Goal: Task Accomplishment & Management: Manage account settings

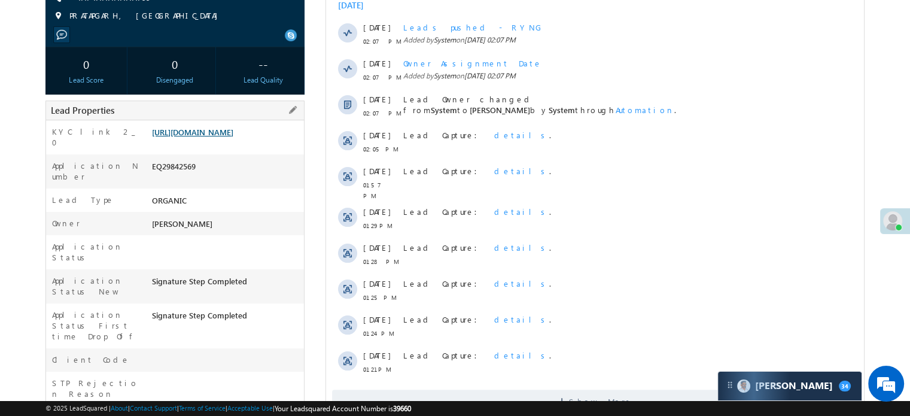
scroll to position [120, 0]
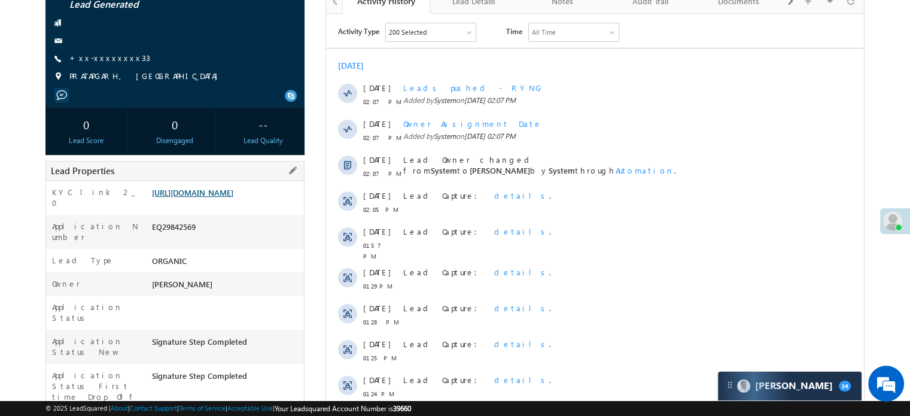
click at [233, 197] on link "https://angelbroking1-pk3em7sa.customui-test.leadsquared.com?leadId=acb92ae1-f3…" at bounding box center [192, 192] width 81 height 10
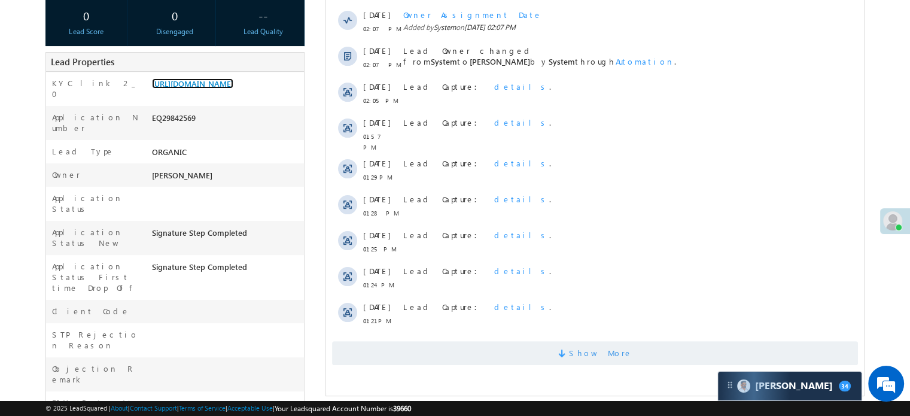
scroll to position [299, 0]
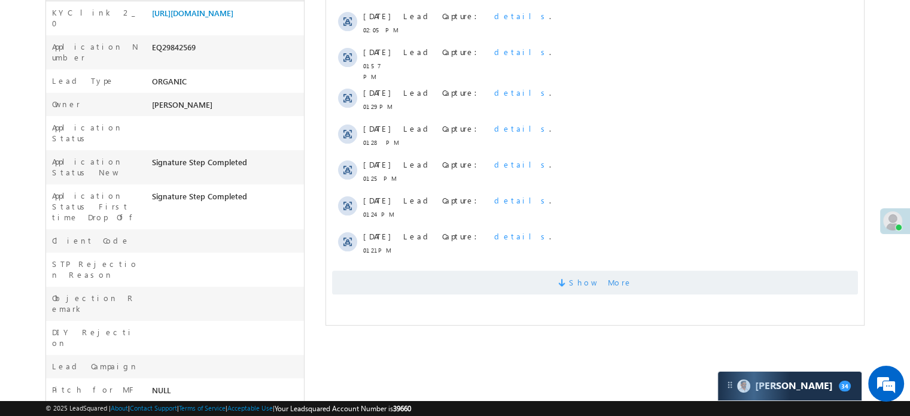
click at [486, 270] on span "Show More" at bounding box center [595, 282] width 526 height 24
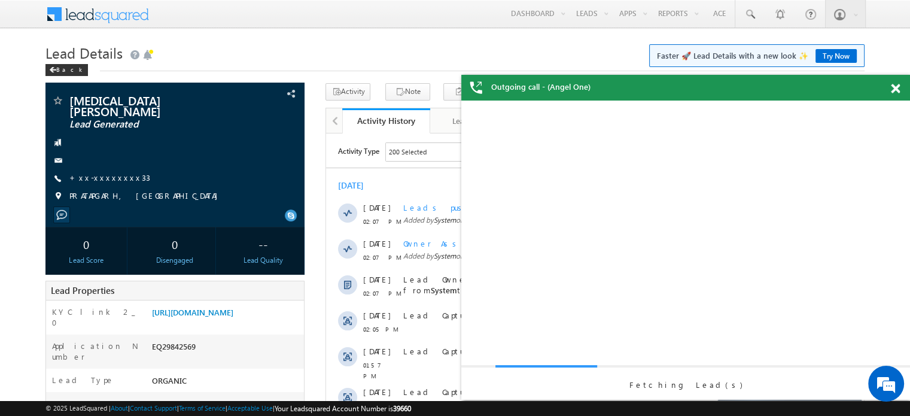
scroll to position [0, 0]
drag, startPoint x: 270, startPoint y: 332, endPoint x: 264, endPoint y: 322, distance: 11.5
click at [270, 323] on div "https://angelbroking1-pk3em7sa.customui-test.leadsquared.com?leadId=acb92ae1-f3…" at bounding box center [226, 314] width 155 height 17
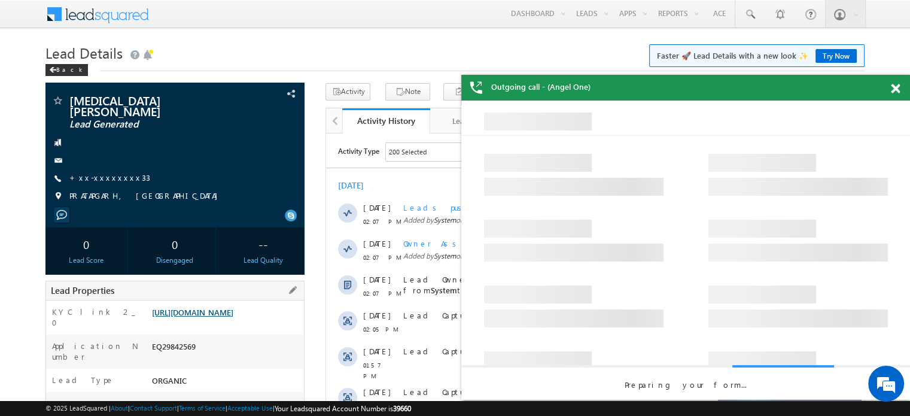
click at [233, 314] on link "https://angelbroking1-pk3em7sa.customui-test.leadsquared.com?leadId=acb92ae1-f3…" at bounding box center [192, 312] width 81 height 10
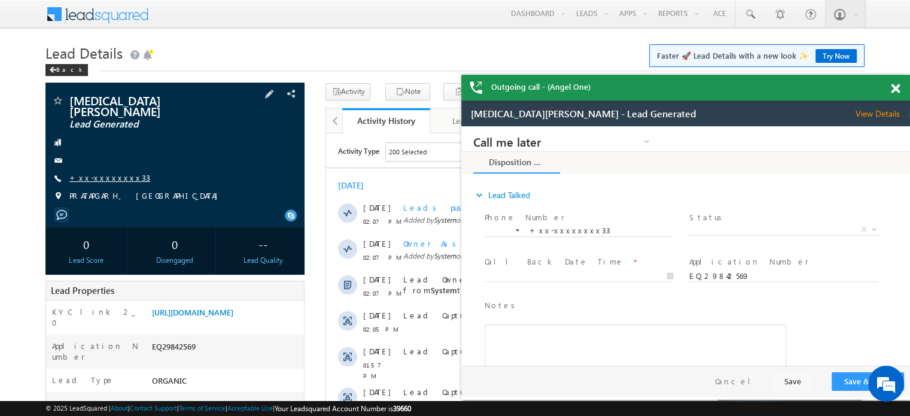
click at [107, 172] on link "+xx-xxxxxxxx33" at bounding box center [109, 177] width 81 height 10
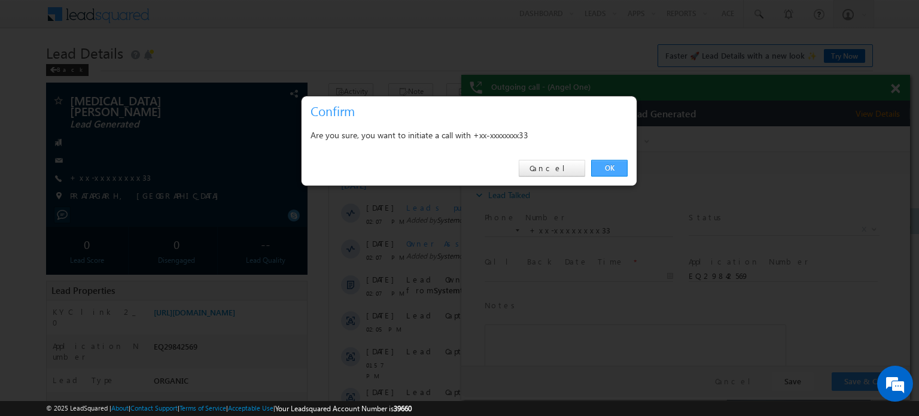
click at [607, 169] on link "OK" at bounding box center [609, 168] width 36 height 17
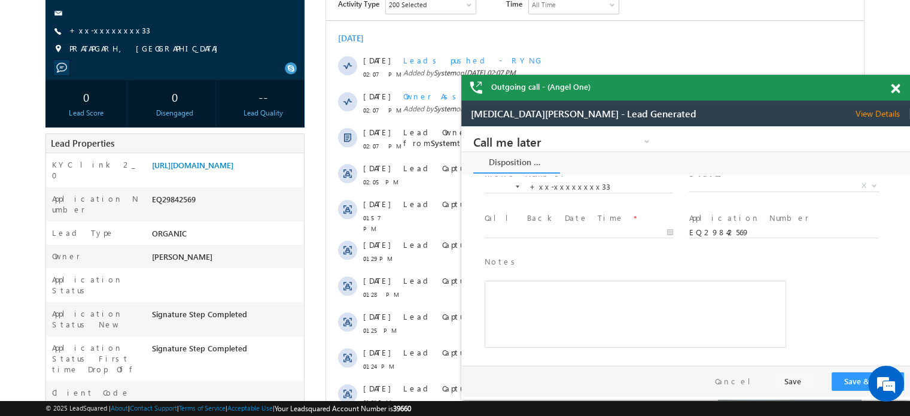
scroll to position [419, 0]
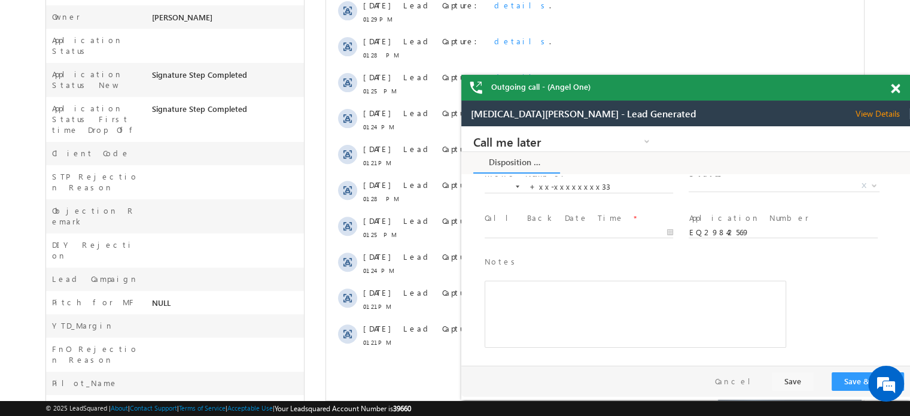
click at [899, 88] on span at bounding box center [894, 89] width 9 height 10
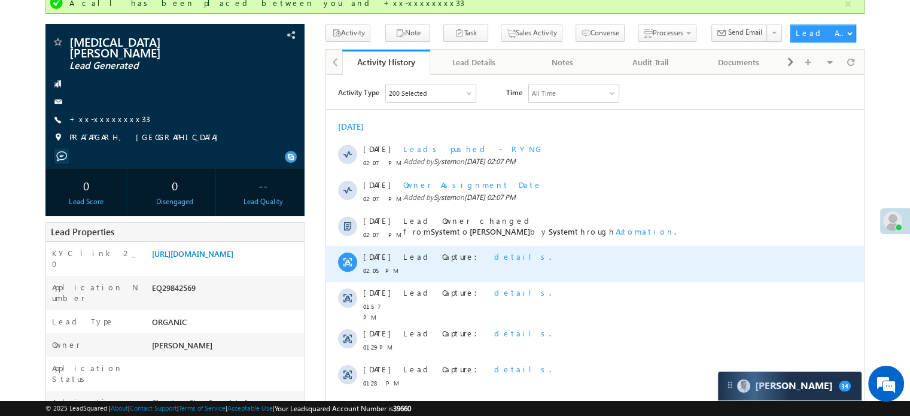
scroll to position [0, 0]
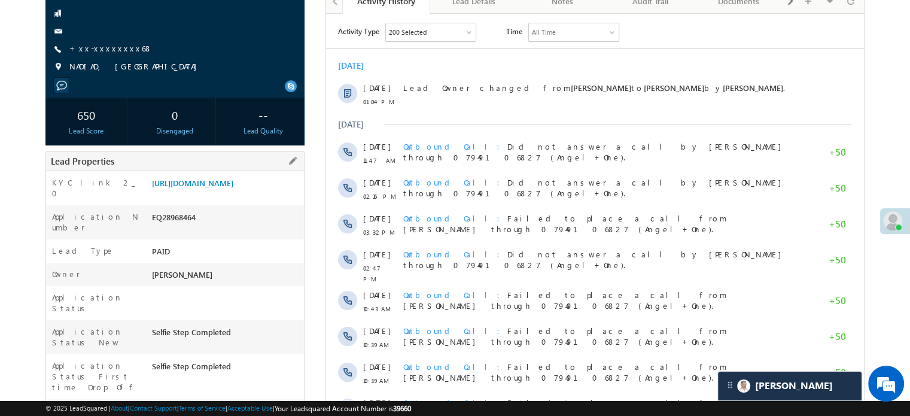
scroll to position [60, 0]
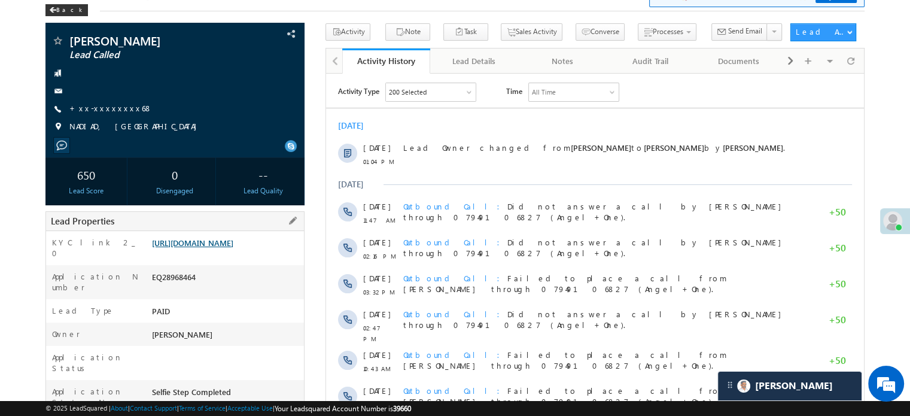
click at [233, 248] on link "https://angelbroking1-pk3em7sa.customui-test.leadsquared.com?leadId=28c02f4b-36…" at bounding box center [192, 242] width 81 height 10
click at [100, 107] on link "+xx-xxxxxxxx68" at bounding box center [110, 108] width 83 height 10
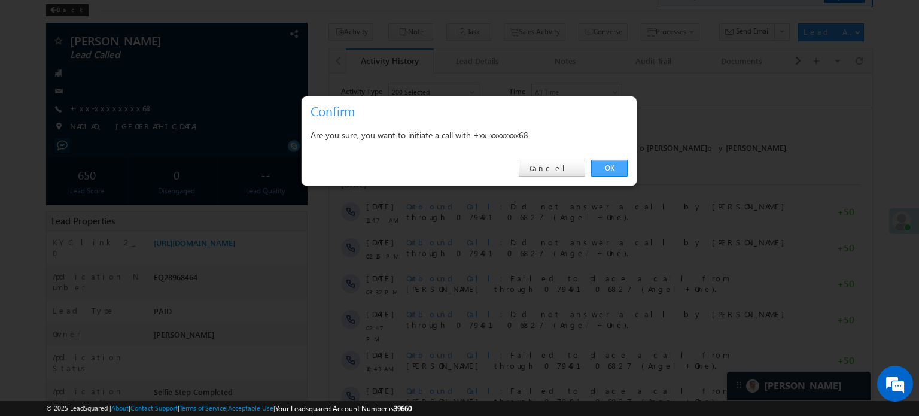
click at [609, 166] on link "OK" at bounding box center [609, 168] width 36 height 17
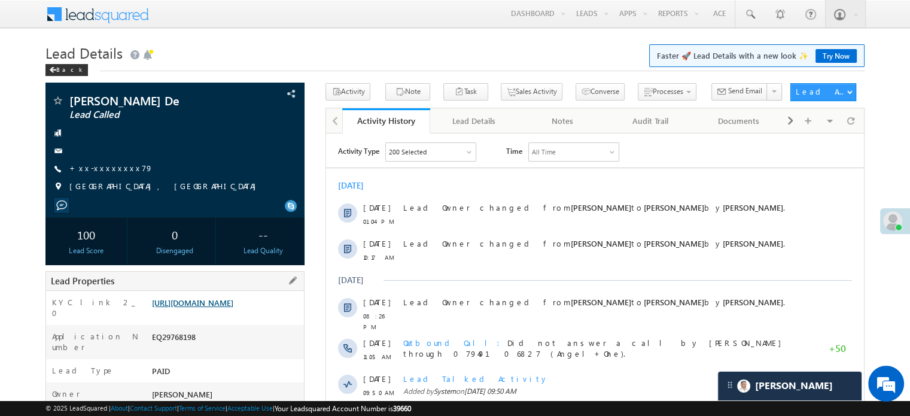
click at [233, 307] on link "https://angelbroking1-pk3em7sa.customui-test.leadsquared.com?leadId=38cbbf1d-4a…" at bounding box center [192, 302] width 81 height 10
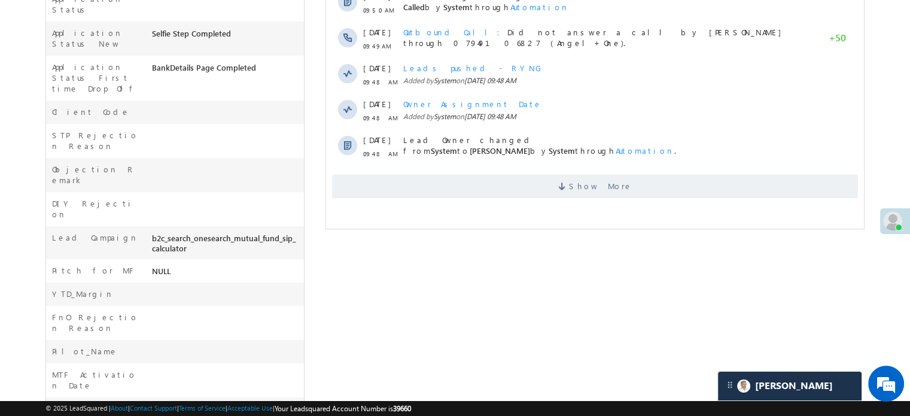
scroll to position [419, 0]
click at [481, 173] on span "Show More" at bounding box center [595, 185] width 526 height 24
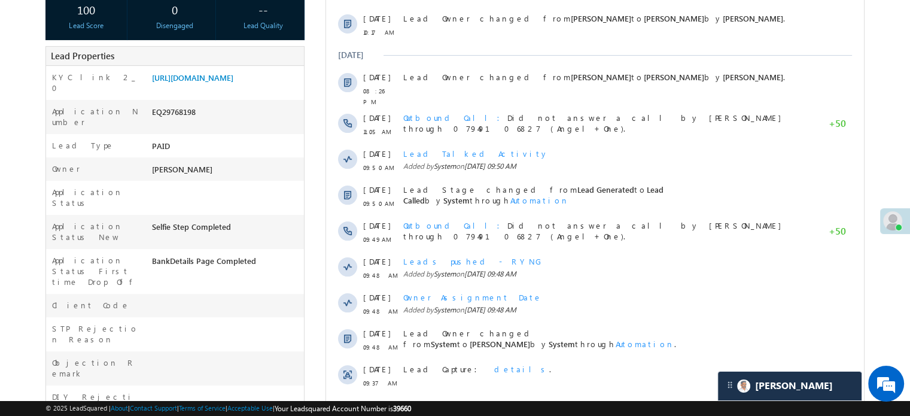
scroll to position [75, 0]
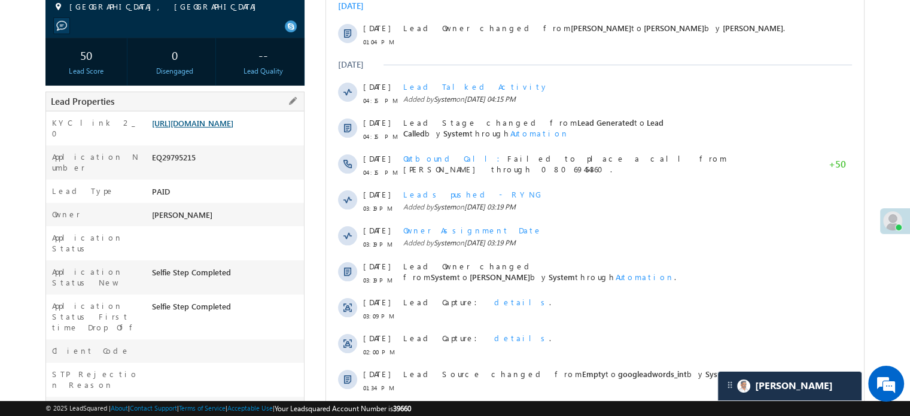
scroll to position [120, 0]
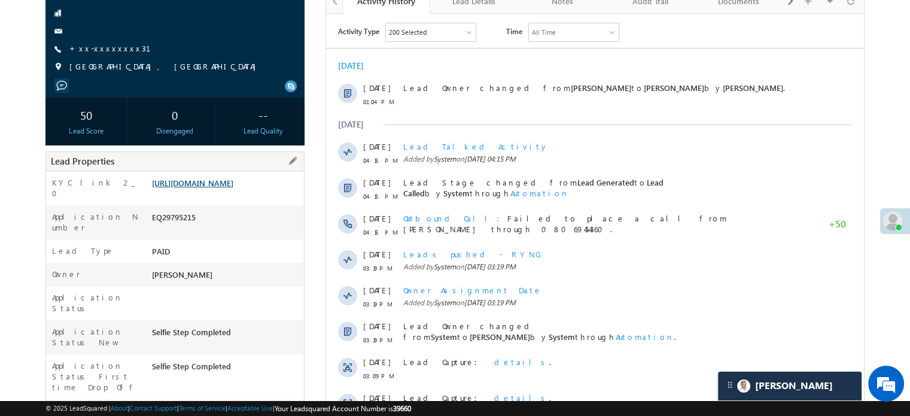
click at [230, 186] on link "https://angelbroking1-pk3em7sa.customui-test.leadsquared.com?leadId=3ee8ca63-9a…" at bounding box center [192, 183] width 81 height 10
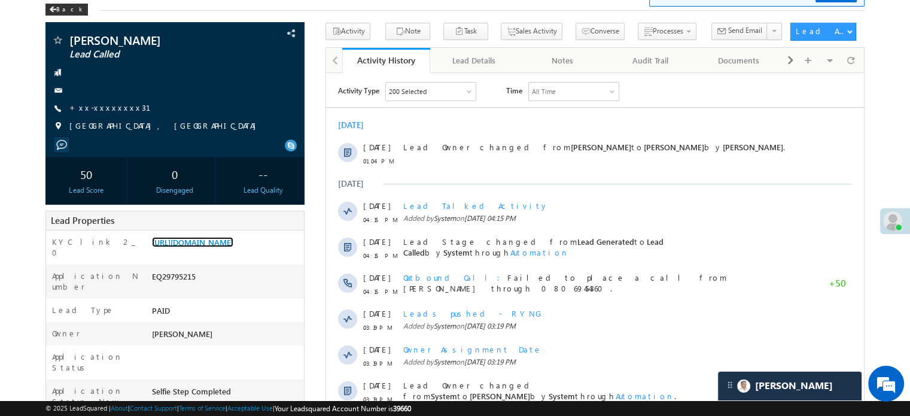
scroll to position [0, 0]
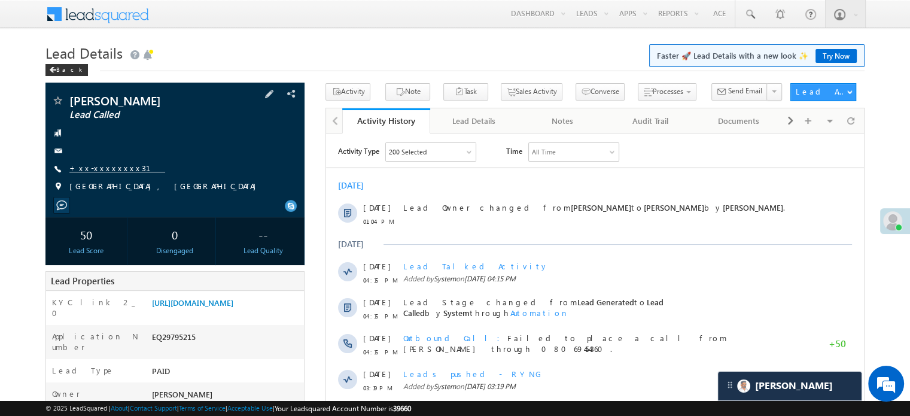
click at [99, 172] on link "+xx-xxxxxxxx31" at bounding box center [117, 168] width 96 height 10
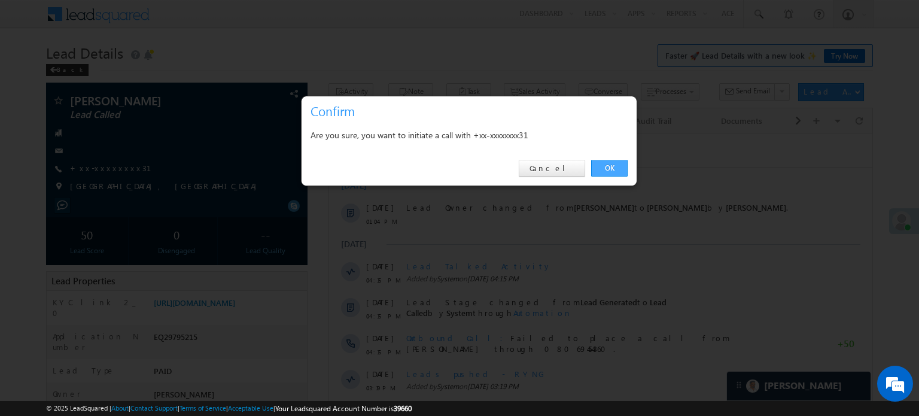
click at [600, 169] on link "OK" at bounding box center [609, 168] width 36 height 17
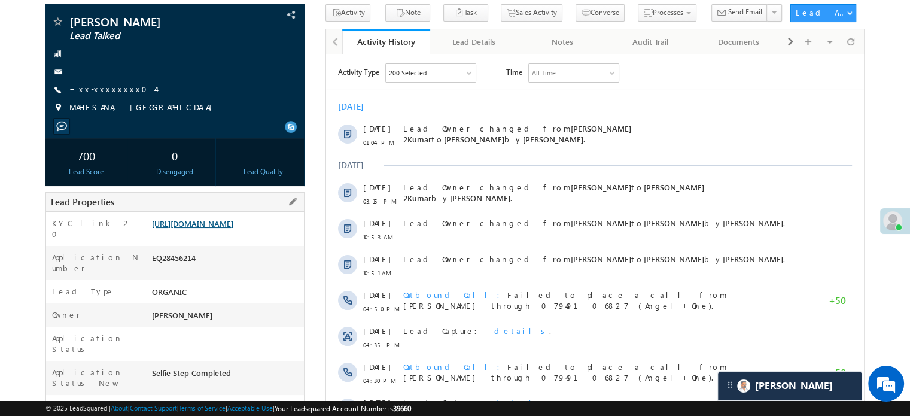
scroll to position [120, 0]
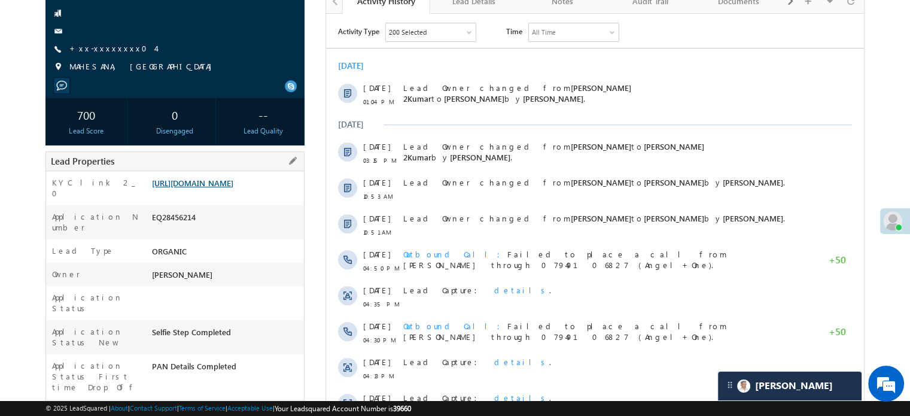
click at [233, 188] on link "https://angelbroking1-pk3em7sa.customui-test.leadsquared.com?leadId=5ff45148-ac…" at bounding box center [192, 183] width 81 height 10
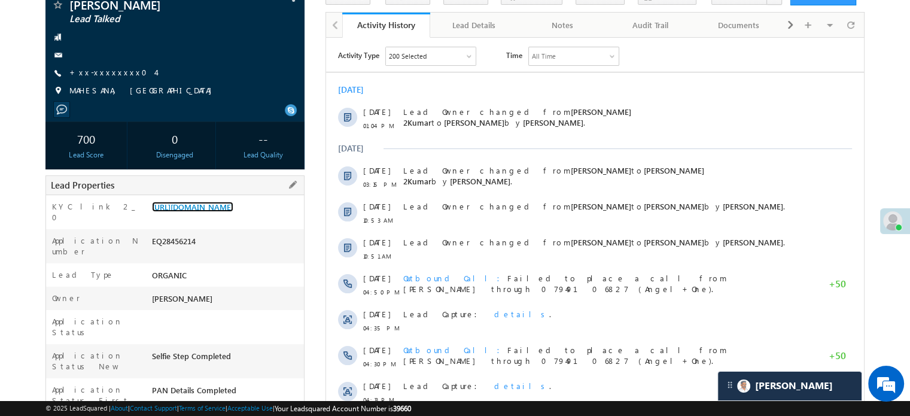
scroll to position [60, 0]
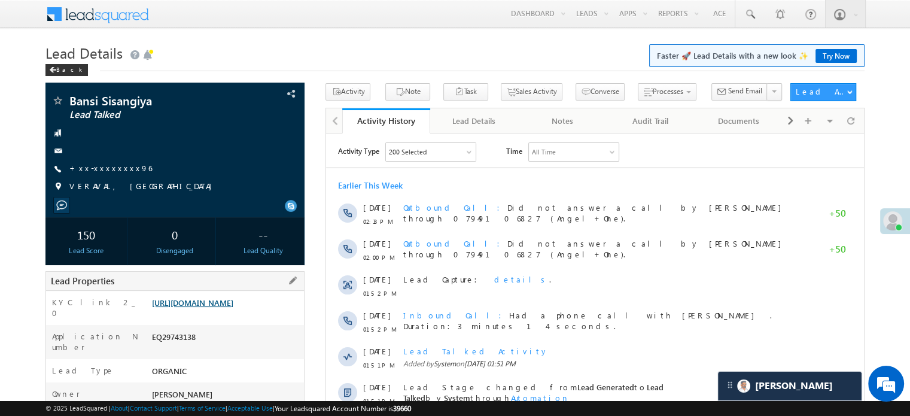
click at [233, 300] on link "https://angelbroking1-pk3em7sa.customui-test.leadsquared.com?leadId=0938e1fb-e7…" at bounding box center [192, 302] width 81 height 10
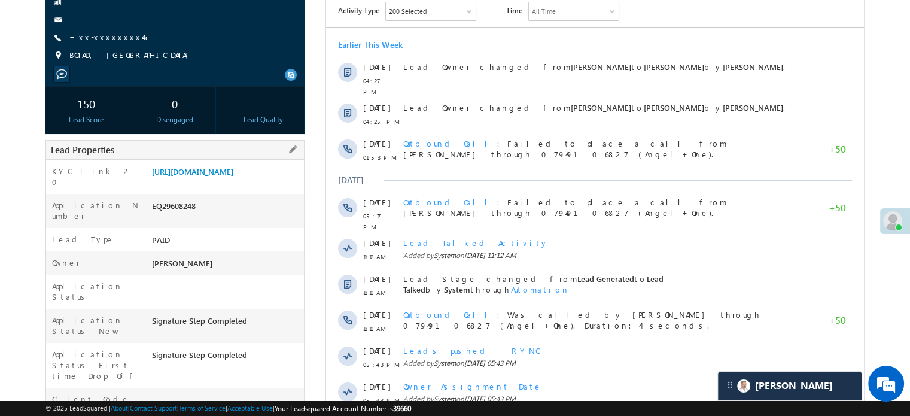
scroll to position [120, 0]
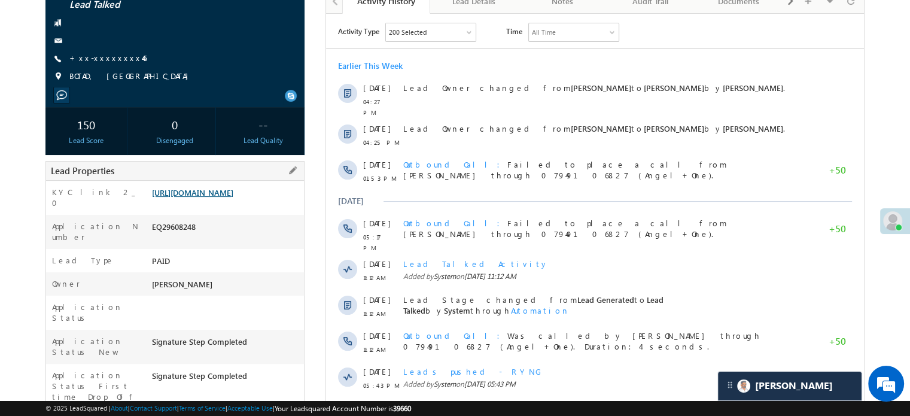
click at [233, 197] on link "https://angelbroking1-pk3em7sa.customui-test.leadsquared.com?leadId=a84ef0af-98…" at bounding box center [192, 192] width 81 height 10
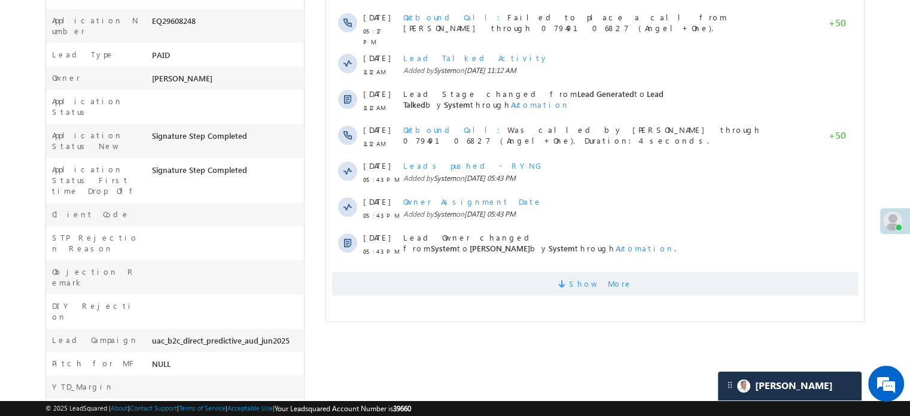
scroll to position [359, 0]
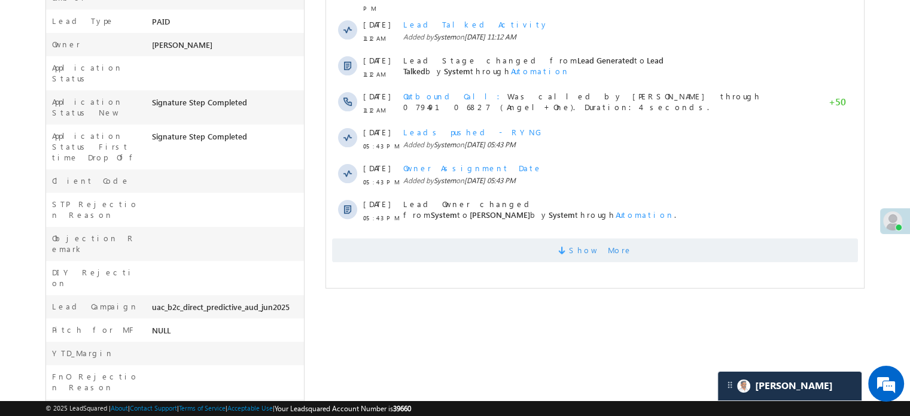
click at [642, 238] on span "Show More" at bounding box center [595, 250] width 526 height 24
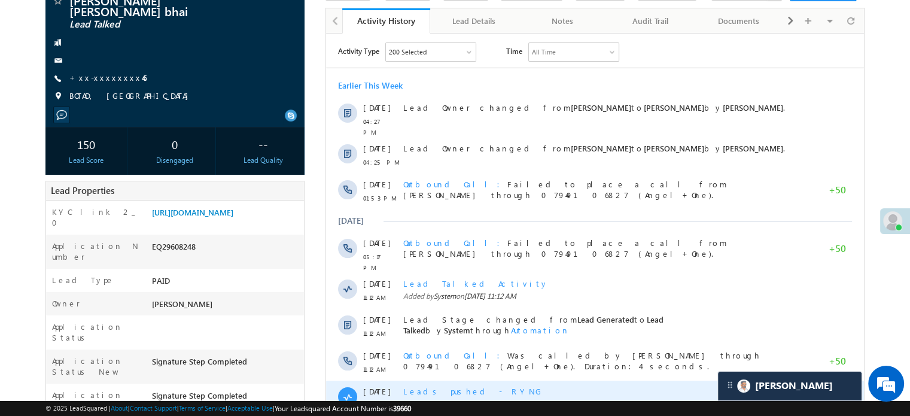
scroll to position [0, 0]
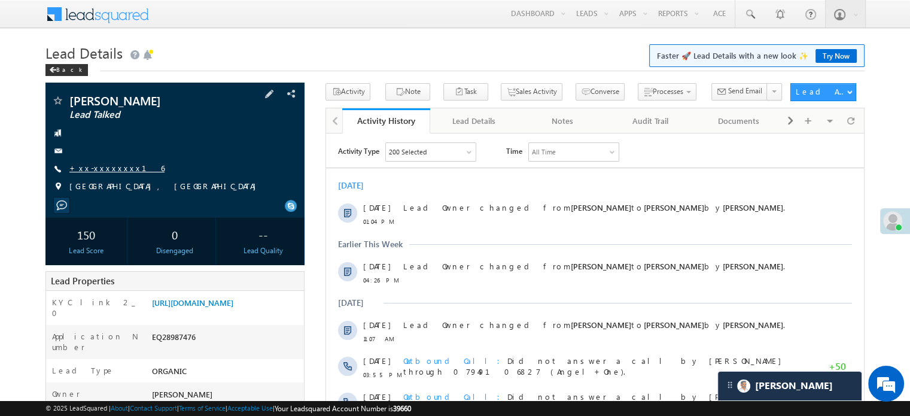
click at [112, 170] on link "+xx-xxxxxxxx16" at bounding box center [116, 168] width 95 height 10
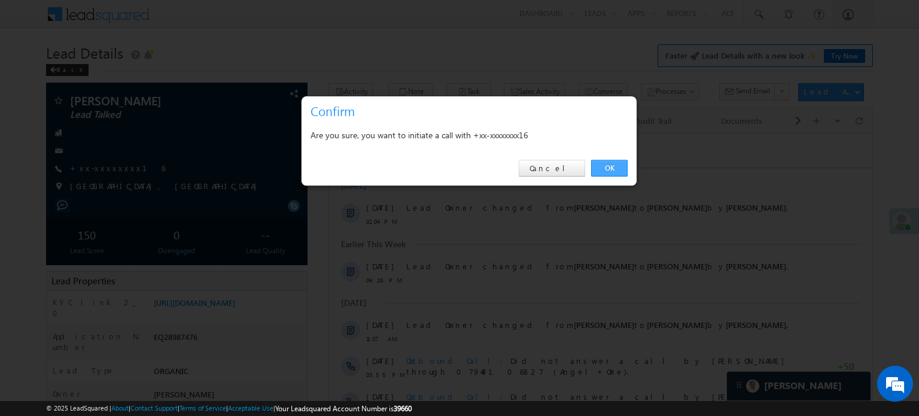
click at [606, 163] on link "OK" at bounding box center [609, 168] width 36 height 17
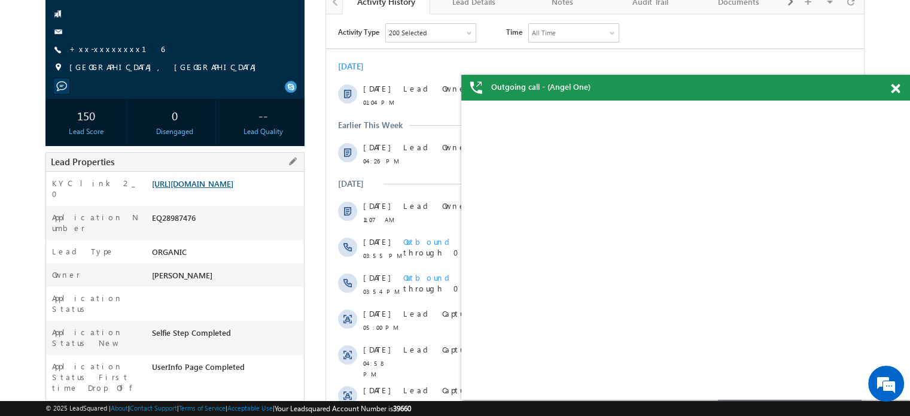
click at [233, 186] on link "https://angelbroking1-pk3em7sa.customui-test.leadsquared.com?leadId=7accde9d-d5…" at bounding box center [192, 183] width 81 height 10
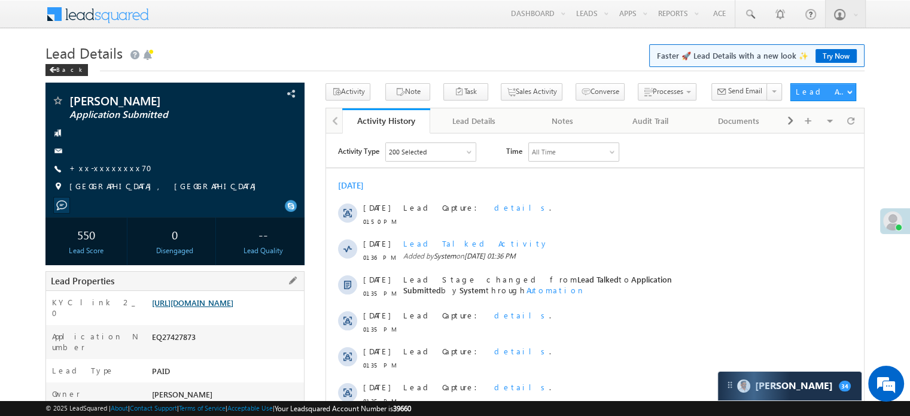
click at [213, 307] on link "[URL][DOMAIN_NAME]" at bounding box center [192, 302] width 81 height 10
click at [232, 307] on link "[URL][DOMAIN_NAME]" at bounding box center [192, 302] width 81 height 10
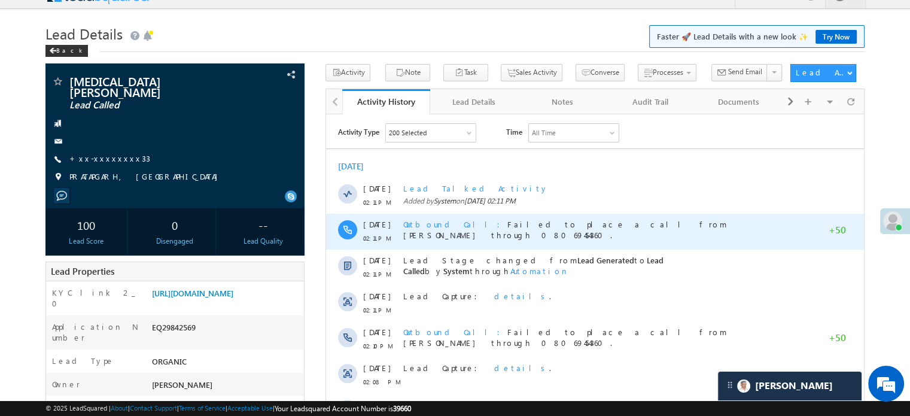
scroll to position [120, 0]
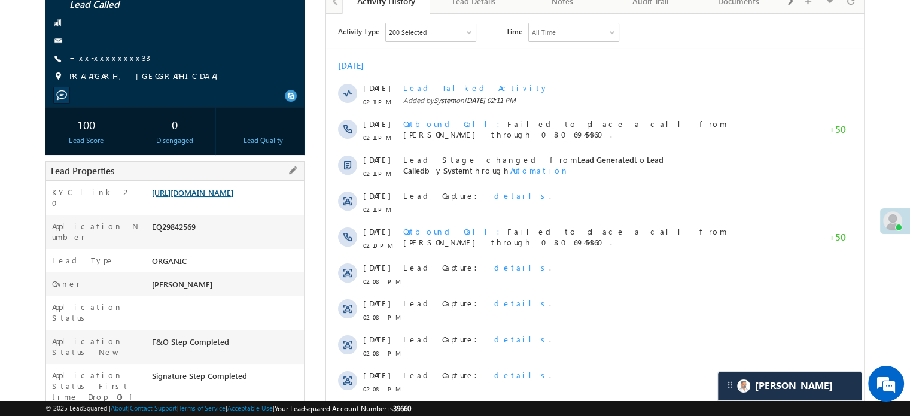
click at [218, 189] on link "https://angelbroking1-pk3em7sa.customui-test.leadsquared.com?leadId=acb92ae1-f3…" at bounding box center [192, 192] width 81 height 10
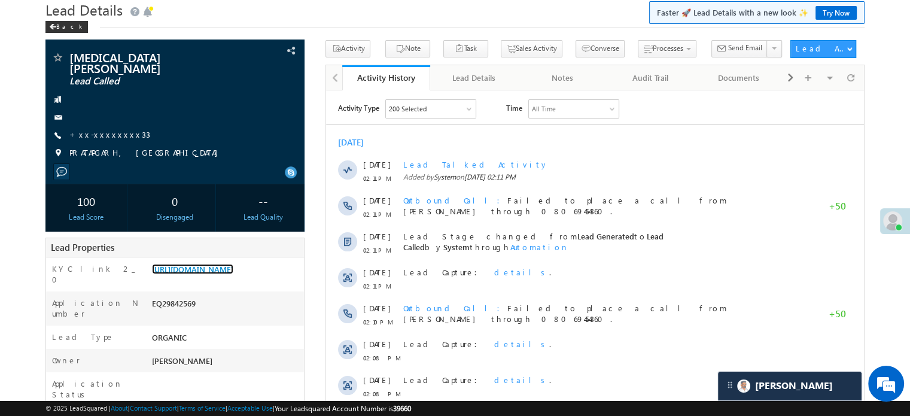
scroll to position [0, 0]
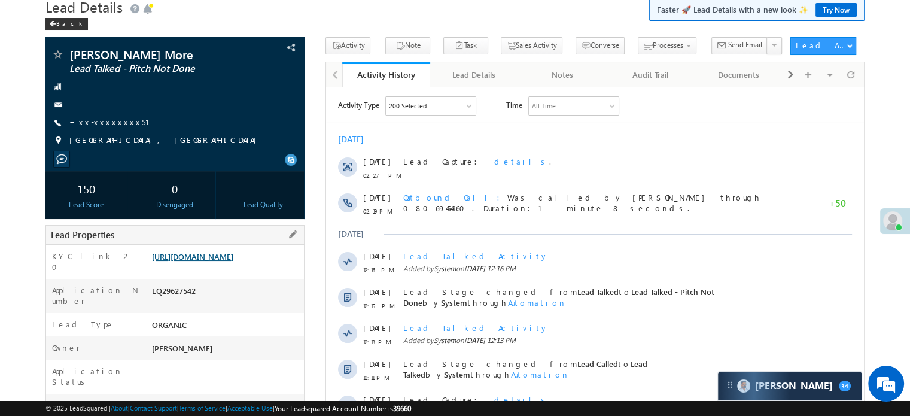
scroll to position [120, 0]
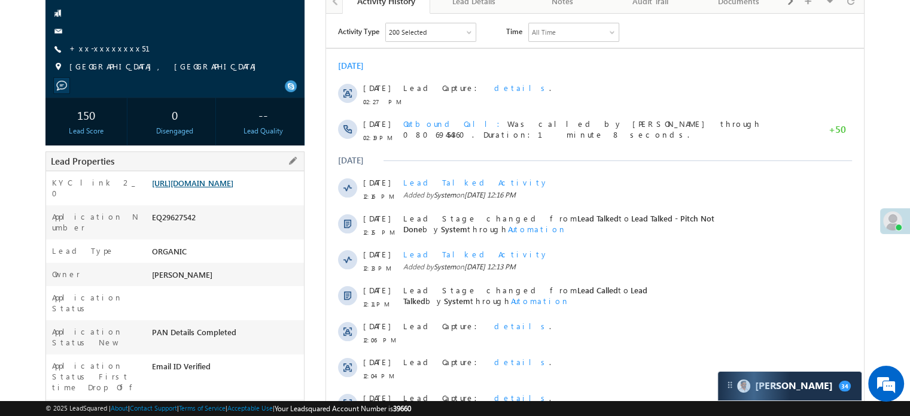
click at [233, 188] on link "[URL][DOMAIN_NAME]" at bounding box center [192, 183] width 81 height 10
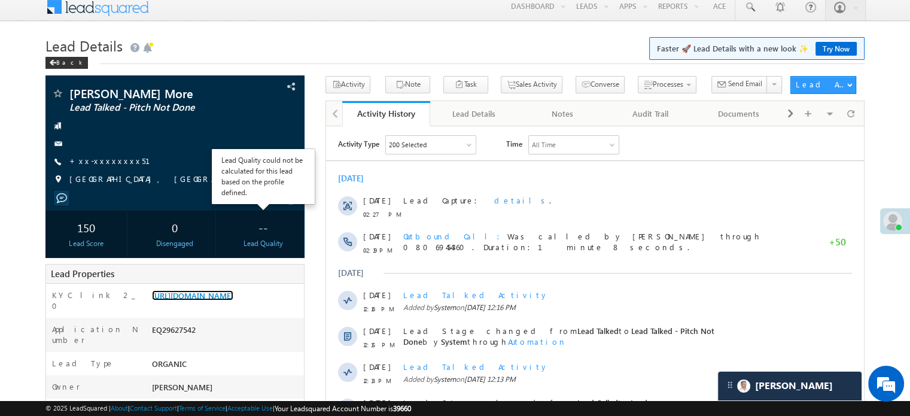
scroll to position [0, 0]
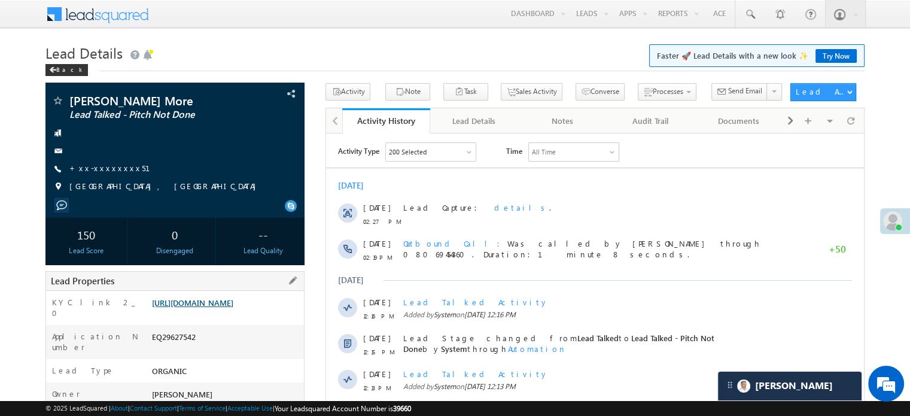
click at [222, 307] on link "https://angelbroking1-pk3em7sa.customui-test.leadsquared.com?leadId=bf2ba636-33…" at bounding box center [192, 302] width 81 height 10
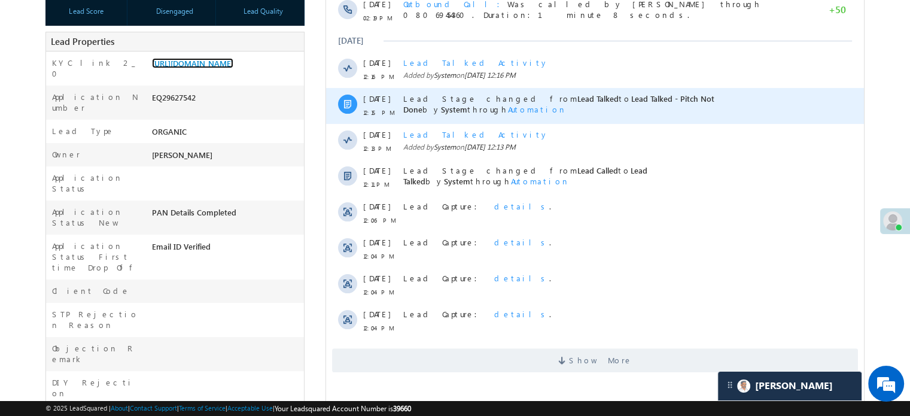
scroll to position [120, 0]
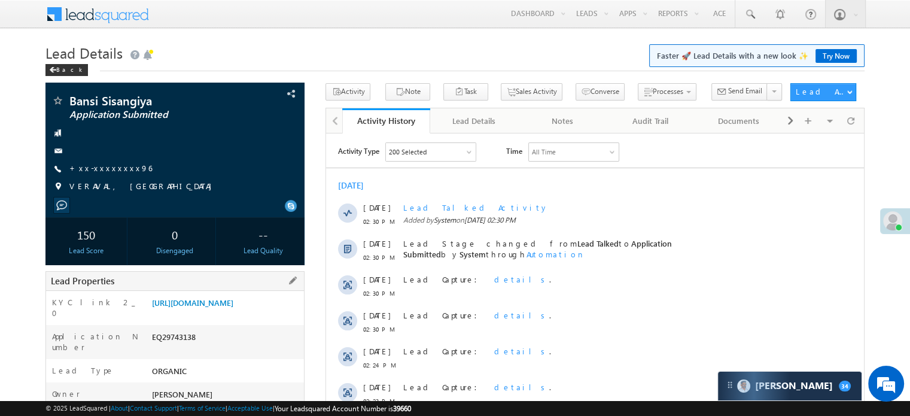
click at [244, 294] on div "KYC link 2_0 https://angelbroking1-pk3em7sa.customui-test.leadsquared.com?leadI…" at bounding box center [175, 308] width 258 height 34
click at [233, 307] on link "[URL][DOMAIN_NAME]" at bounding box center [192, 302] width 81 height 10
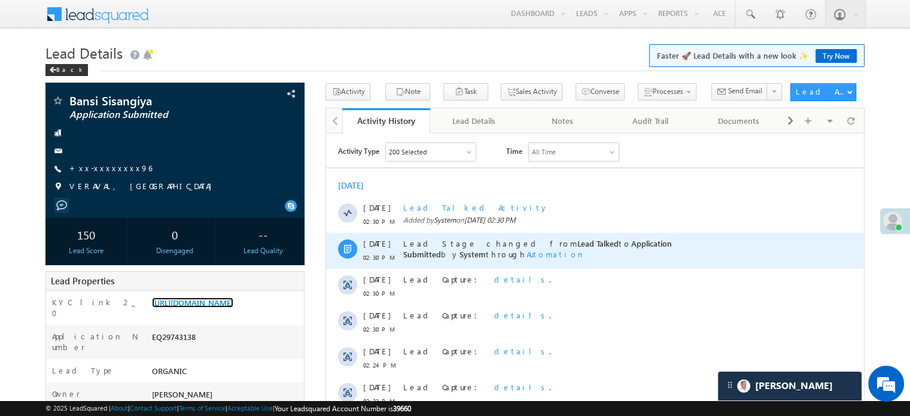
scroll to position [179, 0]
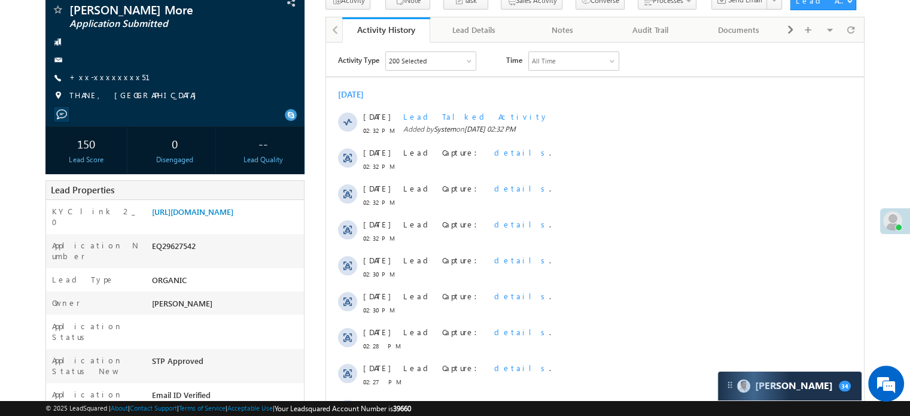
scroll to position [179, 0]
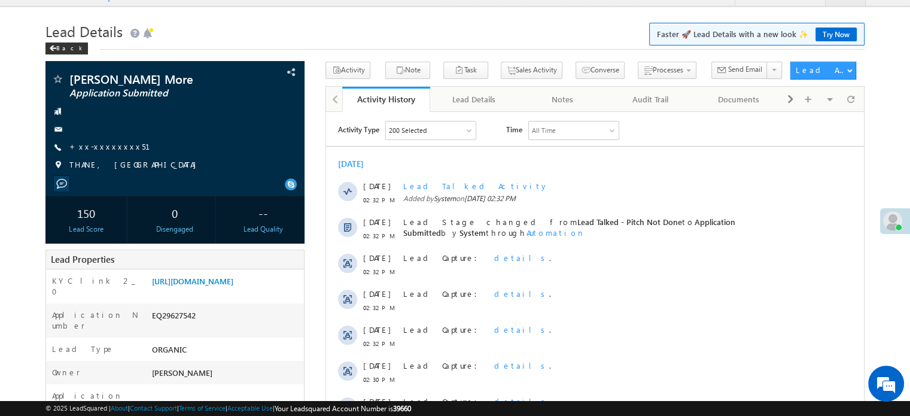
scroll to position [1, 0]
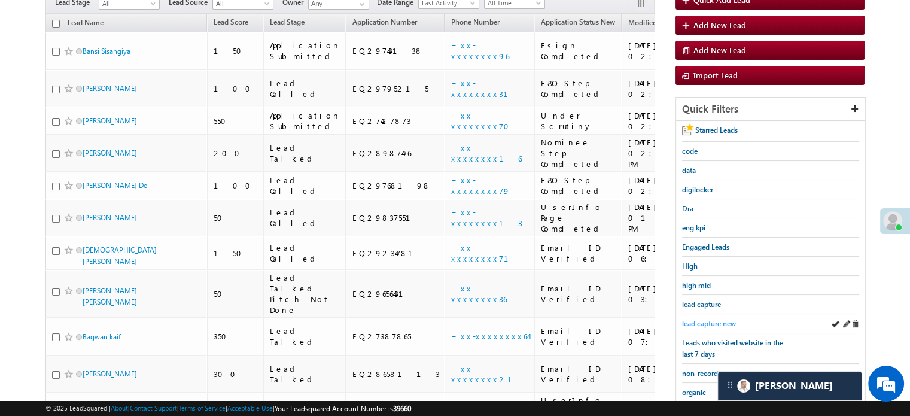
click at [698, 322] on span "lead capture new" at bounding box center [709, 323] width 54 height 9
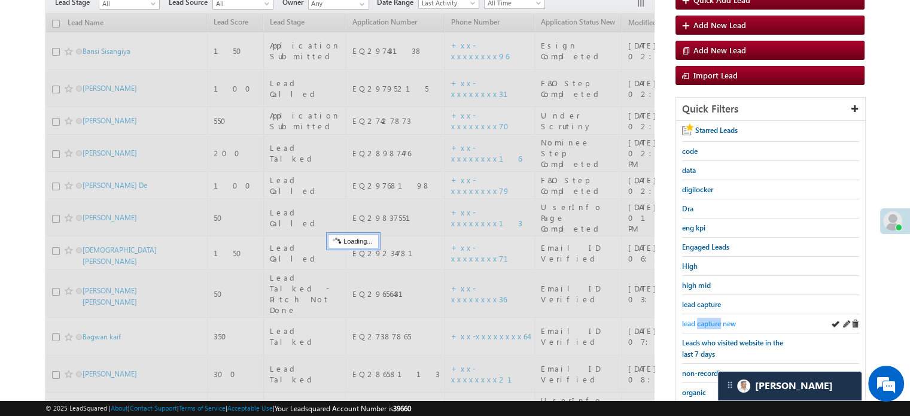
click at [698, 322] on span "lead capture new" at bounding box center [709, 323] width 54 height 9
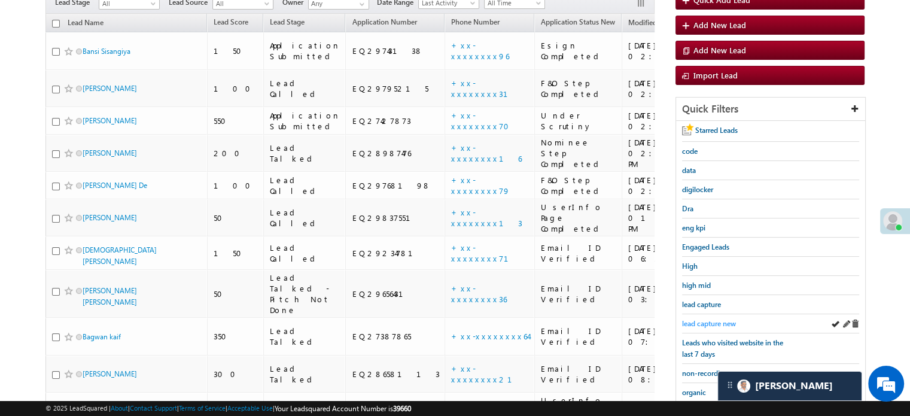
click at [706, 319] on span "lead capture new" at bounding box center [709, 323] width 54 height 9
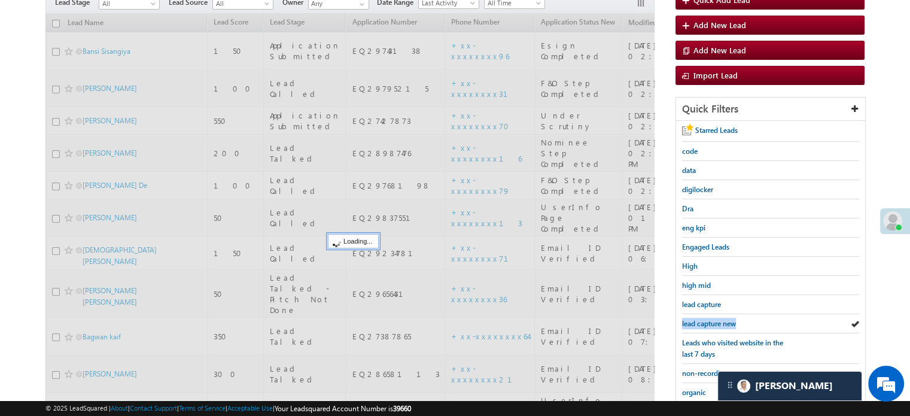
click at [705, 319] on span "lead capture new" at bounding box center [709, 323] width 54 height 9
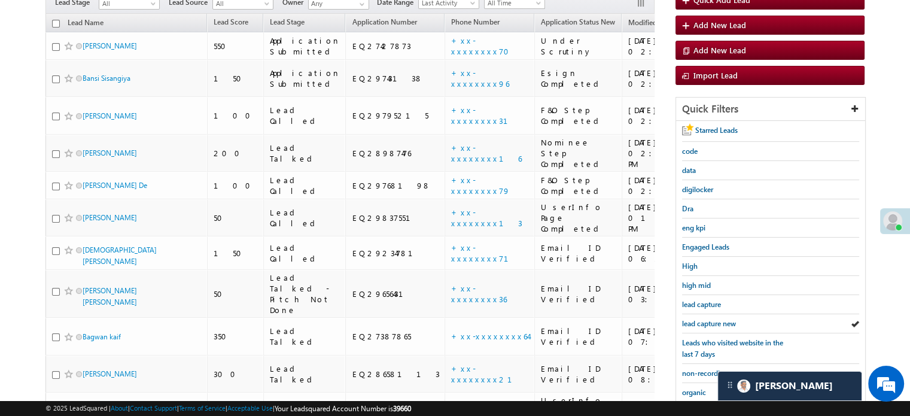
click at [705, 319] on span "lead capture new" at bounding box center [709, 323] width 54 height 9
click at [710, 324] on span "lead capture new" at bounding box center [709, 323] width 54 height 9
click at [709, 319] on span "lead capture new" at bounding box center [709, 323] width 54 height 9
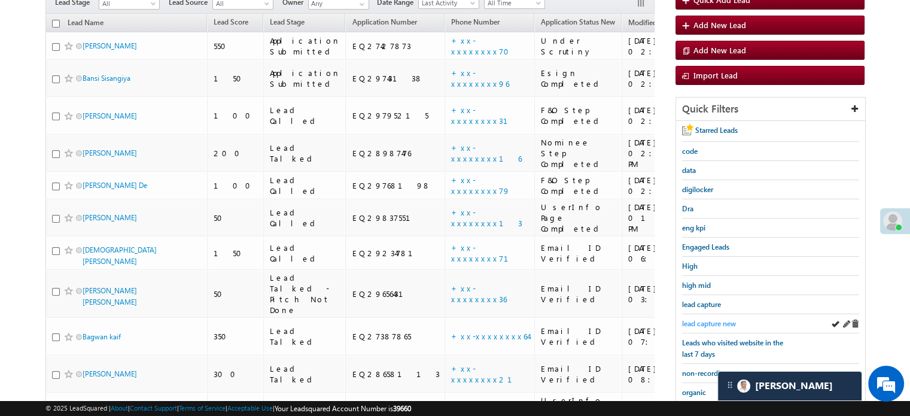
click at [713, 322] on span "lead capture new" at bounding box center [709, 323] width 54 height 9
click at [718, 319] on span "lead capture new" at bounding box center [709, 323] width 54 height 9
click at [708, 319] on span "lead capture new" at bounding box center [709, 323] width 54 height 9
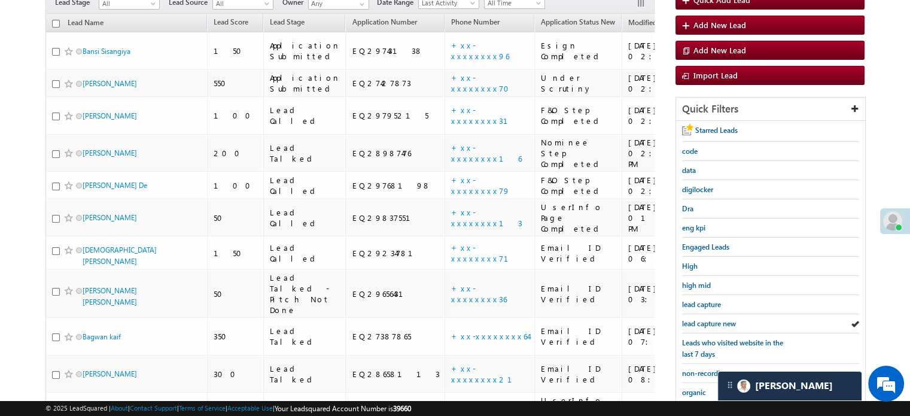
click at [708, 319] on span "lead capture new" at bounding box center [709, 323] width 54 height 9
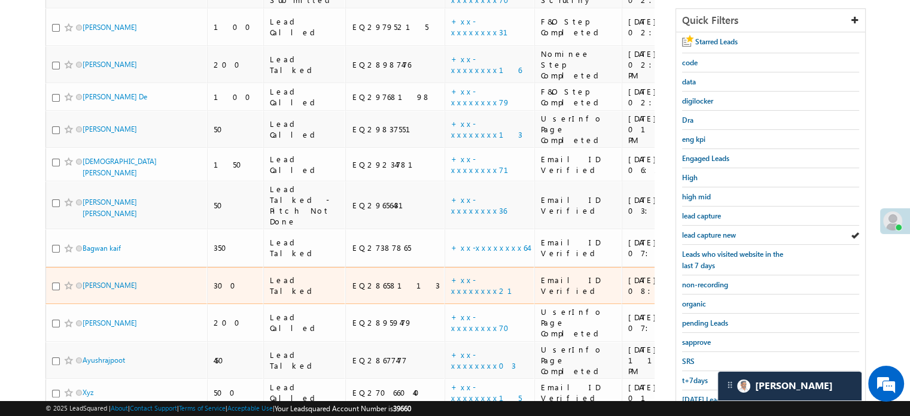
scroll to position [257, 0]
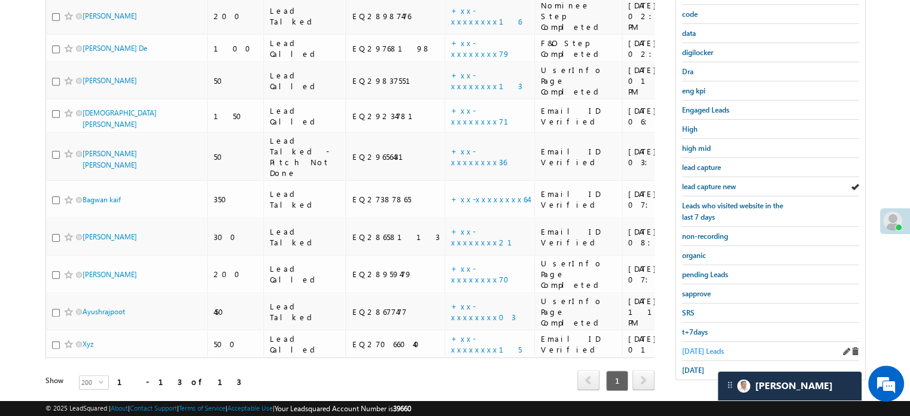
click at [703, 346] on span "Today's Leads" at bounding box center [703, 350] width 42 height 9
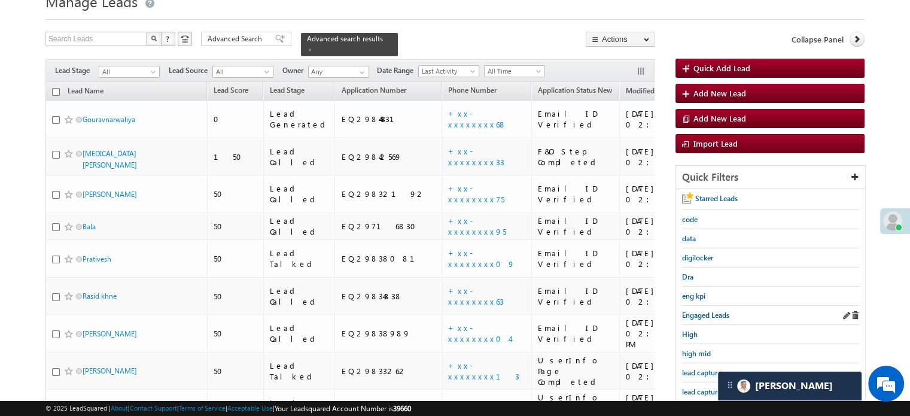
scroll to position [77, 0]
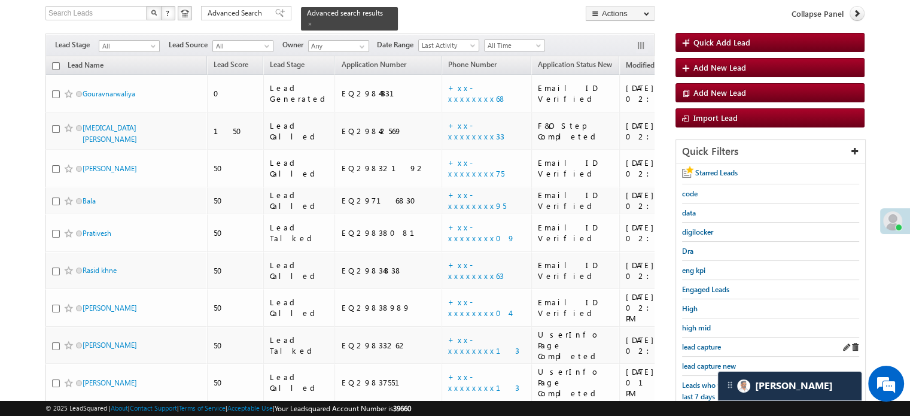
click at [713, 350] on div "lead capture" at bounding box center [770, 346] width 177 height 19
click at [713, 360] on link "lead capture new" at bounding box center [709, 365] width 54 height 11
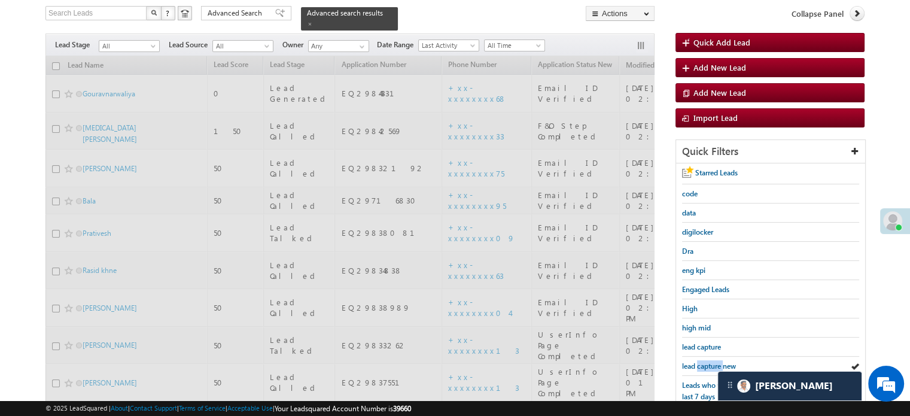
click at [713, 360] on link "lead capture new" at bounding box center [709, 365] width 54 height 11
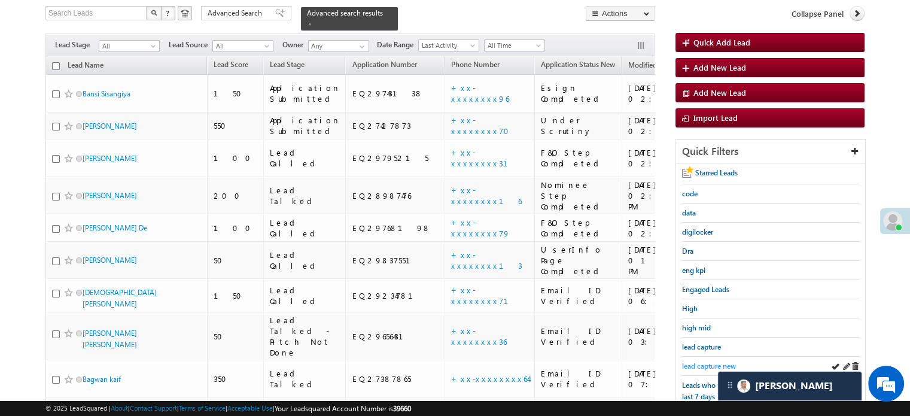
click at [703, 361] on span "lead capture new" at bounding box center [709, 365] width 54 height 9
click at [701, 361] on span "lead capture new" at bounding box center [709, 365] width 54 height 9
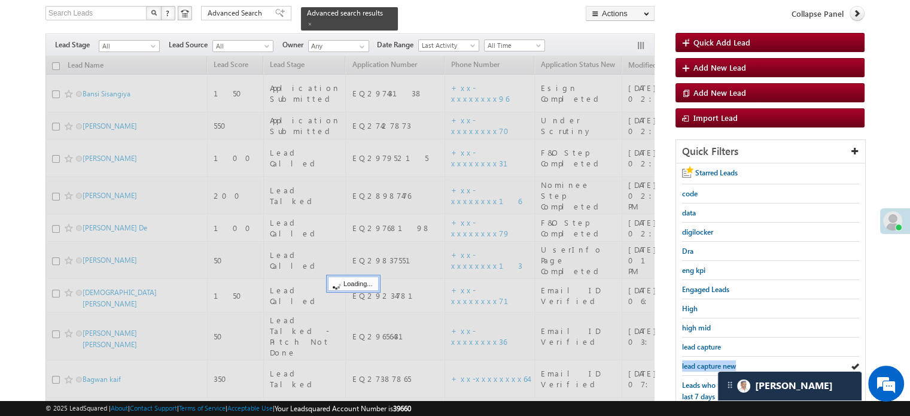
click at [701, 361] on span "lead capture new" at bounding box center [709, 365] width 54 height 9
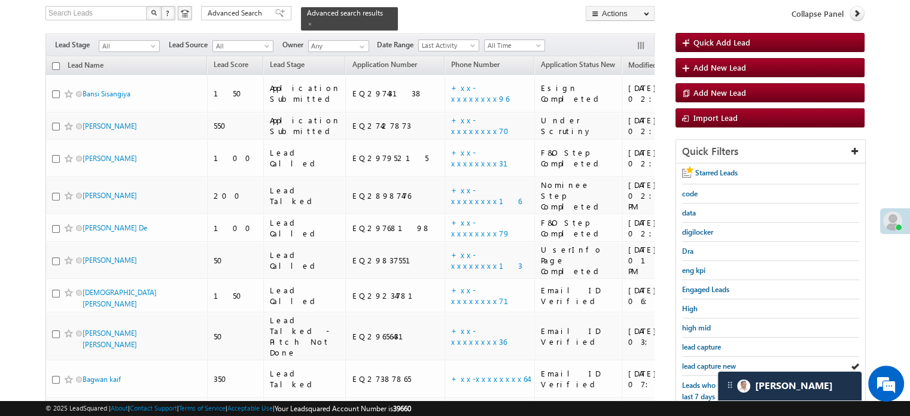
click at [701, 361] on span "lead capture new" at bounding box center [709, 365] width 54 height 9
click at [685, 361] on span "lead capture new" at bounding box center [709, 365] width 54 height 9
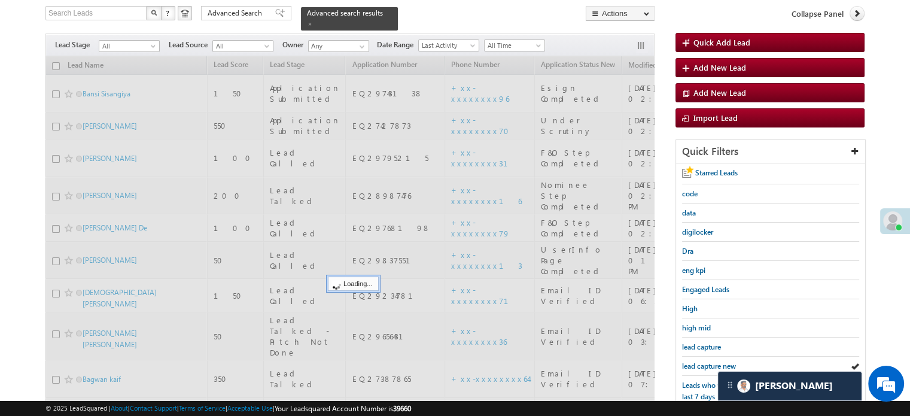
click at [688, 361] on span "lead capture new" at bounding box center [709, 365] width 54 height 9
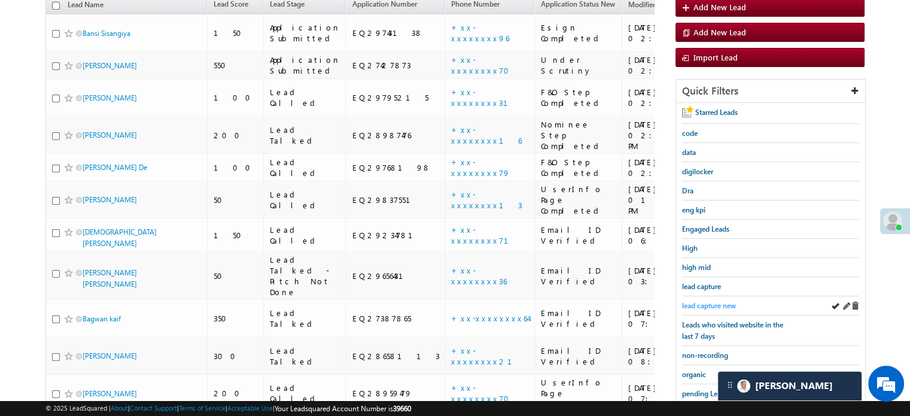
scroll to position [137, 0]
click at [691, 304] on span "lead capture new" at bounding box center [709, 305] width 54 height 9
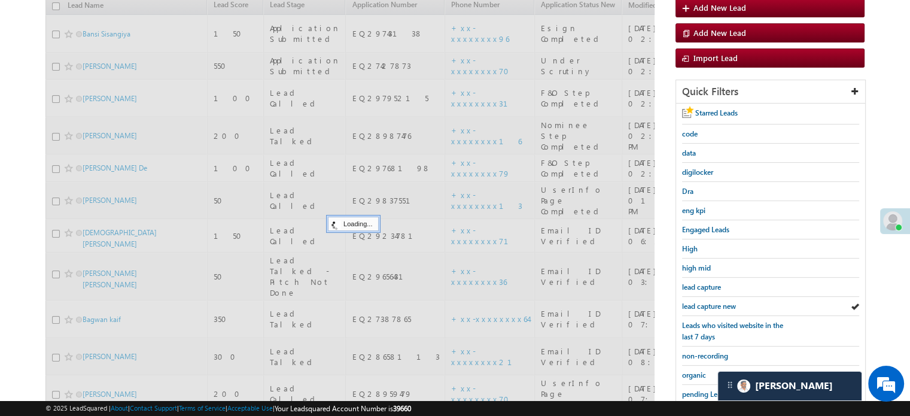
click at [692, 304] on span "lead capture new" at bounding box center [709, 305] width 54 height 9
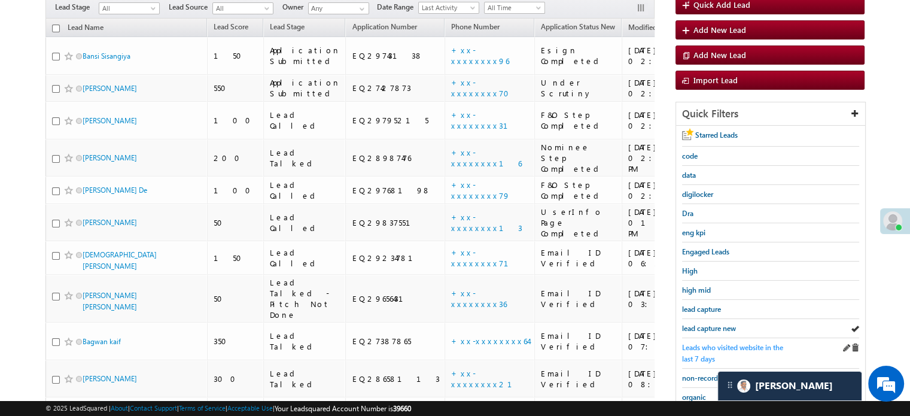
scroll to position [120, 0]
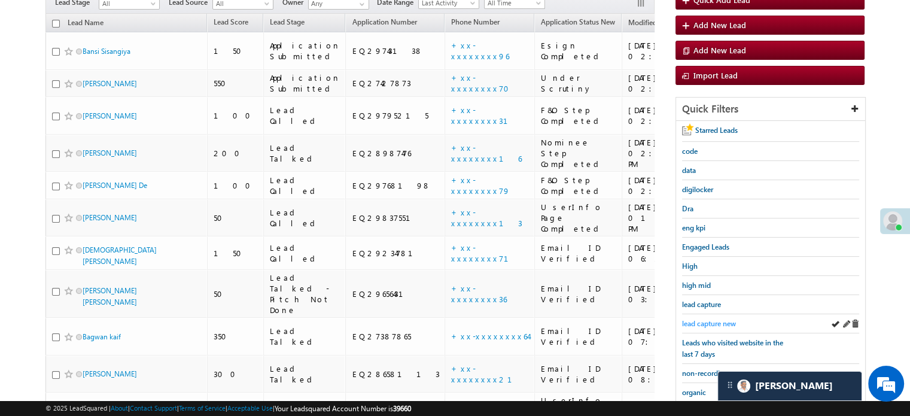
click at [710, 322] on span "lead capture new" at bounding box center [709, 323] width 54 height 9
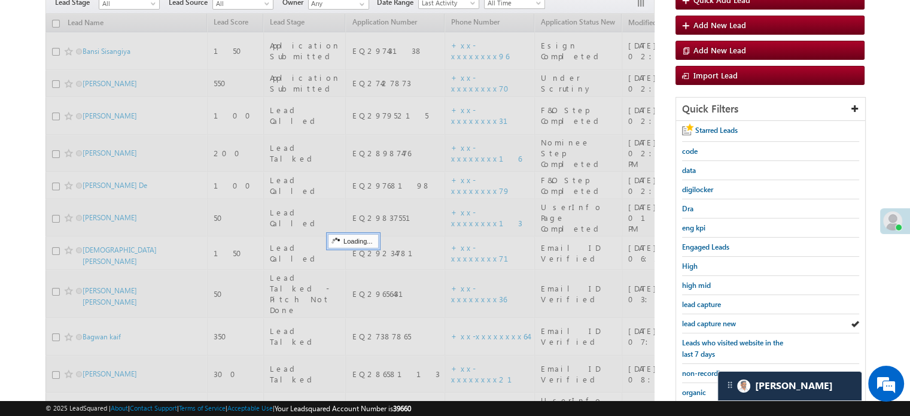
click at [710, 322] on span "lead capture new" at bounding box center [709, 323] width 54 height 9
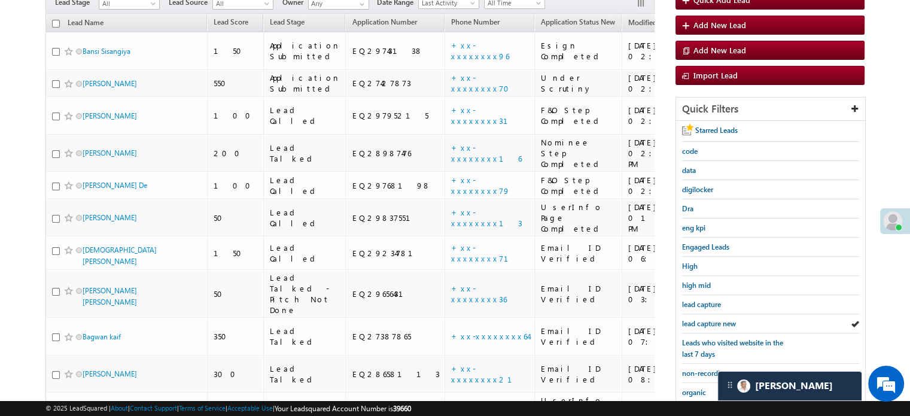
click at [710, 322] on span "lead capture new" at bounding box center [709, 323] width 54 height 9
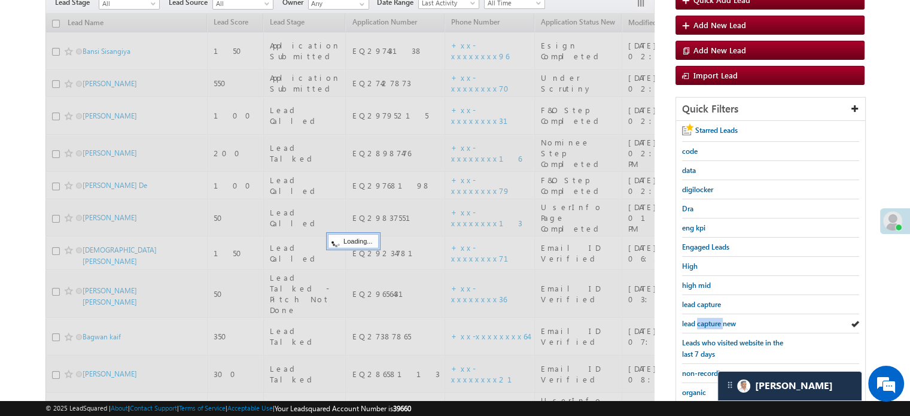
click at [710, 322] on span "lead capture new" at bounding box center [709, 323] width 54 height 9
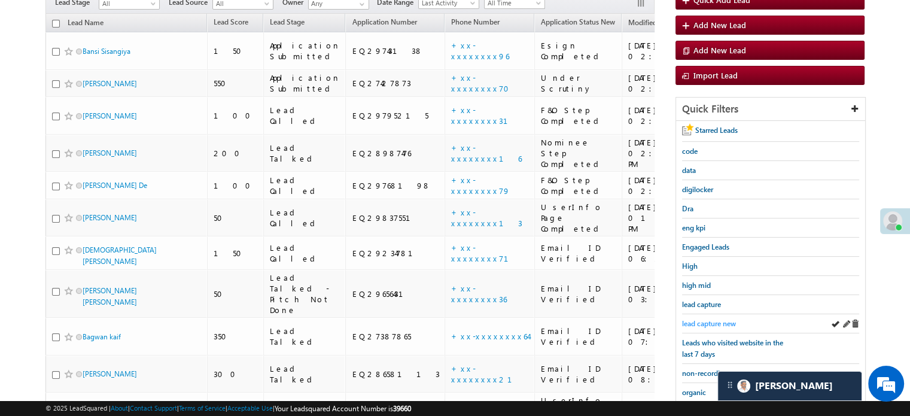
click at [706, 321] on span "lead capture new" at bounding box center [709, 323] width 54 height 9
click at [698, 321] on span "lead capture new" at bounding box center [709, 323] width 54 height 9
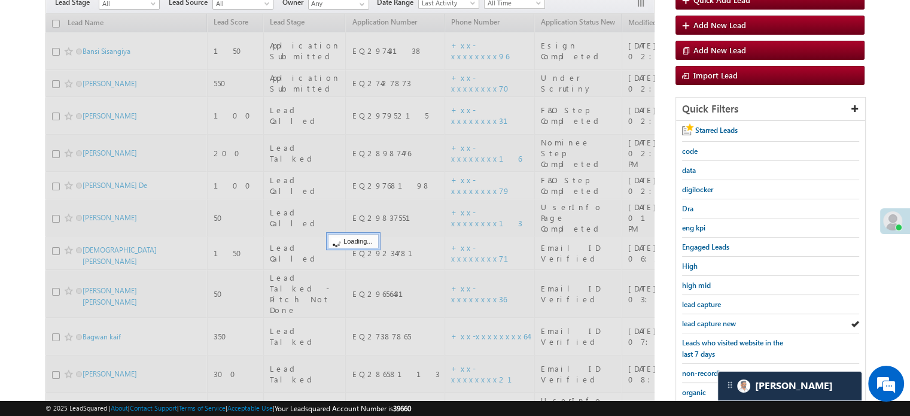
click at [698, 321] on span "lead capture new" at bounding box center [709, 323] width 54 height 9
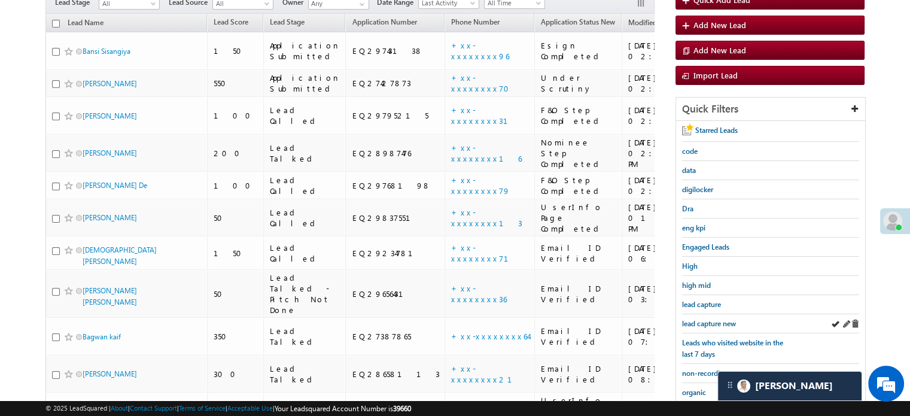
click at [699, 314] on div "lead capture new" at bounding box center [770, 323] width 177 height 19
click at [706, 319] on span "lead capture new" at bounding box center [709, 323] width 54 height 9
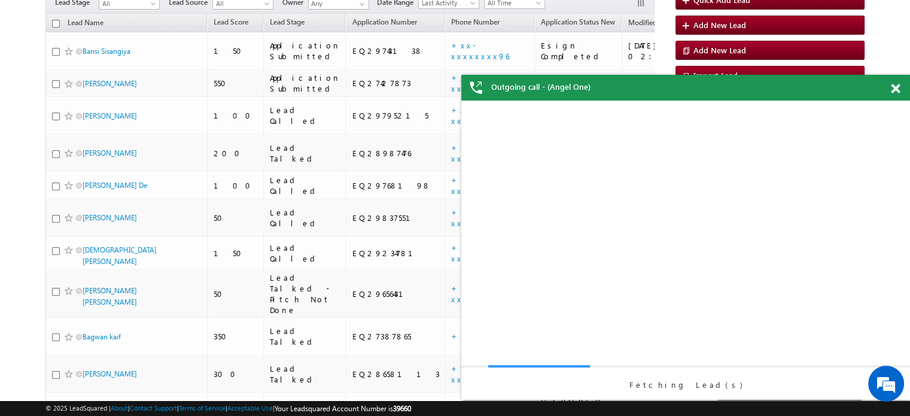
scroll to position [0, 0]
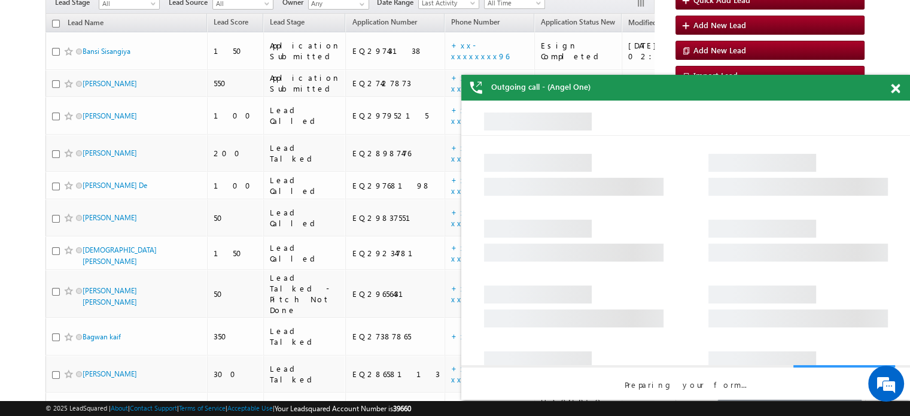
drag, startPoint x: 893, startPoint y: 89, endPoint x: 431, endPoint y: 0, distance: 470.8
click at [893, 89] on span at bounding box center [894, 89] width 9 height 10
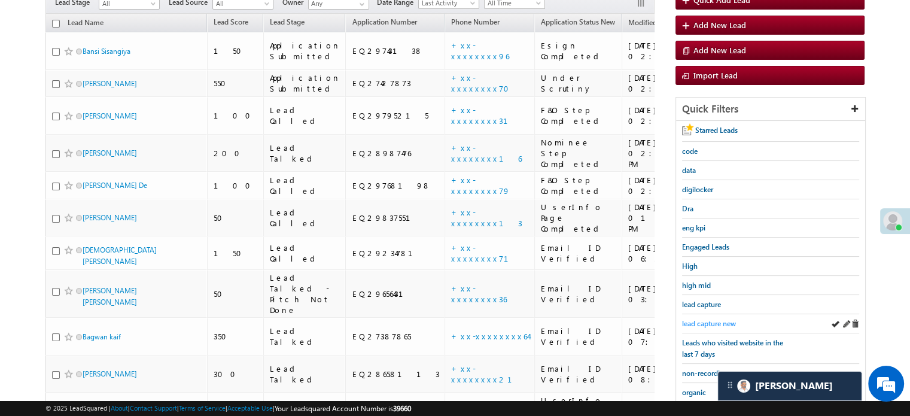
click at [716, 319] on span "lead capture new" at bounding box center [709, 323] width 54 height 9
click at [713, 319] on span "lead capture new" at bounding box center [709, 323] width 54 height 9
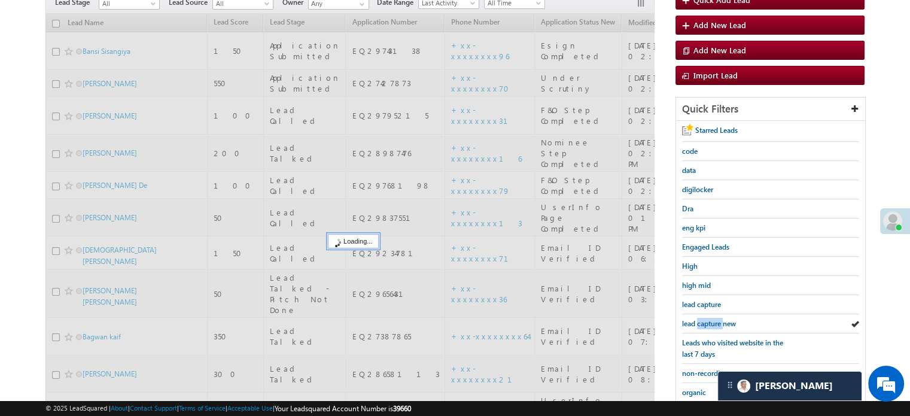
click at [713, 319] on span "lead capture new" at bounding box center [709, 323] width 54 height 9
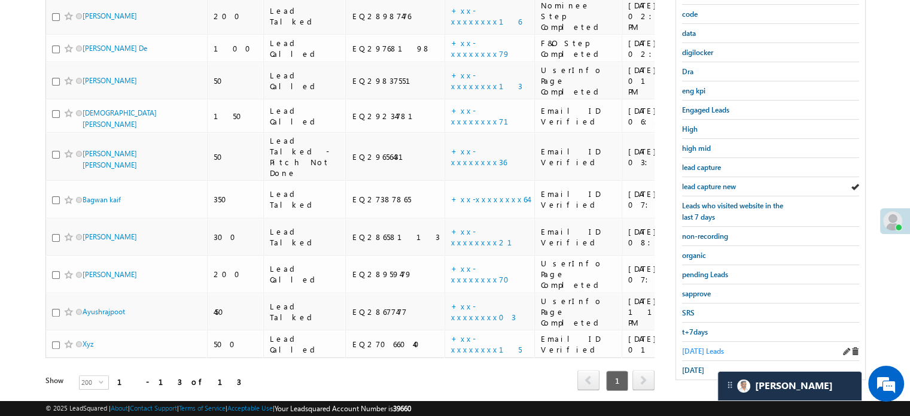
click at [695, 346] on span "Today's Leads" at bounding box center [703, 350] width 42 height 9
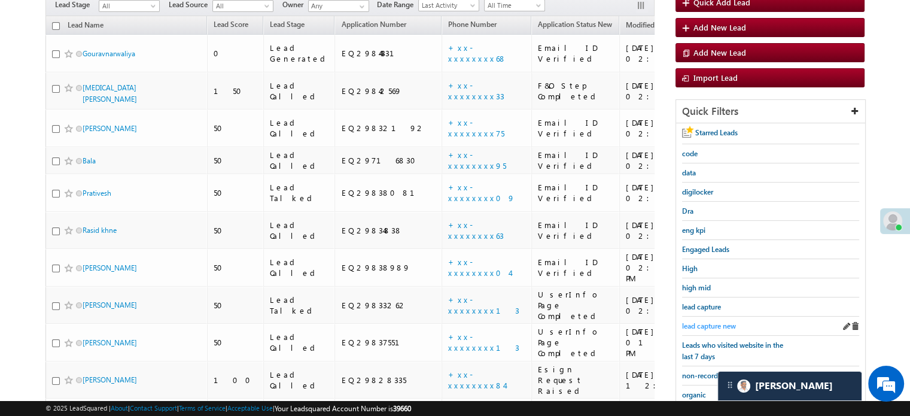
scroll to position [137, 0]
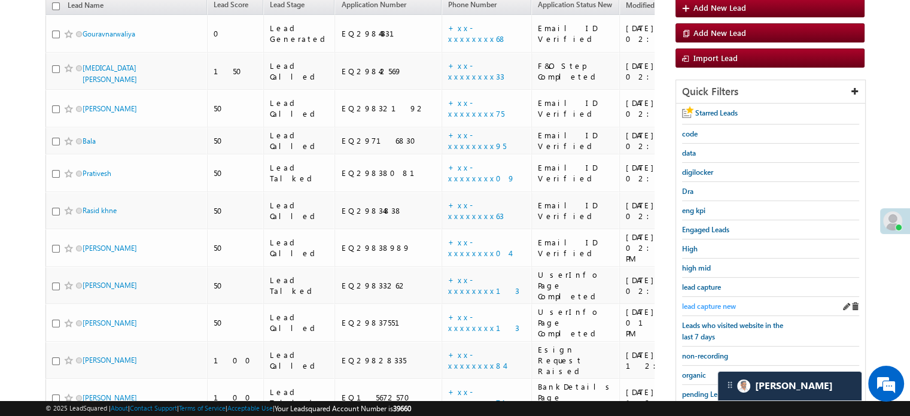
click at [691, 303] on span "lead capture new" at bounding box center [709, 305] width 54 height 9
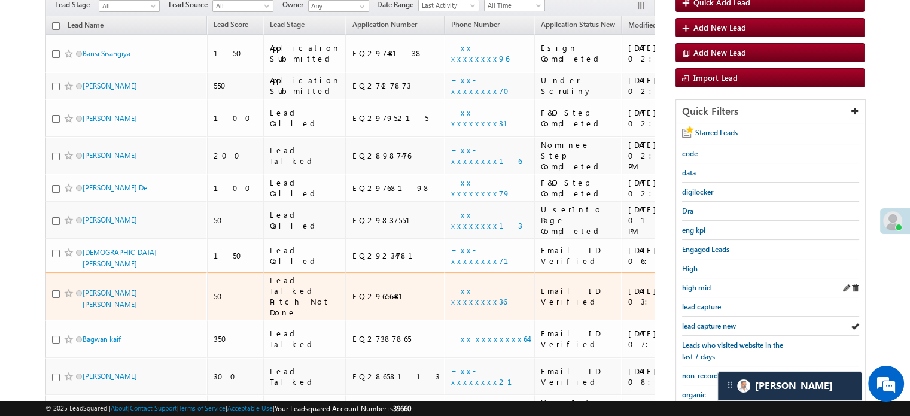
scroll to position [120, 0]
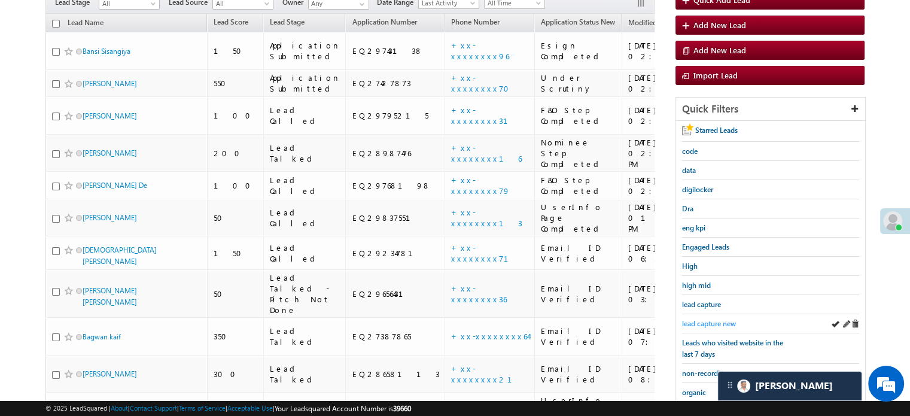
click at [715, 320] on span "lead capture new" at bounding box center [709, 323] width 54 height 9
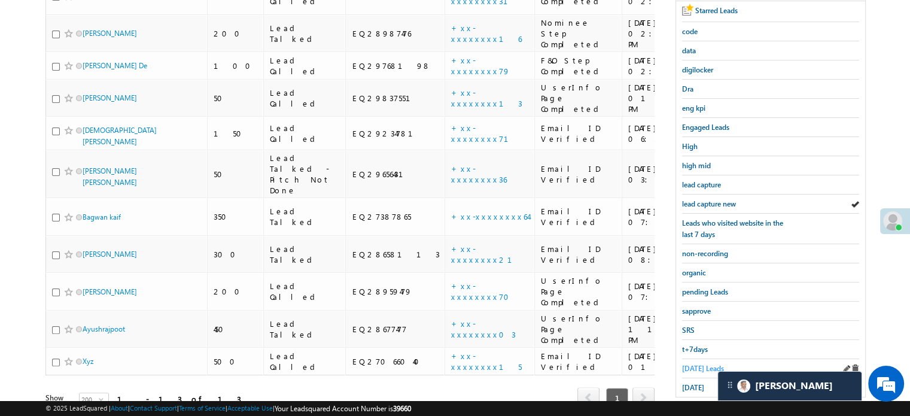
click at [691, 364] on span "Today's Leads" at bounding box center [703, 368] width 42 height 9
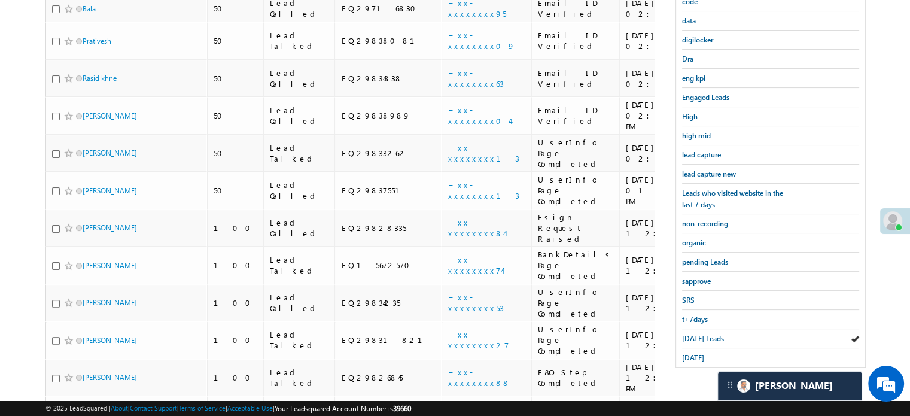
scroll to position [74, 0]
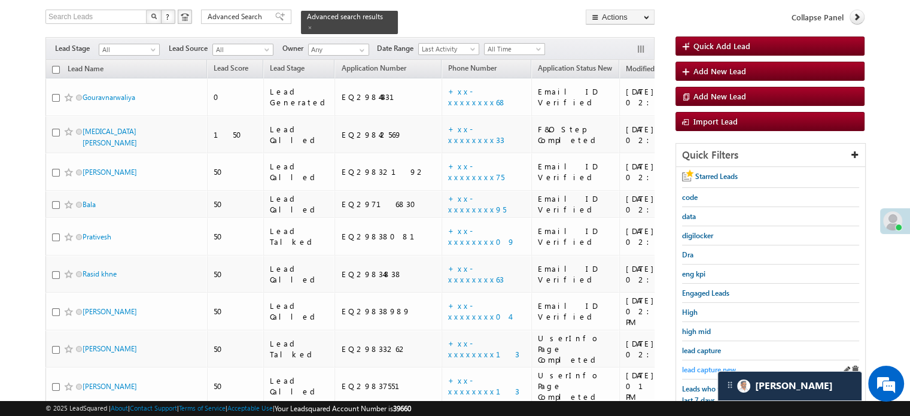
click at [695, 365] on span "lead capture new" at bounding box center [709, 369] width 54 height 9
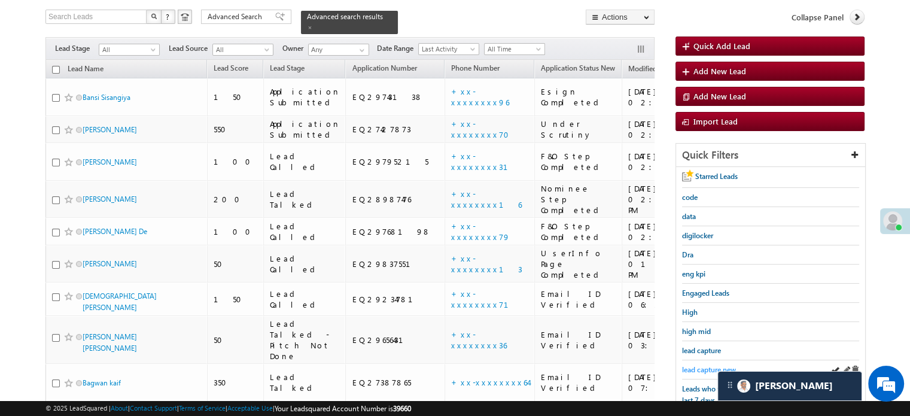
click at [698, 368] on span "lead capture new" at bounding box center [709, 369] width 54 height 9
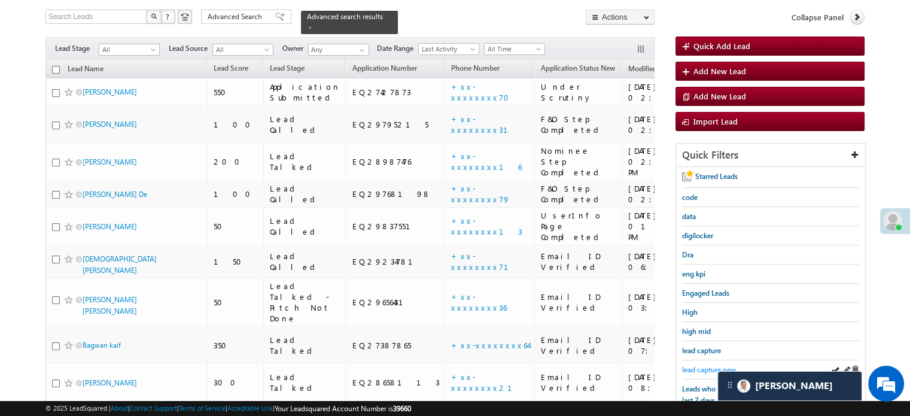
click at [703, 365] on span "lead capture new" at bounding box center [709, 369] width 54 height 9
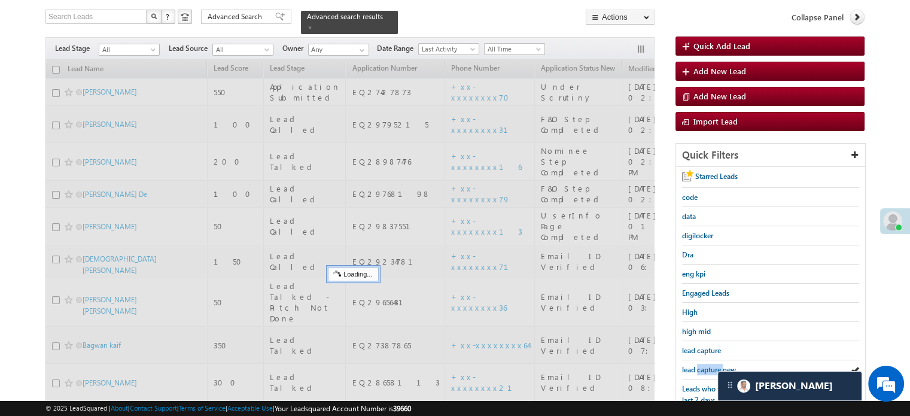
click at [703, 365] on span "lead capture new" at bounding box center [709, 369] width 54 height 9
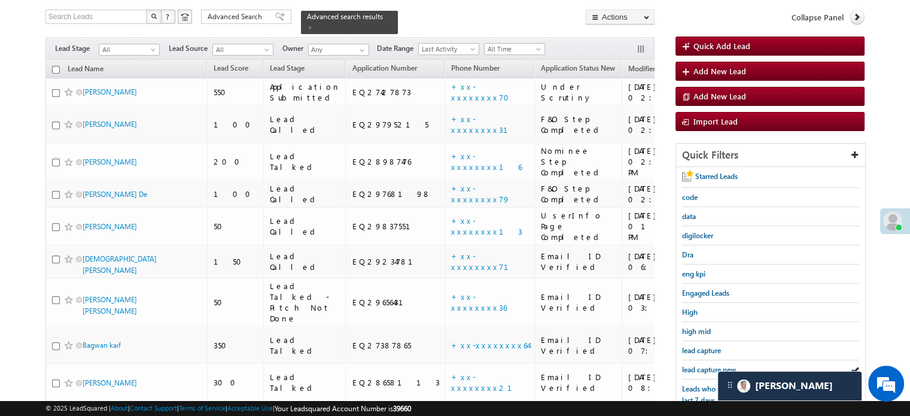
click at [703, 365] on span "lead capture new" at bounding box center [709, 369] width 54 height 9
click at [708, 360] on div "lead capture new" at bounding box center [770, 369] width 177 height 19
click at [708, 364] on link "lead capture new" at bounding box center [709, 369] width 54 height 11
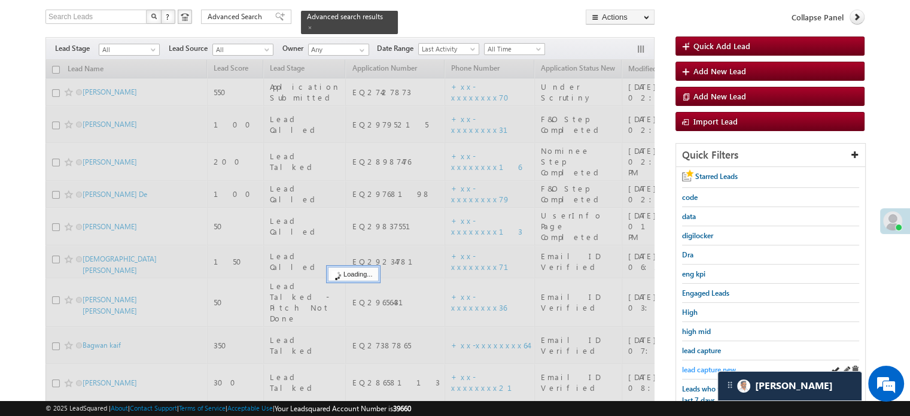
click at [707, 365] on span "lead capture new" at bounding box center [709, 369] width 54 height 9
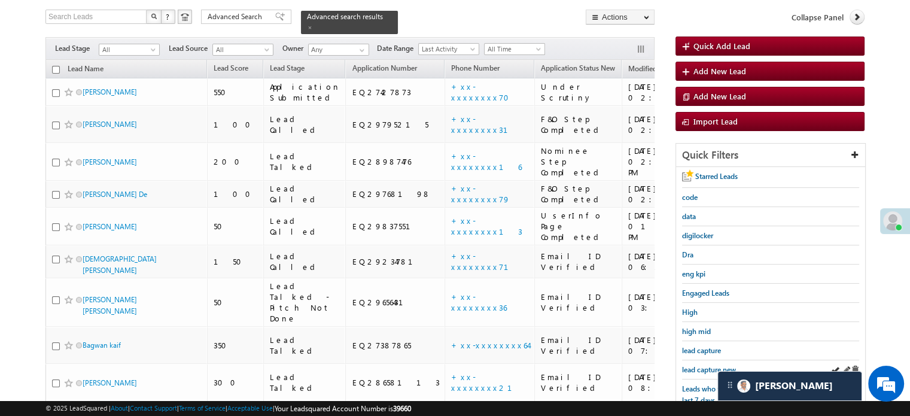
click at [700, 360] on div "lead capture new" at bounding box center [770, 369] width 177 height 19
click at [702, 365] on span "lead capture new" at bounding box center [709, 369] width 54 height 9
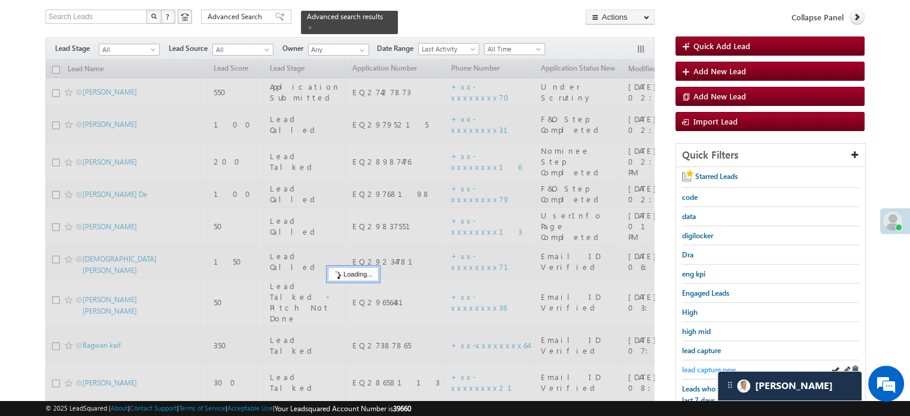
click at [704, 365] on span "lead capture new" at bounding box center [709, 369] width 54 height 9
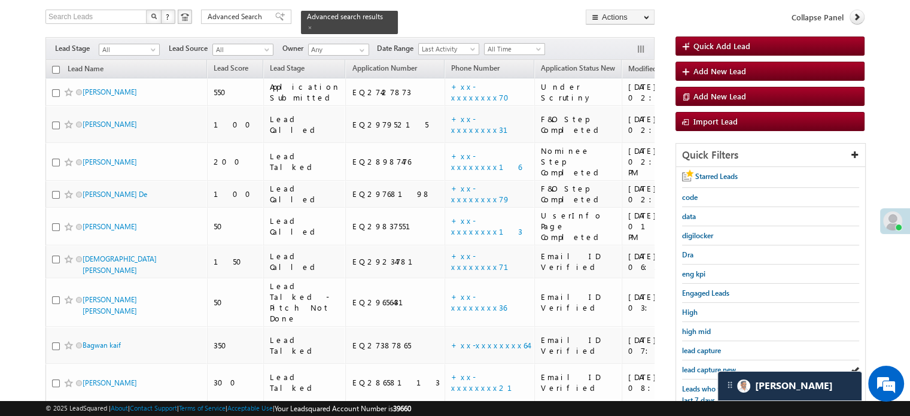
click at [704, 365] on span "lead capture new" at bounding box center [709, 369] width 54 height 9
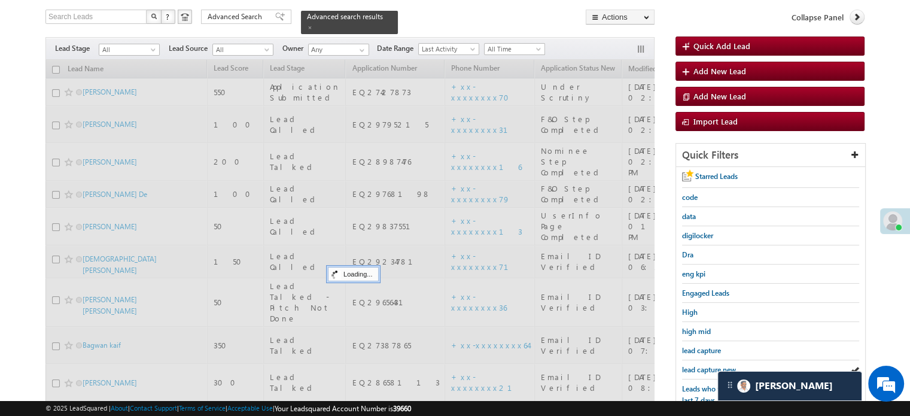
click at [704, 365] on span "lead capture new" at bounding box center [709, 369] width 54 height 9
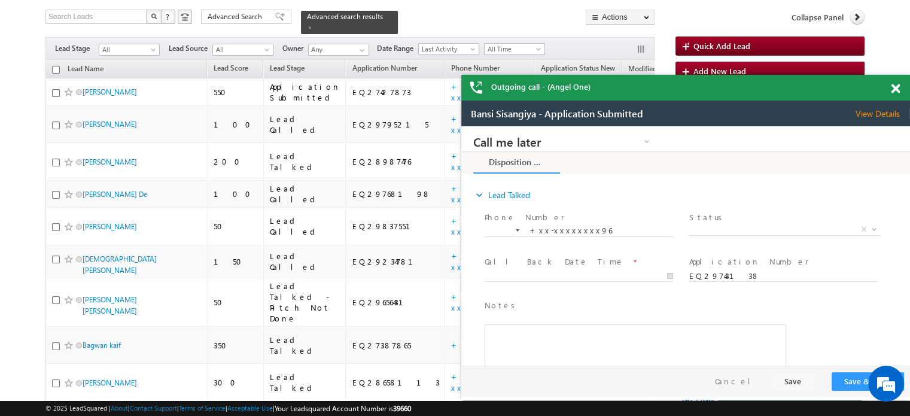
scroll to position [0, 0]
click at [888, 87] on div "Outgoing call - (Angel One)" at bounding box center [685, 88] width 449 height 26
click at [892, 90] on span at bounding box center [894, 89] width 9 height 10
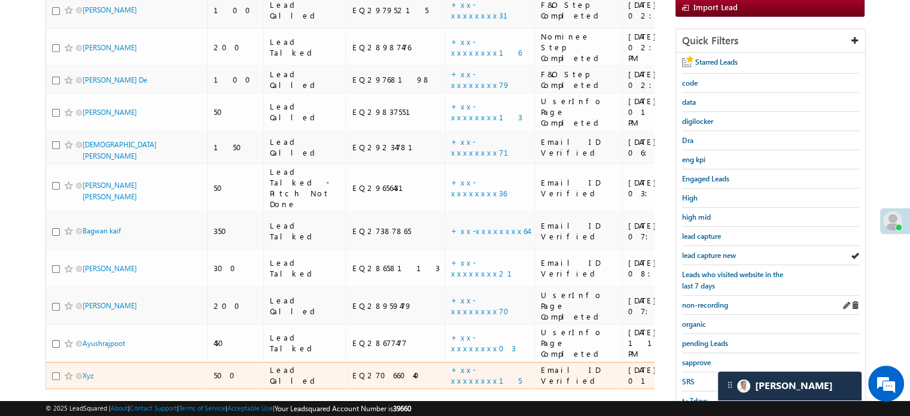
scroll to position [193, 0]
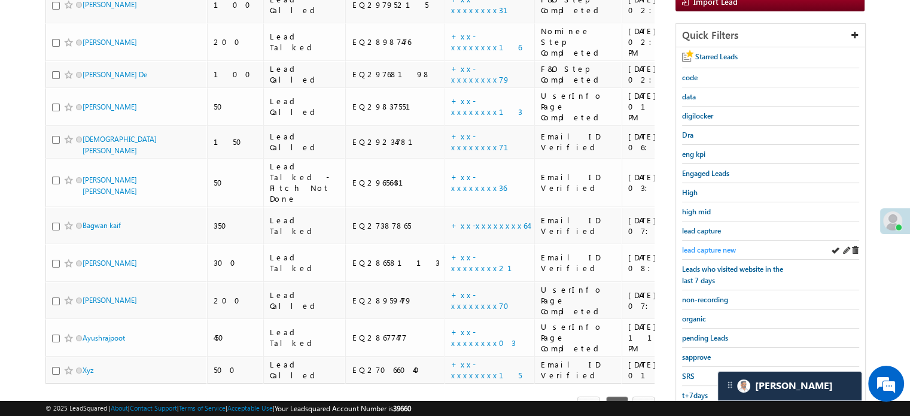
click at [712, 247] on span "lead capture new" at bounding box center [709, 249] width 54 height 9
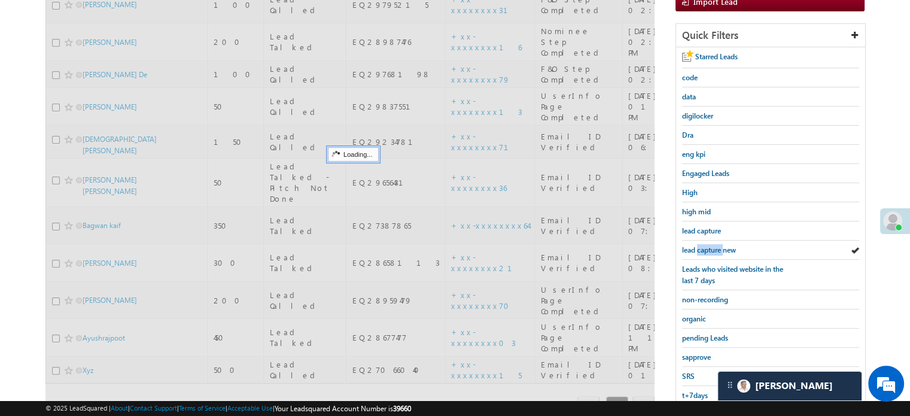
click at [712, 247] on span "lead capture new" at bounding box center [709, 249] width 54 height 9
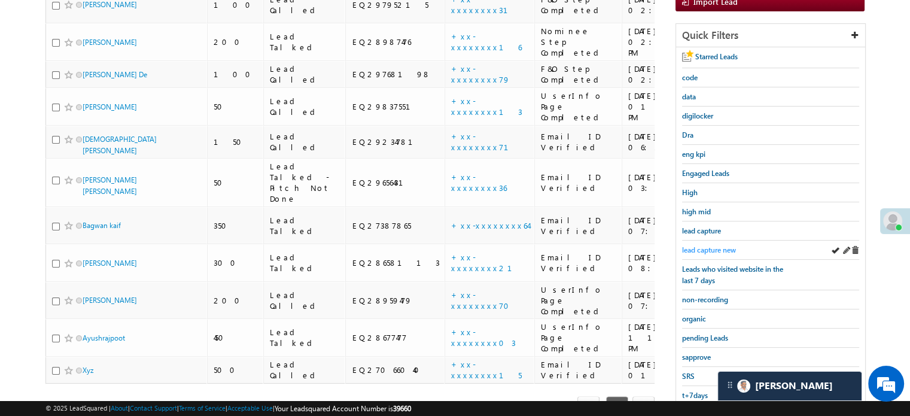
click at [710, 245] on span "lead capture new" at bounding box center [709, 249] width 54 height 9
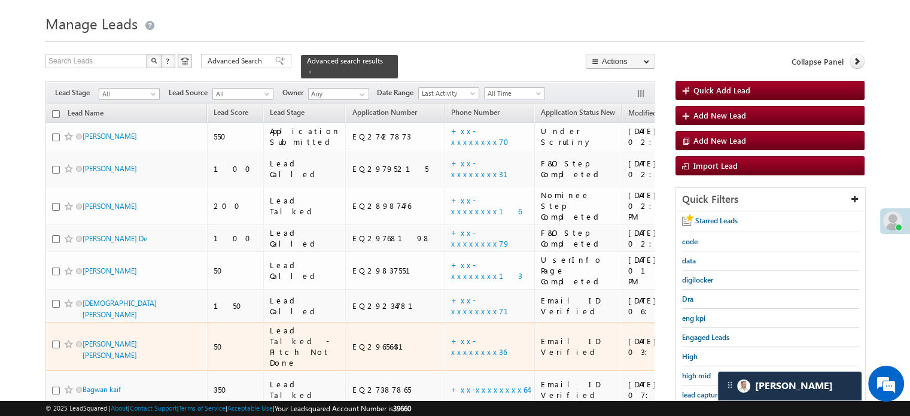
scroll to position [74, 0]
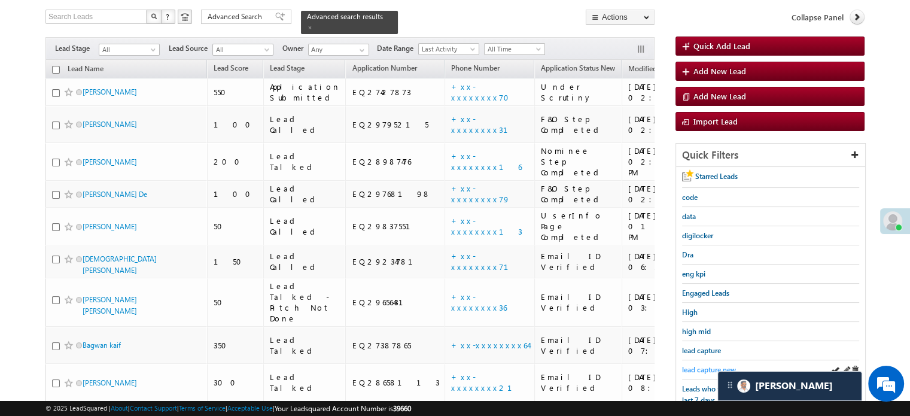
click at [703, 365] on span "lead capture new" at bounding box center [709, 369] width 54 height 9
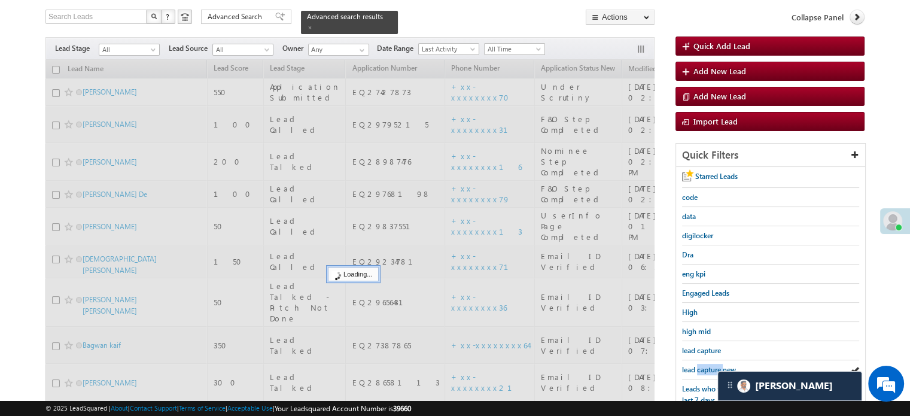
click at [703, 365] on span "lead capture new" at bounding box center [709, 369] width 54 height 9
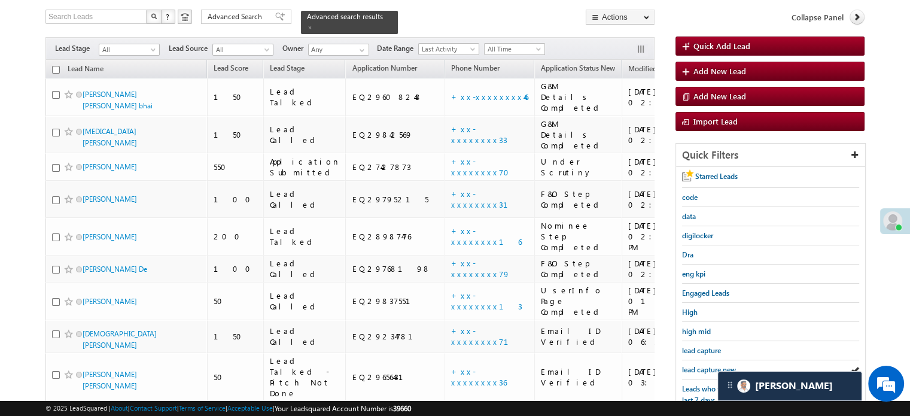
click at [703, 365] on span "lead capture new" at bounding box center [709, 369] width 54 height 9
click at [706, 365] on span "lead capture new" at bounding box center [709, 369] width 54 height 9
click at [710, 365] on span "lead capture new" at bounding box center [709, 369] width 54 height 9
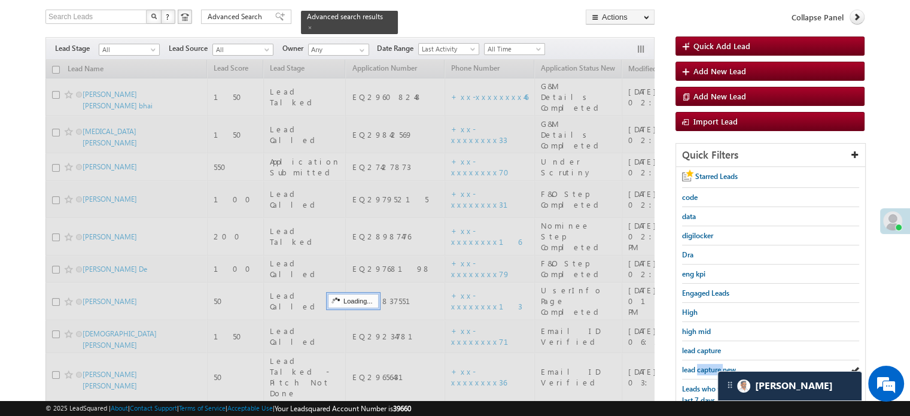
click at [710, 365] on span "lead capture new" at bounding box center [709, 369] width 54 height 9
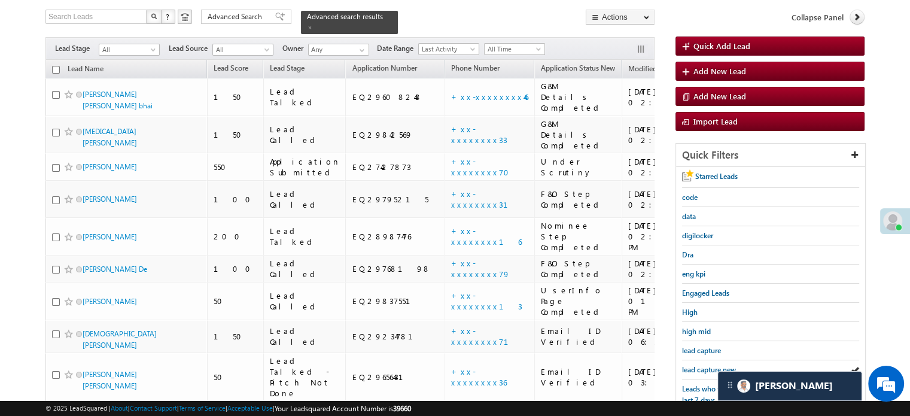
click at [710, 365] on span "lead capture new" at bounding box center [709, 369] width 54 height 9
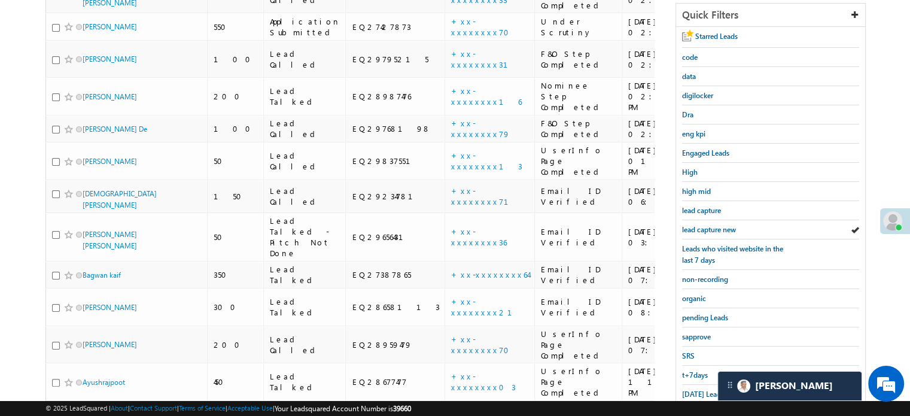
scroll to position [253, 0]
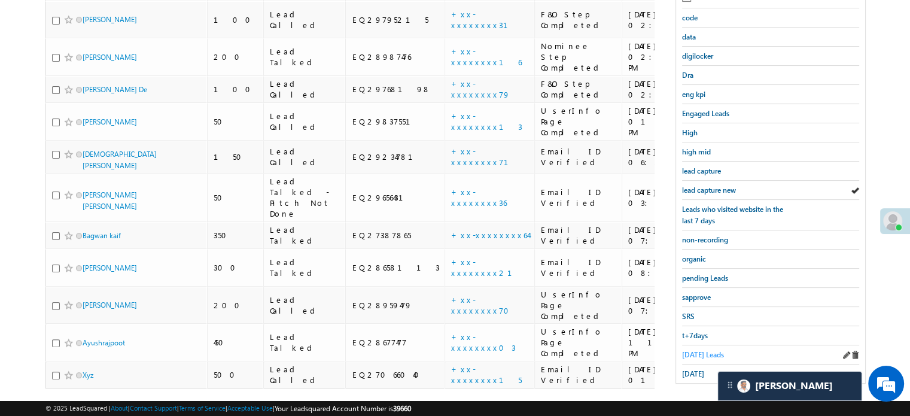
click at [694, 351] on span "Today's Leads" at bounding box center [703, 354] width 42 height 9
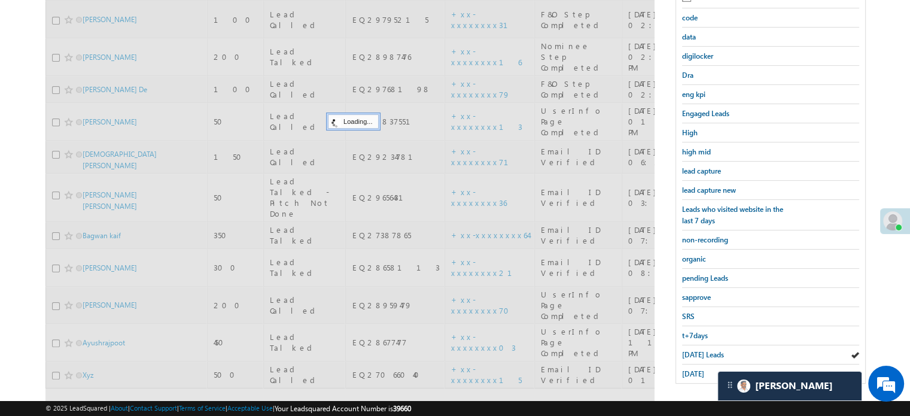
scroll to position [133, 0]
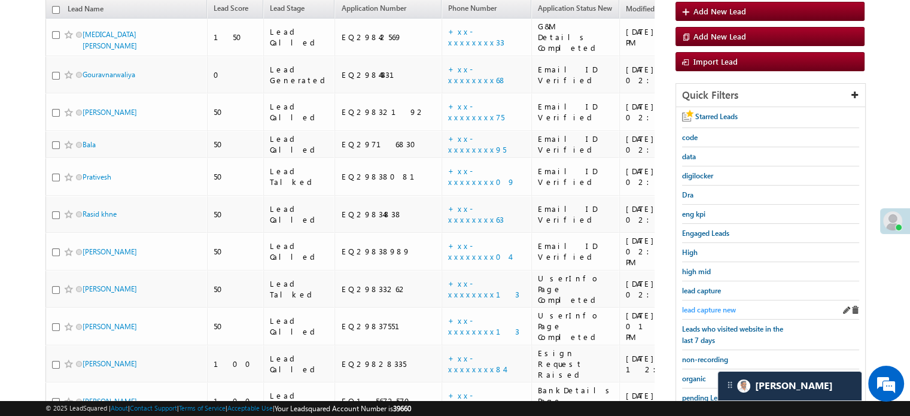
click at [718, 305] on span "lead capture new" at bounding box center [709, 309] width 54 height 9
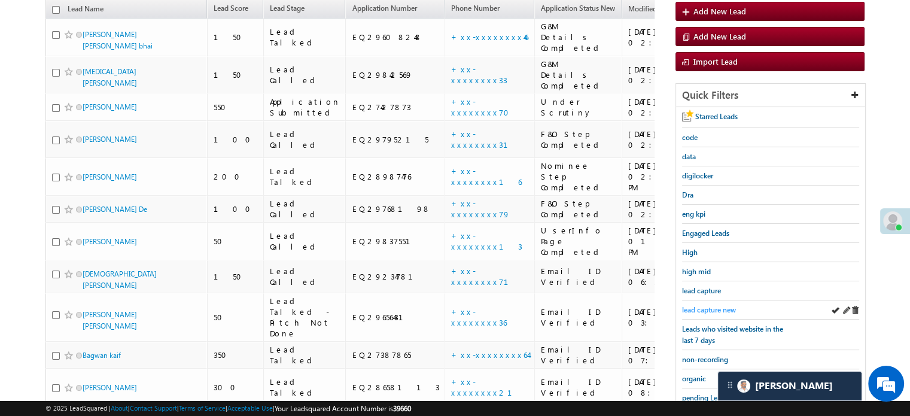
click at [708, 305] on span "lead capture new" at bounding box center [709, 309] width 54 height 9
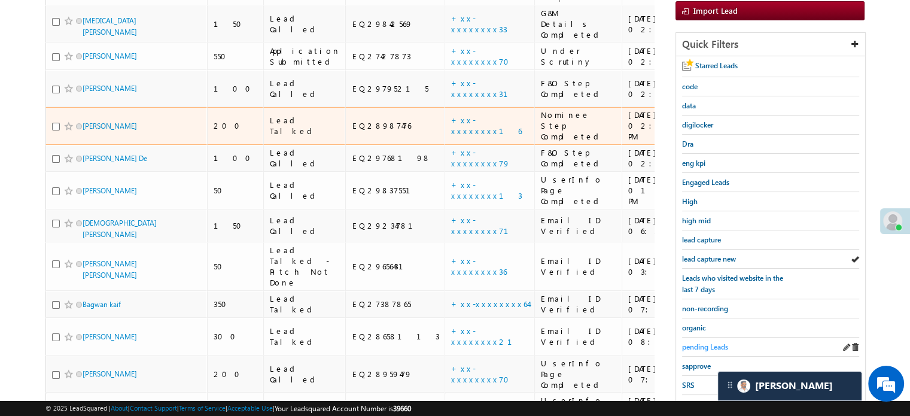
scroll to position [253, 0]
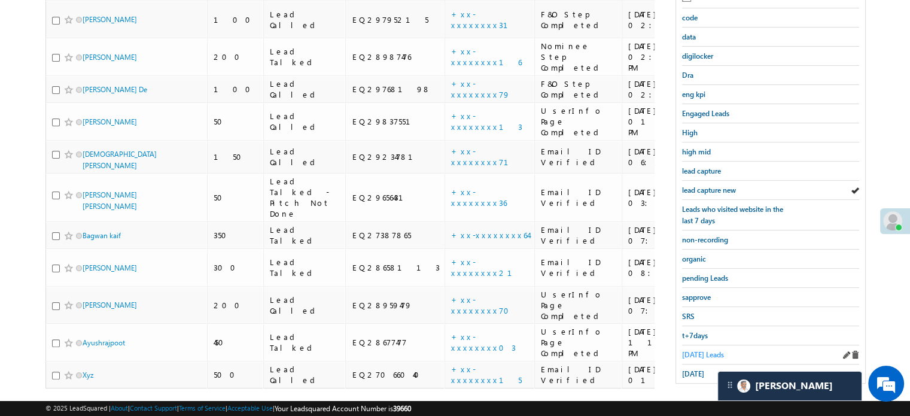
click at [694, 350] on span "Today's Leads" at bounding box center [703, 354] width 42 height 9
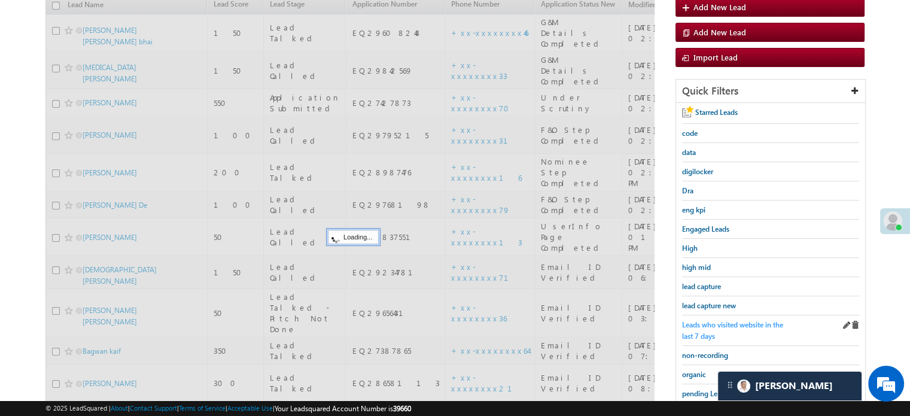
scroll to position [133, 0]
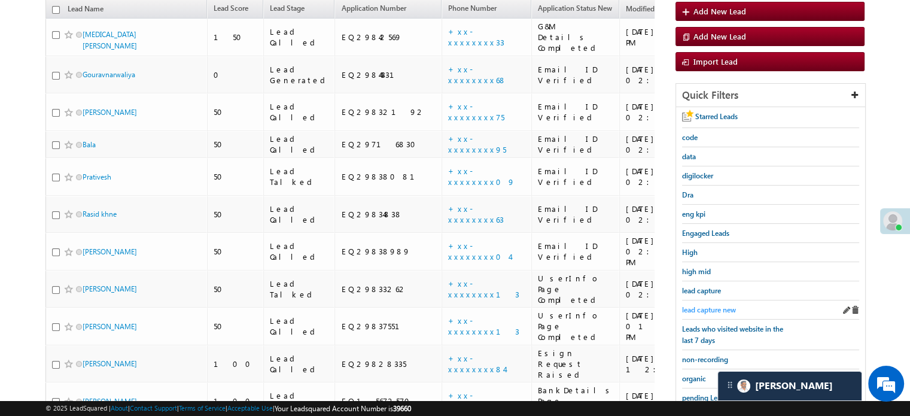
click at [703, 305] on span "lead capture new" at bounding box center [709, 309] width 54 height 9
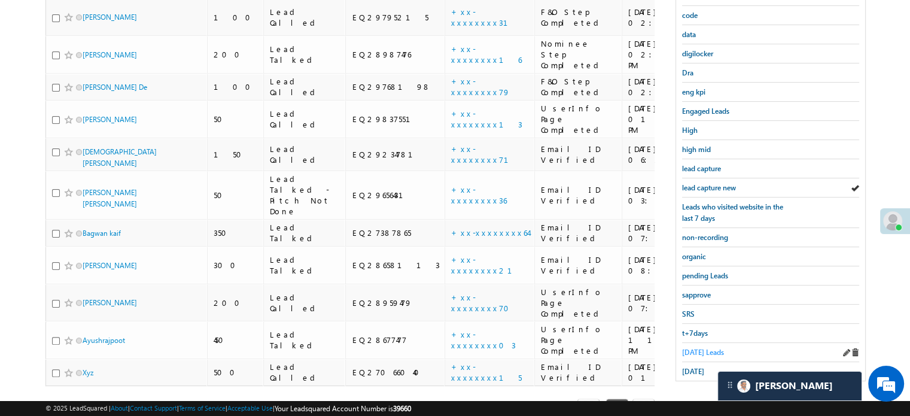
scroll to position [257, 0]
click at [704, 365] on span "yesterday" at bounding box center [693, 369] width 22 height 9
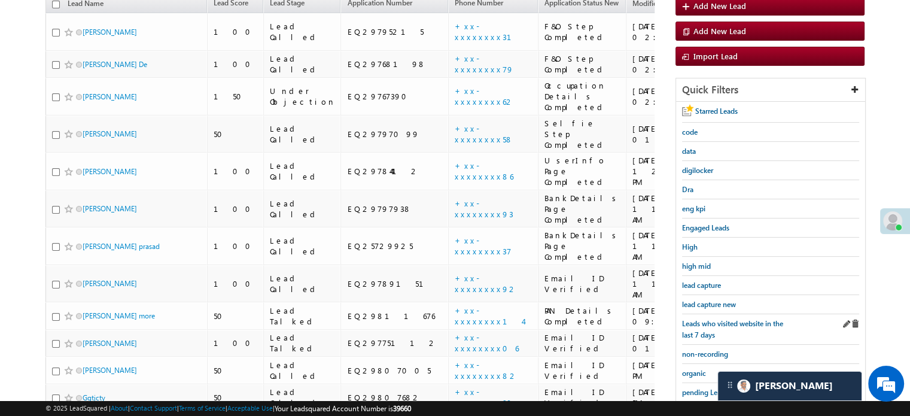
scroll to position [137, 0]
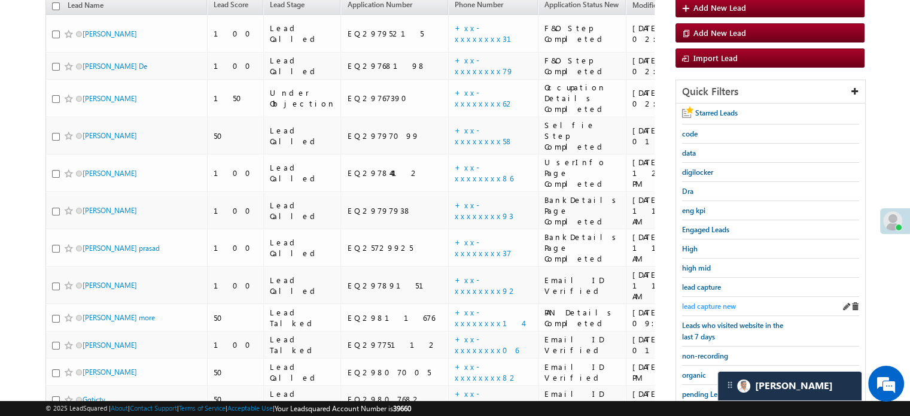
click at [699, 301] on span "lead capture new" at bounding box center [709, 305] width 54 height 9
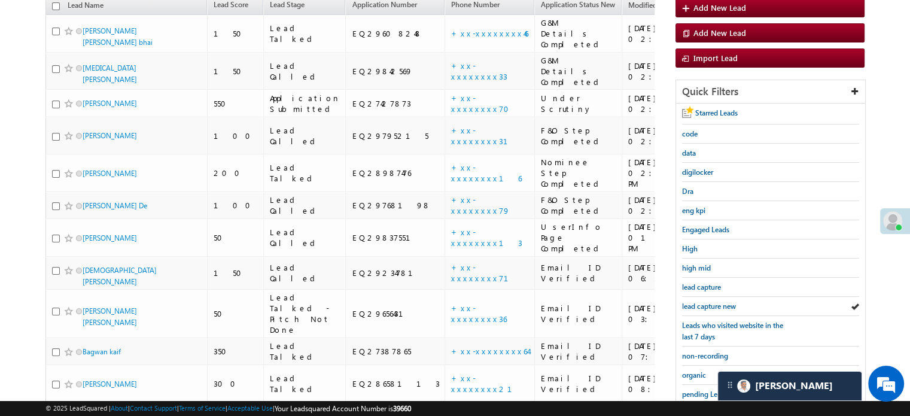
click at [699, 301] on span "lead capture new" at bounding box center [709, 305] width 54 height 9
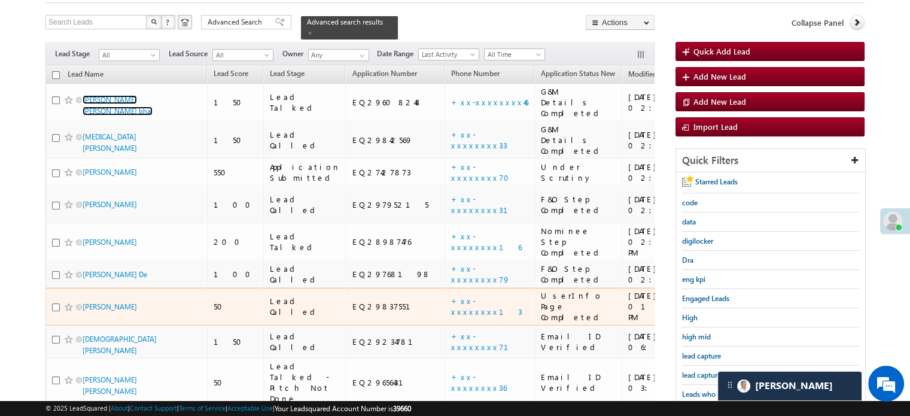
scroll to position [179, 0]
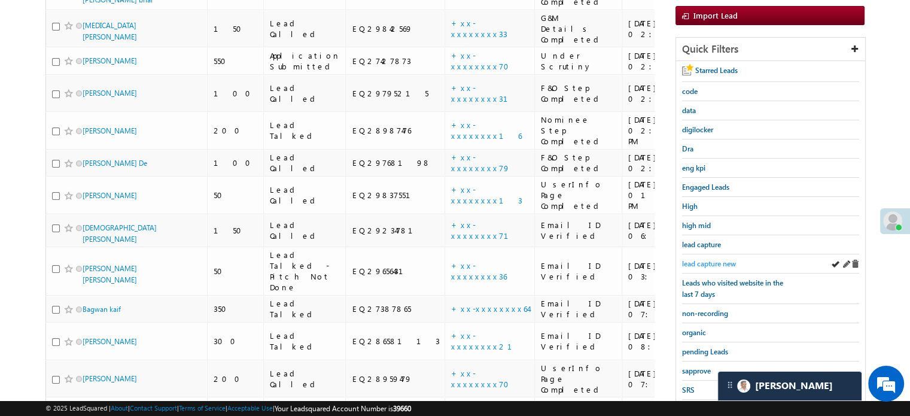
click at [716, 259] on span "lead capture new" at bounding box center [709, 263] width 54 height 9
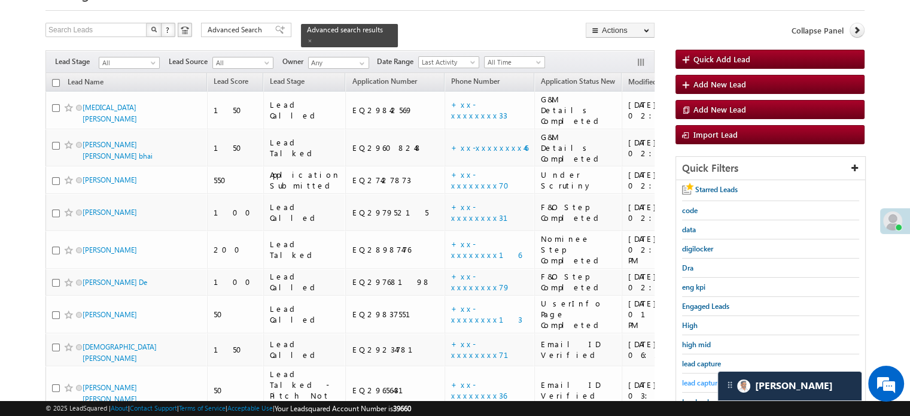
scroll to position [60, 0]
click at [708, 374] on div "lead capture new" at bounding box center [770, 383] width 177 height 19
click at [707, 377] on link "lead capture new" at bounding box center [709, 382] width 54 height 11
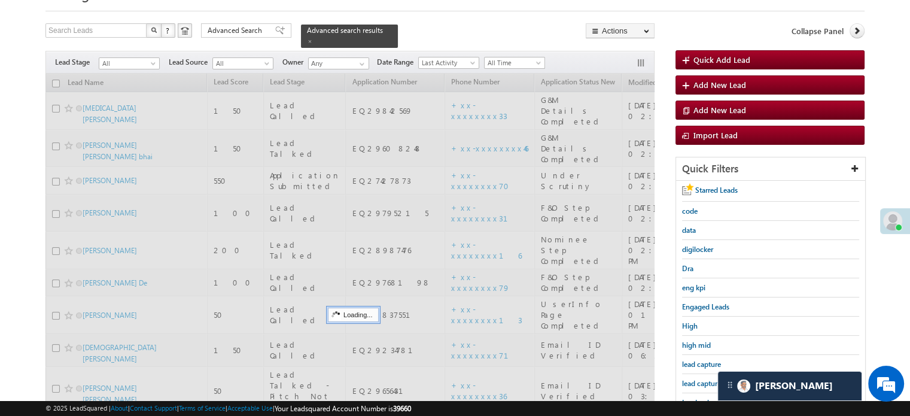
click at [705, 379] on span "lead capture new" at bounding box center [709, 383] width 54 height 9
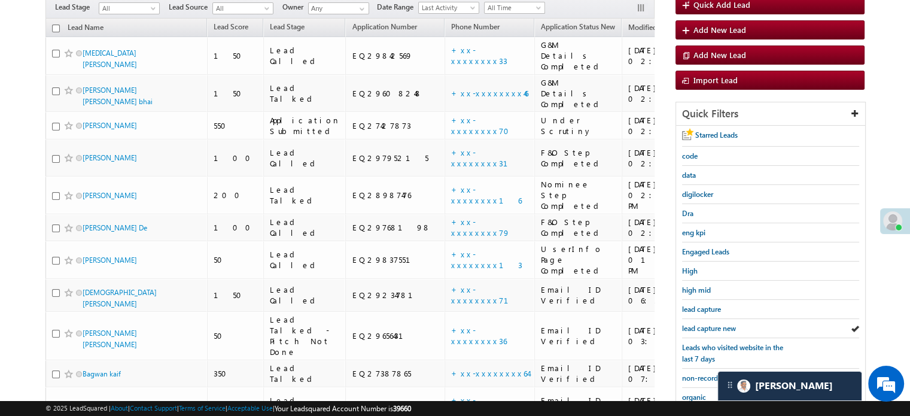
scroll to position [239, 0]
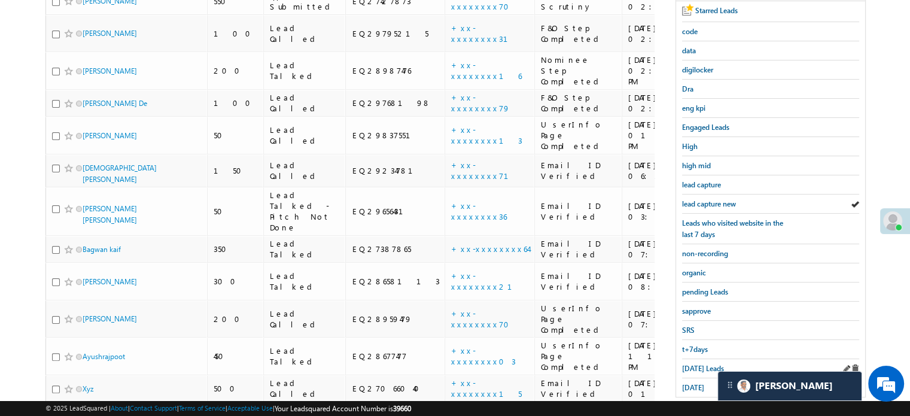
click at [698, 369] on div "Today's Leads" at bounding box center [770, 368] width 177 height 19
click at [694, 364] on span "Today's Leads" at bounding box center [703, 368] width 42 height 9
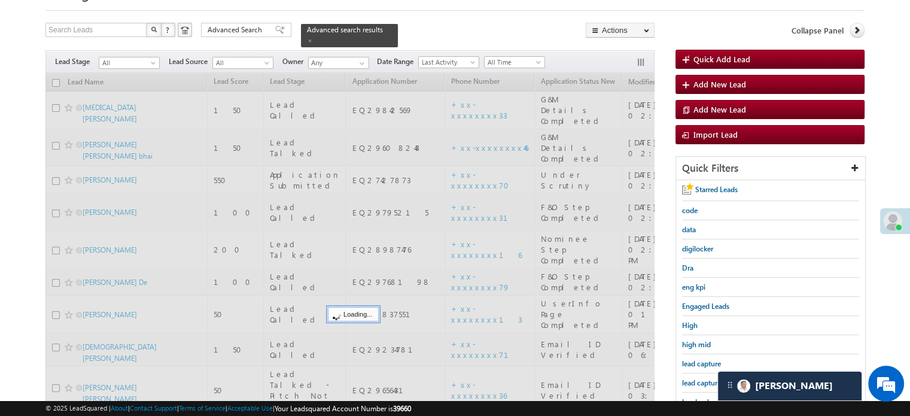
scroll to position [60, 0]
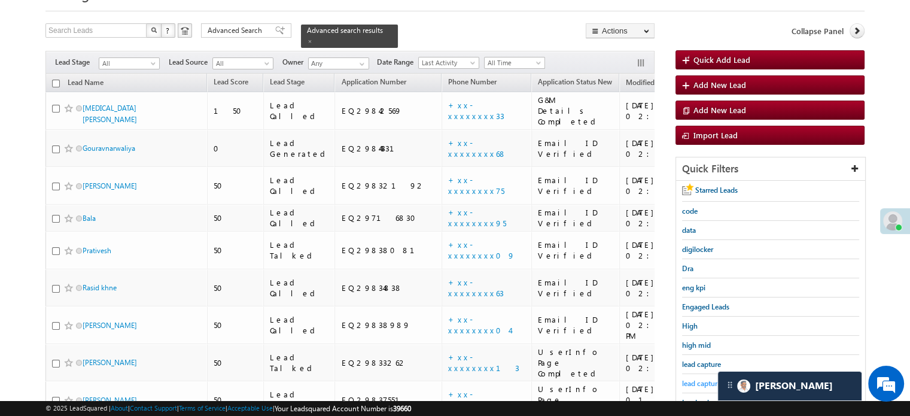
click at [703, 380] on span "lead capture new" at bounding box center [709, 383] width 54 height 9
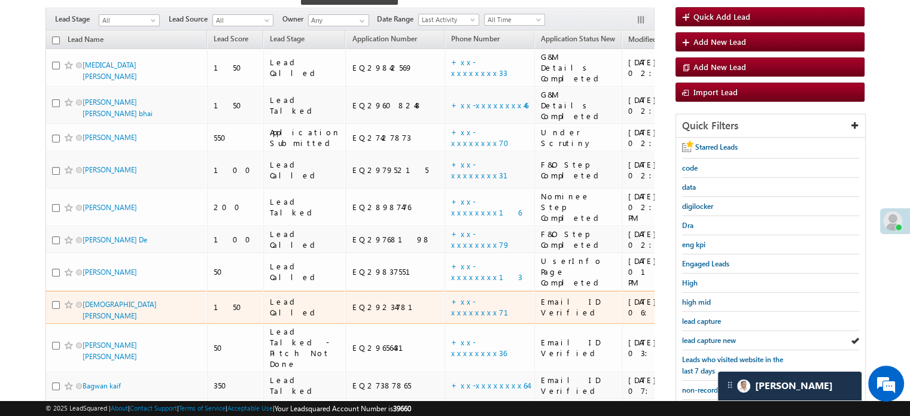
scroll to position [120, 0]
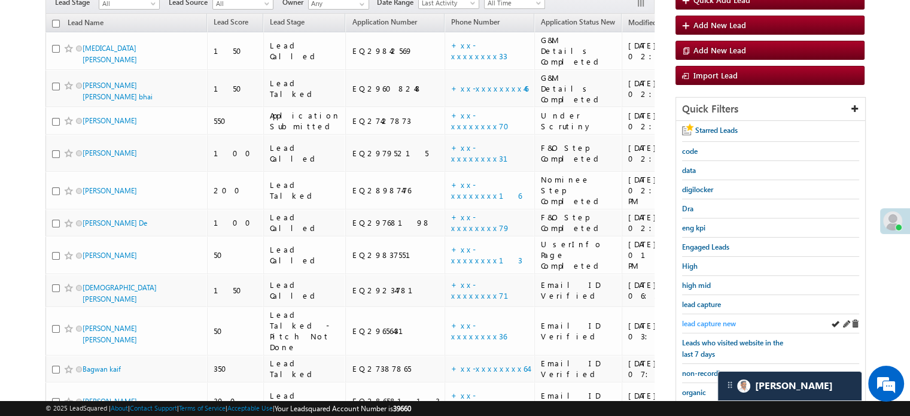
click at [702, 319] on span "lead capture new" at bounding box center [709, 323] width 54 height 9
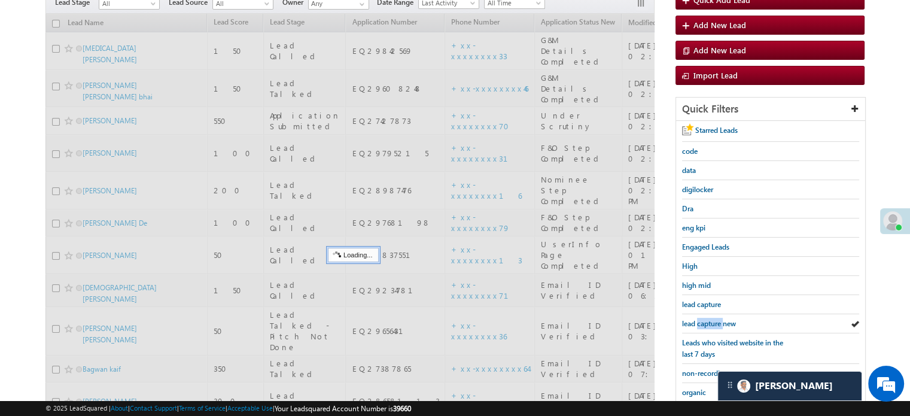
click at [702, 319] on span "lead capture new" at bounding box center [709, 323] width 54 height 9
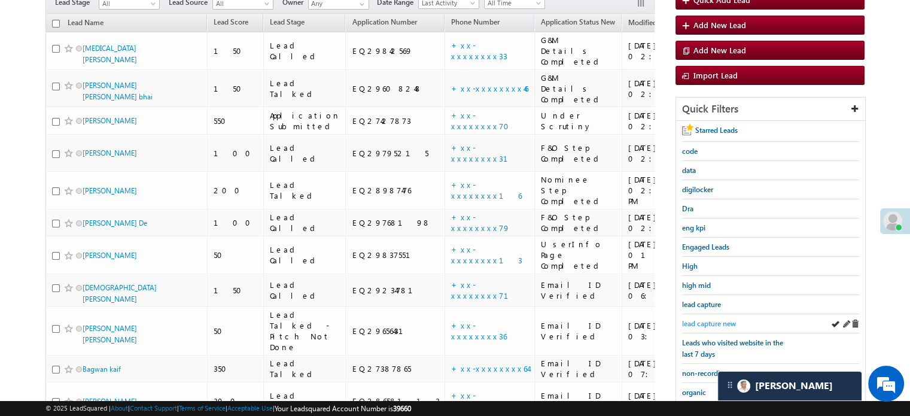
click at [710, 319] on span "lead capture new" at bounding box center [709, 323] width 54 height 9
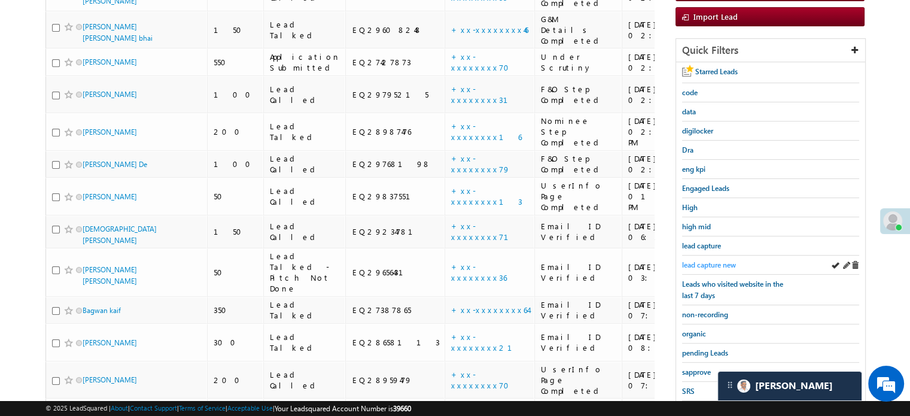
scroll to position [257, 0]
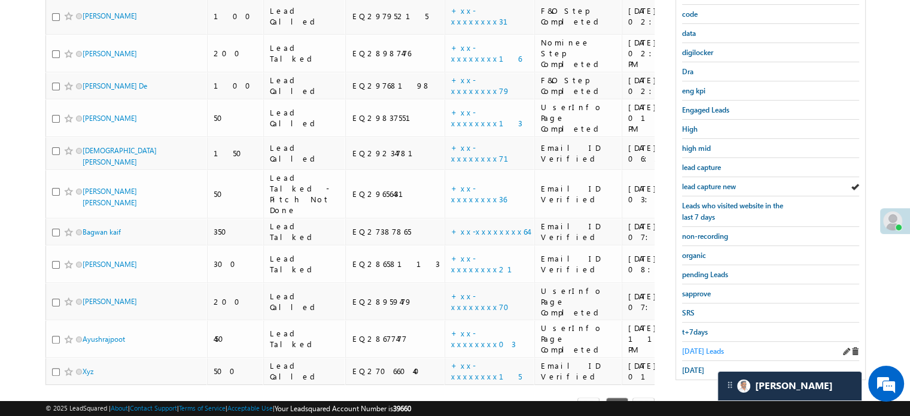
click at [685, 346] on span "Today's Leads" at bounding box center [703, 350] width 42 height 9
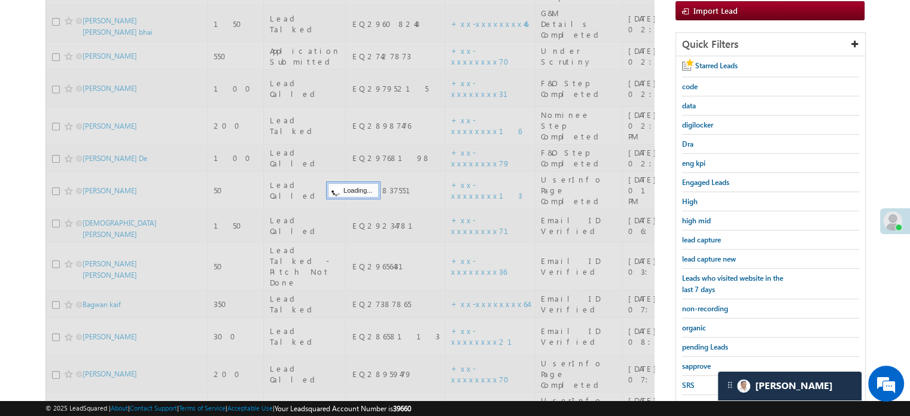
scroll to position [77, 0]
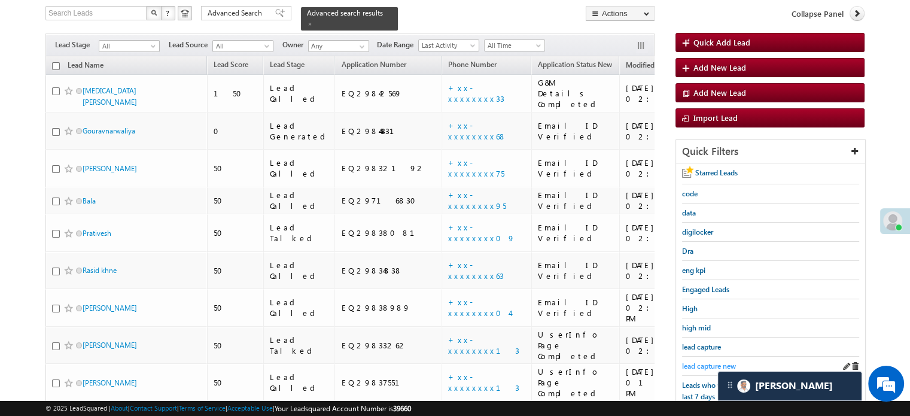
click at [701, 361] on span "lead capture new" at bounding box center [709, 365] width 54 height 9
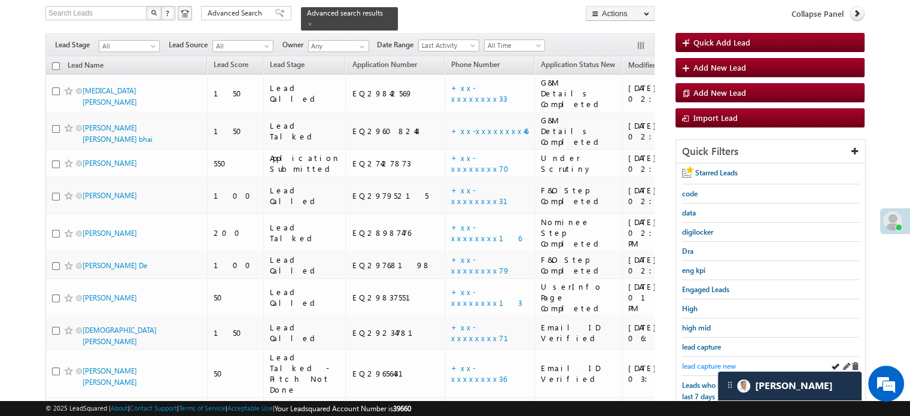
click at [703, 361] on span "lead capture new" at bounding box center [709, 365] width 54 height 9
click at [709, 361] on span "lead capture new" at bounding box center [709, 365] width 54 height 9
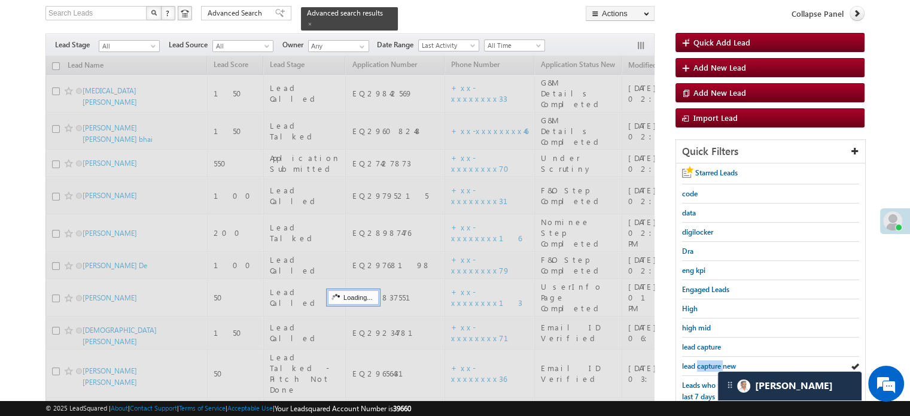
click at [709, 361] on span "lead capture new" at bounding box center [709, 365] width 54 height 9
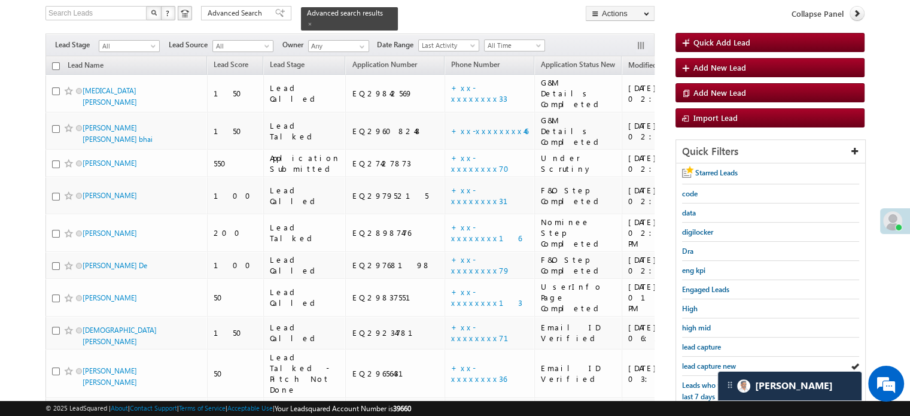
click at [709, 361] on span "lead capture new" at bounding box center [709, 365] width 54 height 9
click at [712, 361] on span "lead capture new" at bounding box center [709, 365] width 54 height 9
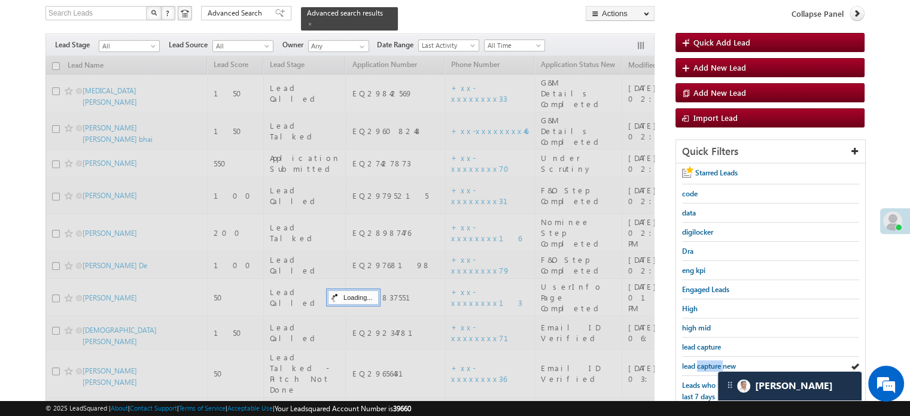
click at [712, 362] on span "lead capture new" at bounding box center [709, 365] width 54 height 9
click at [712, 363] on span "lead capture new" at bounding box center [709, 365] width 54 height 9
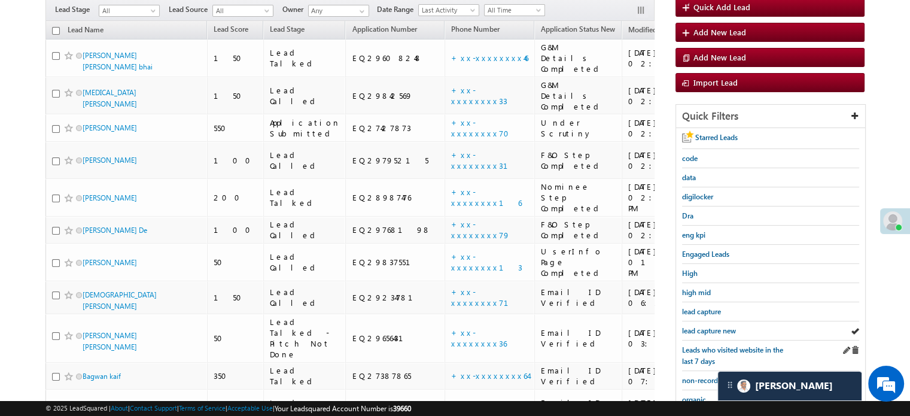
scroll to position [120, 0]
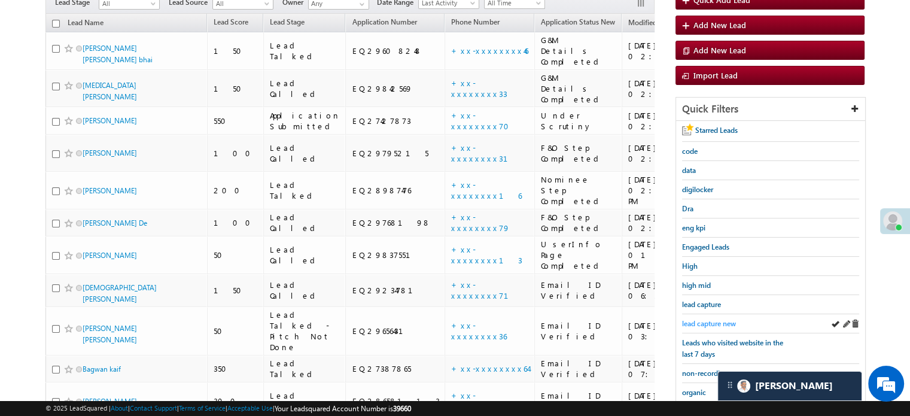
click at [699, 319] on span "lead capture new" at bounding box center [709, 323] width 54 height 9
click at [698, 314] on div "lead capture new" at bounding box center [770, 323] width 177 height 19
click at [700, 320] on span "lead capture new" at bounding box center [709, 323] width 54 height 9
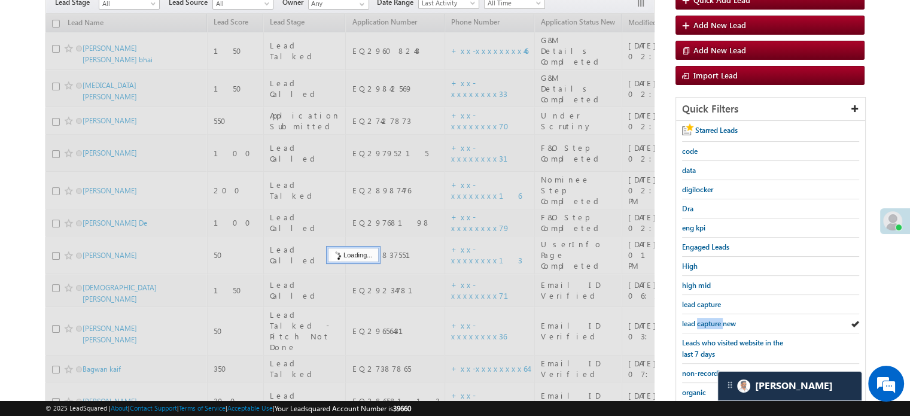
click at [700, 320] on span "lead capture new" at bounding box center [709, 323] width 54 height 9
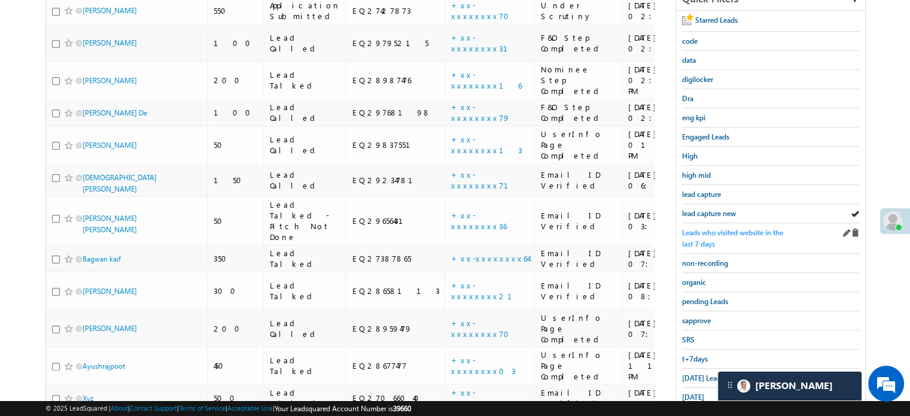
scroll to position [257, 0]
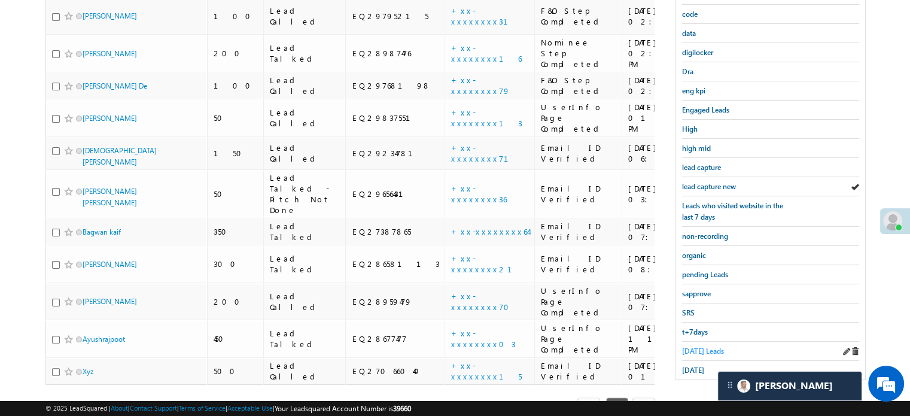
click at [682, 346] on span "Today's Leads" at bounding box center [703, 350] width 42 height 9
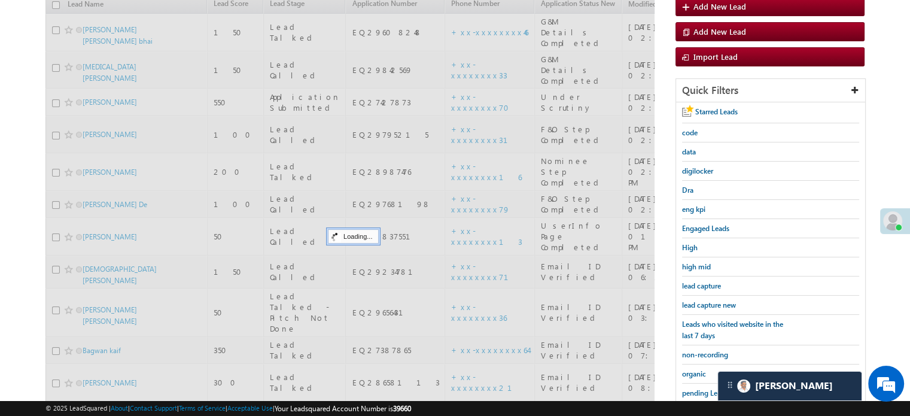
scroll to position [137, 0]
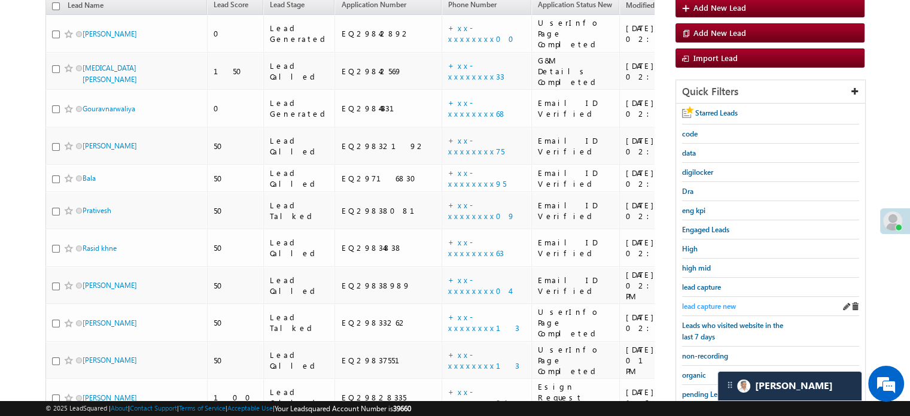
click at [709, 301] on span "lead capture new" at bounding box center [709, 305] width 54 height 9
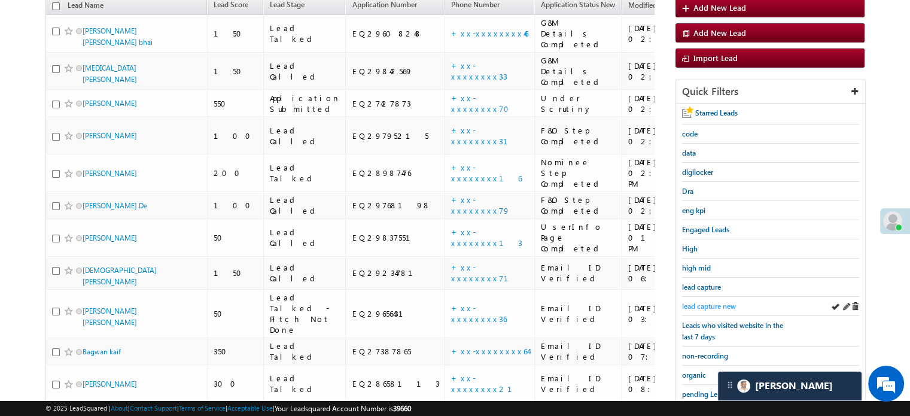
click at [710, 301] on span "lead capture new" at bounding box center [709, 305] width 54 height 9
click at [706, 302] on span "lead capture new" at bounding box center [709, 305] width 54 height 9
click at [708, 301] on span "lead capture new" at bounding box center [709, 305] width 54 height 9
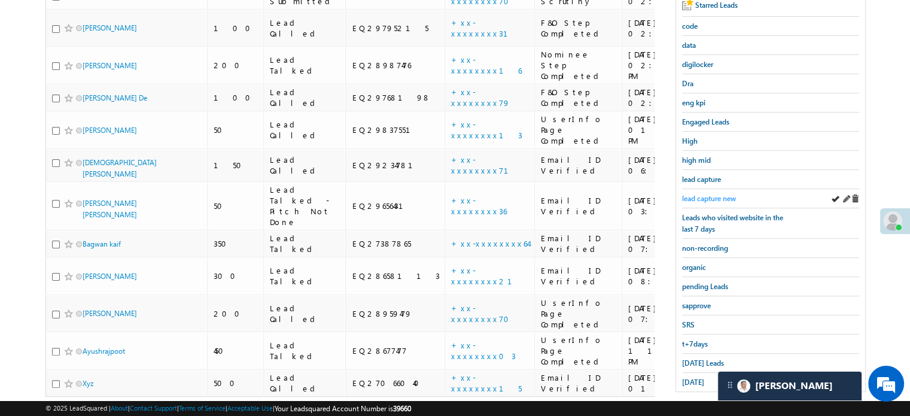
scroll to position [257, 0]
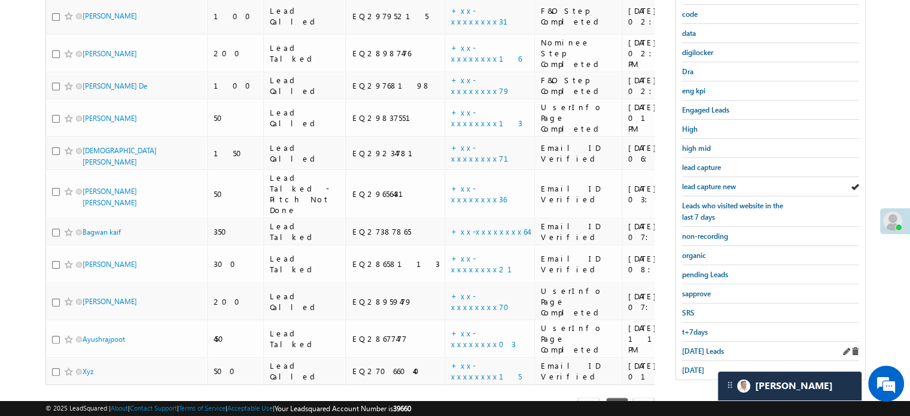
click at [691, 341] on div "Today's Leads" at bounding box center [770, 350] width 177 height 19
click at [692, 346] on span "Today's Leads" at bounding box center [703, 350] width 42 height 9
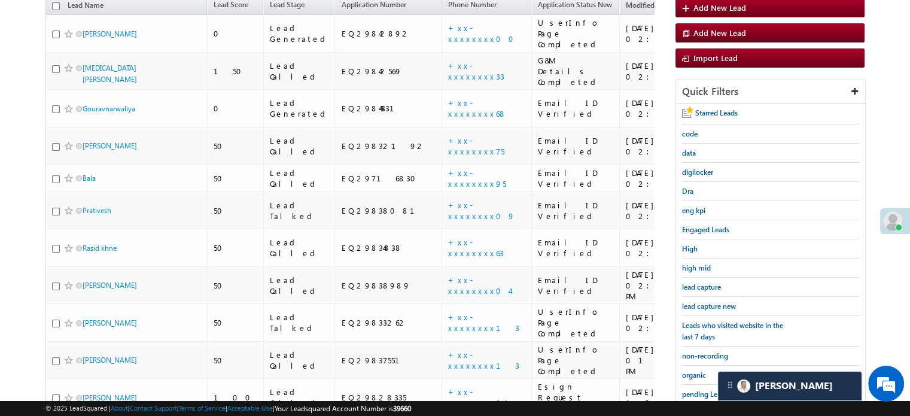
scroll to position [77, 0]
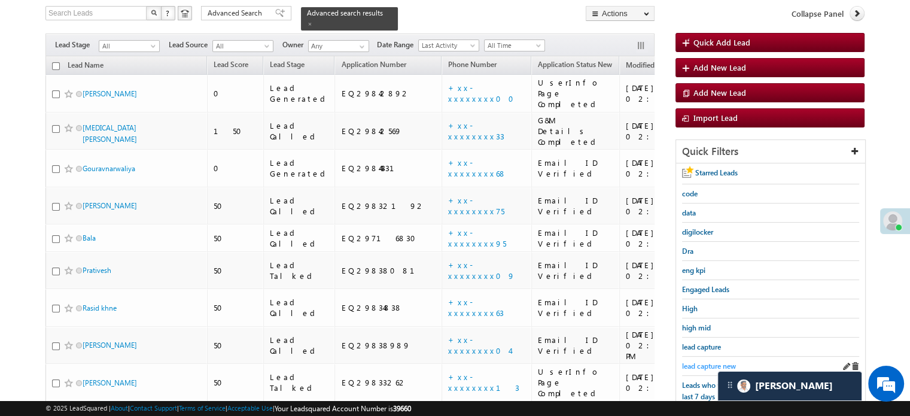
click at [700, 360] on link "lead capture new" at bounding box center [709, 365] width 54 height 11
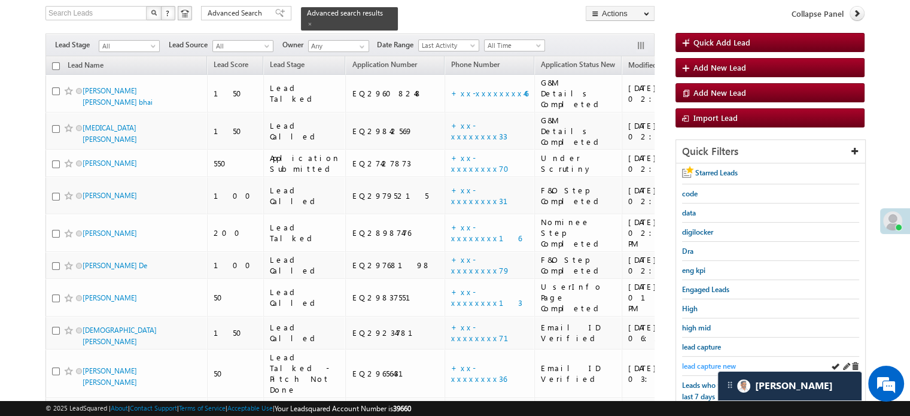
click at [701, 362] on span "lead capture new" at bounding box center [709, 365] width 54 height 9
click at [714, 361] on span "lead capture new" at bounding box center [709, 365] width 54 height 9
click at [701, 363] on span "lead capture new" at bounding box center [709, 365] width 54 height 9
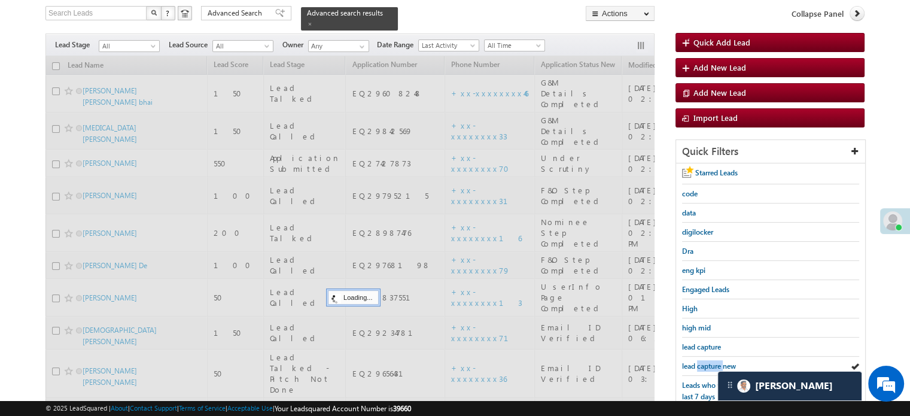
click at [701, 363] on span "lead capture new" at bounding box center [709, 365] width 54 height 9
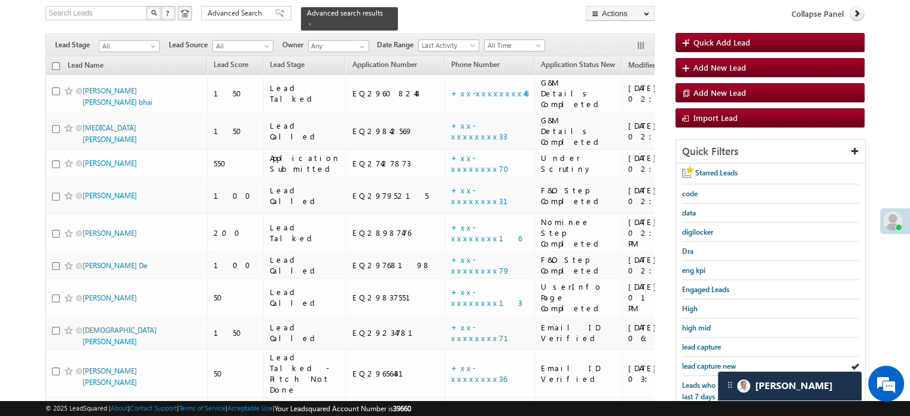
click at [701, 363] on span "lead capture new" at bounding box center [709, 365] width 54 height 9
click at [710, 361] on span "lead capture new" at bounding box center [709, 365] width 54 height 9
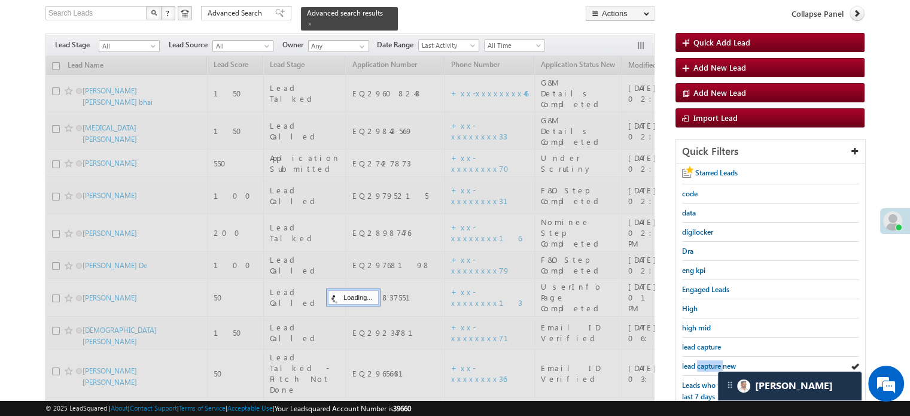
click at [710, 361] on span "lead capture new" at bounding box center [709, 365] width 54 height 9
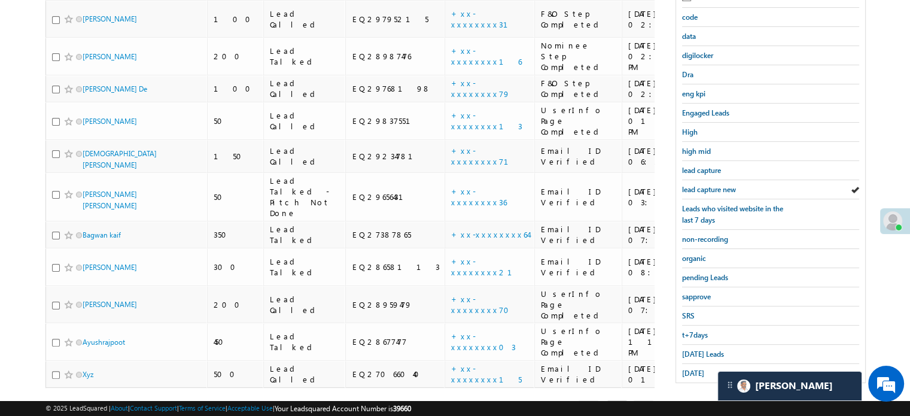
scroll to position [257, 0]
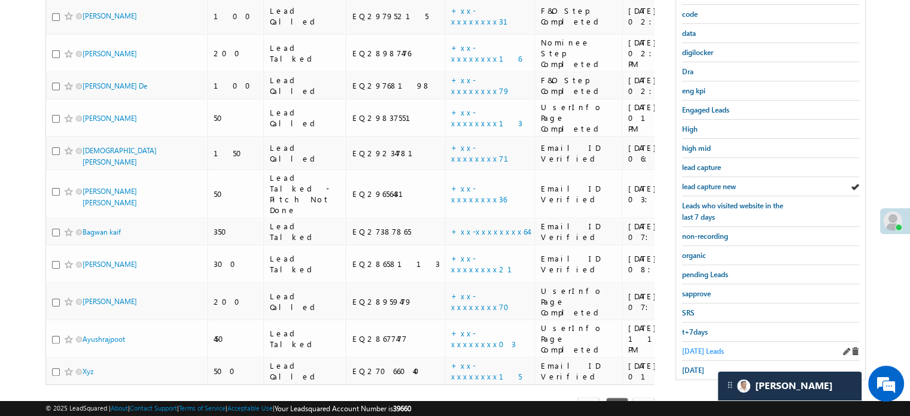
click at [708, 346] on span "Today's Leads" at bounding box center [703, 350] width 42 height 9
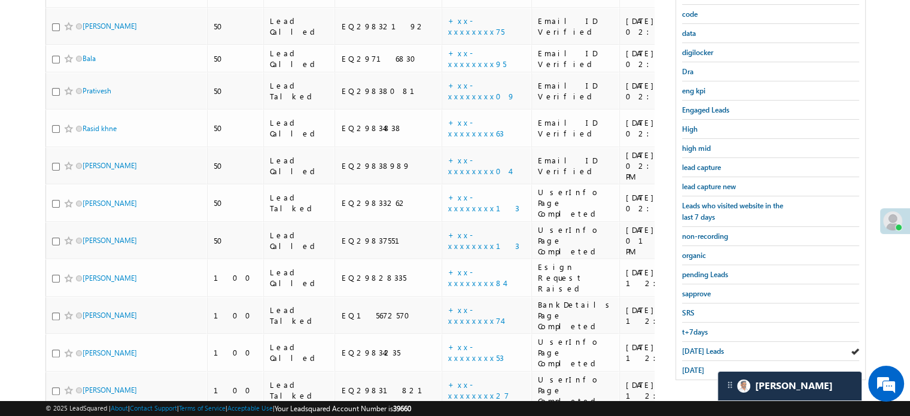
scroll to position [137, 0]
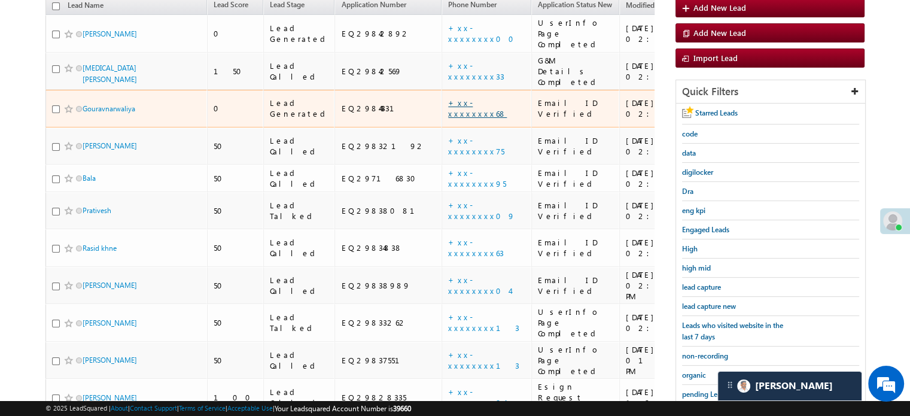
click at [448, 97] on link "+xx-xxxxxxxx68" at bounding box center [477, 107] width 59 height 21
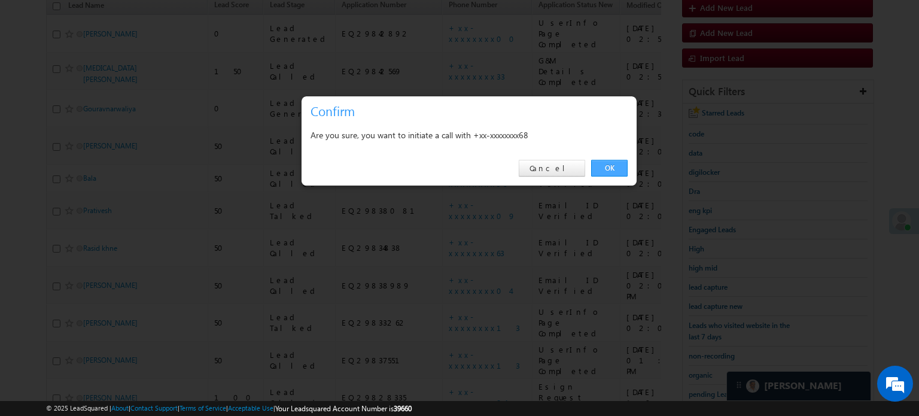
click at [617, 165] on link "OK" at bounding box center [609, 168] width 36 height 17
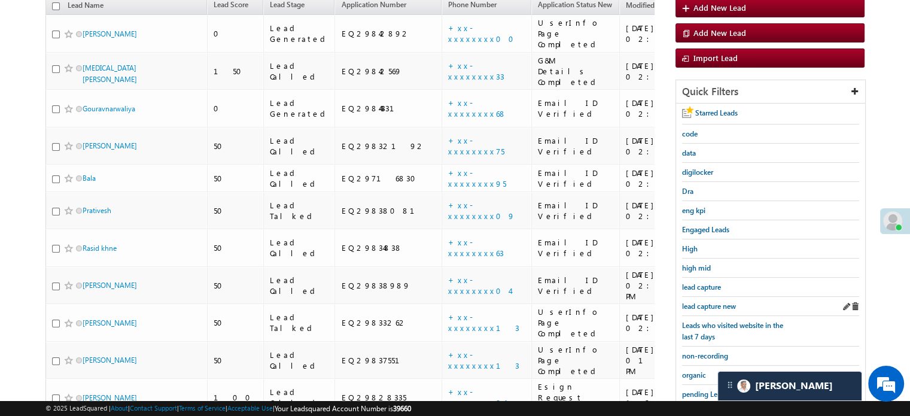
click at [698, 297] on div "lead capture new" at bounding box center [770, 306] width 177 height 19
click at [703, 301] on span "lead capture new" at bounding box center [709, 305] width 54 height 9
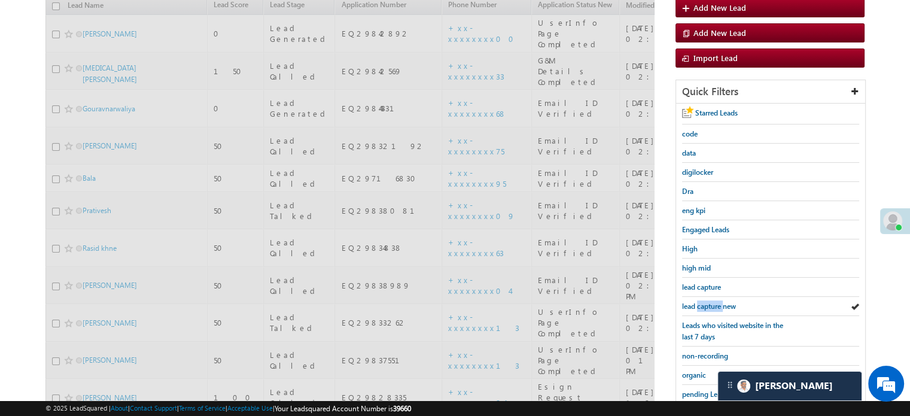
click at [703, 301] on span "lead capture new" at bounding box center [709, 305] width 54 height 9
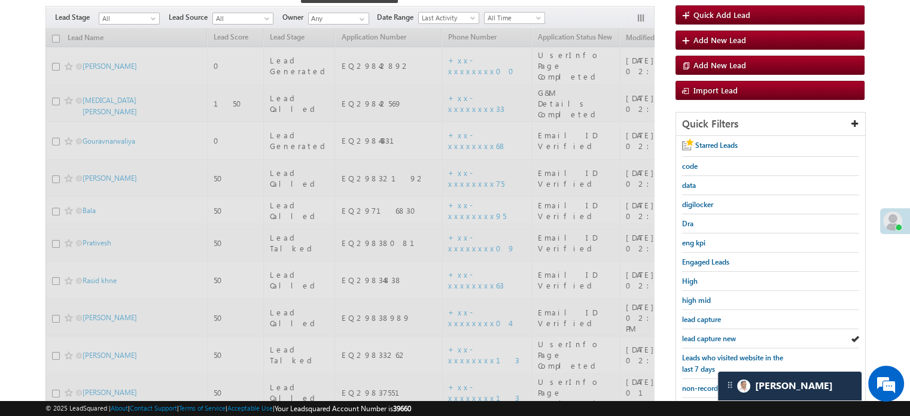
scroll to position [169, 0]
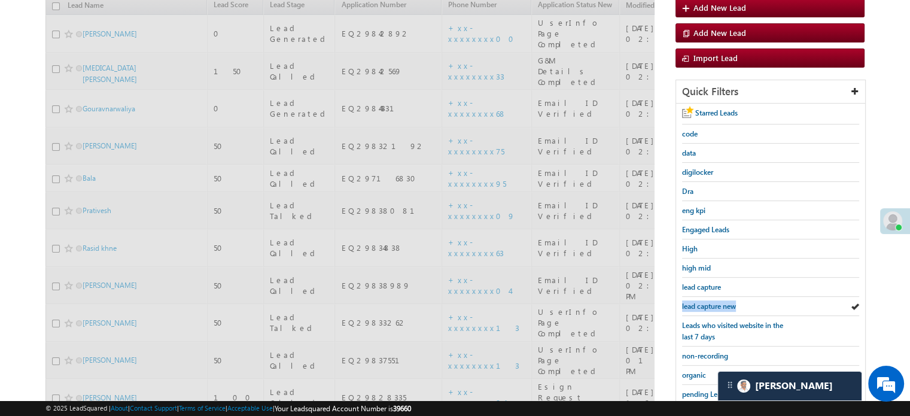
click at [703, 301] on span "lead capture new" at bounding box center [709, 305] width 54 height 9
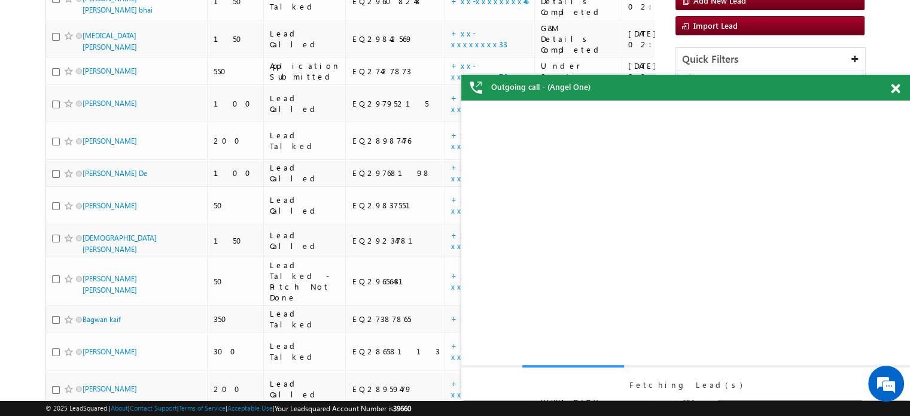
scroll to position [0, 0]
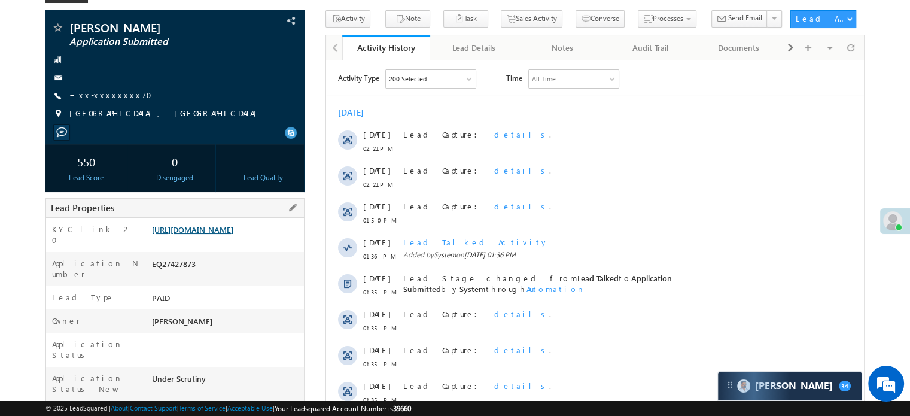
scroll to position [120, 0]
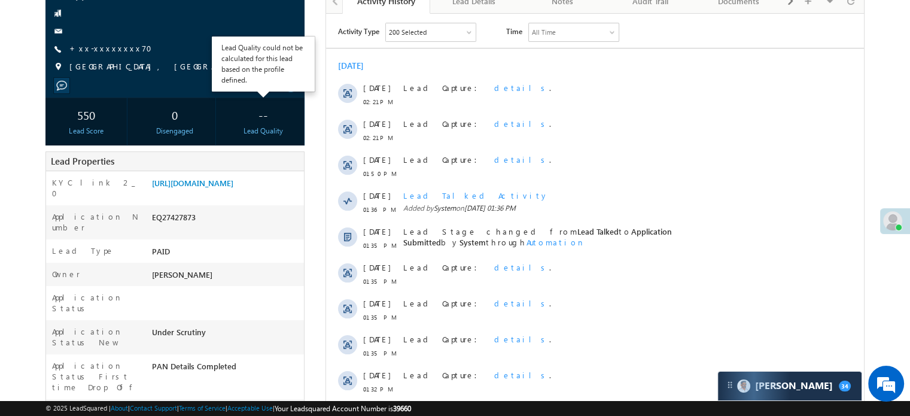
click at [271, 129] on div "Lead Quality" at bounding box center [262, 131] width 75 height 11
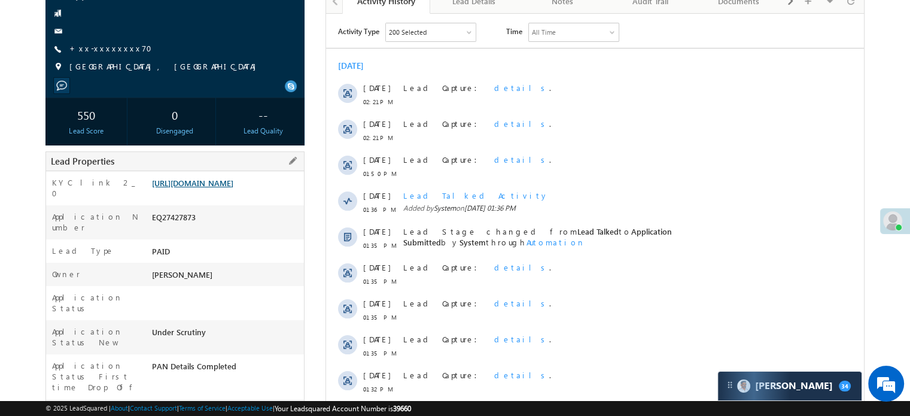
click at [233, 184] on link "[URL][DOMAIN_NAME]" at bounding box center [192, 183] width 81 height 10
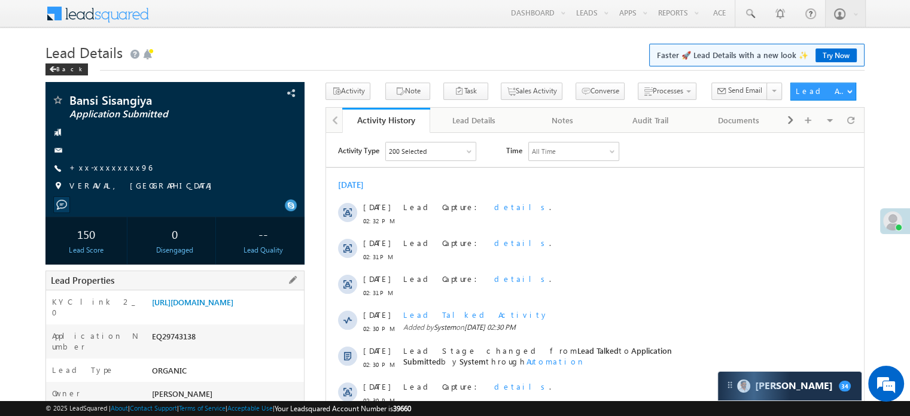
scroll to position [60, 0]
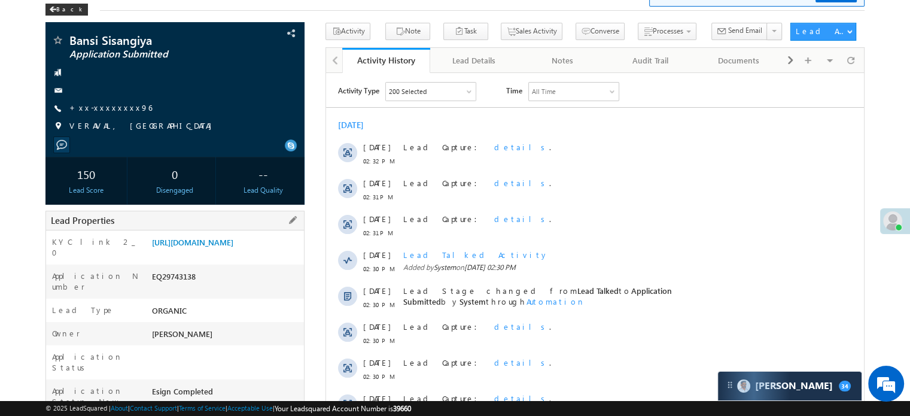
click at [190, 287] on div "EQ29743138" at bounding box center [226, 278] width 155 height 17
click at [187, 287] on div "EQ29743138" at bounding box center [226, 278] width 155 height 17
copy div "EQ29743138"
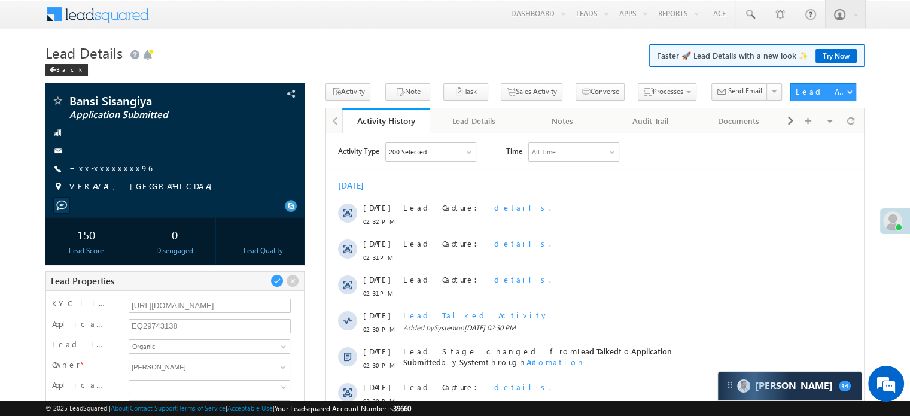
scroll to position [120, 0]
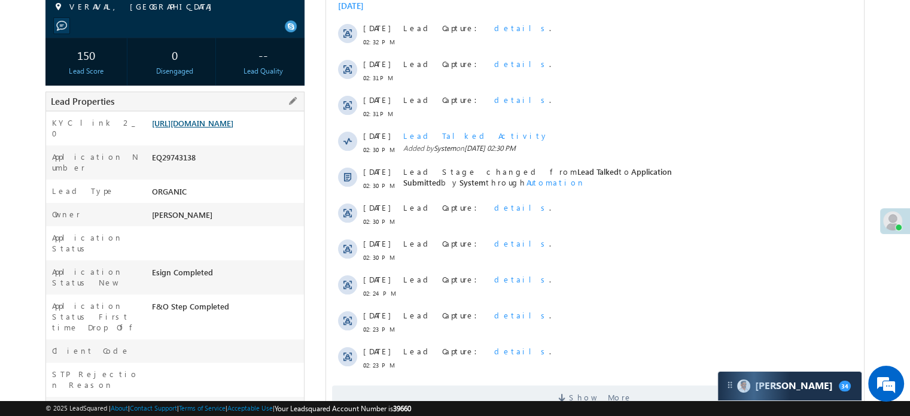
click at [230, 126] on link "[URL][DOMAIN_NAME]" at bounding box center [192, 123] width 81 height 10
click at [233, 128] on link "[URL][DOMAIN_NAME]" at bounding box center [192, 123] width 81 height 10
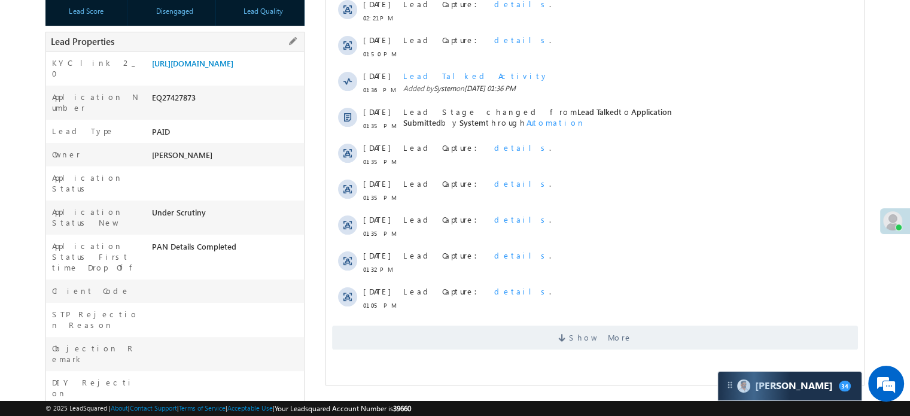
click at [181, 108] on div "EQ27427873" at bounding box center [226, 99] width 155 height 17
copy div "EQ27427873"
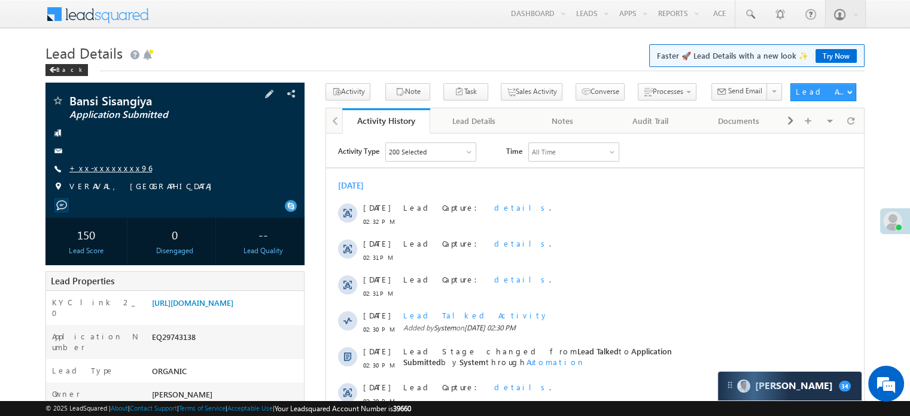
click at [92, 168] on link "+xx-xxxxxxxx96" at bounding box center [110, 168] width 83 height 10
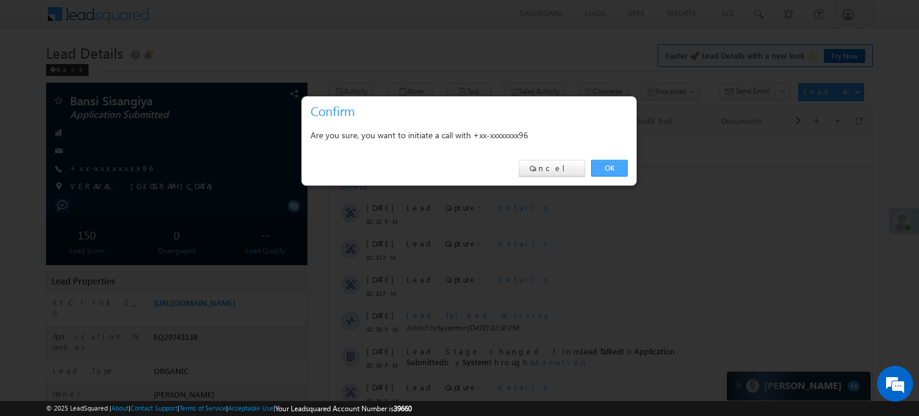
click at [607, 167] on link "OK" at bounding box center [609, 168] width 36 height 17
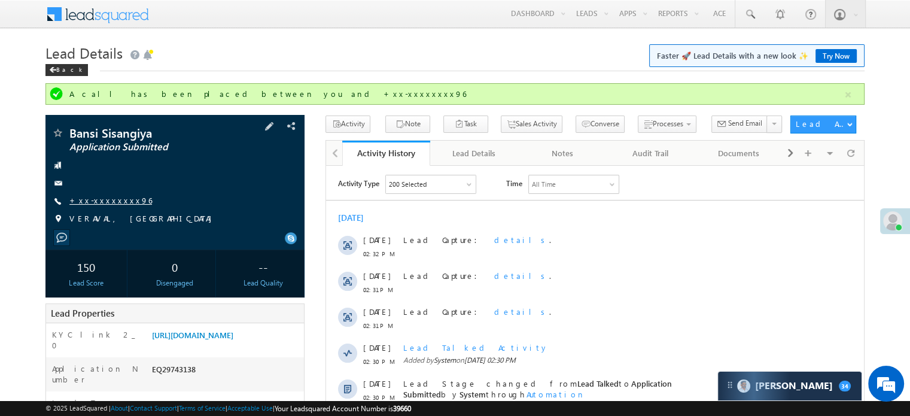
click at [105, 204] on link "+xx-xxxxxxxx96" at bounding box center [110, 200] width 83 height 10
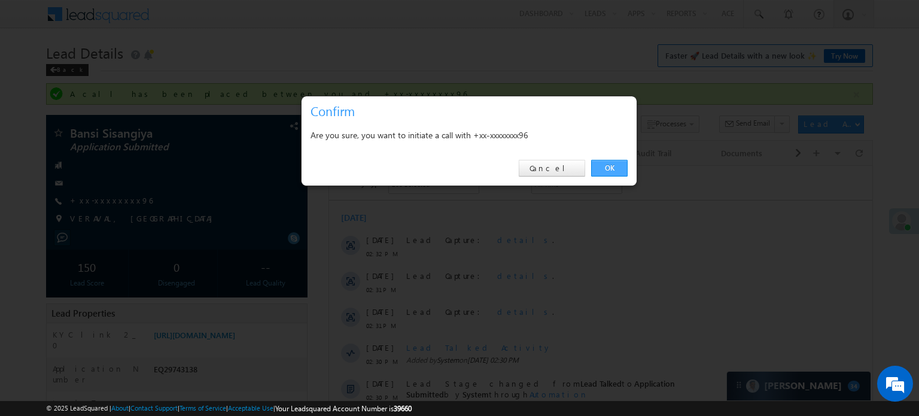
click at [614, 166] on link "OK" at bounding box center [609, 168] width 36 height 17
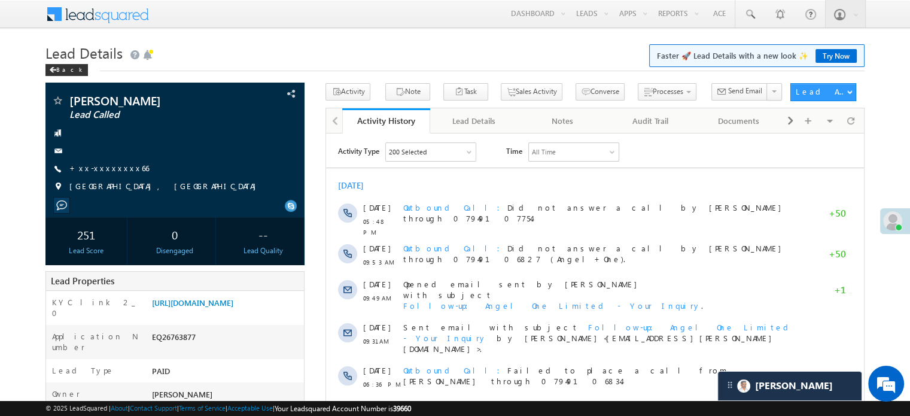
scroll to position [5908, 0]
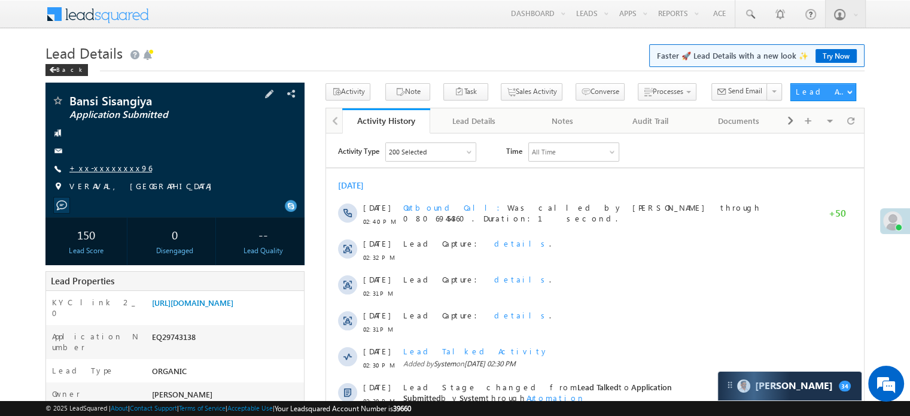
click at [100, 169] on link "+xx-xxxxxxxx96" at bounding box center [110, 168] width 83 height 10
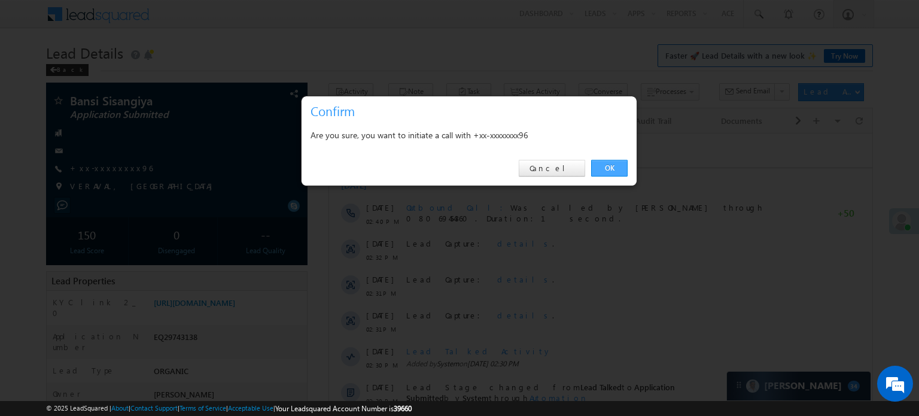
click at [608, 164] on link "OK" at bounding box center [609, 168] width 36 height 17
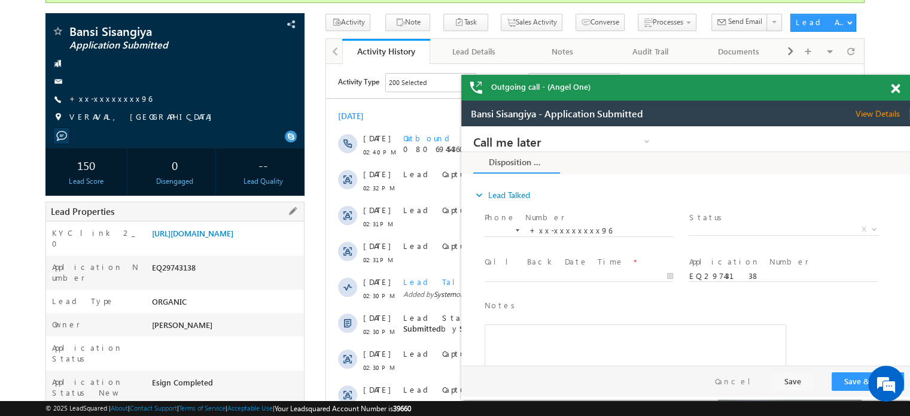
scroll to position [120, 0]
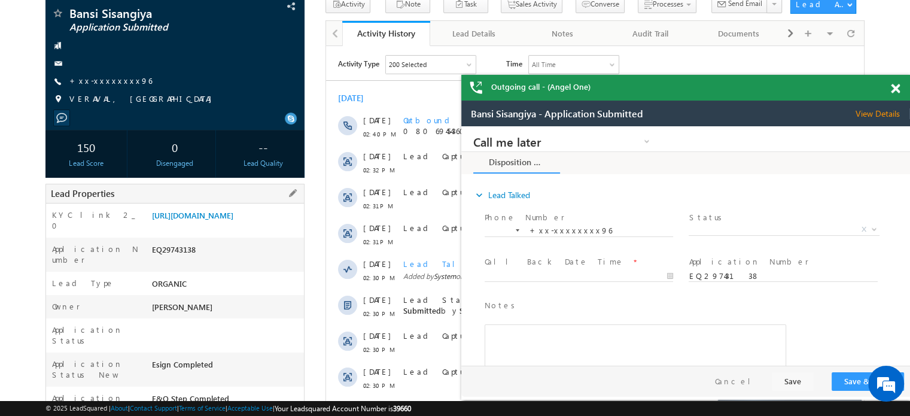
click at [180, 252] on div "EQ29743138" at bounding box center [226, 251] width 155 height 17
click at [180, 260] on div "EQ29743138" at bounding box center [226, 251] width 155 height 17
click at [179, 255] on div "EQ29743138" at bounding box center [226, 251] width 155 height 17
copy div "EQ29743138"
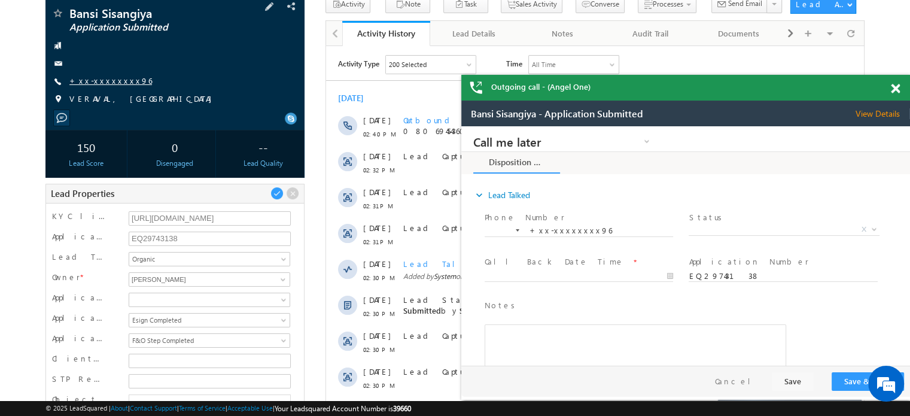
click at [115, 83] on link "+xx-xxxxxxxx96" at bounding box center [110, 80] width 83 height 10
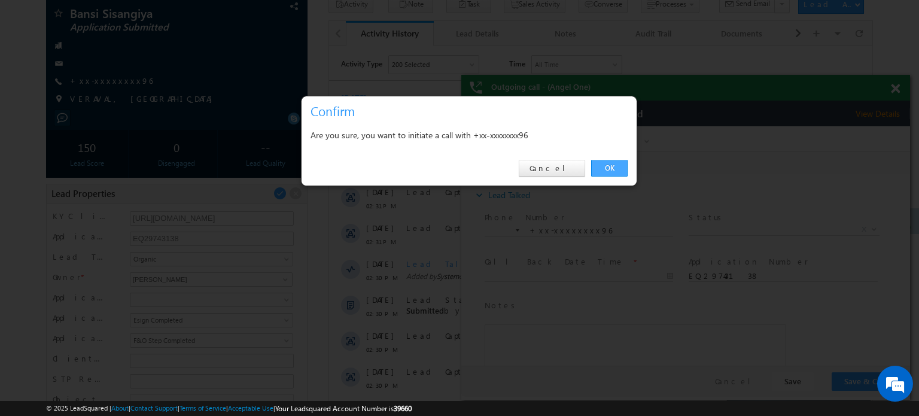
click at [607, 168] on link "OK" at bounding box center [609, 168] width 36 height 17
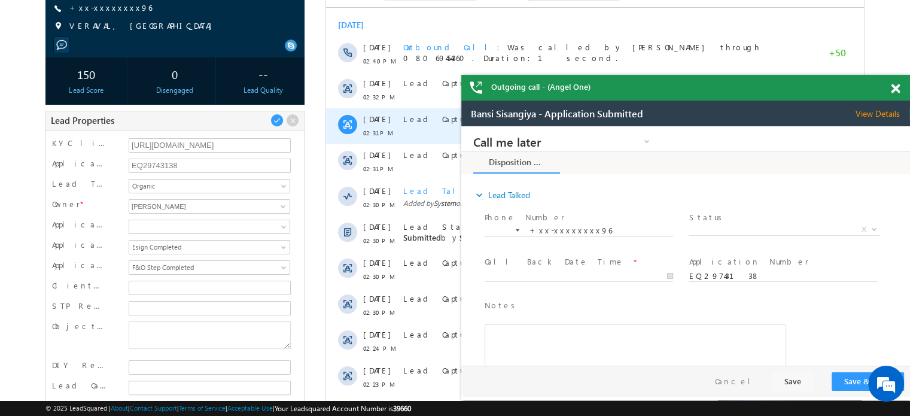
scroll to position [299, 0]
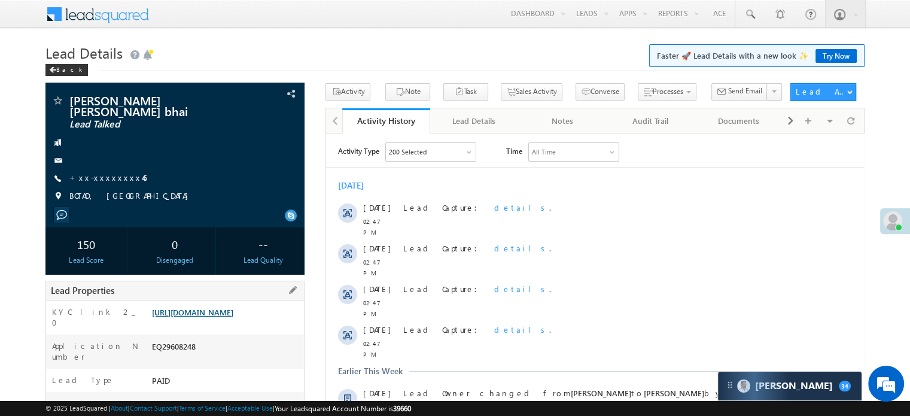
click at [209, 317] on link "https://angelbroking1-pk3em7sa.customui-test.leadsquared.com?leadId=a84ef0af-98…" at bounding box center [192, 312] width 81 height 10
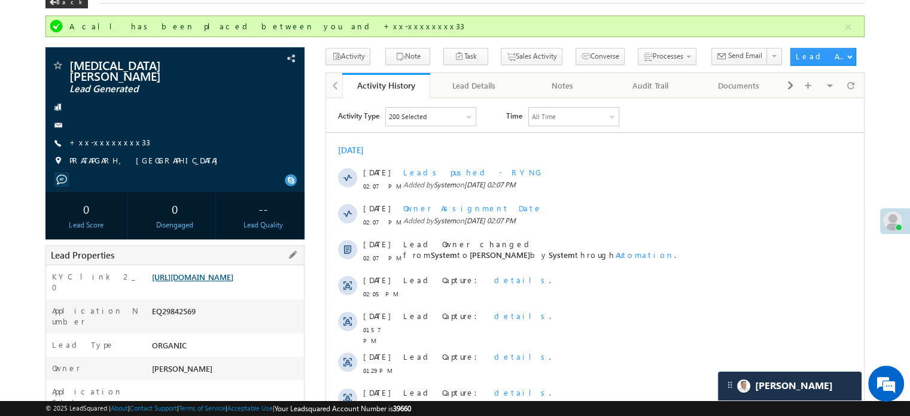
scroll to position [120, 0]
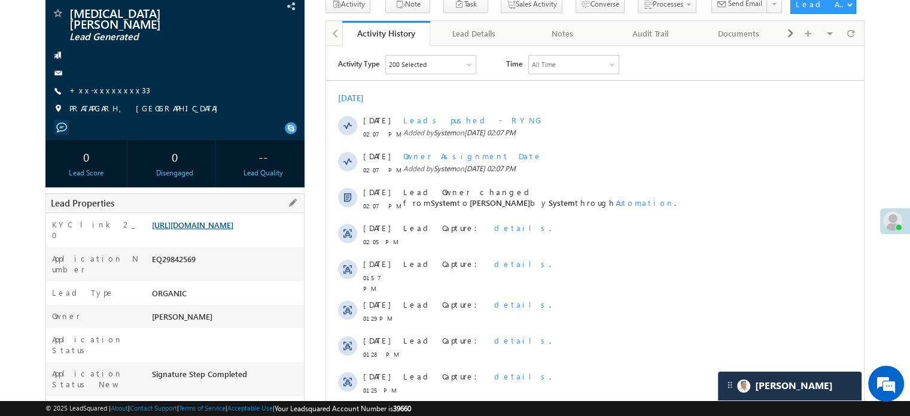
click at [233, 221] on link "https://angelbroking1-pk3em7sa.customui-test.leadsquared.com?leadId=acb92ae1-f3…" at bounding box center [192, 224] width 81 height 10
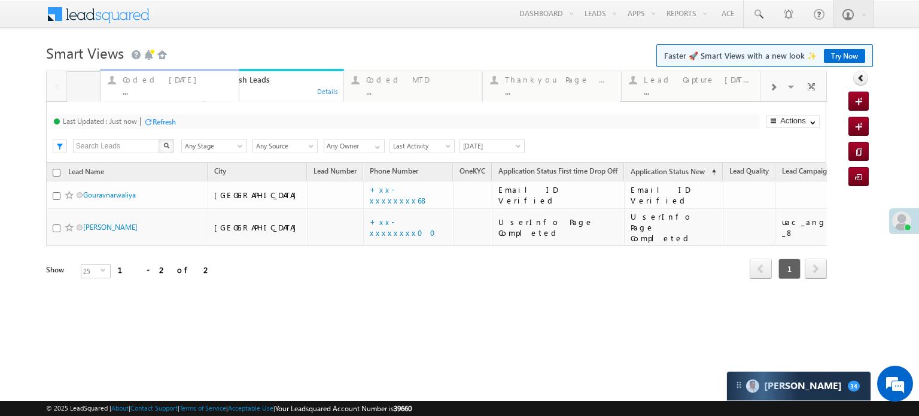
drag, startPoint x: 256, startPoint y: 84, endPoint x: 151, endPoint y: 81, distance: 105.3
click at [161, 126] on div "Refresh" at bounding box center [163, 121] width 23 height 9
click at [129, 93] on div "..." at bounding box center [143, 91] width 109 height 9
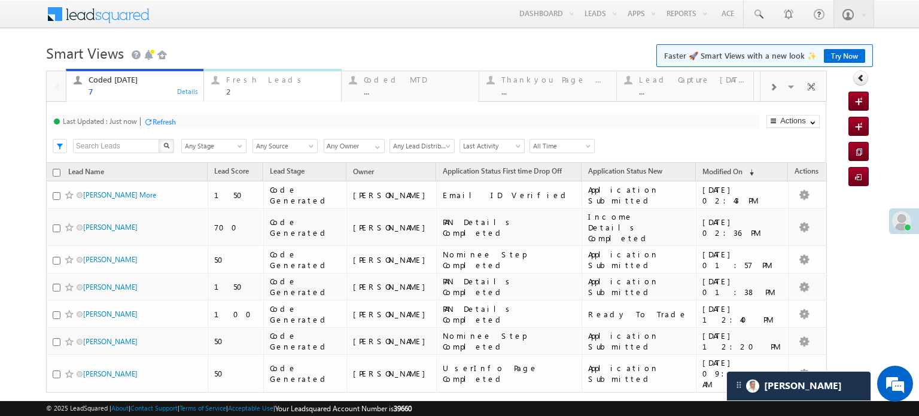
click at [206, 88] on div "Fresh Leads 2 Details" at bounding box center [272, 83] width 135 height 23
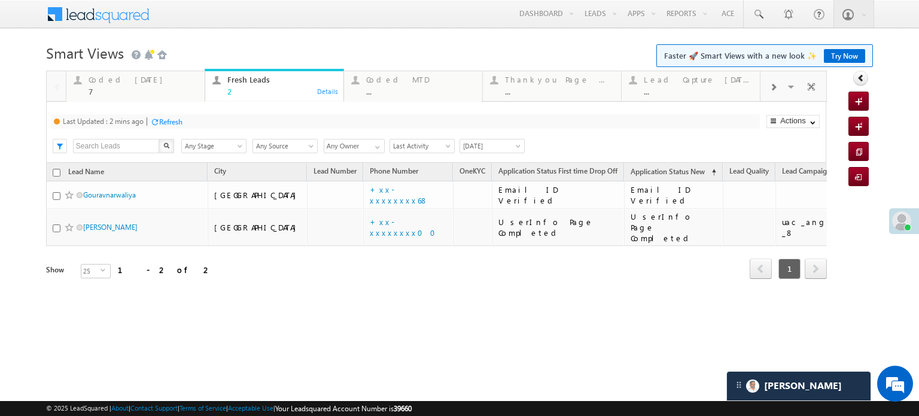
click at [172, 119] on div "Refresh" at bounding box center [170, 121] width 23 height 9
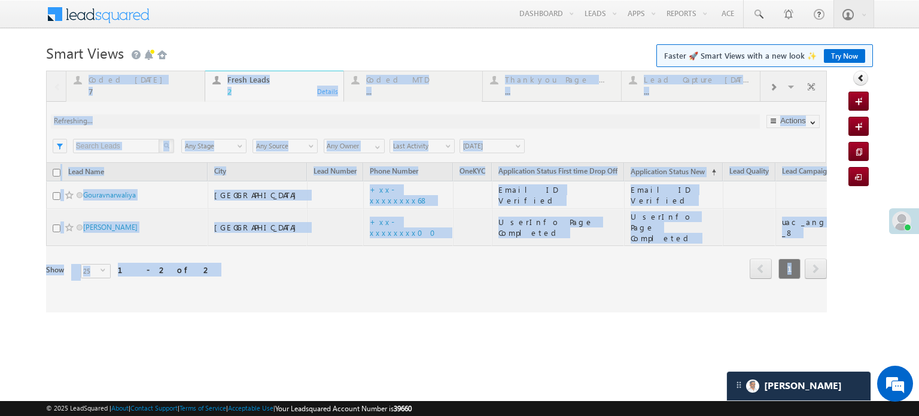
click at [171, 119] on div at bounding box center [436, 192] width 780 height 242
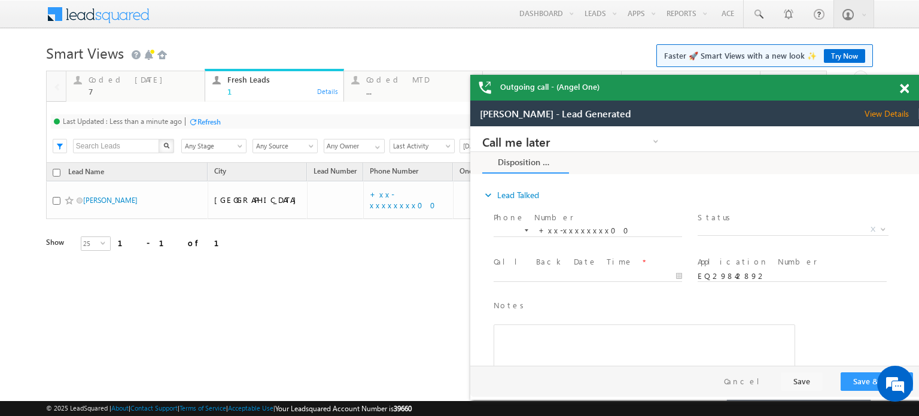
drag, startPoint x: 904, startPoint y: 74, endPoint x: 904, endPoint y: 93, distance: 19.1
click at [904, 93] on span at bounding box center [903, 89] width 9 height 10
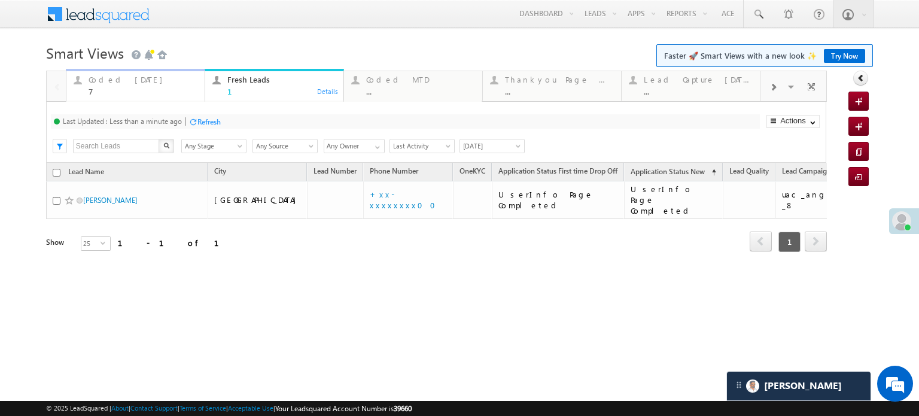
click at [125, 87] on div "7" at bounding box center [143, 91] width 109 height 9
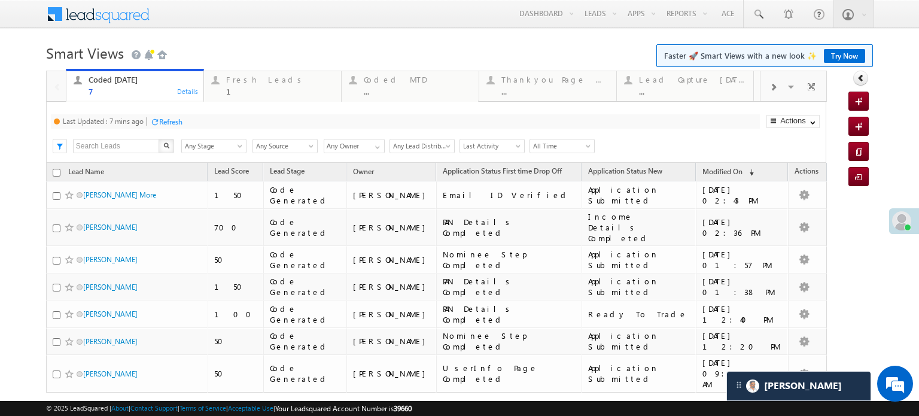
click at [170, 115] on div "Refresh" at bounding box center [166, 120] width 32 height 11
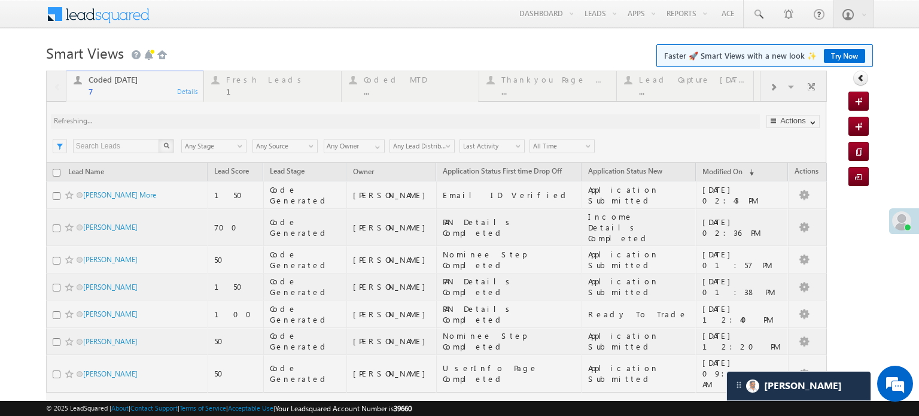
click at [170, 115] on div at bounding box center [436, 265] width 780 height 388
click at [170, 116] on div at bounding box center [436, 265] width 780 height 388
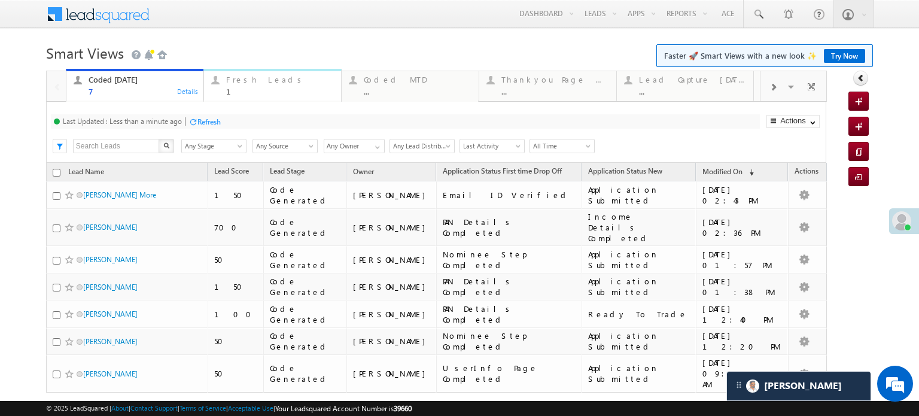
click at [233, 86] on div "Fresh Leads 1" at bounding box center [280, 83] width 108 height 23
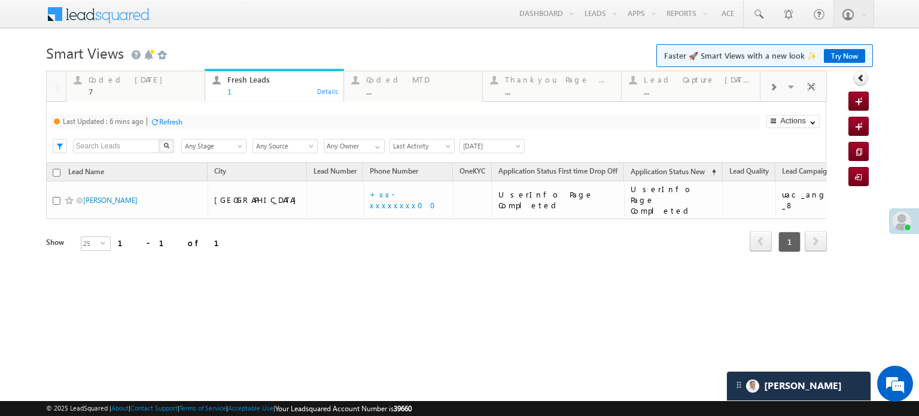
click at [180, 122] on div "Refresh" at bounding box center [170, 121] width 23 height 9
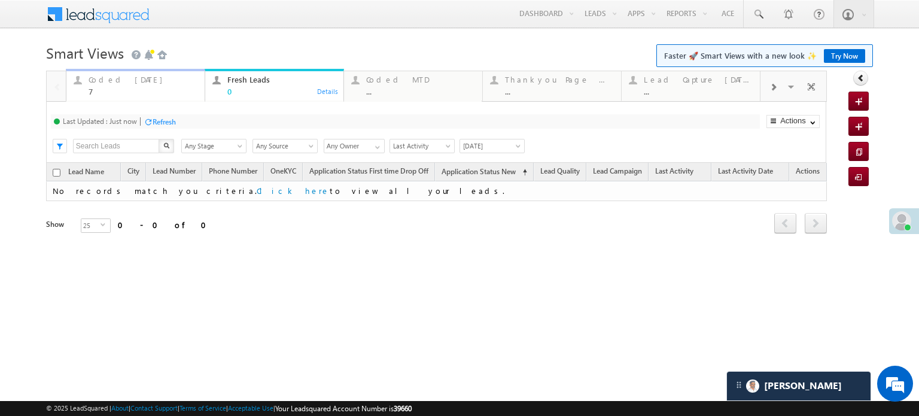
click at [123, 91] on div "7" at bounding box center [143, 91] width 109 height 9
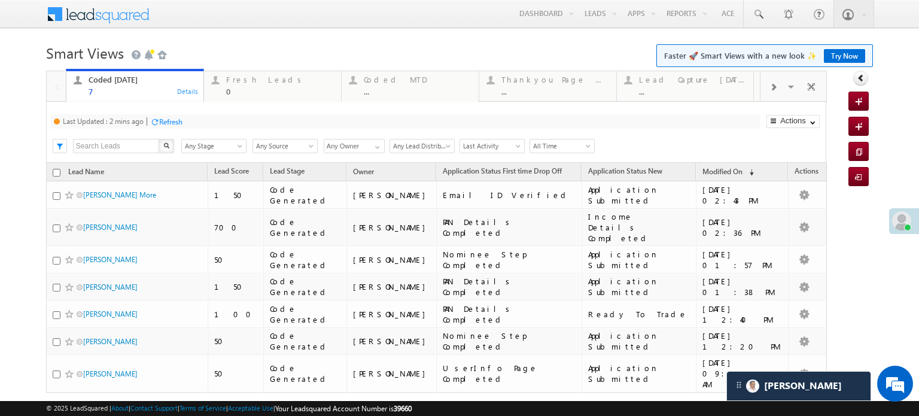
click at [163, 118] on div "Refresh" at bounding box center [170, 121] width 23 height 9
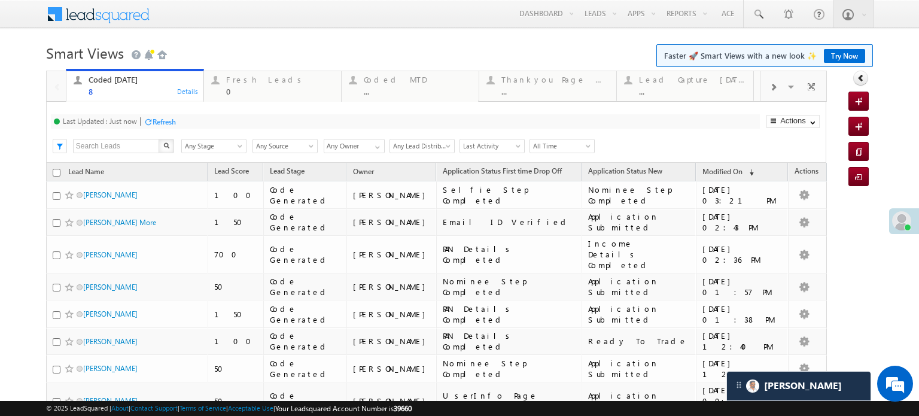
click at [170, 129] on div "Last Updated : Just now Refresh Refreshing..." at bounding box center [405, 121] width 709 height 14
click at [169, 124] on div "Refresh" at bounding box center [163, 121] width 23 height 9
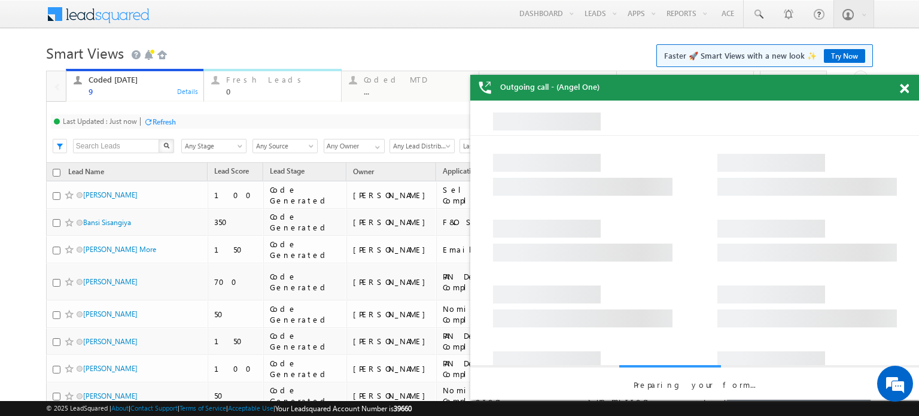
click at [246, 83] on div "Fresh Leads" at bounding box center [280, 80] width 108 height 10
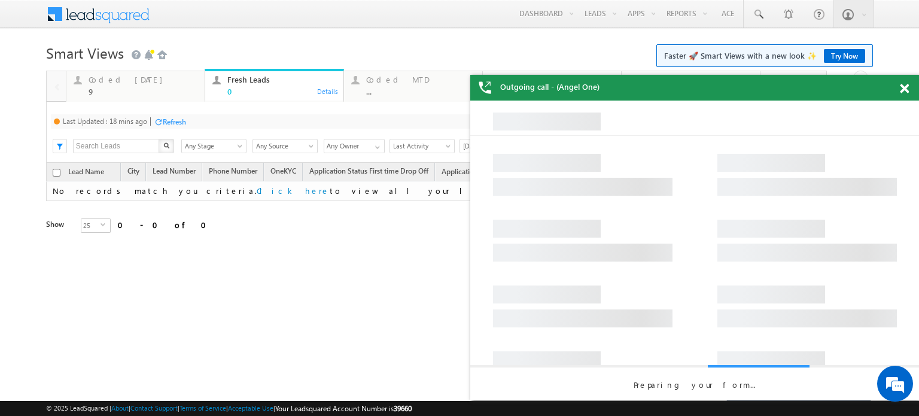
click at [172, 129] on div "Last Updated : 18 mins ago Refresh Refreshing..." at bounding box center [405, 121] width 709 height 14
click at [172, 121] on div "Refresh" at bounding box center [174, 121] width 23 height 9
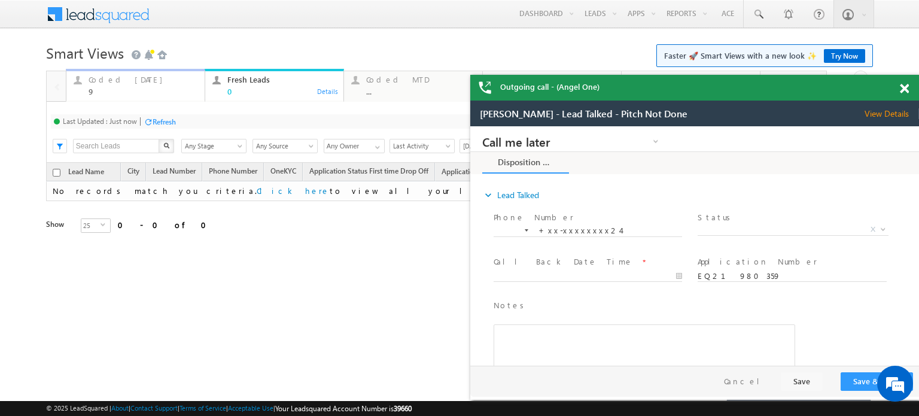
drag, startPoint x: 112, startPoint y: 78, endPoint x: 120, endPoint y: 88, distance: 12.0
click at [112, 78] on div "Coded Today" at bounding box center [143, 80] width 109 height 10
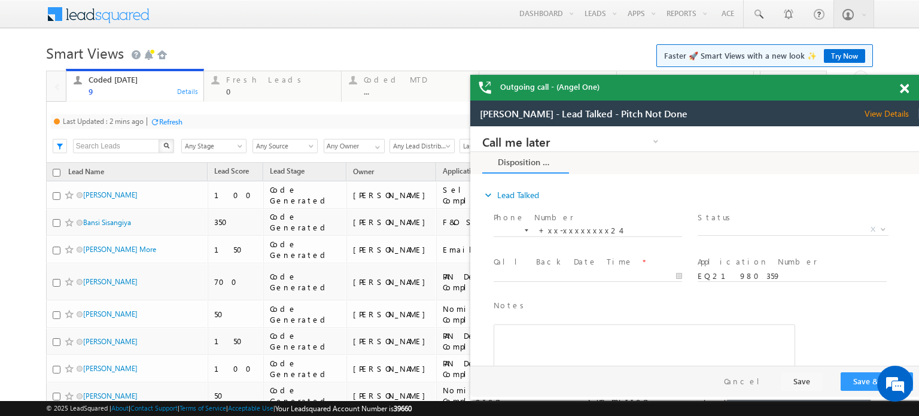
click at [160, 118] on div "Refresh" at bounding box center [170, 121] width 23 height 9
click at [170, 122] on div "Refresh" at bounding box center [163, 121] width 23 height 9
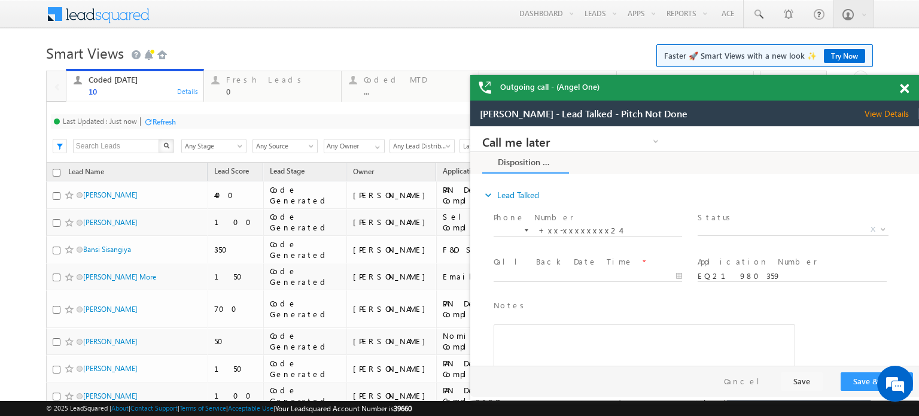
click at [901, 91] on span at bounding box center [903, 89] width 9 height 10
click at [227, 84] on div "Fresh Leads" at bounding box center [280, 80] width 108 height 10
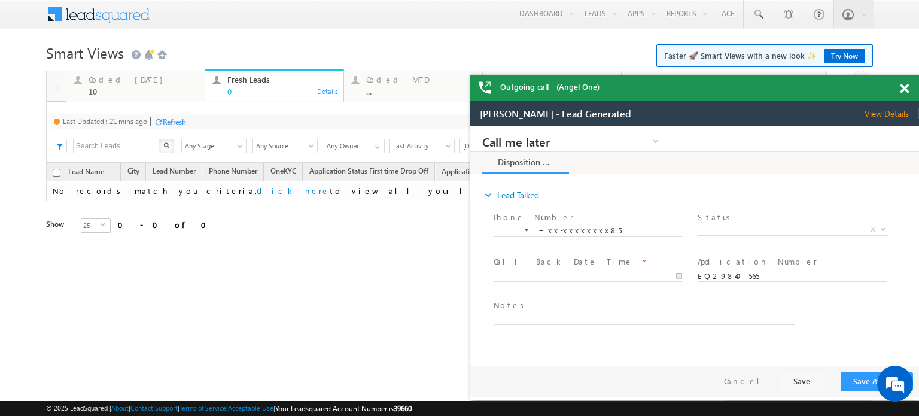
click at [182, 113] on div "Last Updated : 21 mins ago Refresh Refreshing... Search X Lead Stage Any Stage …" at bounding box center [436, 132] width 780 height 61
click at [184, 119] on div "Refresh" at bounding box center [174, 121] width 23 height 9
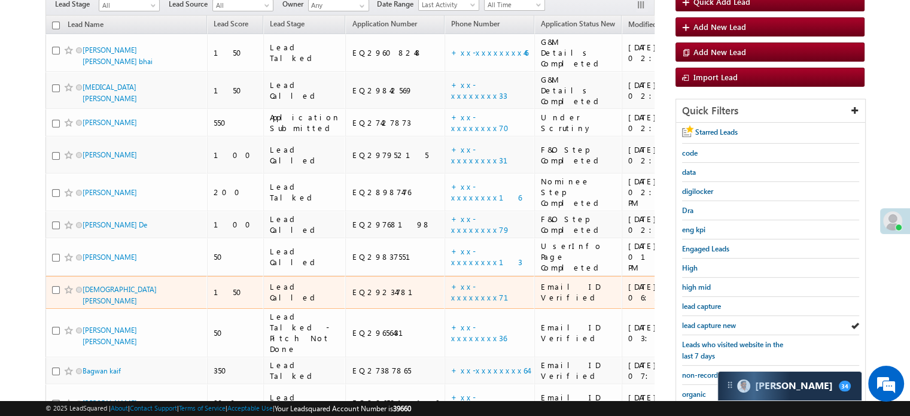
scroll to position [120, 0]
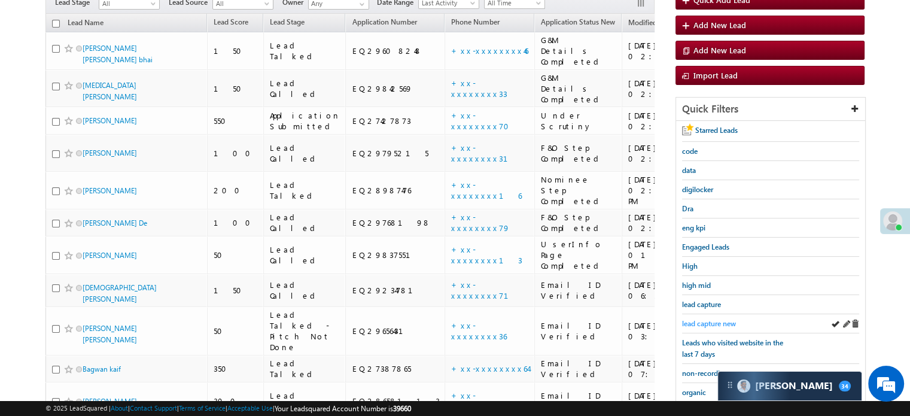
click at [703, 321] on span "lead capture new" at bounding box center [709, 323] width 54 height 9
click at [718, 319] on span "lead capture new" at bounding box center [709, 323] width 54 height 9
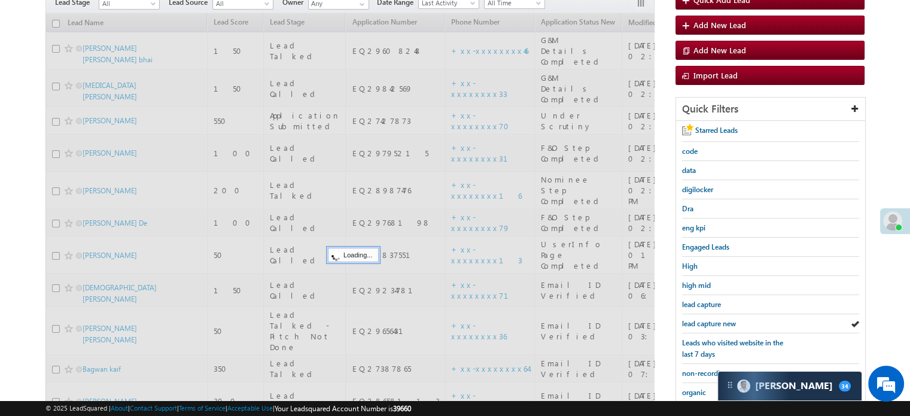
click at [718, 320] on span "lead capture new" at bounding box center [709, 323] width 54 height 9
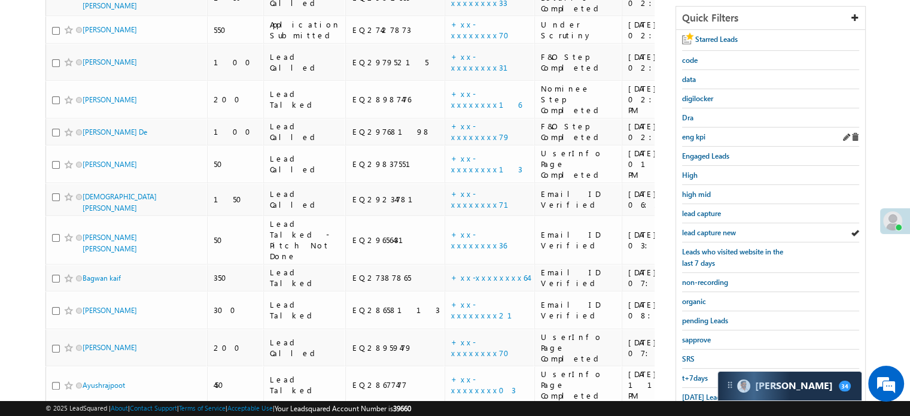
scroll to position [137, 0]
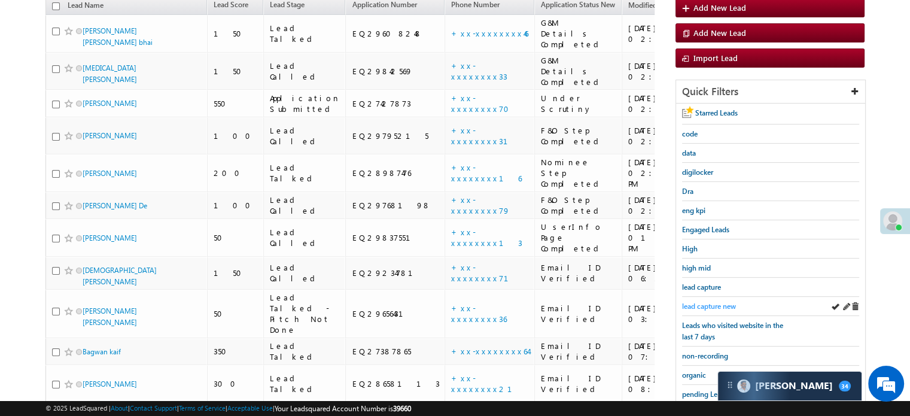
click at [700, 303] on span "lead capture new" at bounding box center [709, 305] width 54 height 9
click at [714, 301] on span "lead capture new" at bounding box center [709, 305] width 54 height 9
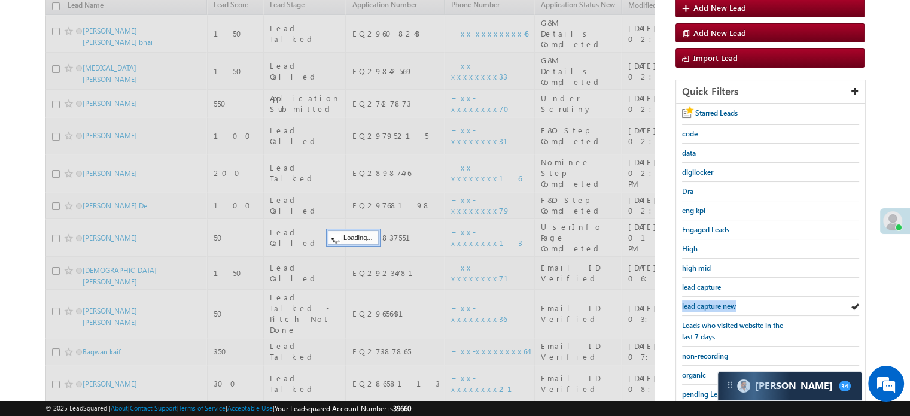
click at [713, 301] on span "lead capture new" at bounding box center [709, 305] width 54 height 9
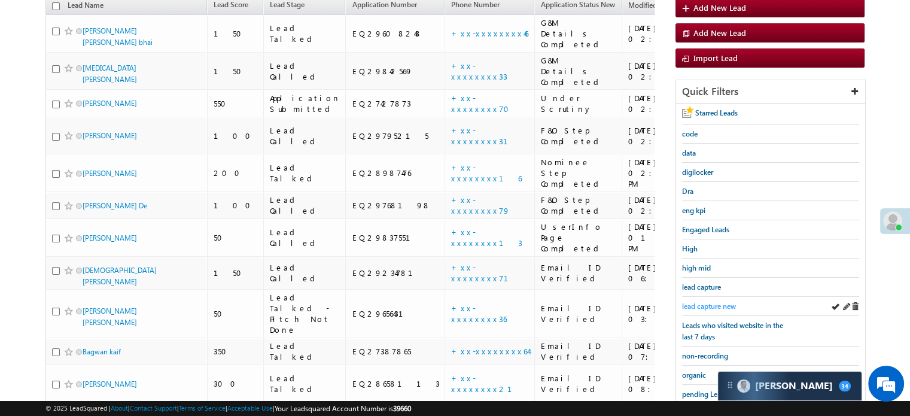
click at [710, 303] on span "lead capture new" at bounding box center [709, 305] width 54 height 9
click at [708, 302] on span "lead capture new" at bounding box center [709, 305] width 54 height 9
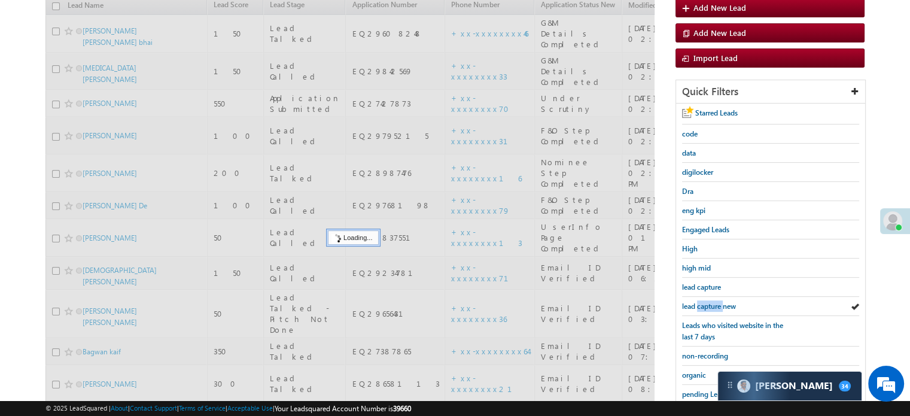
click at [708, 302] on span "lead capture new" at bounding box center [709, 305] width 54 height 9
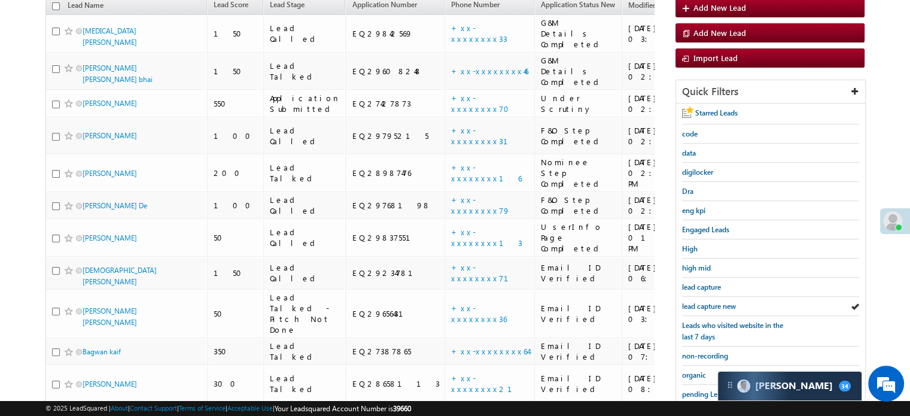
click at [708, 302] on span "lead capture new" at bounding box center [709, 305] width 54 height 9
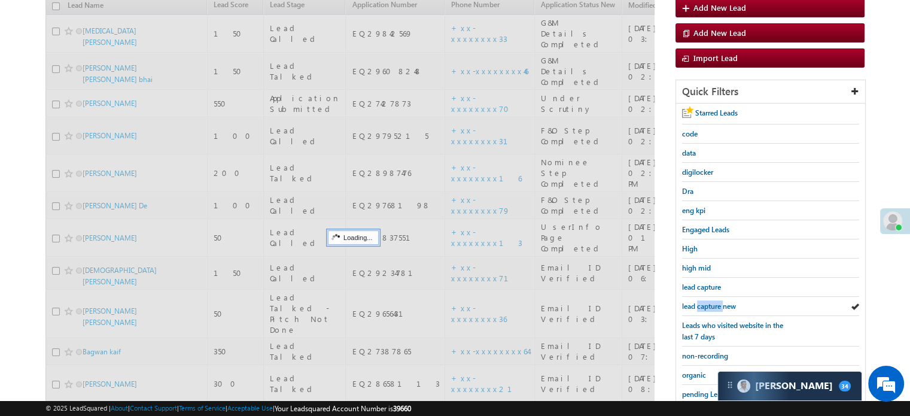
click at [708, 302] on span "lead capture new" at bounding box center [709, 305] width 54 height 9
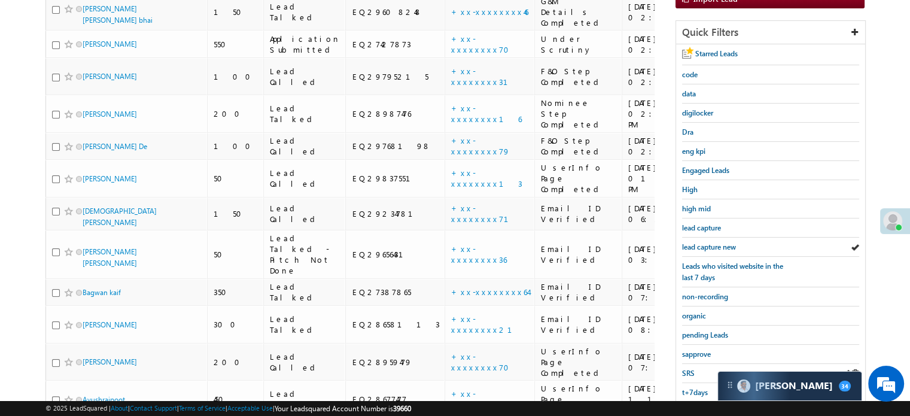
scroll to position [257, 0]
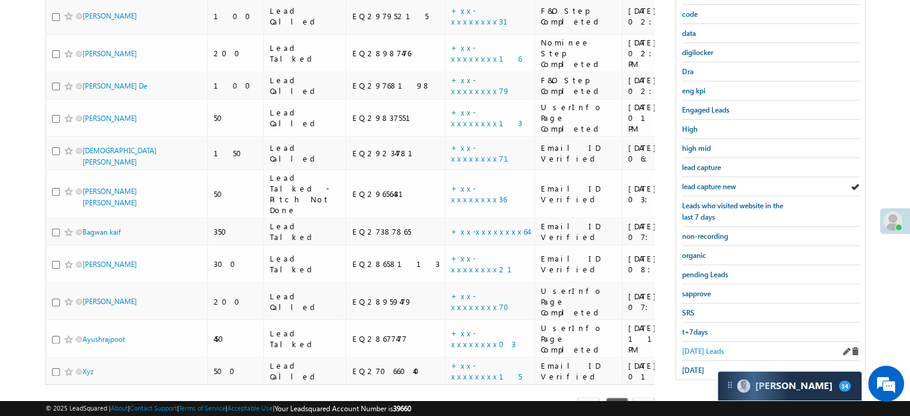
click at [699, 346] on span "Today's Leads" at bounding box center [703, 350] width 42 height 9
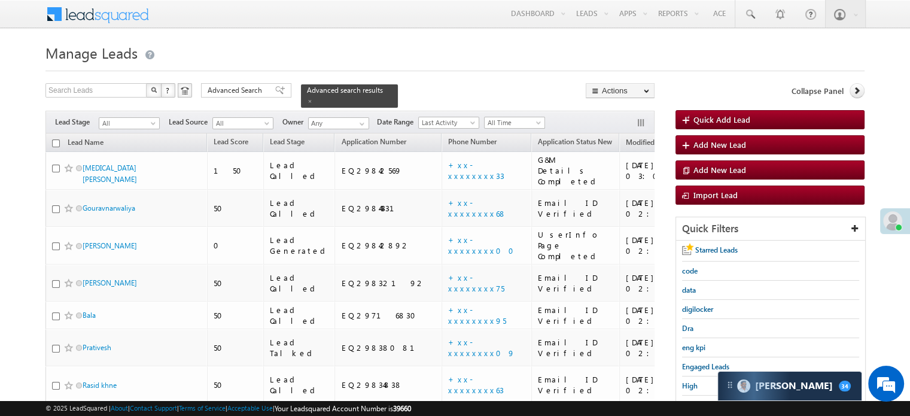
scroll to position [0, 0]
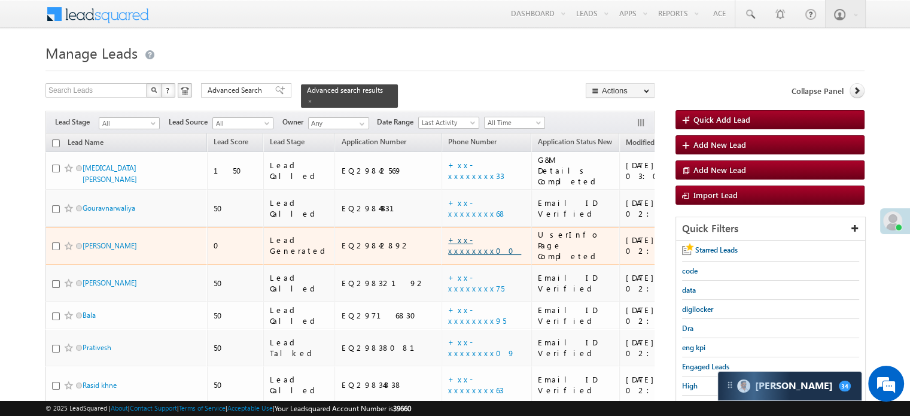
click at [448, 234] on link "+xx-xxxxxxxx00" at bounding box center [484, 244] width 73 height 21
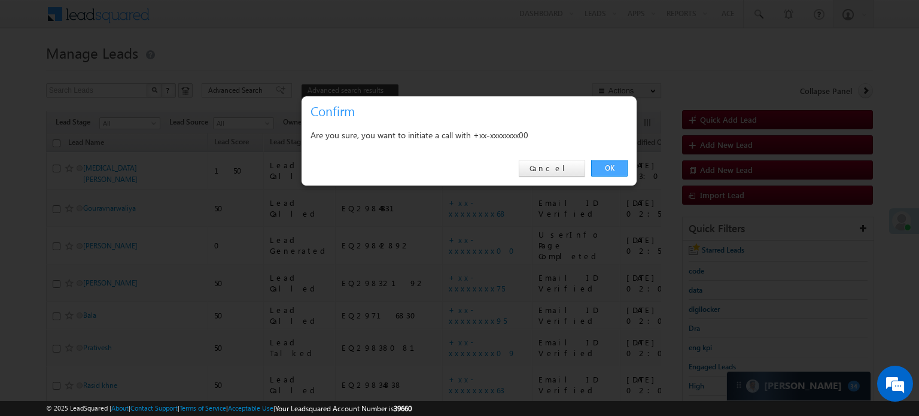
click at [599, 169] on link "OK" at bounding box center [609, 168] width 36 height 17
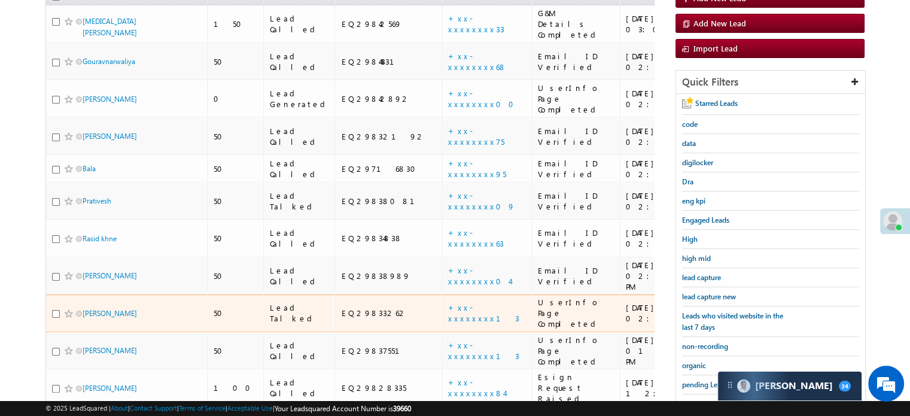
scroll to position [179, 0]
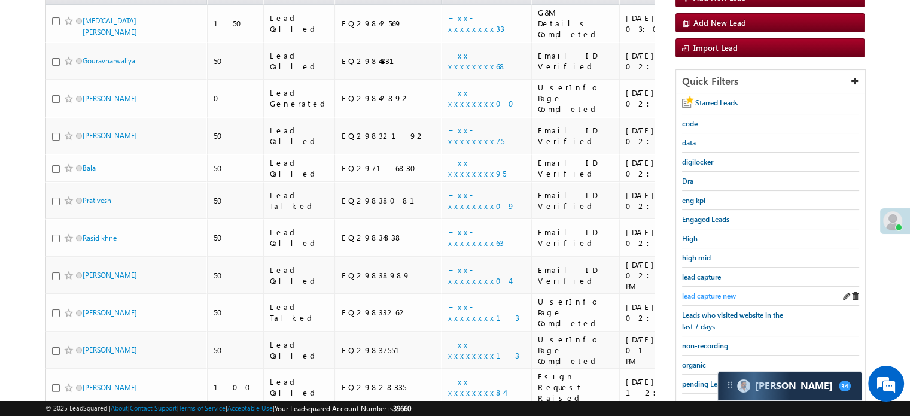
click at [694, 294] on span "lead capture new" at bounding box center [709, 295] width 54 height 9
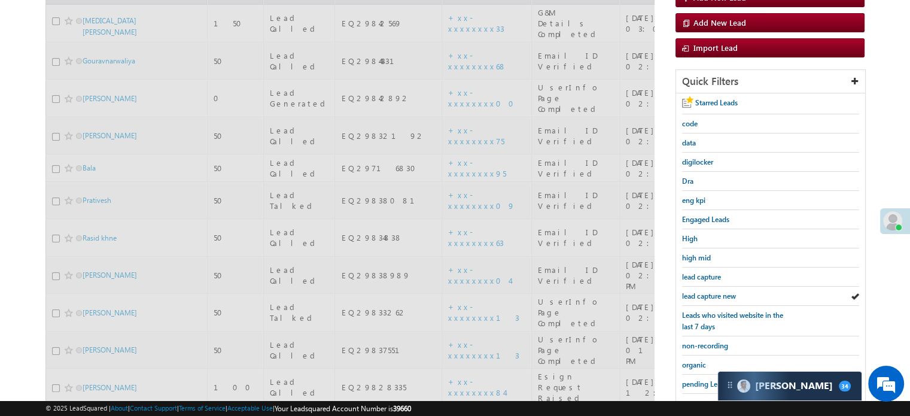
click at [694, 294] on span "lead capture new" at bounding box center [709, 295] width 54 height 9
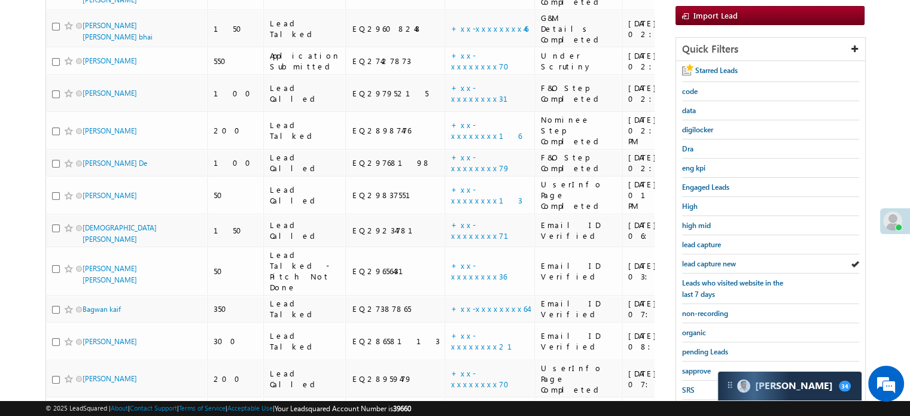
click at [694, 294] on span "Leads who visited website in the last 7 days" at bounding box center [732, 288] width 101 height 20
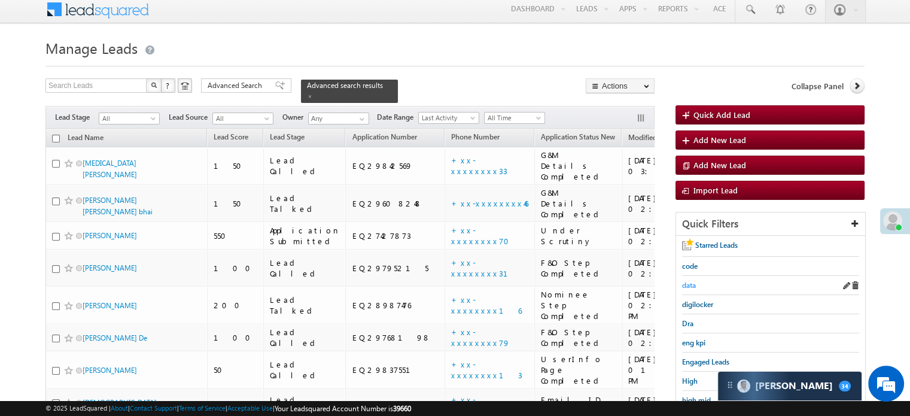
scroll to position [0, 0]
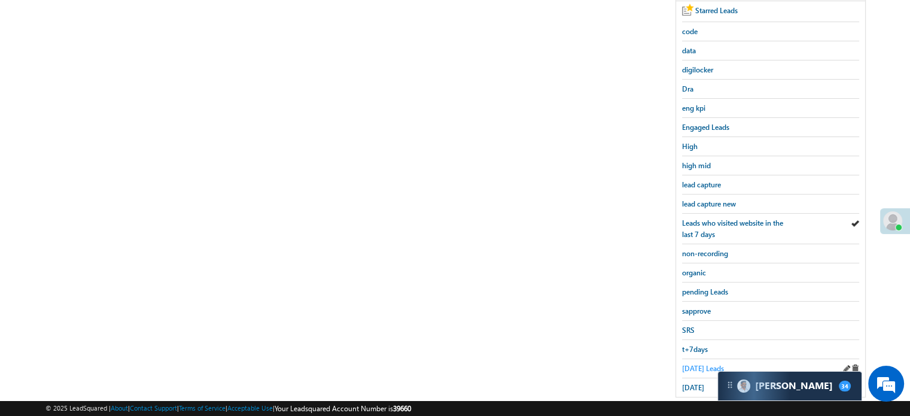
click at [698, 364] on span "Today's Leads" at bounding box center [703, 368] width 42 height 9
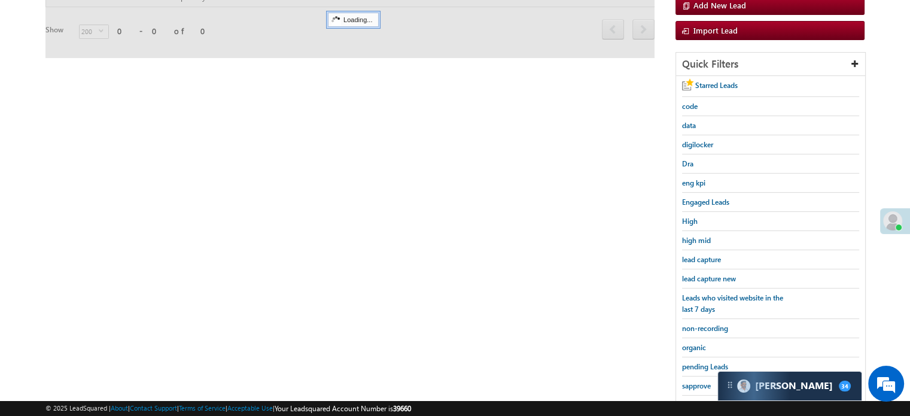
scroll to position [60, 0]
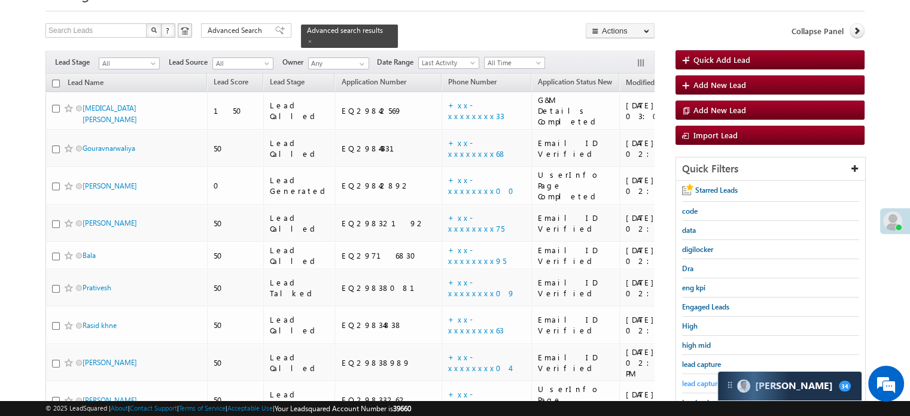
click at [699, 379] on span "lead capture new" at bounding box center [709, 383] width 54 height 9
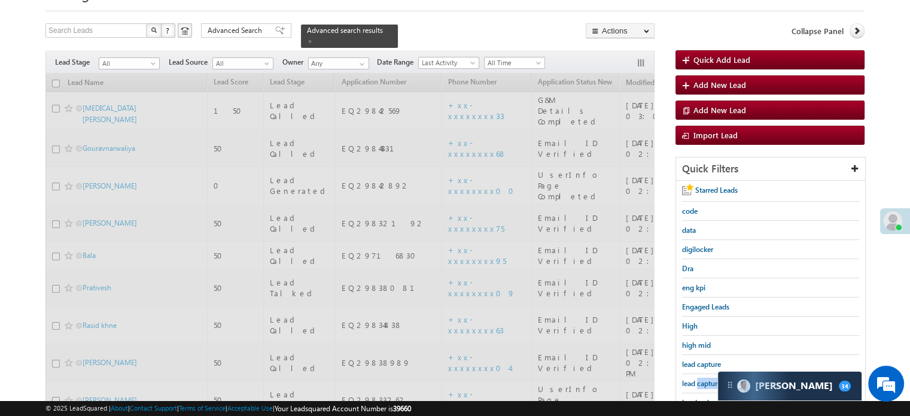
click at [699, 379] on span "lead capture new" at bounding box center [709, 383] width 54 height 9
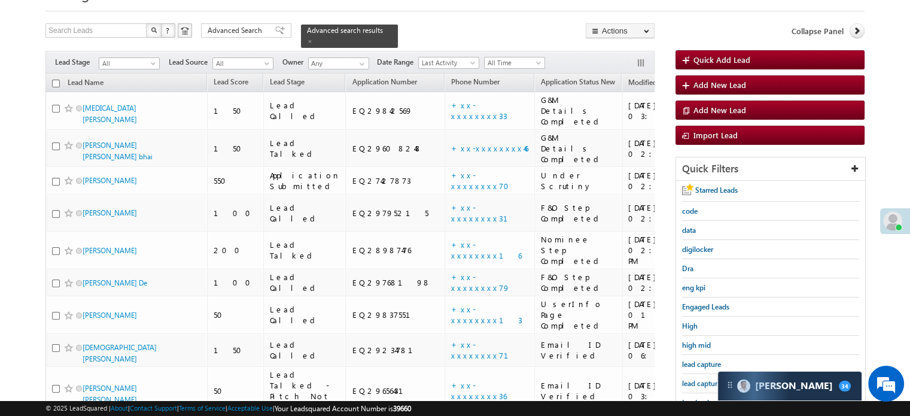
click at [699, 379] on span "lead capture new" at bounding box center [709, 383] width 54 height 9
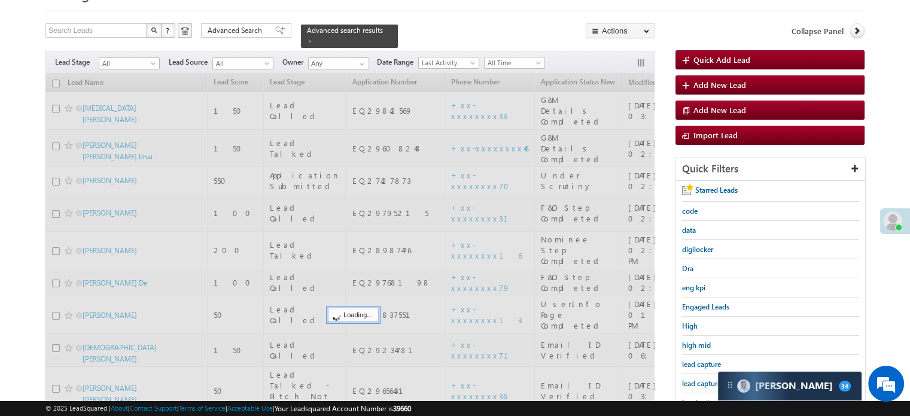
click at [699, 379] on span "lead capture new" at bounding box center [709, 383] width 54 height 9
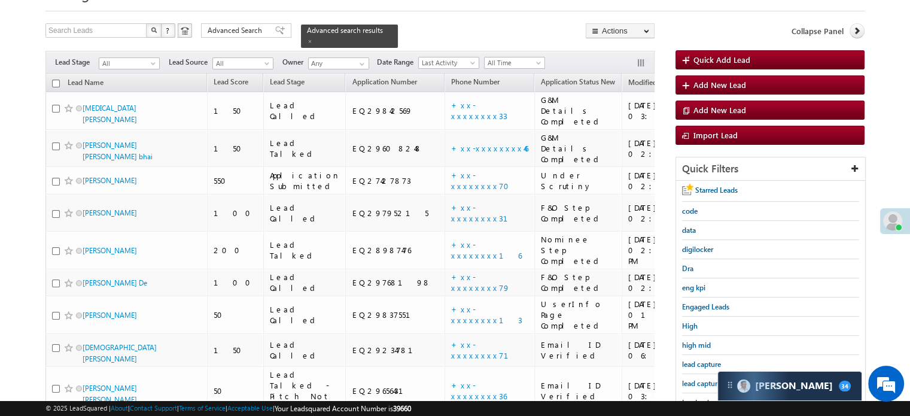
click at [699, 379] on span "lead capture new" at bounding box center [709, 383] width 54 height 9
click at [710, 379] on span "lead capture new" at bounding box center [709, 383] width 54 height 9
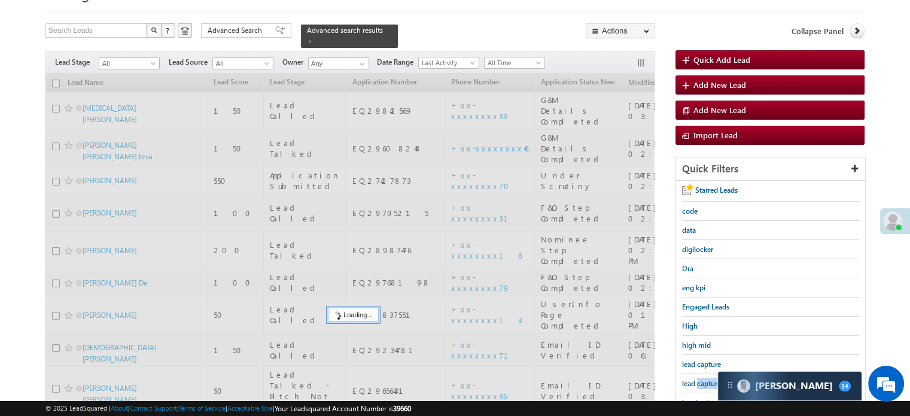
click at [710, 379] on span "lead capture new" at bounding box center [709, 383] width 54 height 9
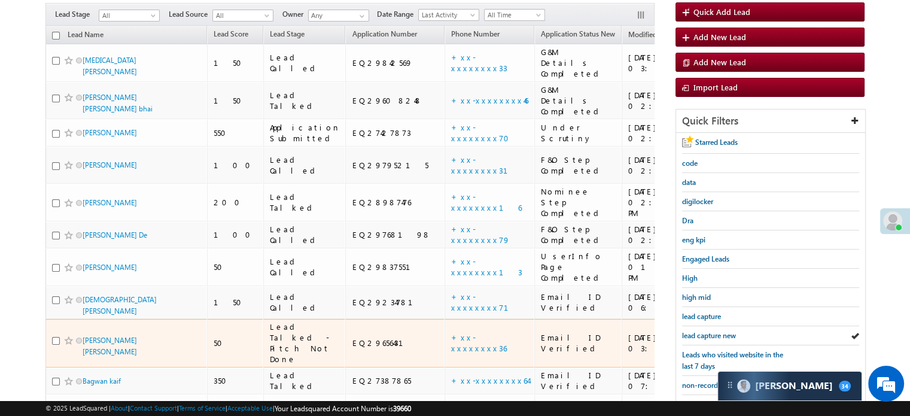
scroll to position [179, 0]
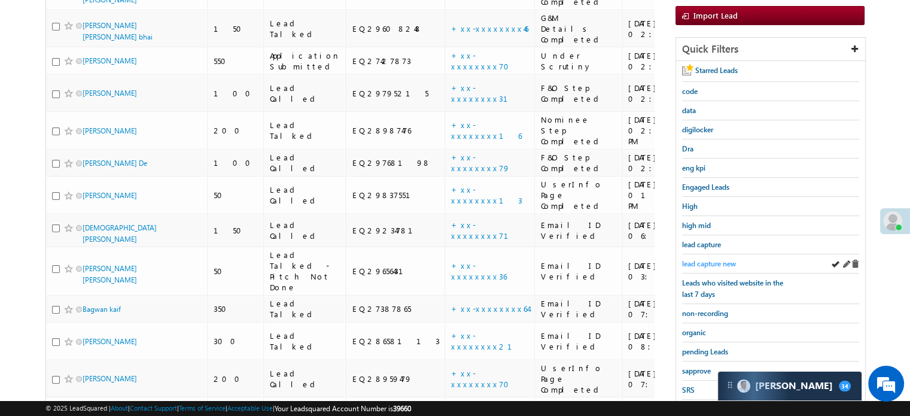
click at [703, 261] on span "lead capture new" at bounding box center [709, 263] width 54 height 9
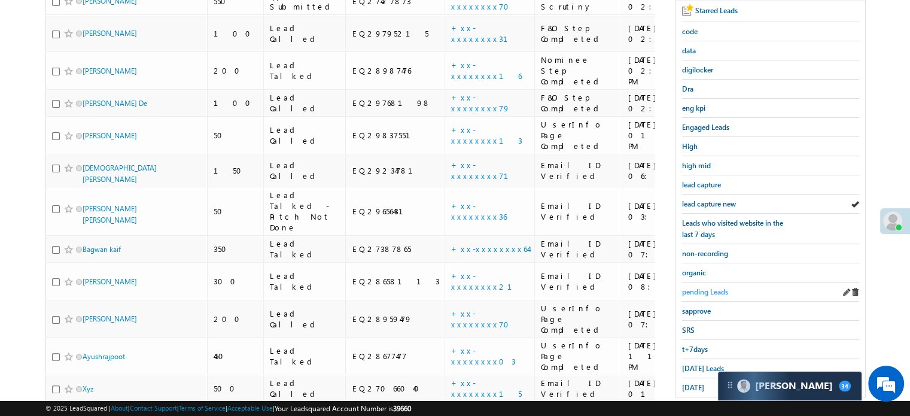
scroll to position [257, 0]
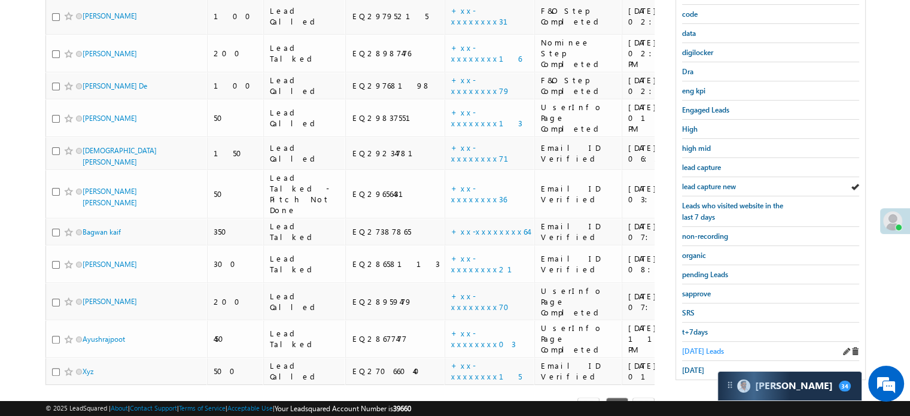
click at [704, 347] on span "Today's Leads" at bounding box center [703, 350] width 42 height 9
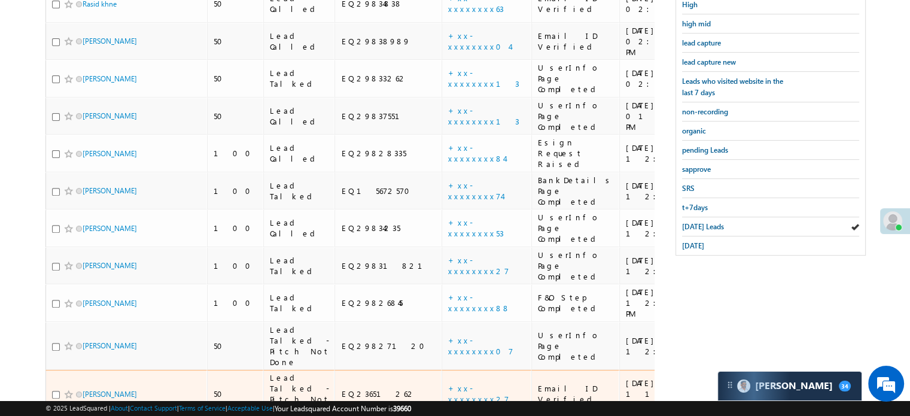
scroll to position [436, 0]
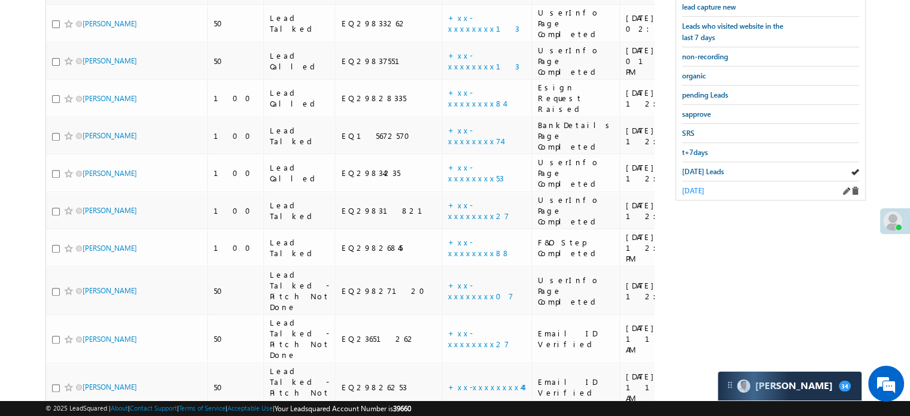
click at [698, 186] on span "yesterday" at bounding box center [693, 190] width 22 height 9
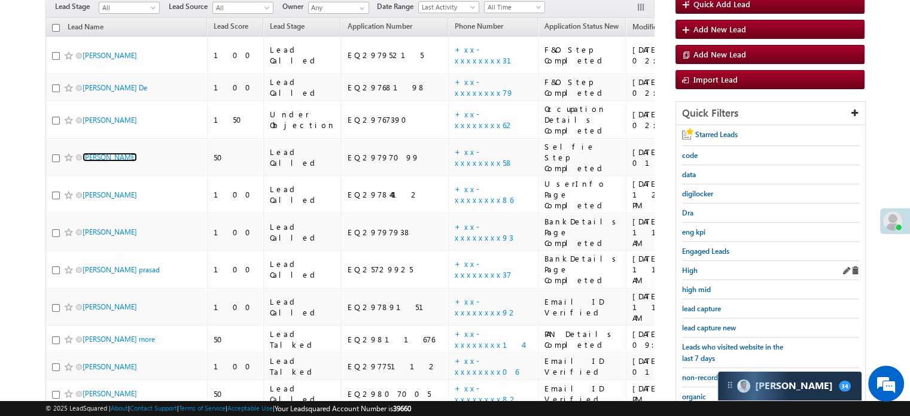
scroll to position [120, 0]
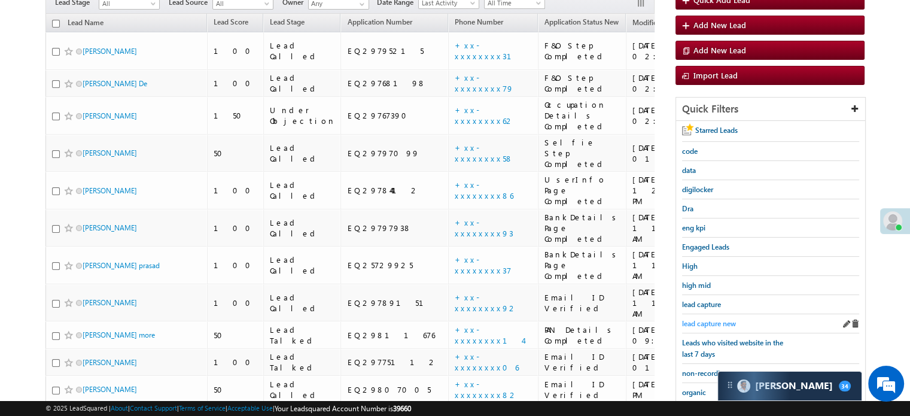
click at [703, 323] on span "lead capture new" at bounding box center [709, 323] width 54 height 9
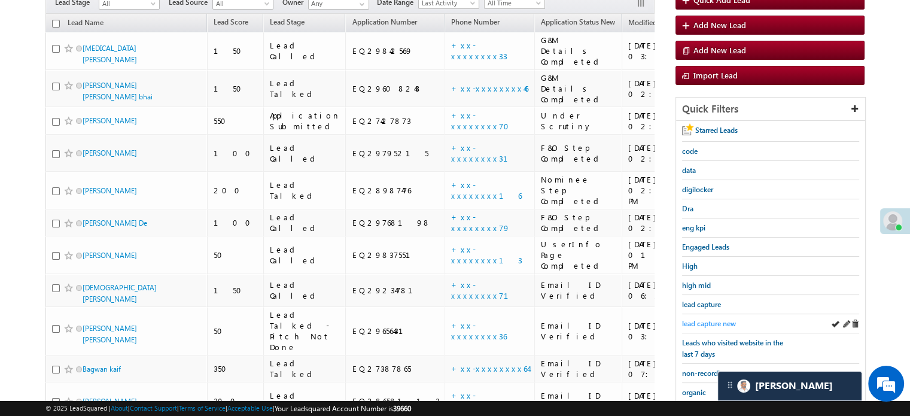
click at [707, 324] on span "lead capture new" at bounding box center [709, 323] width 54 height 9
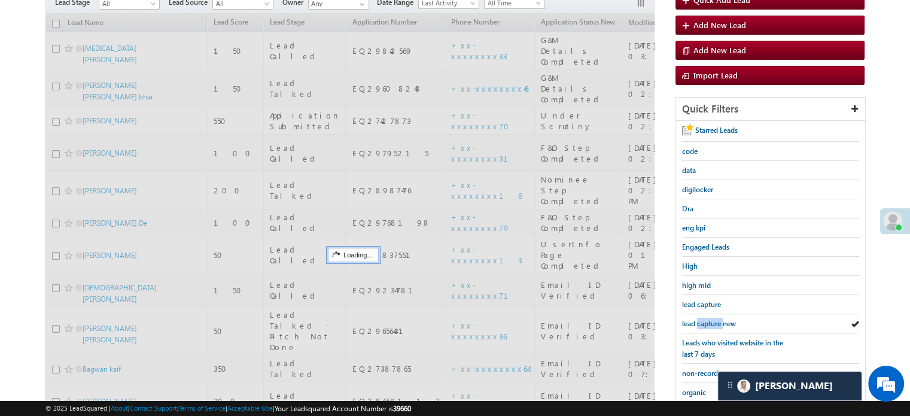
click at [707, 325] on span "lead capture new" at bounding box center [709, 323] width 54 height 9
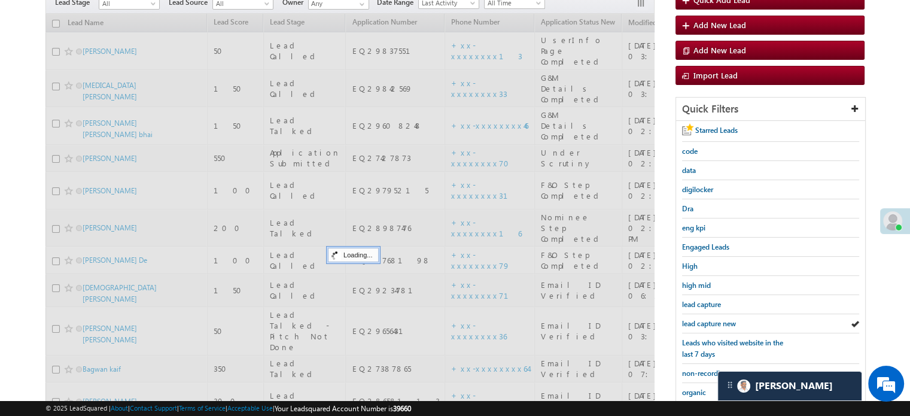
click at [707, 325] on span "lead capture new" at bounding box center [709, 323] width 54 height 9
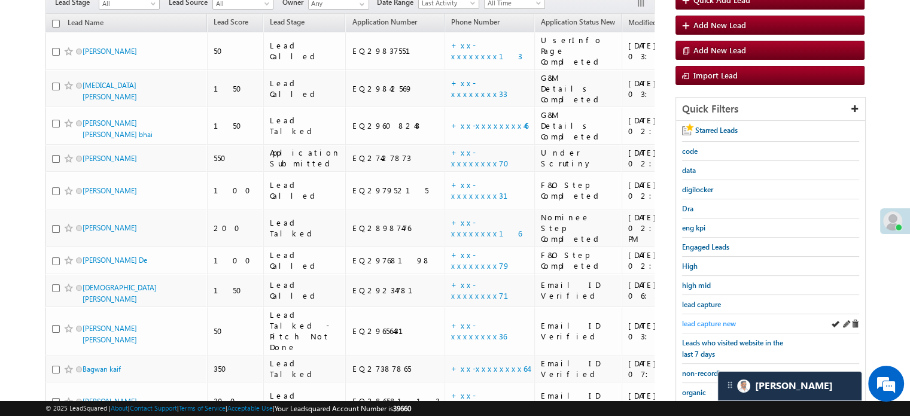
click at [701, 319] on span "lead capture new" at bounding box center [709, 323] width 54 height 9
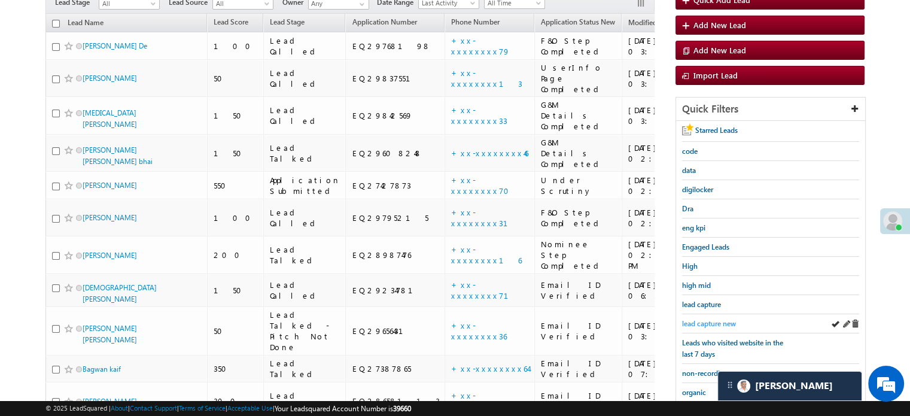
click at [707, 319] on span "lead capture new" at bounding box center [709, 323] width 54 height 9
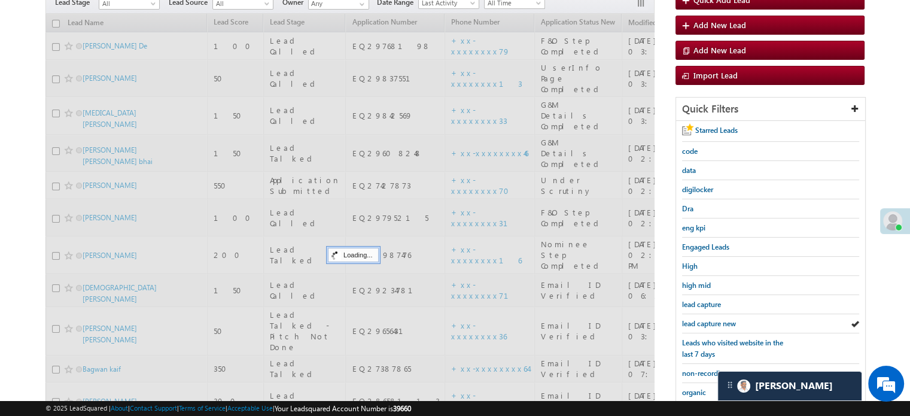
click at [705, 319] on span "lead capture new" at bounding box center [709, 323] width 54 height 9
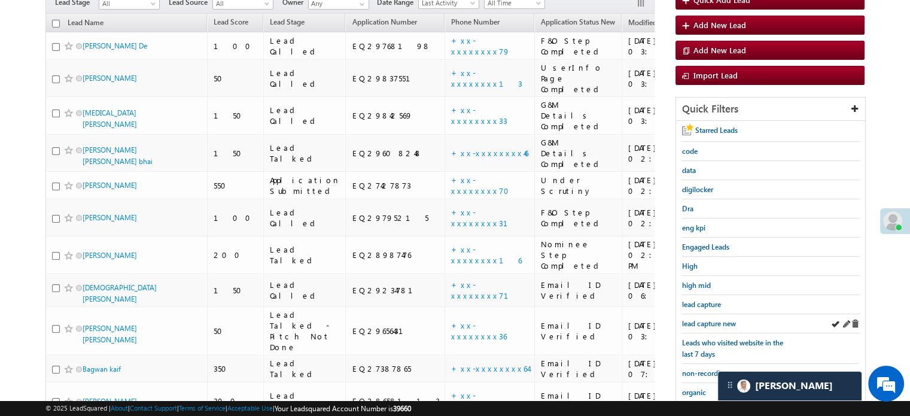
click at [707, 314] on div "lead capture new" at bounding box center [770, 323] width 177 height 19
click at [713, 322] on span "lead capture new" at bounding box center [709, 323] width 54 height 9
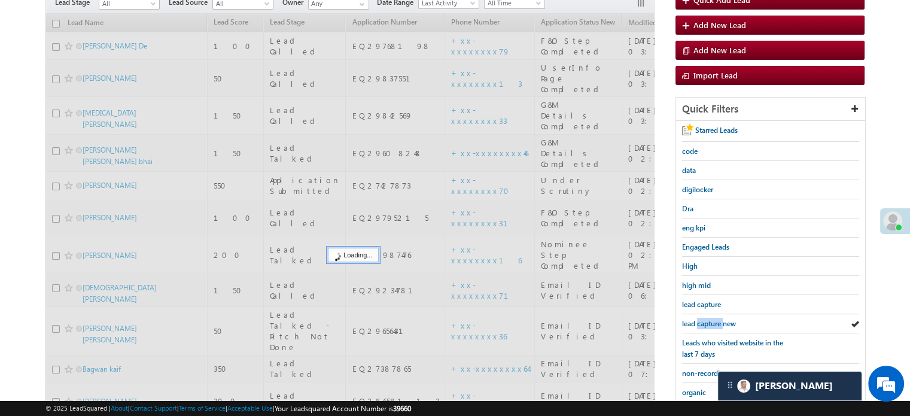
click at [713, 321] on span "lead capture new" at bounding box center [709, 323] width 54 height 9
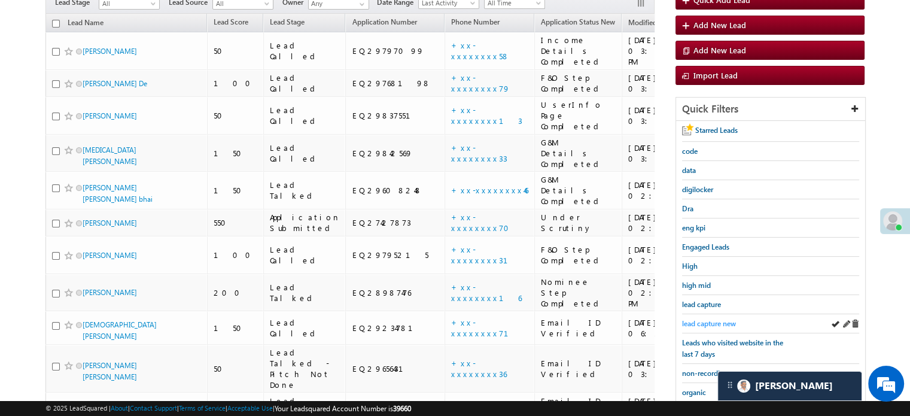
click at [713, 321] on span "lead capture new" at bounding box center [709, 323] width 54 height 9
click at [715, 319] on span "lead capture new" at bounding box center [709, 323] width 54 height 9
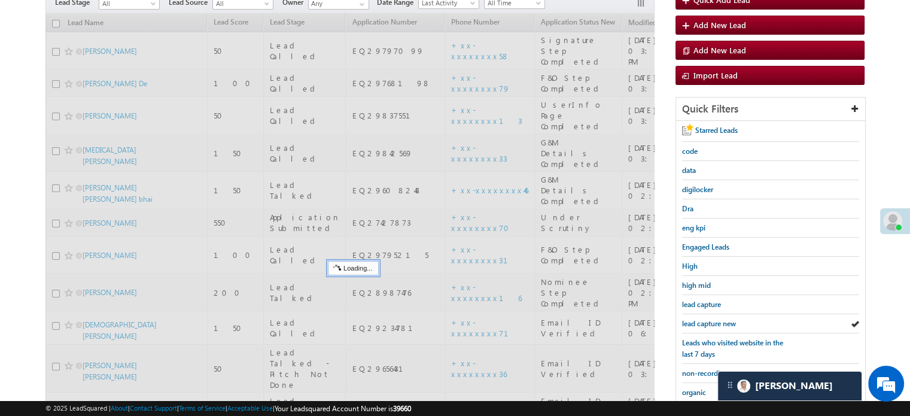
click at [715, 319] on span "lead capture new" at bounding box center [709, 323] width 54 height 9
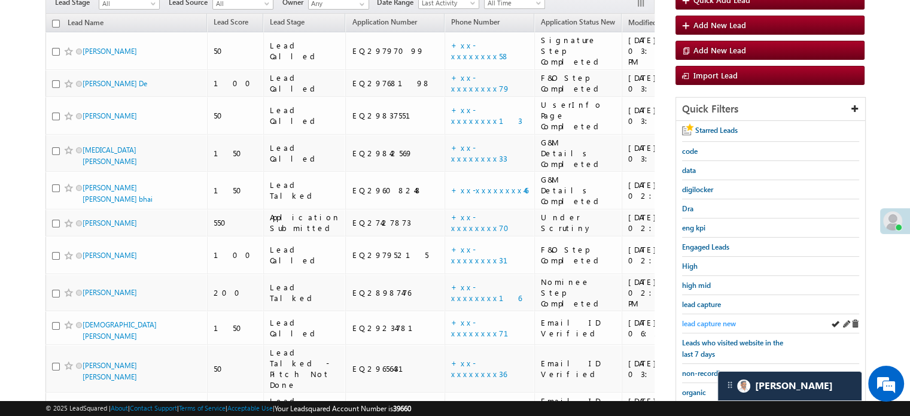
click at [710, 318] on link "lead capture new" at bounding box center [709, 323] width 54 height 11
click at [709, 318] on link "lead capture new" at bounding box center [709, 323] width 54 height 11
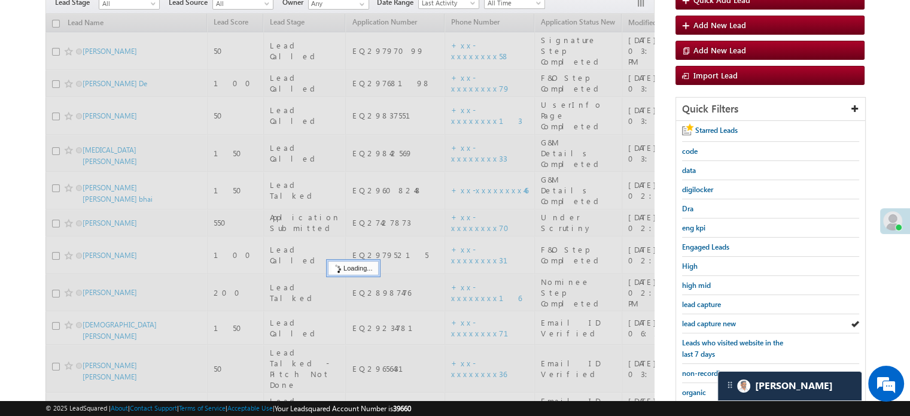
click at [709, 319] on span "lead capture new" at bounding box center [709, 323] width 54 height 9
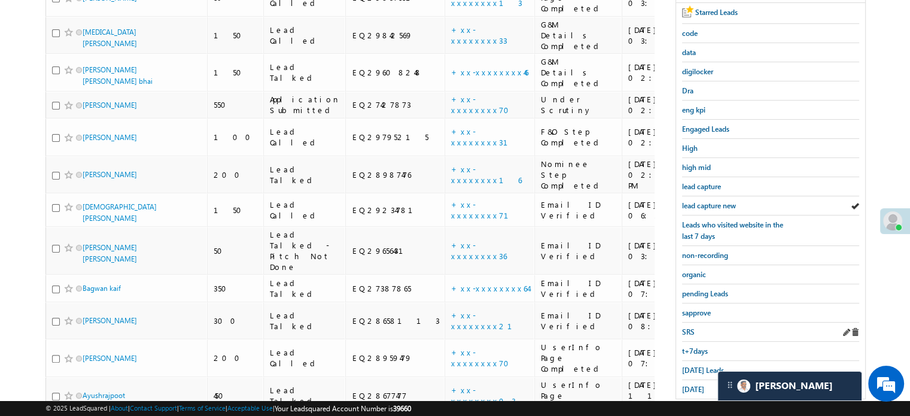
scroll to position [239, 0]
click at [694, 365] on span "Today's Leads" at bounding box center [703, 368] width 42 height 9
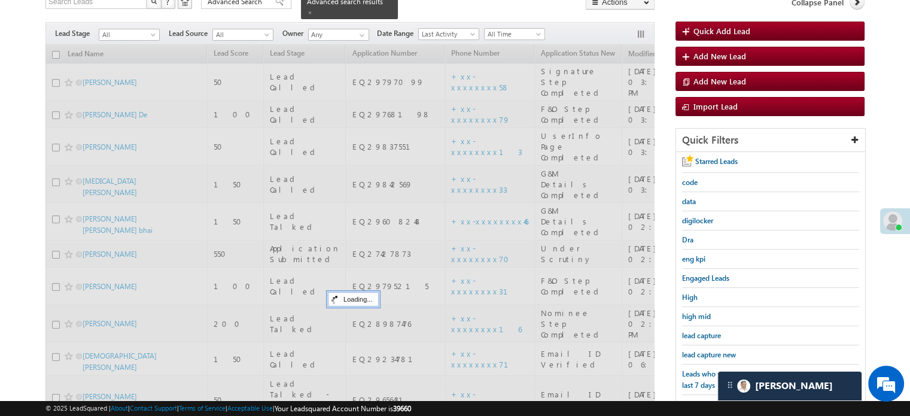
scroll to position [60, 0]
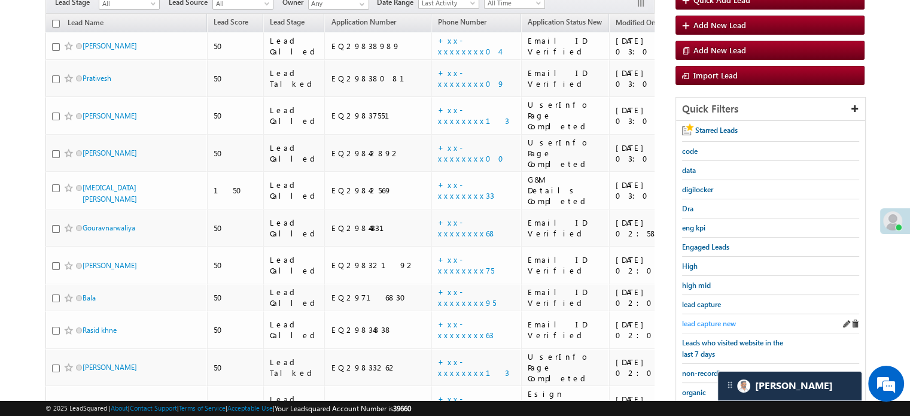
click at [701, 319] on span "lead capture new" at bounding box center [709, 323] width 54 height 9
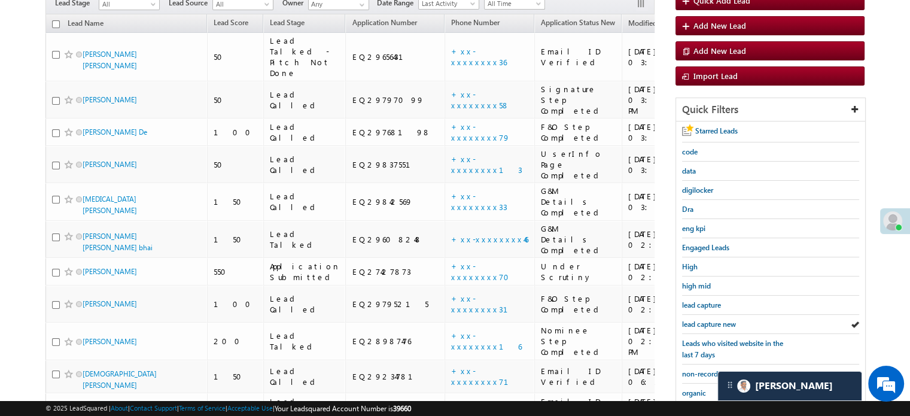
scroll to position [120, 0]
click at [691, 319] on span "lead capture new" at bounding box center [709, 323] width 54 height 9
click at [692, 319] on span "lead capture new" at bounding box center [709, 323] width 54 height 9
click at [696, 319] on span "lead capture new" at bounding box center [709, 323] width 54 height 9
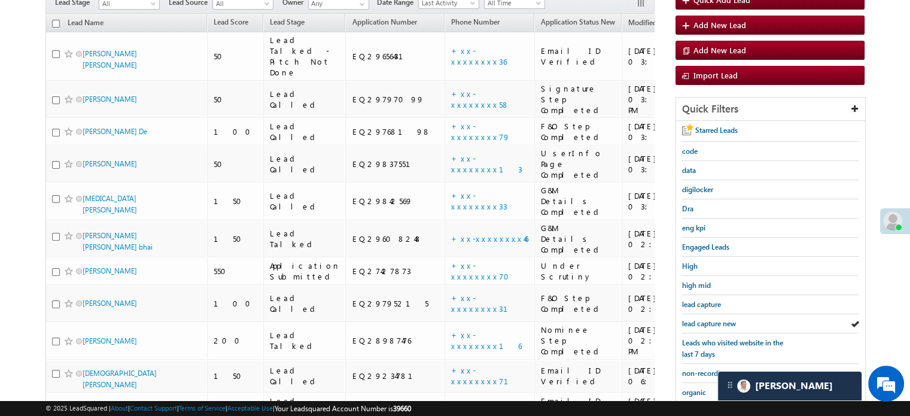
click at [696, 319] on span "lead capture new" at bounding box center [709, 323] width 54 height 9
click at [715, 319] on span "lead capture new" at bounding box center [709, 323] width 54 height 9
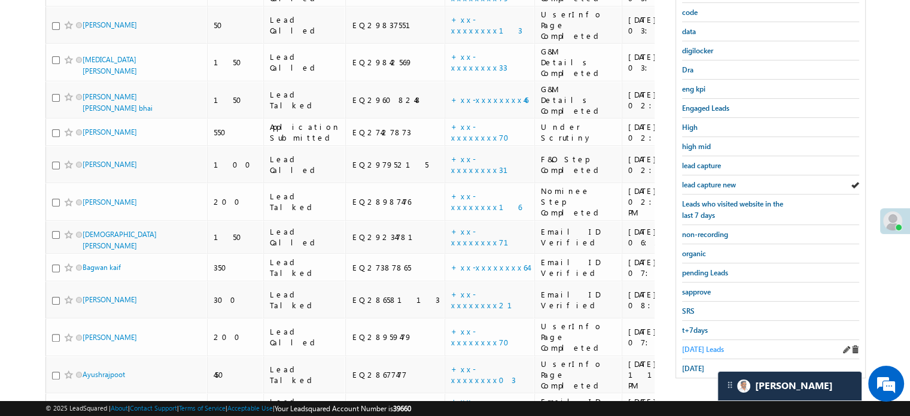
click at [707, 344] on span "Today's Leads" at bounding box center [703, 348] width 42 height 9
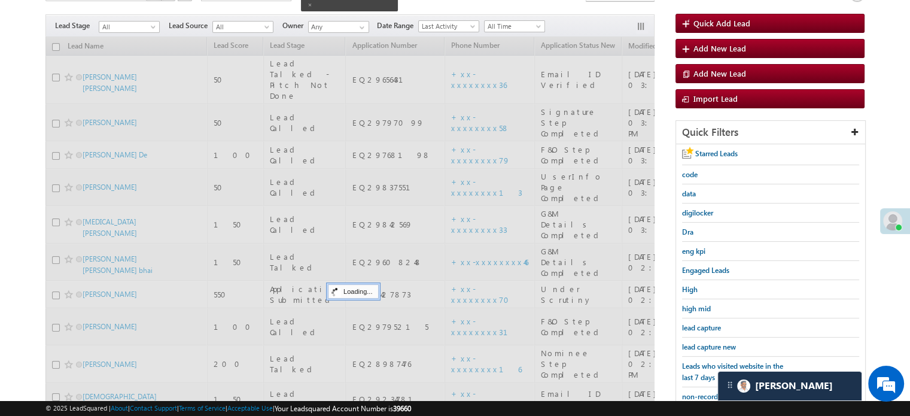
scroll to position [79, 0]
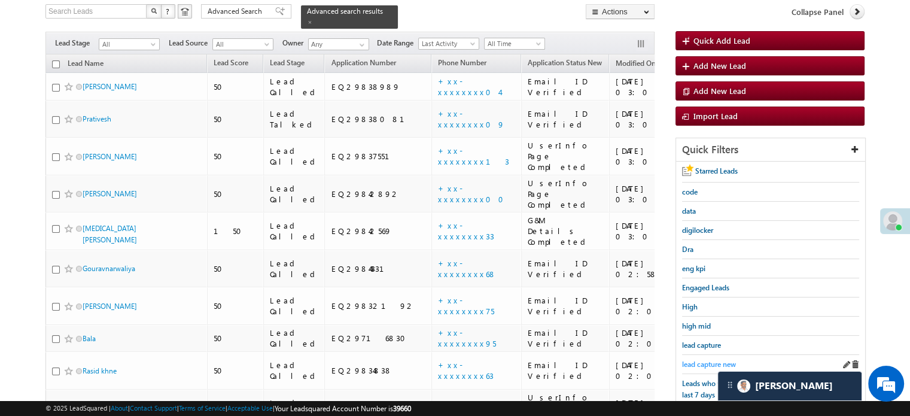
click at [700, 359] on span "lead capture new" at bounding box center [709, 363] width 54 height 9
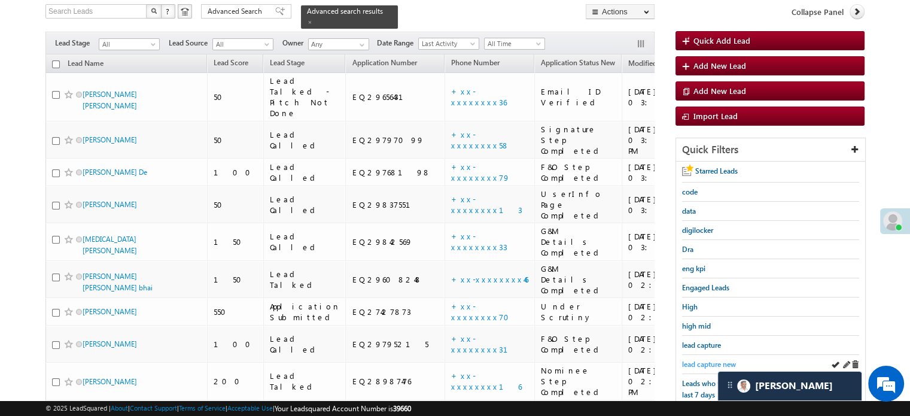
click at [701, 361] on span "lead capture new" at bounding box center [709, 363] width 54 height 9
click at [704, 359] on span "lead capture new" at bounding box center [709, 363] width 54 height 9
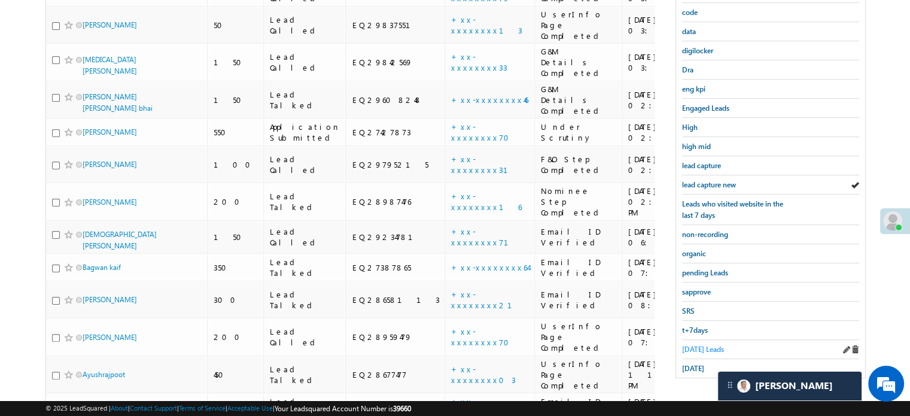
click at [701, 346] on span "Today's Leads" at bounding box center [703, 348] width 42 height 9
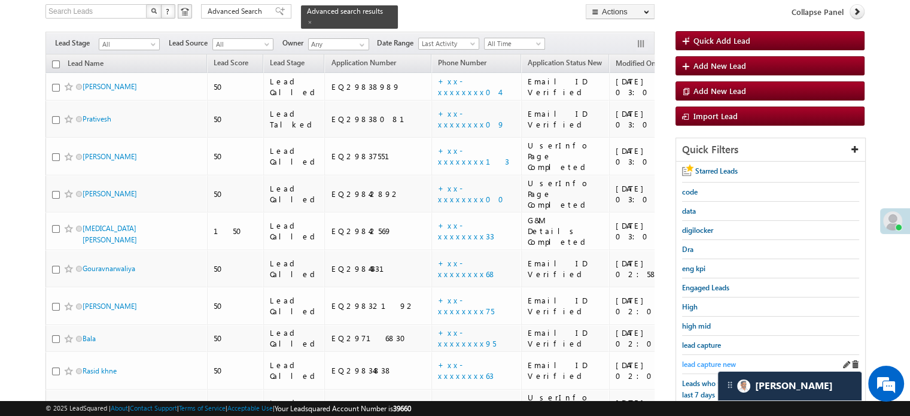
click at [699, 362] on span "lead capture new" at bounding box center [709, 363] width 54 height 9
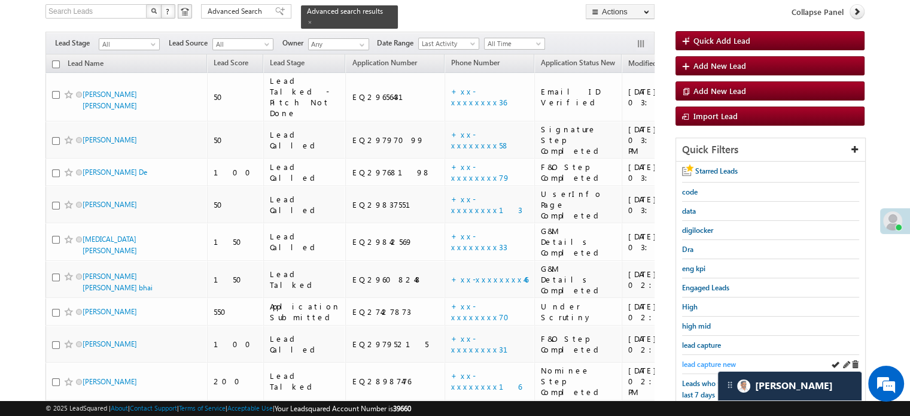
click at [700, 359] on span "lead capture new" at bounding box center [709, 363] width 54 height 9
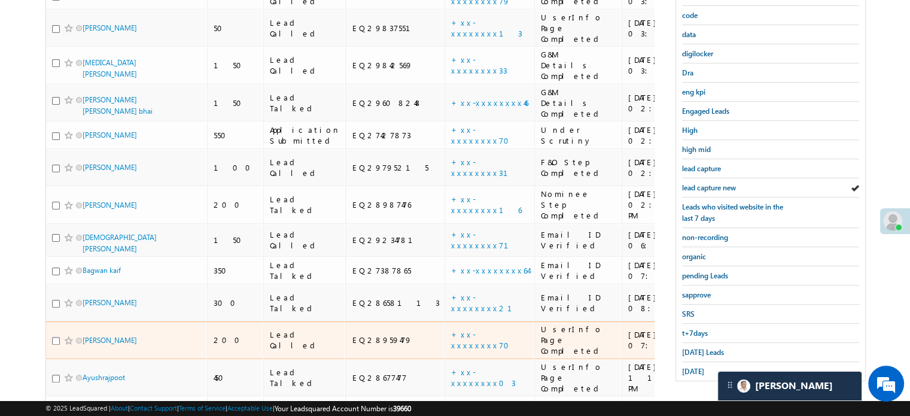
scroll to position [258, 0]
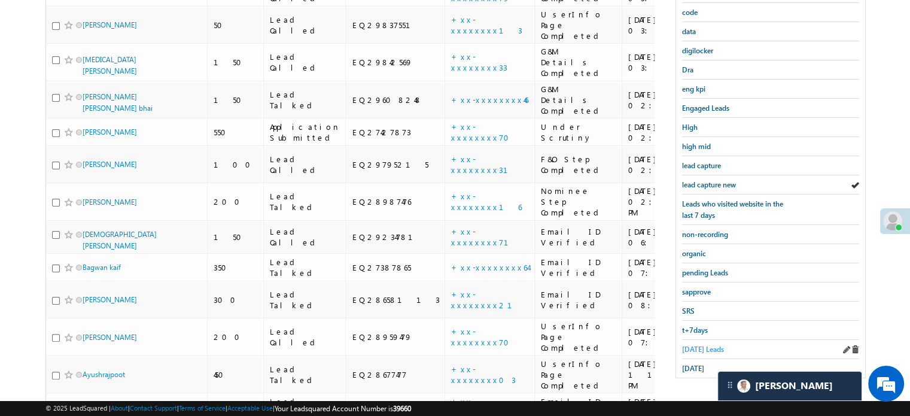
click at [694, 344] on span "Today's Leads" at bounding box center [703, 348] width 42 height 9
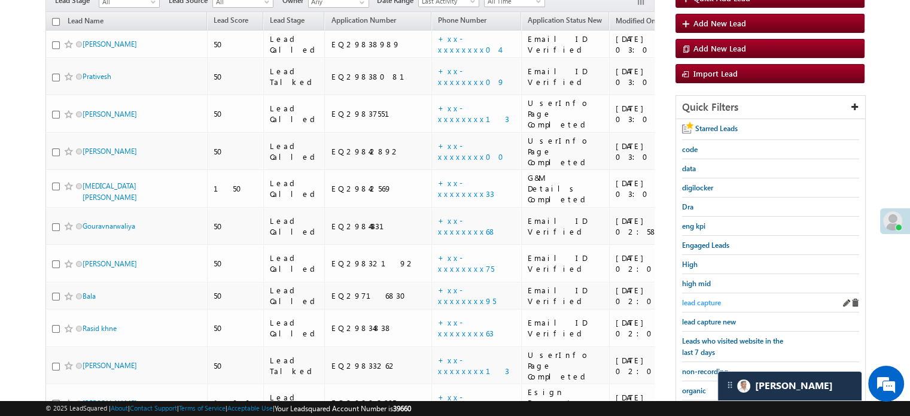
scroll to position [199, 0]
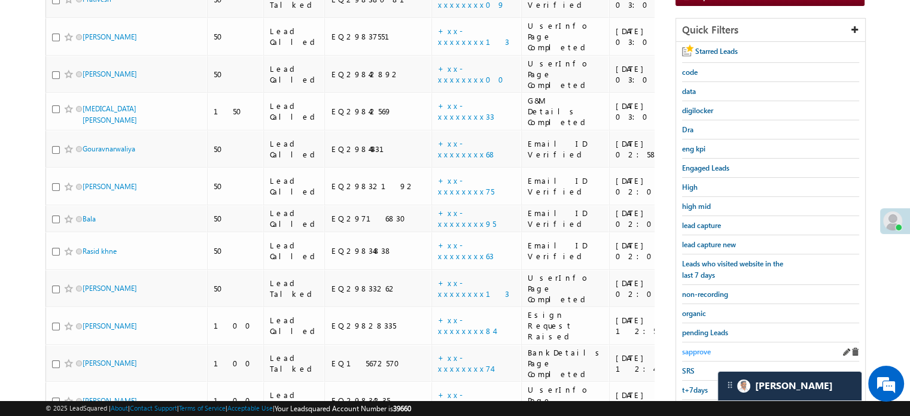
click at [700, 346] on link "sapprove" at bounding box center [696, 351] width 29 height 11
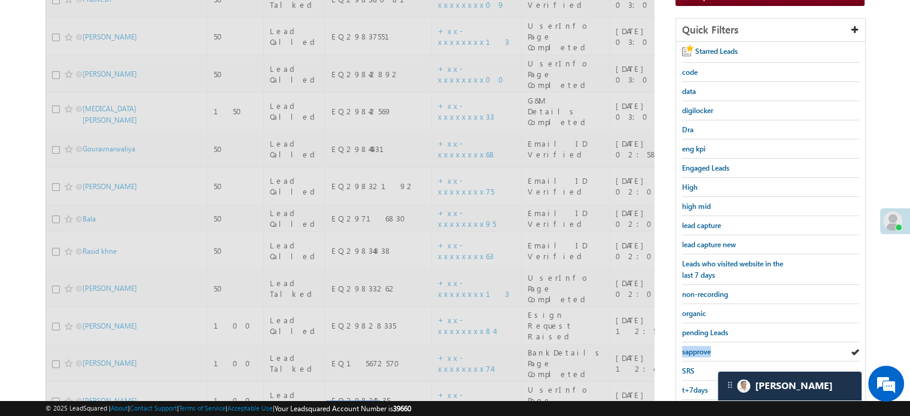
click at [700, 346] on link "sapprove" at bounding box center [696, 351] width 29 height 11
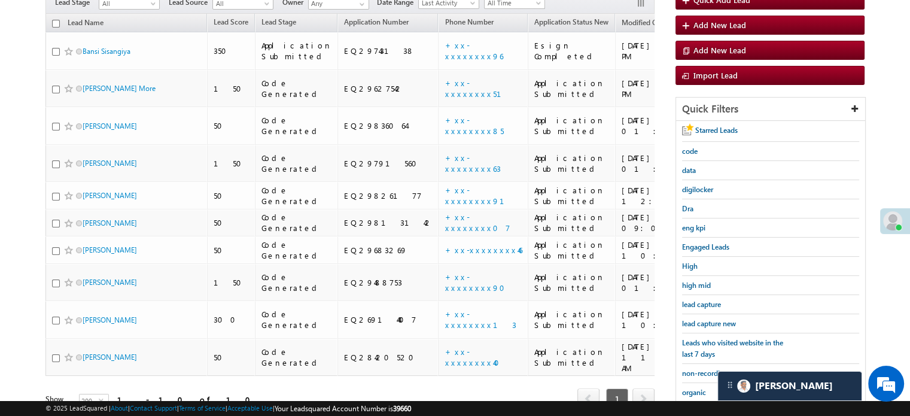
scroll to position [139, 0]
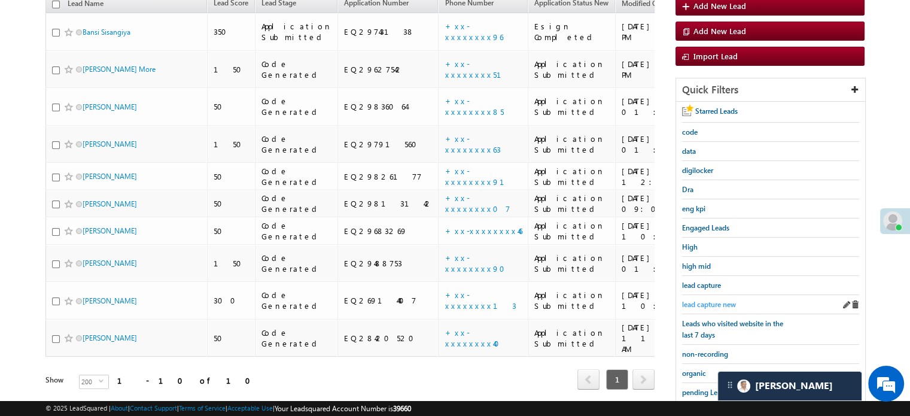
click at [695, 301] on span "lead capture new" at bounding box center [709, 304] width 54 height 9
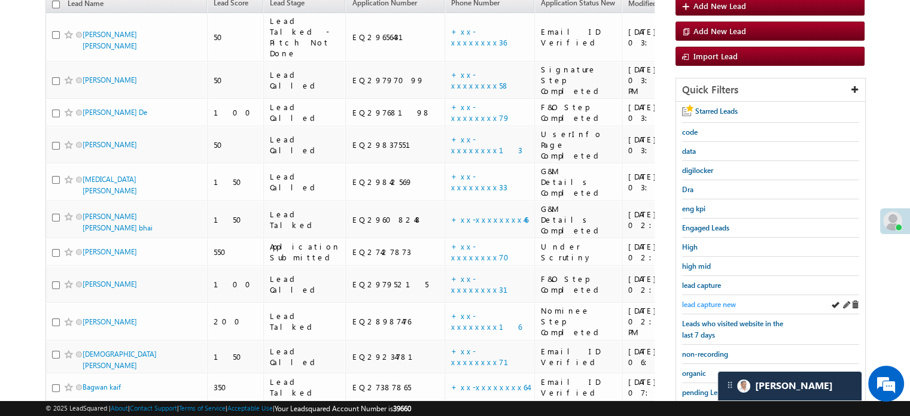
click at [703, 303] on span "lead capture new" at bounding box center [709, 304] width 54 height 9
click at [710, 300] on span "lead capture new" at bounding box center [709, 304] width 54 height 9
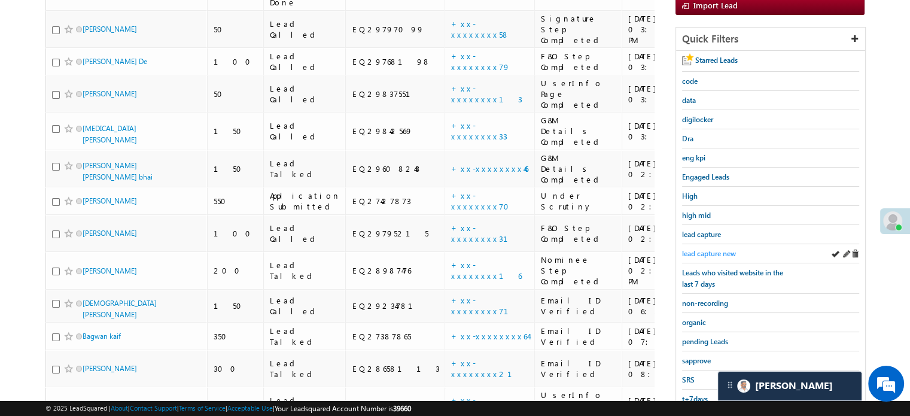
scroll to position [258, 0]
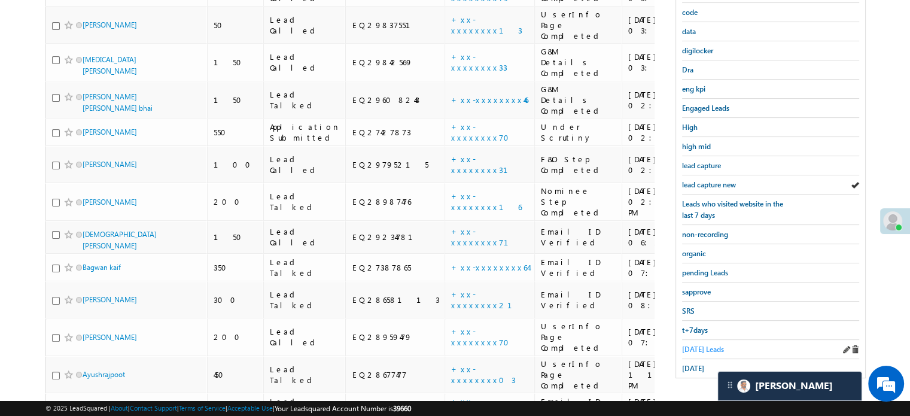
click at [695, 344] on span "Today's Leads" at bounding box center [703, 348] width 42 height 9
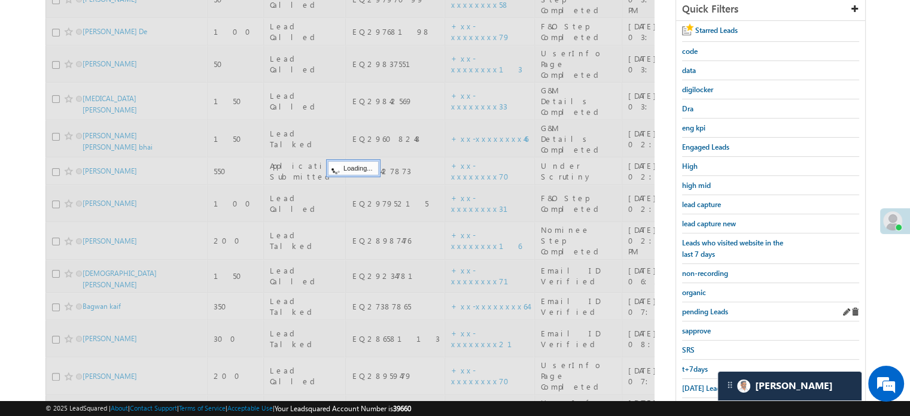
scroll to position [199, 0]
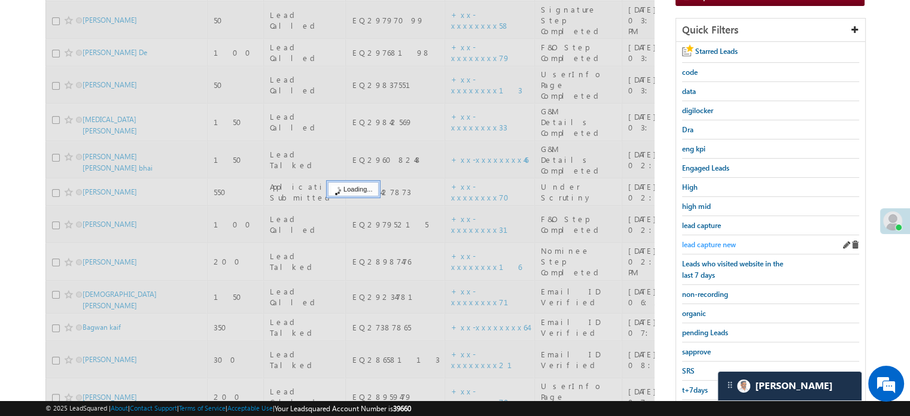
click at [700, 241] on span "lead capture new" at bounding box center [709, 244] width 54 height 9
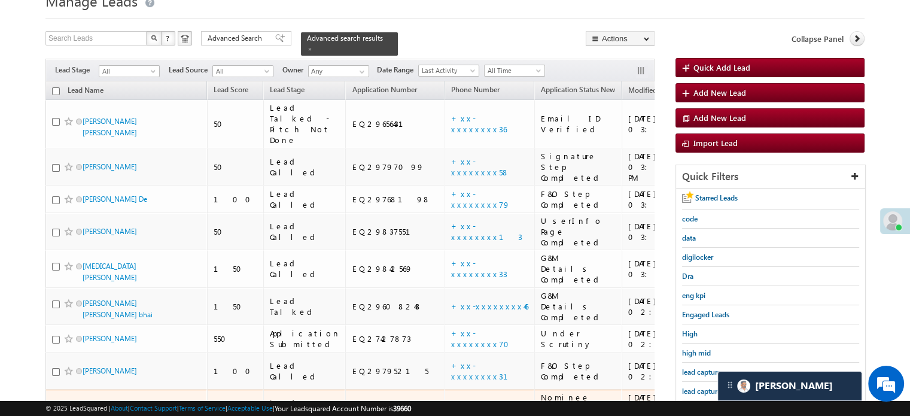
scroll to position [120, 0]
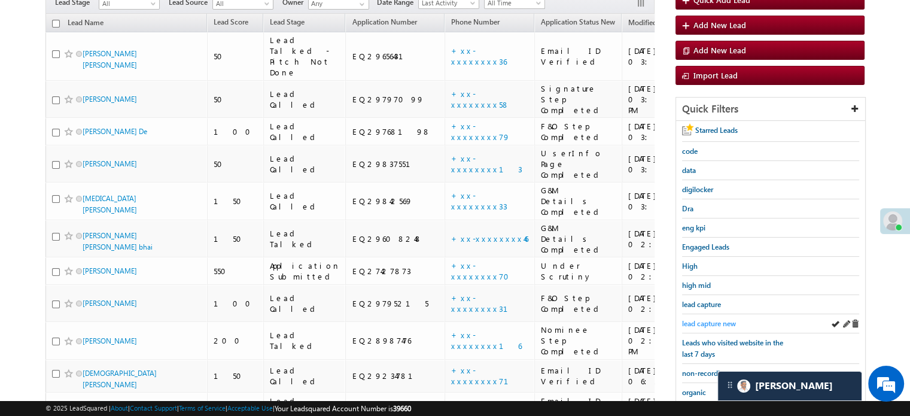
click at [706, 319] on span "lead capture new" at bounding box center [709, 323] width 54 height 9
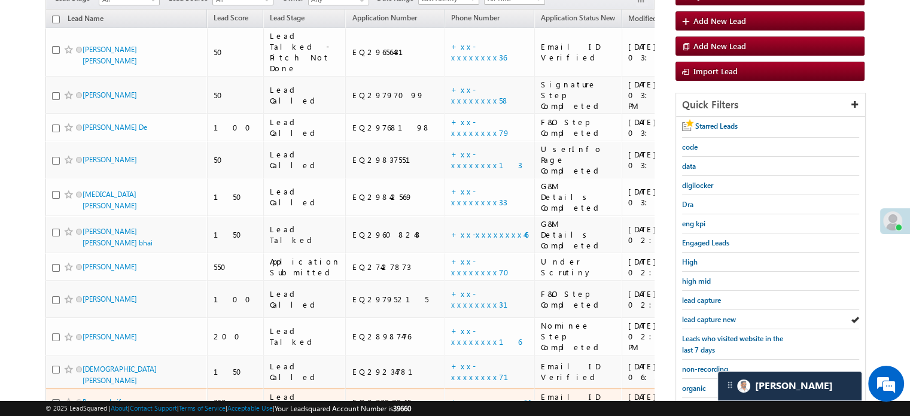
scroll to position [179, 0]
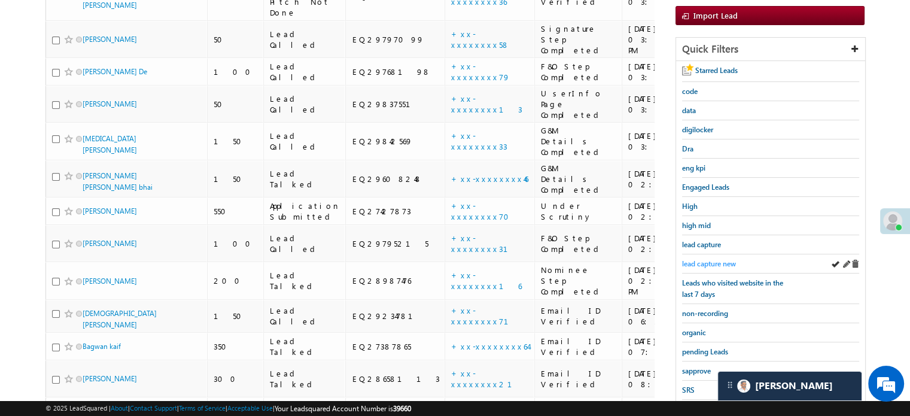
click at [708, 259] on span "lead capture new" at bounding box center [709, 263] width 54 height 9
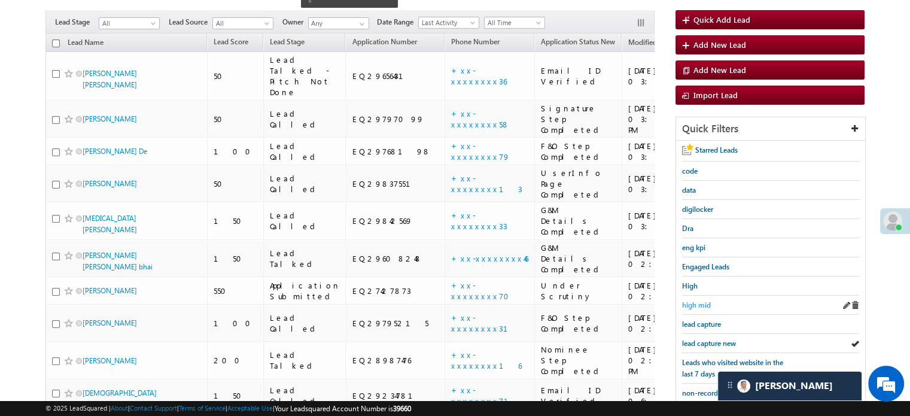
scroll to position [120, 0]
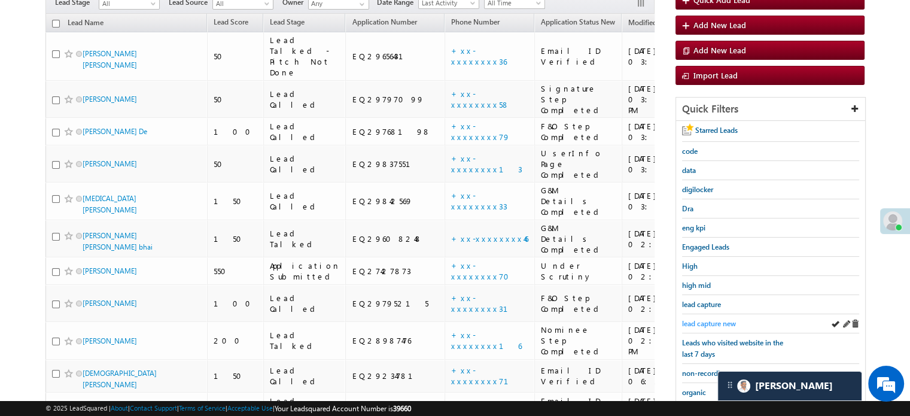
click at [716, 319] on span "lead capture new" at bounding box center [709, 323] width 54 height 9
click at [715, 319] on span "lead capture new" at bounding box center [709, 323] width 54 height 9
click at [707, 319] on span "lead capture new" at bounding box center [709, 323] width 54 height 9
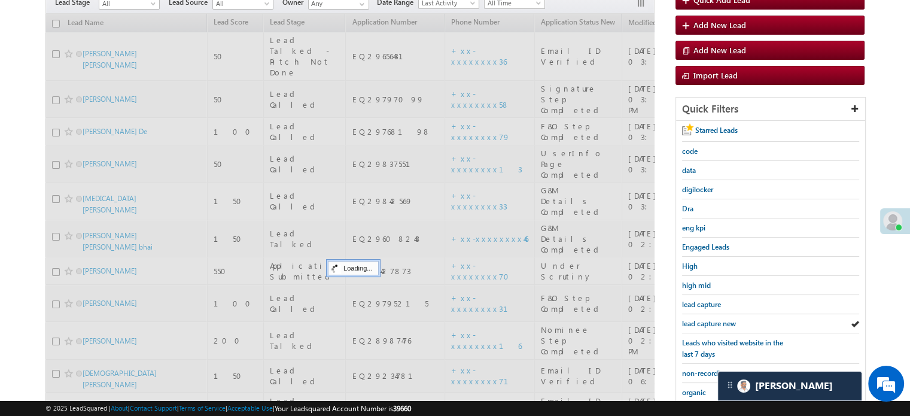
scroll to position [239, 0]
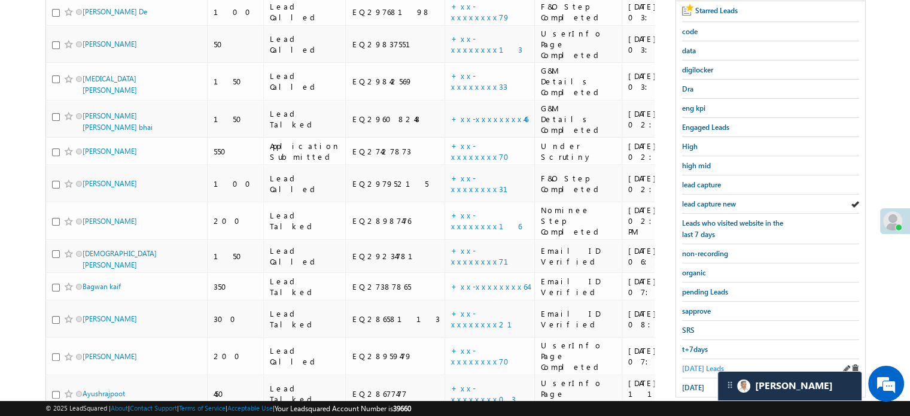
click at [695, 364] on span "Today's Leads" at bounding box center [703, 368] width 42 height 9
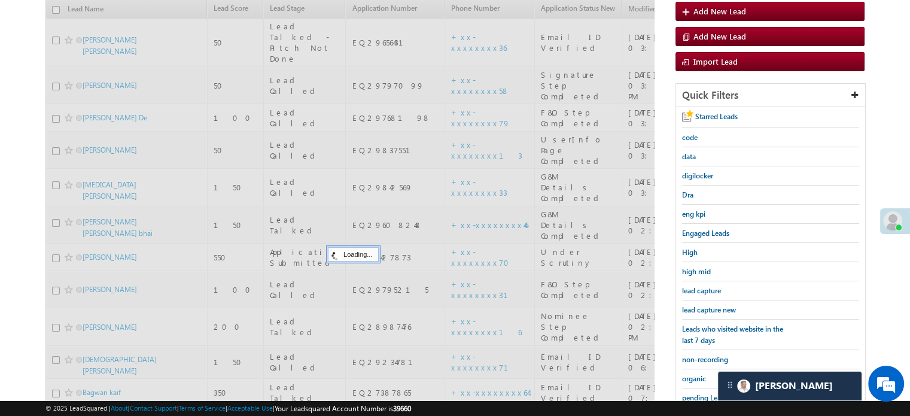
scroll to position [120, 0]
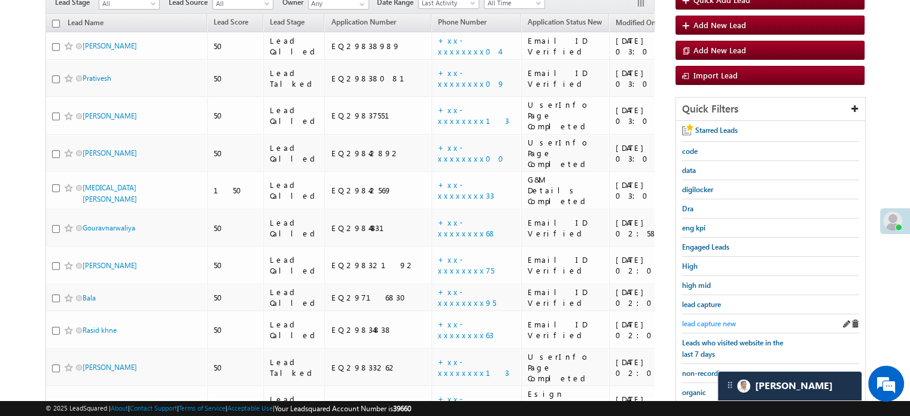
click at [703, 319] on span "lead capture new" at bounding box center [709, 323] width 54 height 9
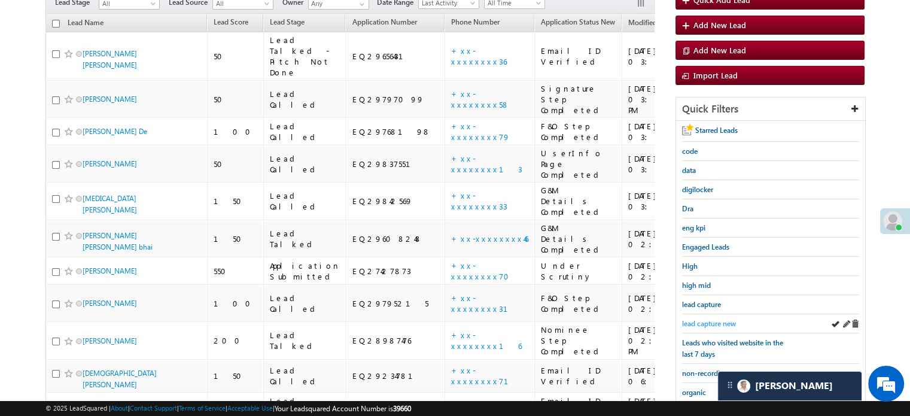
click at [696, 323] on span "lead capture new" at bounding box center [709, 323] width 54 height 9
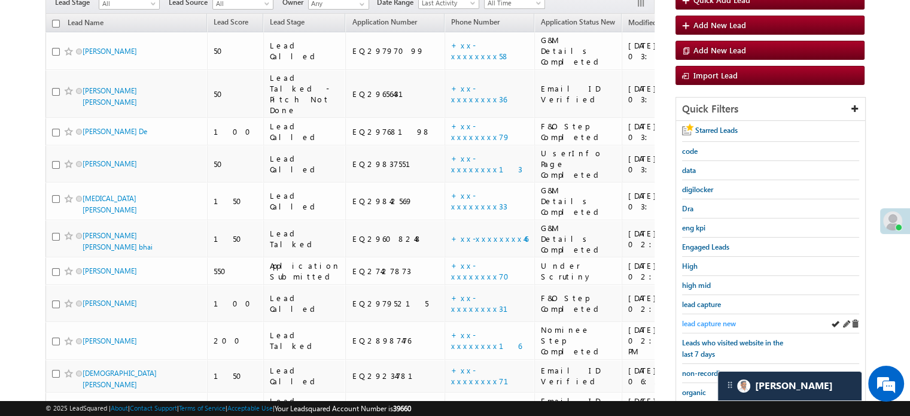
click at [696, 322] on span "lead capture new" at bounding box center [709, 323] width 54 height 9
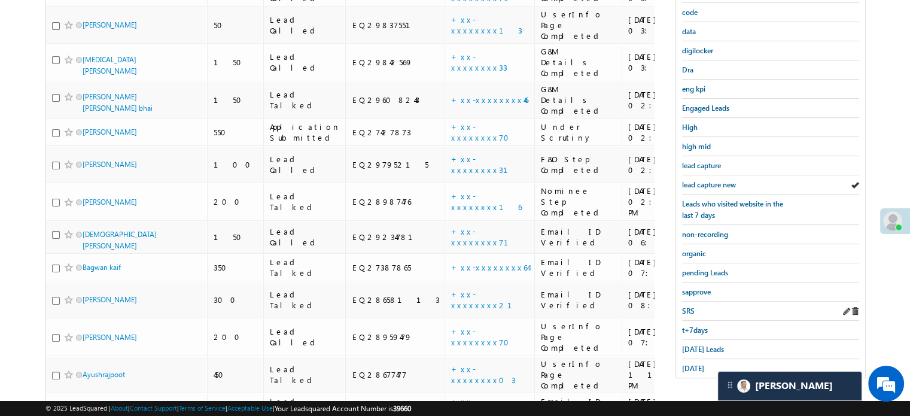
scroll to position [258, 0]
click at [701, 344] on span "Today's Leads" at bounding box center [703, 348] width 42 height 9
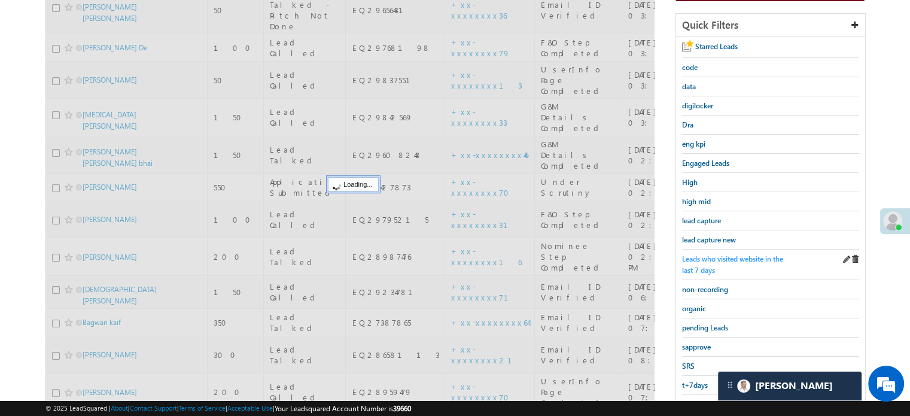
scroll to position [139, 0]
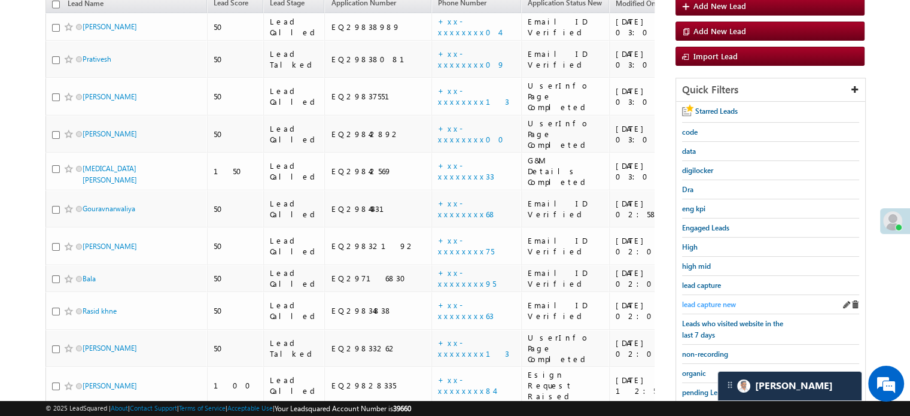
click at [706, 301] on span "lead capture new" at bounding box center [709, 304] width 54 height 9
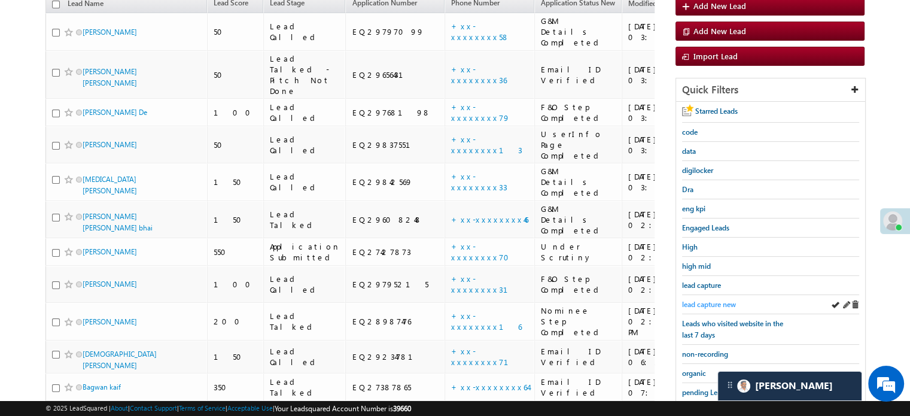
click at [709, 300] on span "lead capture new" at bounding box center [709, 304] width 54 height 9
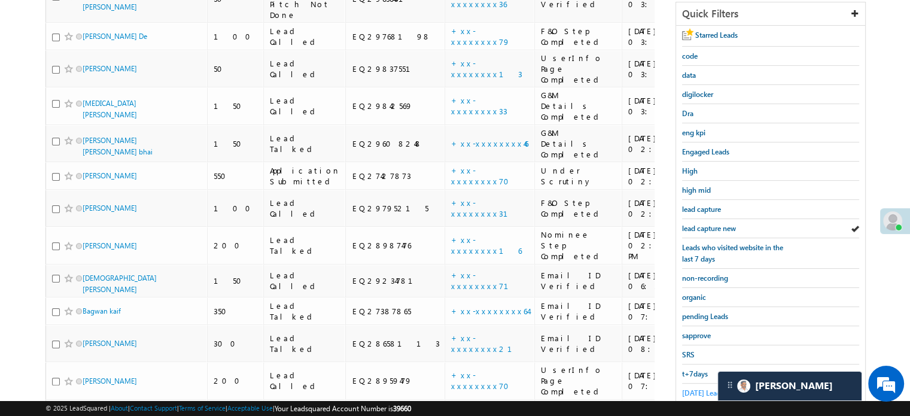
scroll to position [258, 0]
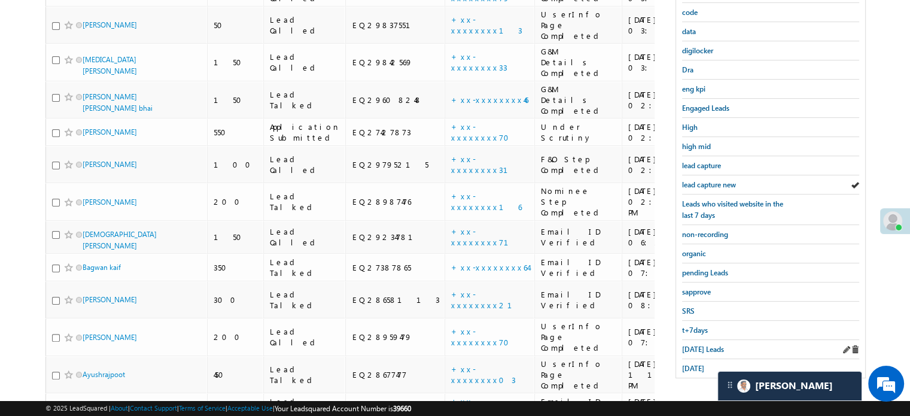
click at [694, 349] on div "Today's Leads" at bounding box center [770, 349] width 177 height 19
click at [692, 344] on span "Today's Leads" at bounding box center [703, 348] width 42 height 9
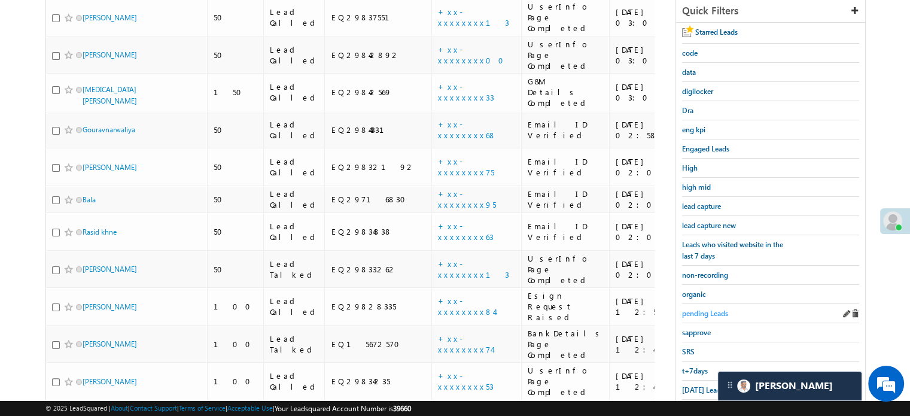
scroll to position [199, 0]
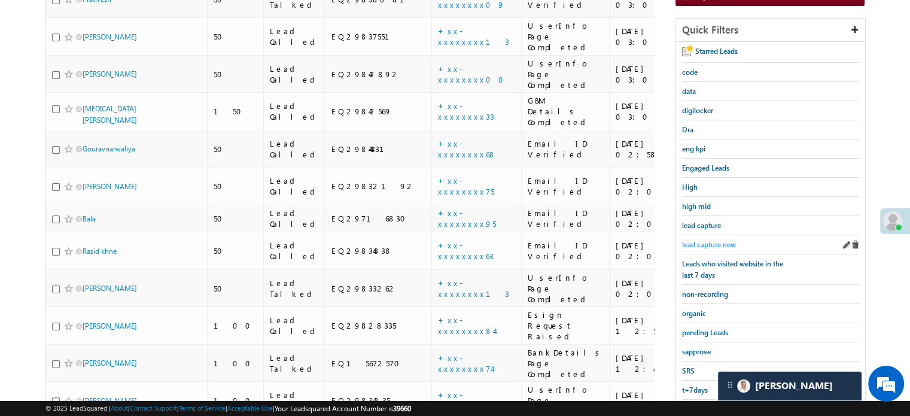
click at [696, 242] on span "lead capture new" at bounding box center [709, 244] width 54 height 9
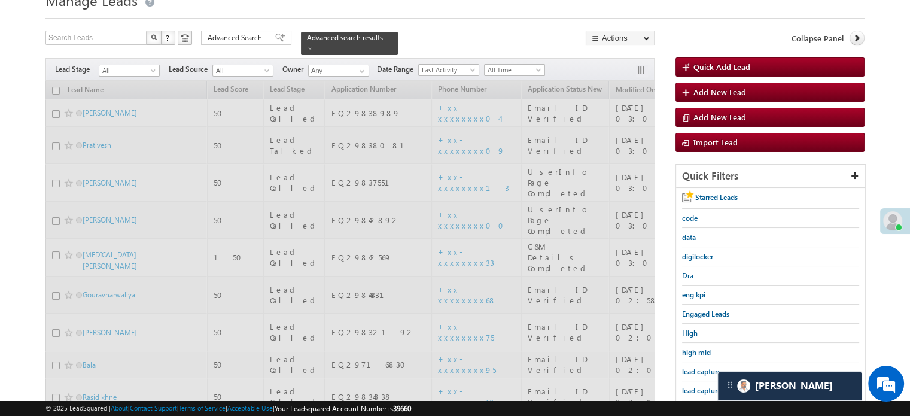
scroll to position [19, 0]
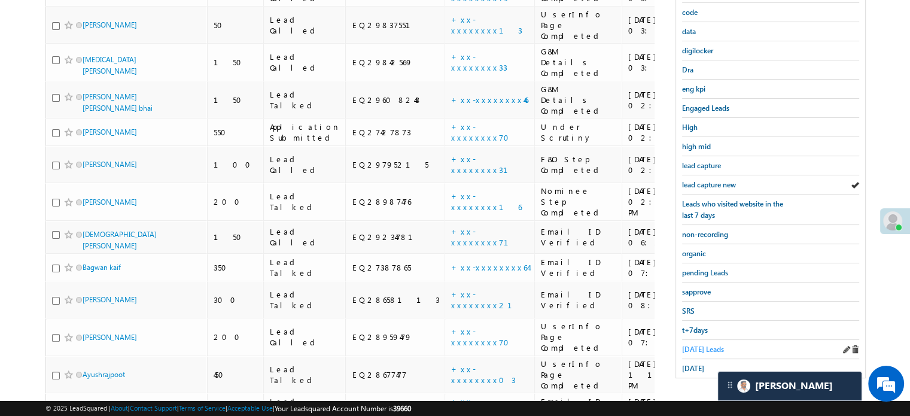
click at [691, 344] on span "Today's Leads" at bounding box center [703, 348] width 42 height 9
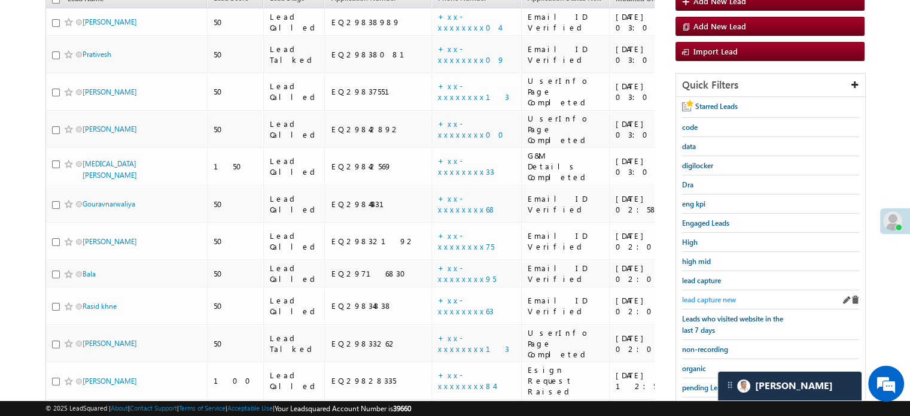
scroll to position [199, 0]
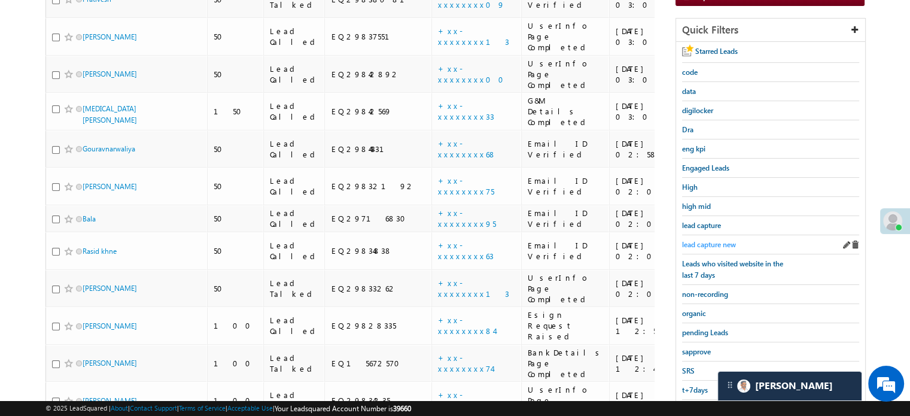
click at [700, 240] on span "lead capture new" at bounding box center [709, 244] width 54 height 9
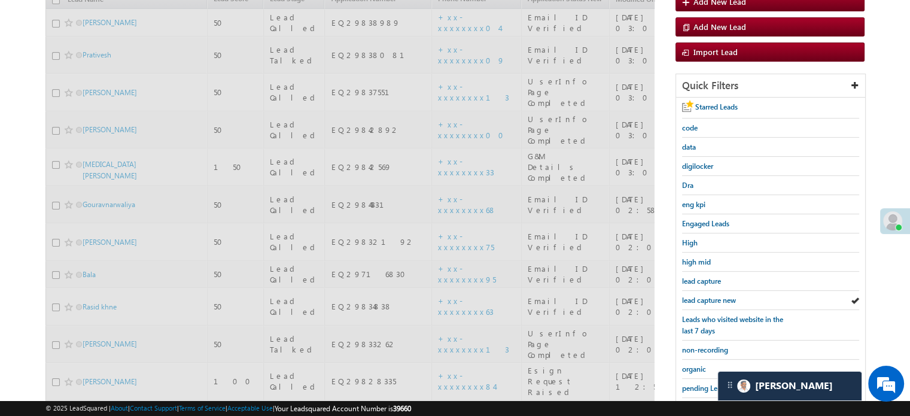
scroll to position [79, 0]
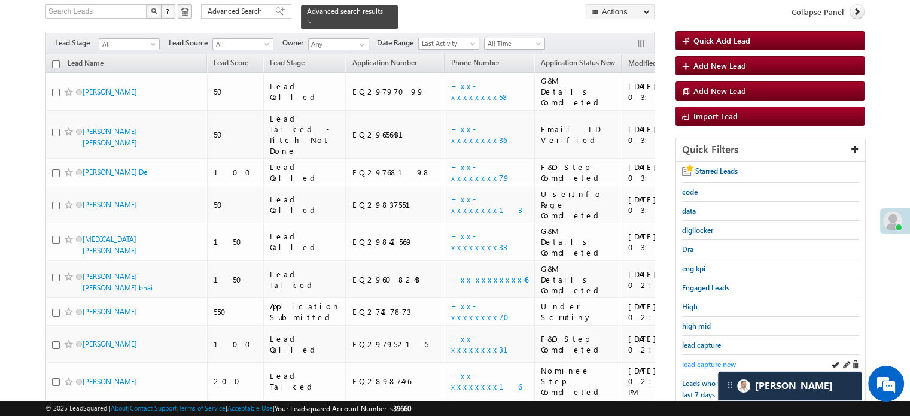
click at [684, 359] on span "lead capture new" at bounding box center [709, 363] width 54 height 9
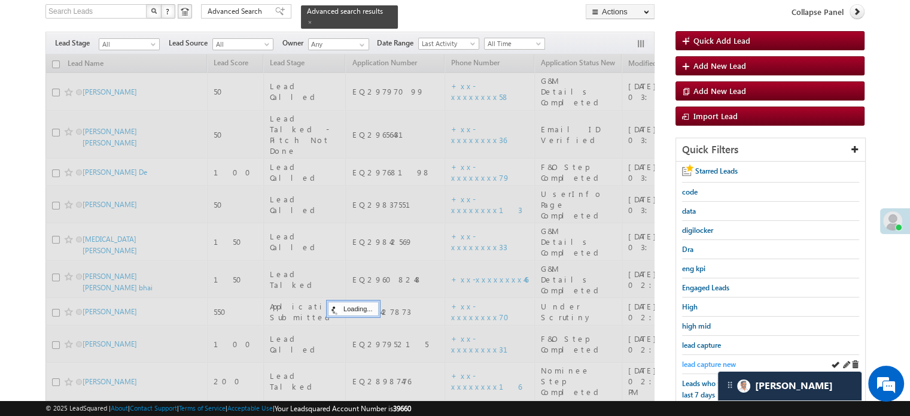
click at [688, 359] on span "lead capture new" at bounding box center [709, 363] width 54 height 9
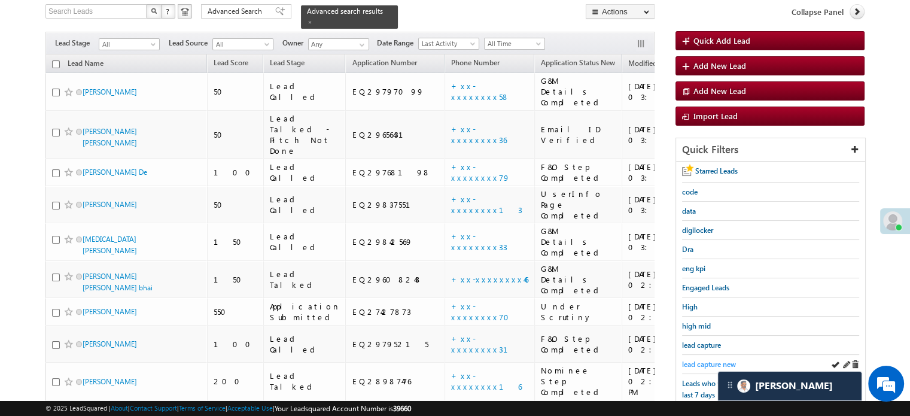
click at [689, 361] on span "lead capture new" at bounding box center [709, 363] width 54 height 9
click at [691, 349] on div "lead capture" at bounding box center [770, 344] width 177 height 19
click at [696, 360] on span "lead capture new" at bounding box center [709, 363] width 54 height 9
click at [708, 359] on span "lead capture new" at bounding box center [709, 363] width 54 height 9
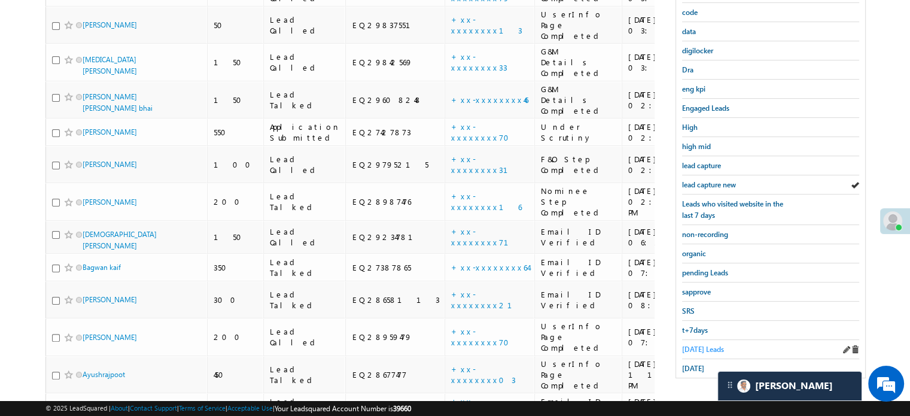
click at [707, 344] on span "Today's Leads" at bounding box center [703, 348] width 42 height 9
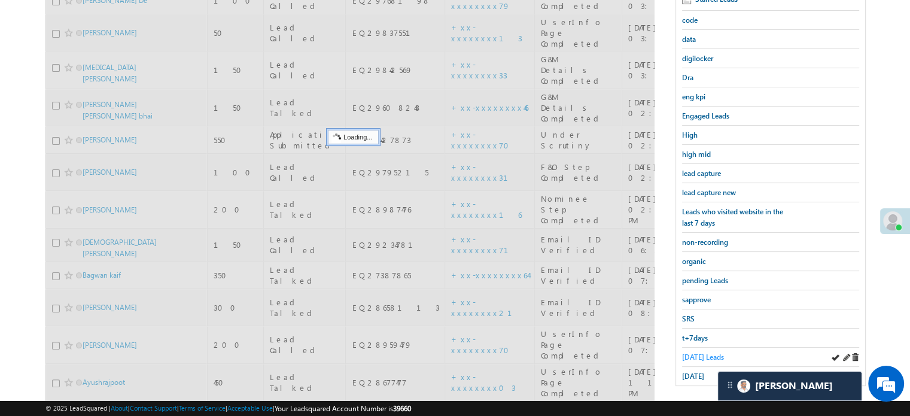
scroll to position [139, 0]
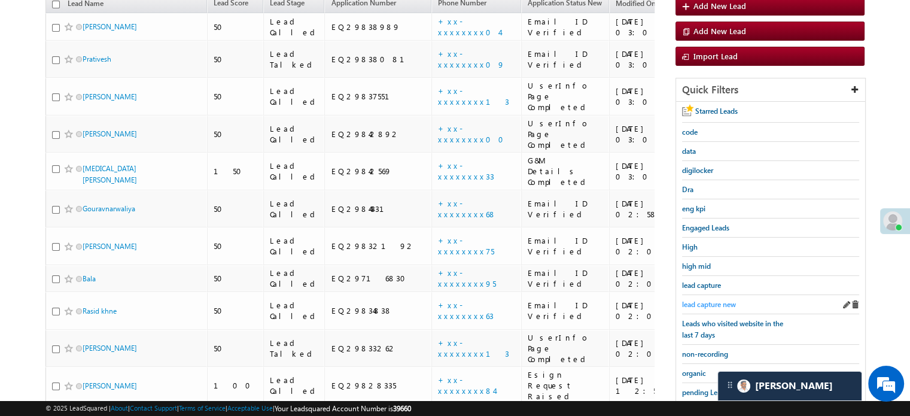
click at [707, 304] on span "lead capture new" at bounding box center [709, 304] width 54 height 9
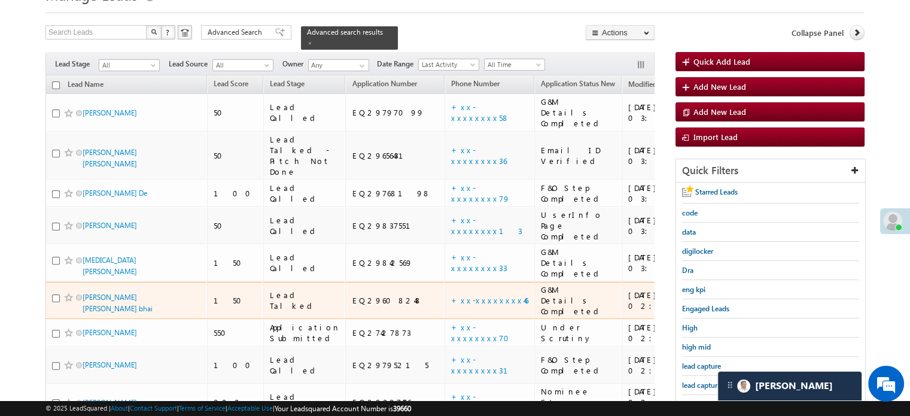
scroll to position [79, 0]
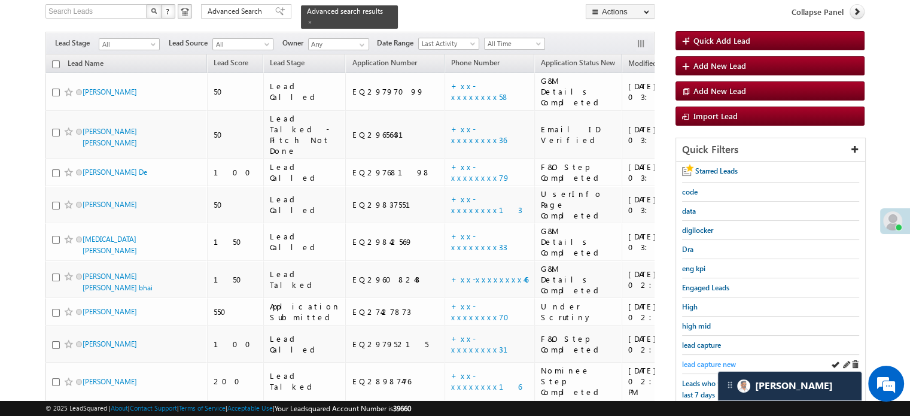
click at [701, 359] on span "lead capture new" at bounding box center [709, 363] width 54 height 9
click at [689, 361] on span "lead capture new" at bounding box center [709, 363] width 54 height 9
click at [719, 359] on span "lead capture new" at bounding box center [709, 363] width 54 height 9
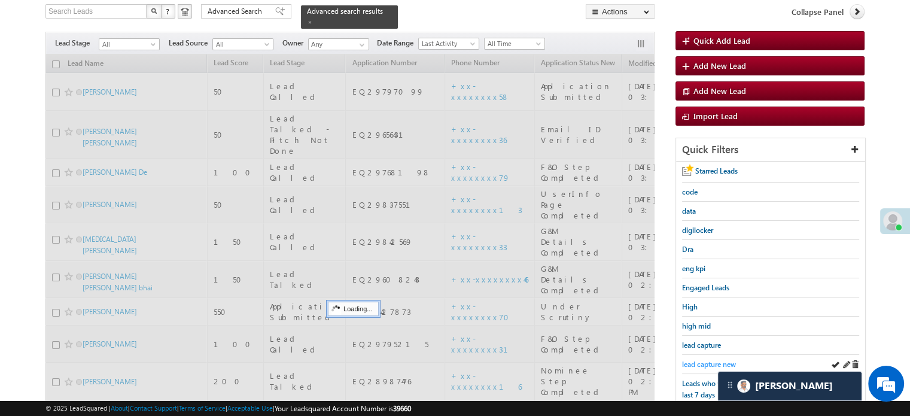
click at [700, 359] on span "lead capture new" at bounding box center [709, 363] width 54 height 9
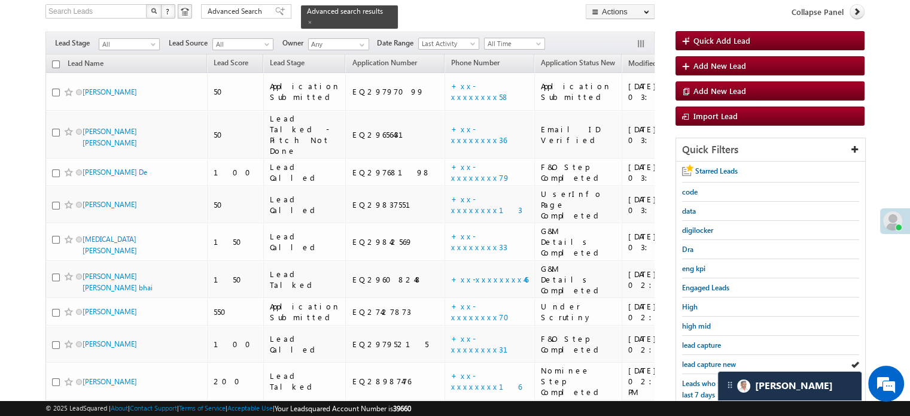
click at [700, 359] on span "lead capture new" at bounding box center [709, 363] width 54 height 9
click at [694, 366] on div "lead capture new" at bounding box center [770, 364] width 177 height 19
click at [698, 365] on span "lead capture new" at bounding box center [709, 363] width 54 height 9
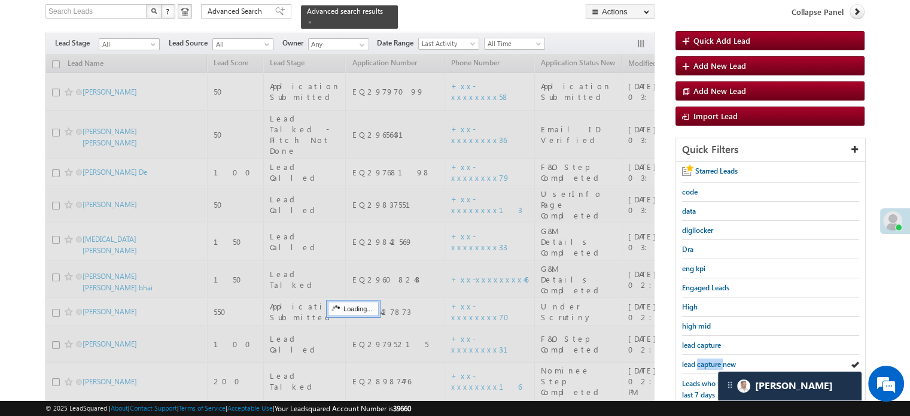
click at [698, 365] on span "lead capture new" at bounding box center [709, 363] width 54 height 9
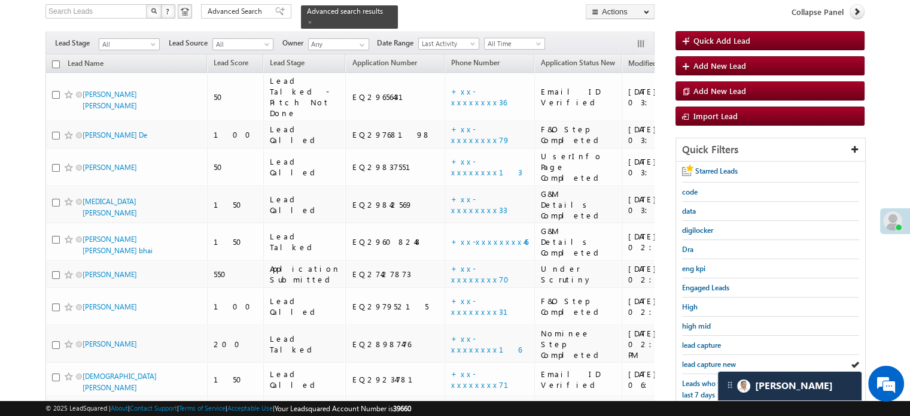
click at [698, 365] on span "lead capture new" at bounding box center [709, 363] width 54 height 9
click at [700, 359] on span "lead capture new" at bounding box center [709, 363] width 54 height 9
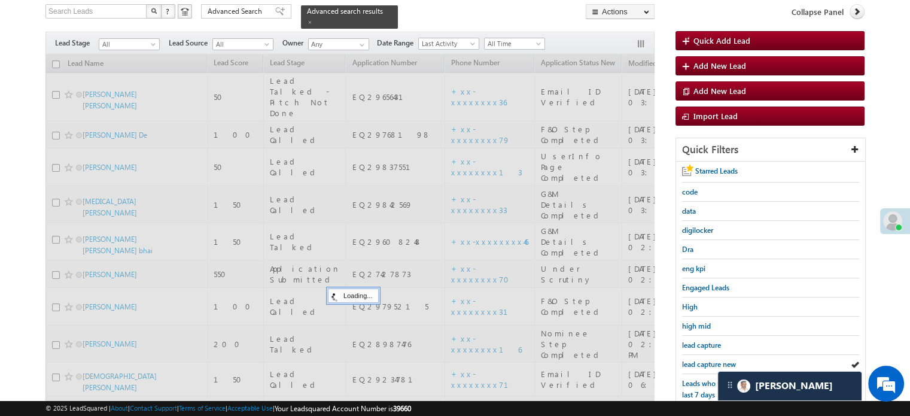
click at [700, 359] on span "lead capture new" at bounding box center [709, 363] width 54 height 9
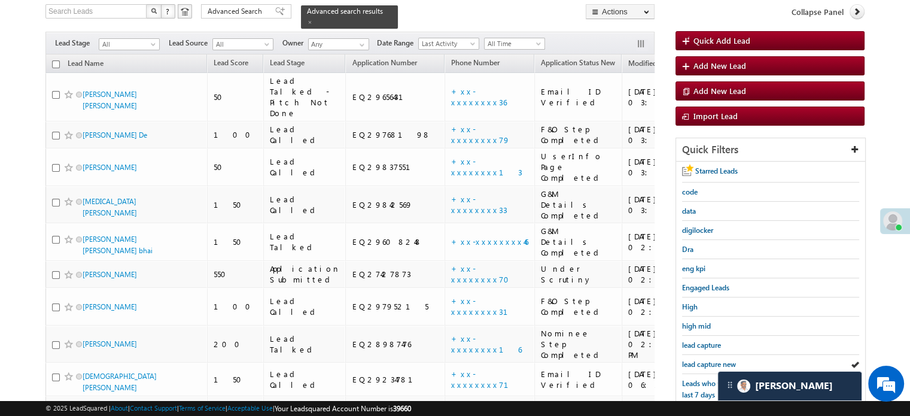
click at [700, 359] on span "lead capture new" at bounding box center [709, 363] width 54 height 9
click at [689, 362] on span "lead capture new" at bounding box center [709, 363] width 54 height 9
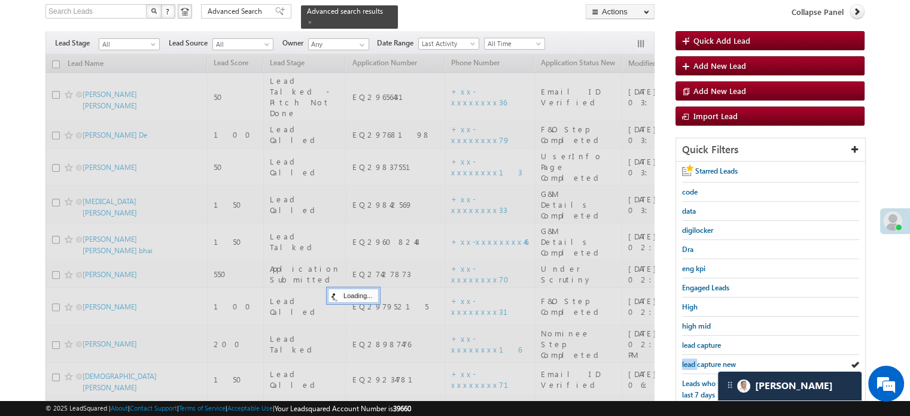
click at [689, 362] on span "lead capture new" at bounding box center [709, 363] width 54 height 9
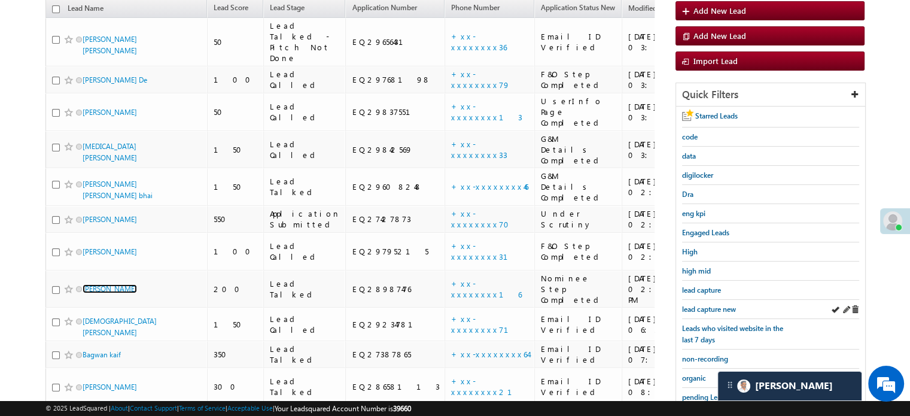
scroll to position [199, 0]
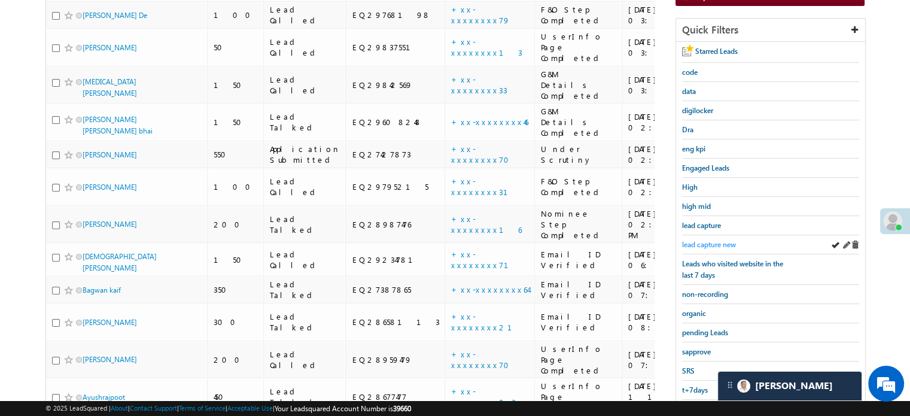
click at [715, 239] on link "lead capture new" at bounding box center [709, 244] width 54 height 11
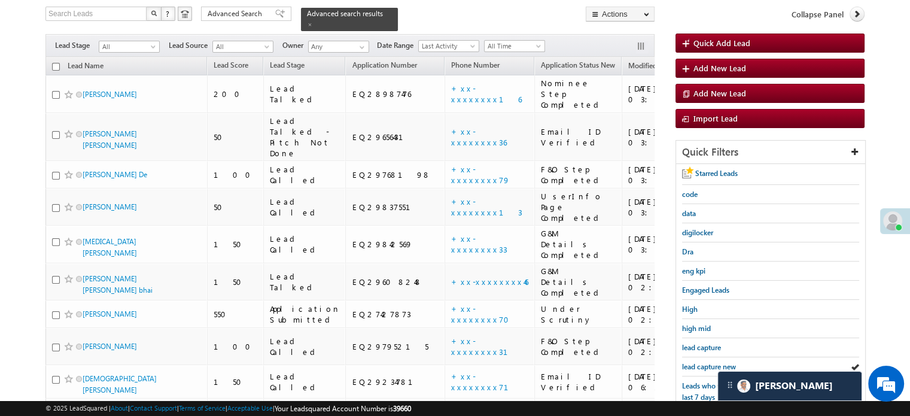
scroll to position [139, 0]
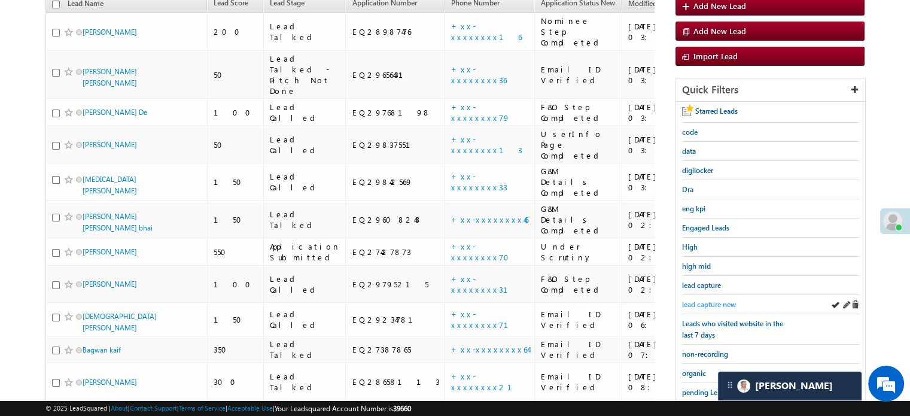
click at [713, 301] on span "lead capture new" at bounding box center [709, 304] width 54 height 9
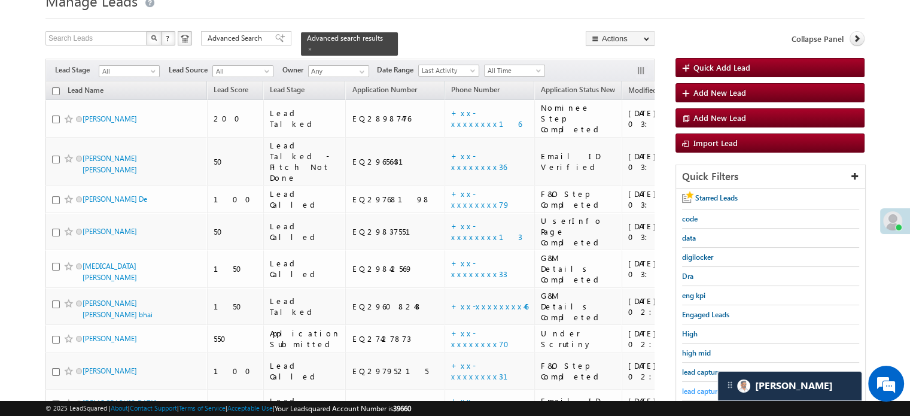
scroll to position [79, 0]
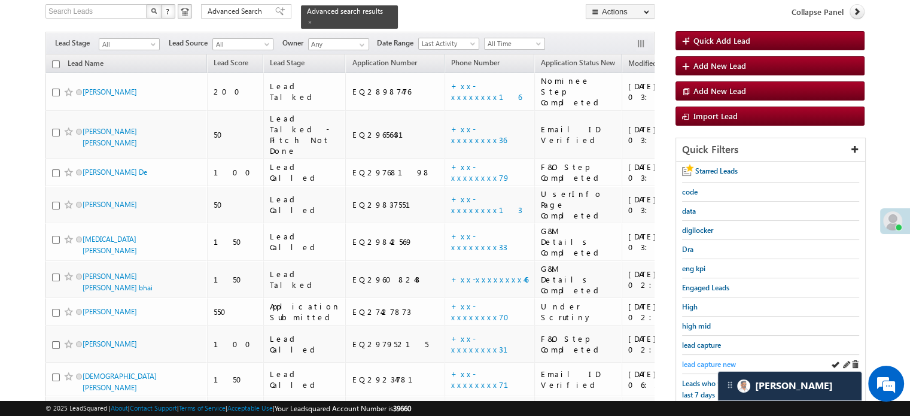
click at [713, 359] on span "lead capture new" at bounding box center [709, 363] width 54 height 9
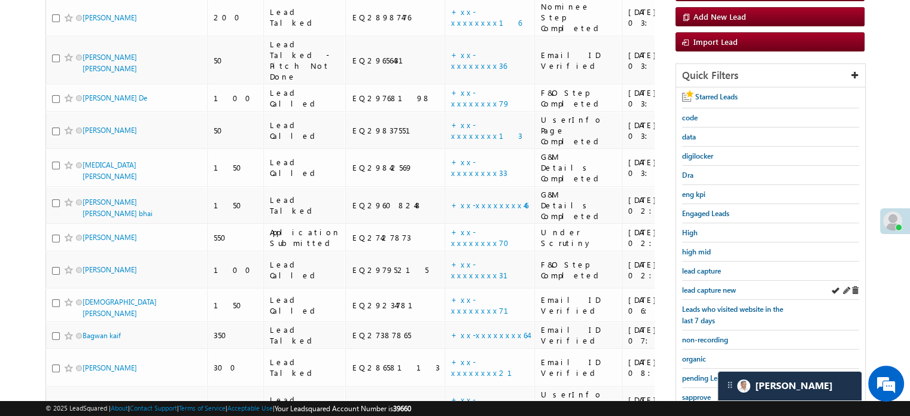
scroll to position [257, 0]
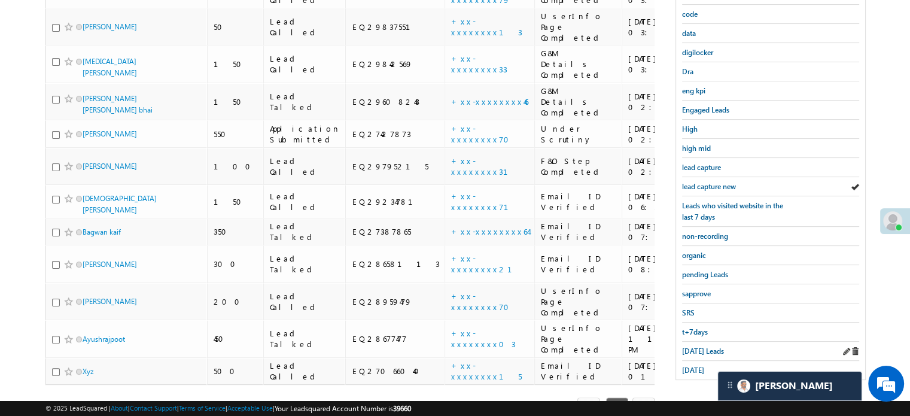
click at [696, 352] on div "Today's Leads" at bounding box center [770, 350] width 177 height 19
click at [694, 346] on span "Today's Leads" at bounding box center [703, 350] width 42 height 9
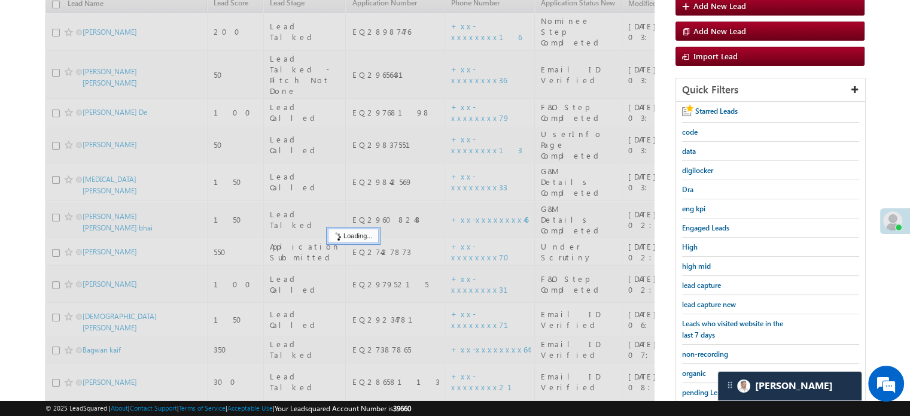
scroll to position [137, 0]
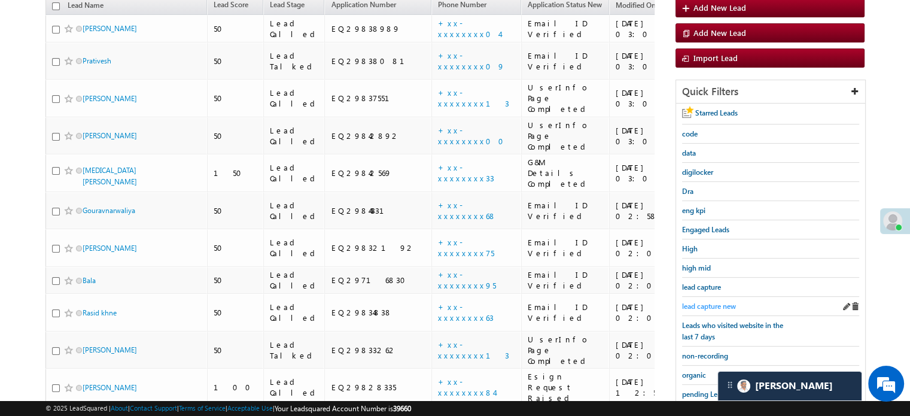
click at [707, 306] on span "lead capture new" at bounding box center [709, 305] width 54 height 9
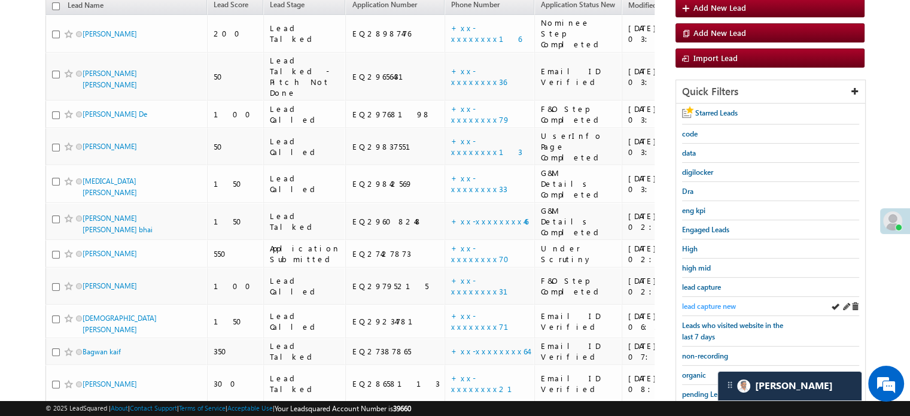
click at [713, 307] on link "lead capture new" at bounding box center [709, 305] width 54 height 11
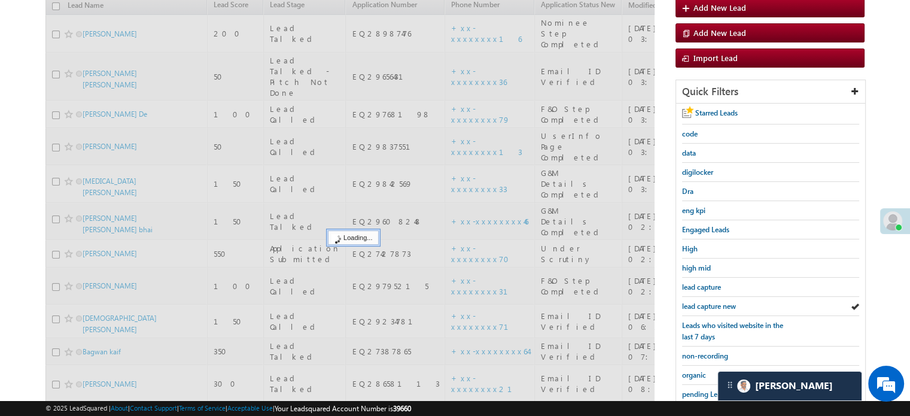
click at [713, 304] on span "lead capture new" at bounding box center [709, 305] width 54 height 9
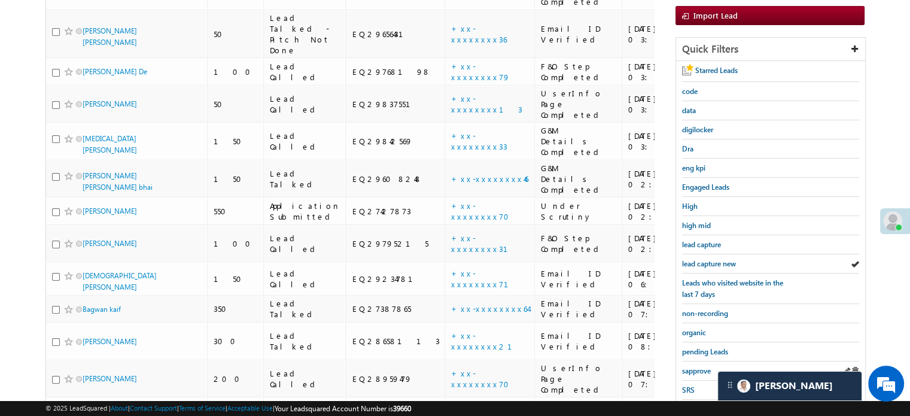
scroll to position [239, 0]
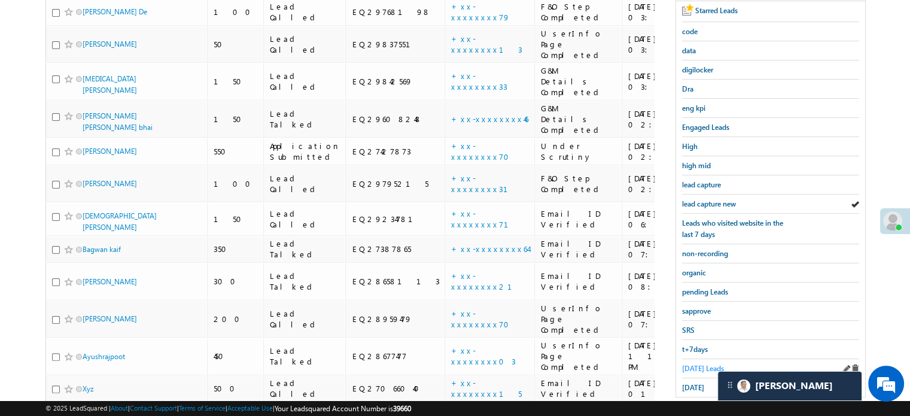
click at [692, 364] on span "Today's Leads" at bounding box center [703, 368] width 42 height 9
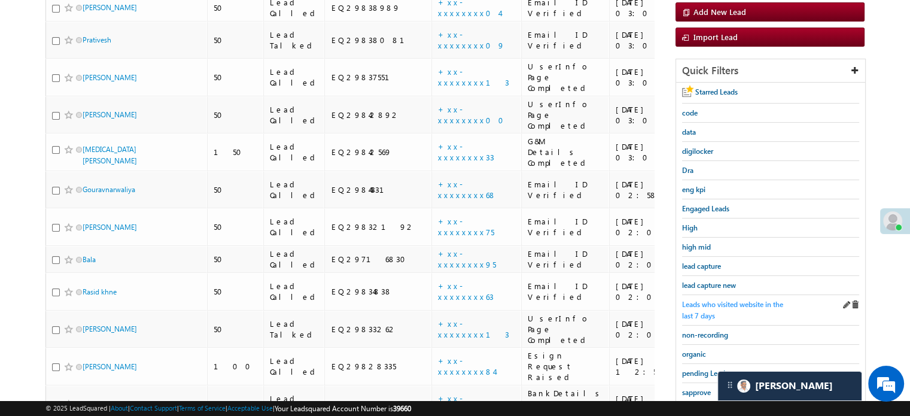
scroll to position [179, 0]
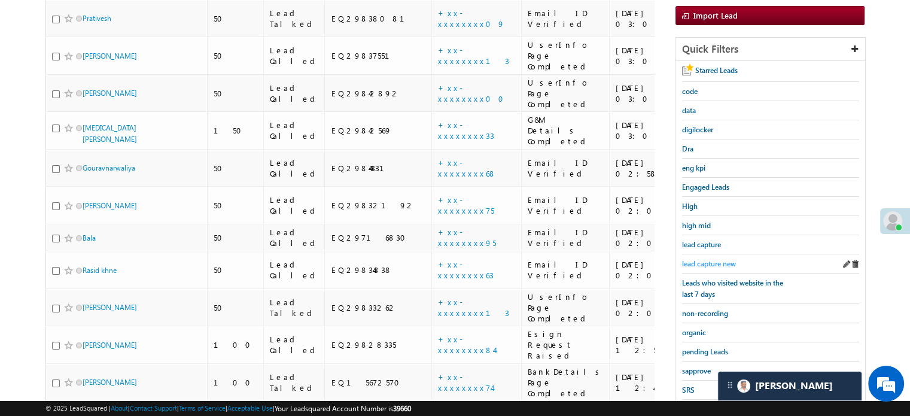
click at [706, 262] on span "lead capture new" at bounding box center [709, 263] width 54 height 9
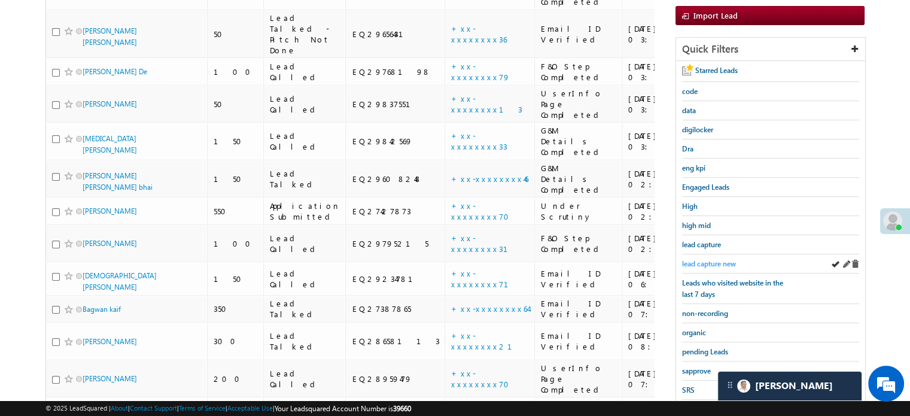
click at [713, 259] on span "lead capture new" at bounding box center [709, 263] width 54 height 9
click at [706, 259] on span "lead capture new" at bounding box center [709, 263] width 54 height 9
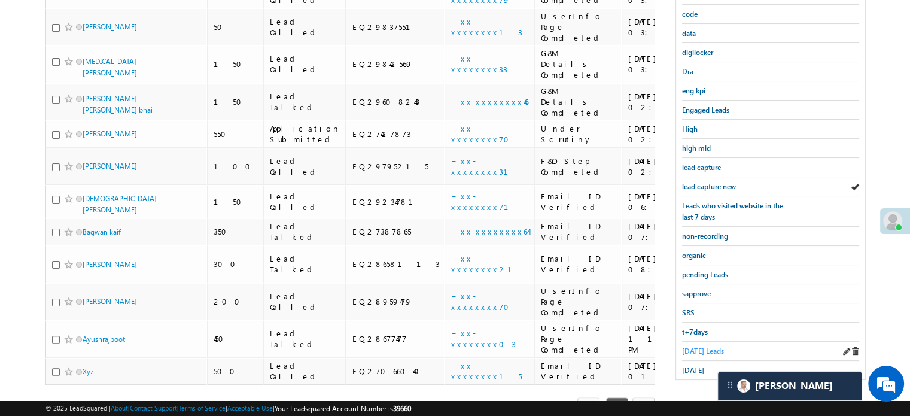
click at [696, 346] on span "Today's Leads" at bounding box center [703, 350] width 42 height 9
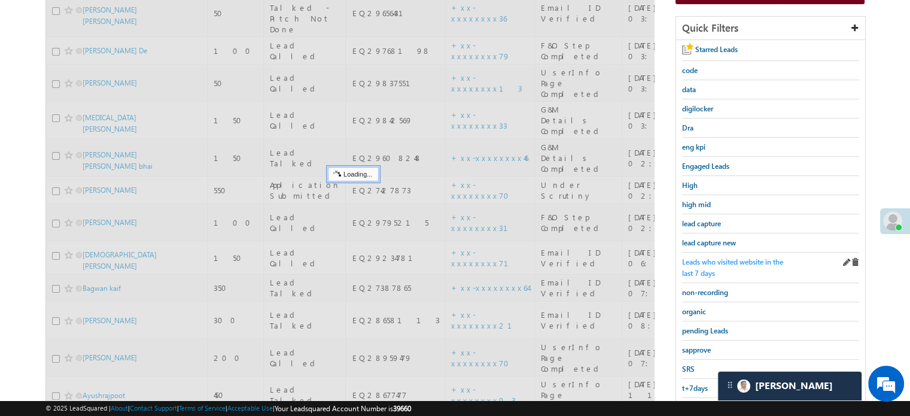
scroll to position [137, 0]
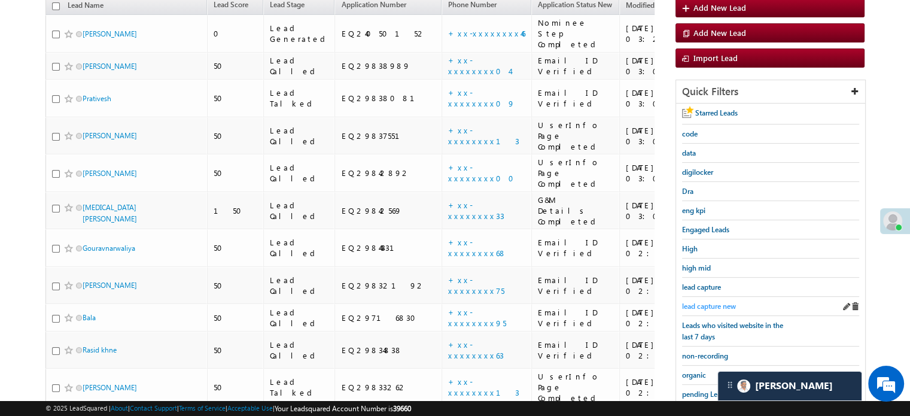
click at [702, 302] on span "lead capture new" at bounding box center [709, 305] width 54 height 9
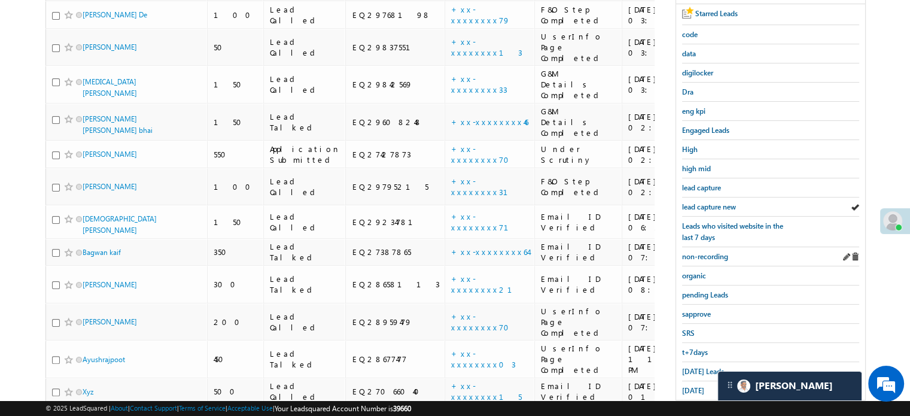
scroll to position [257, 0]
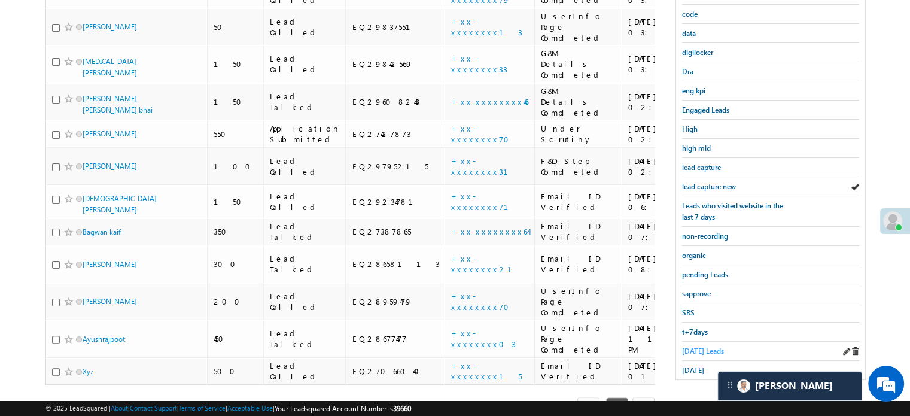
click at [696, 346] on span "Today's Leads" at bounding box center [703, 350] width 42 height 9
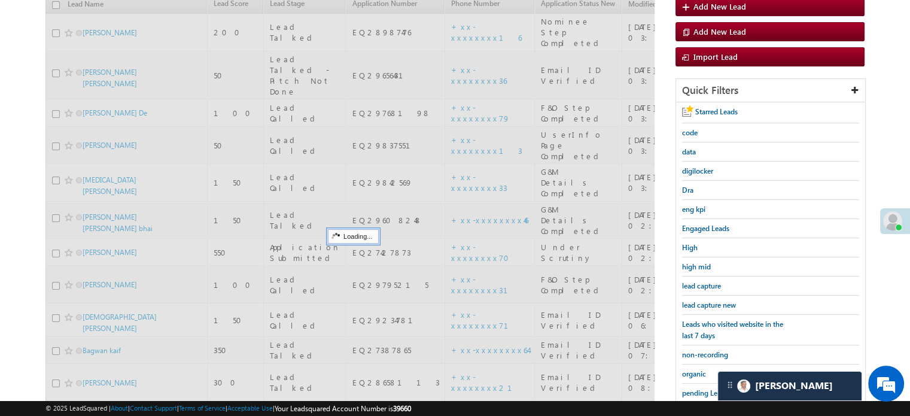
scroll to position [137, 0]
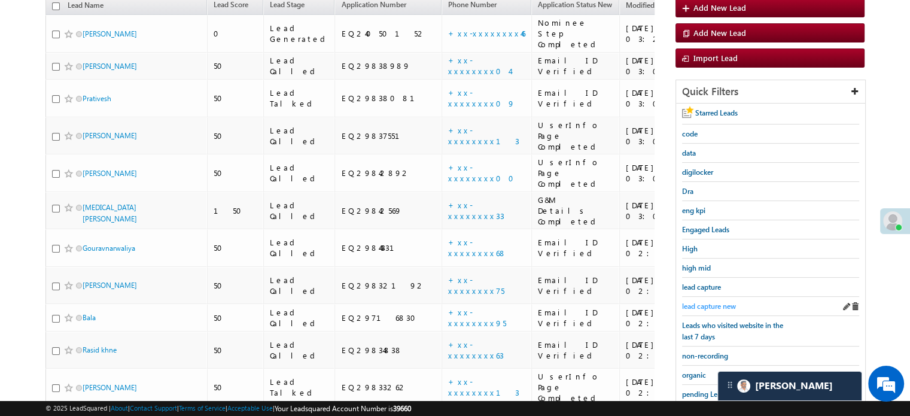
click at [716, 300] on link "lead capture new" at bounding box center [709, 305] width 54 height 11
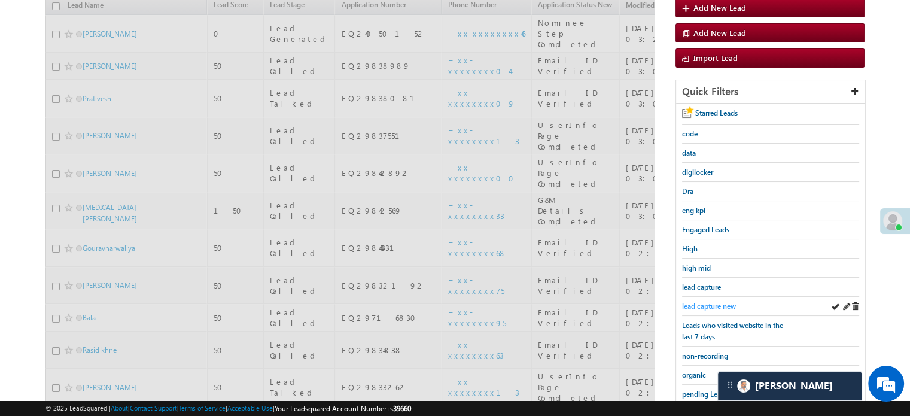
click at [715, 301] on span "lead capture new" at bounding box center [709, 305] width 54 height 9
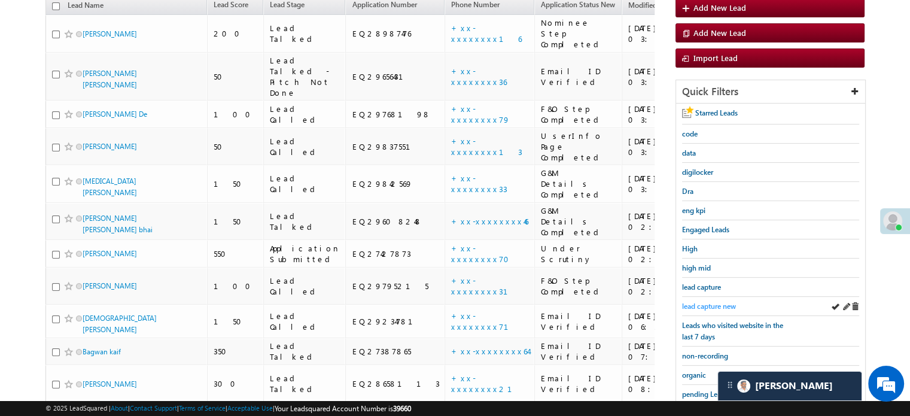
click at [715, 301] on span "lead capture new" at bounding box center [709, 305] width 54 height 9
click at [708, 306] on span "lead capture new" at bounding box center [709, 305] width 54 height 9
click at [707, 302] on span "lead capture new" at bounding box center [709, 305] width 54 height 9
click at [705, 303] on span "lead capture new" at bounding box center [709, 305] width 54 height 9
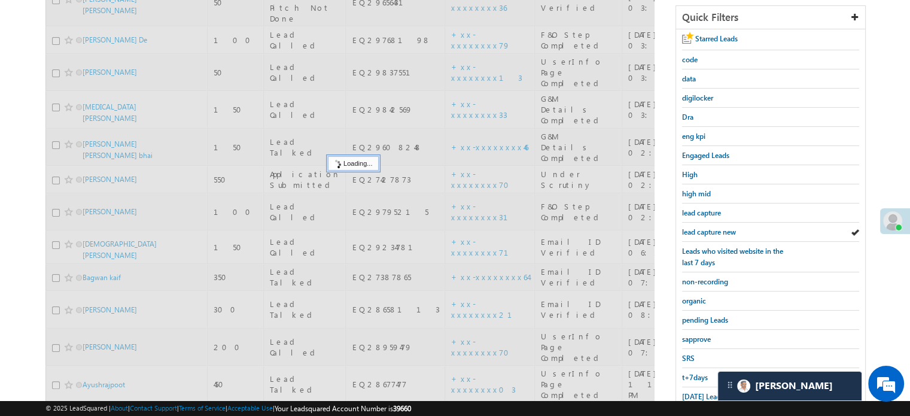
scroll to position [257, 0]
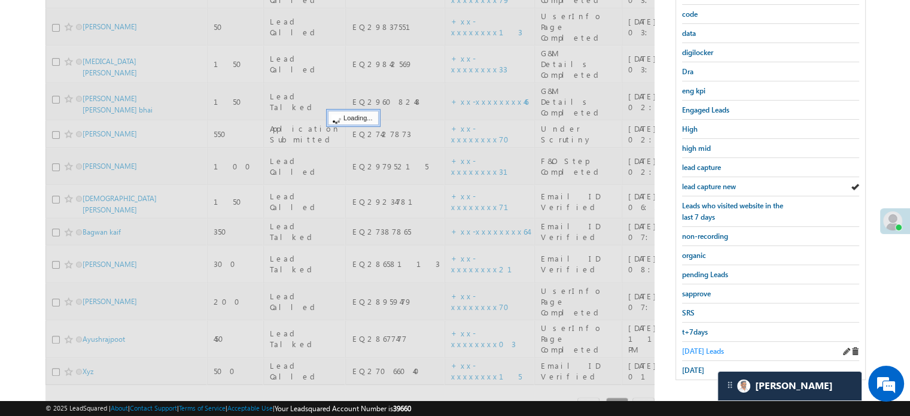
click at [695, 346] on span "Today's Leads" at bounding box center [703, 350] width 42 height 9
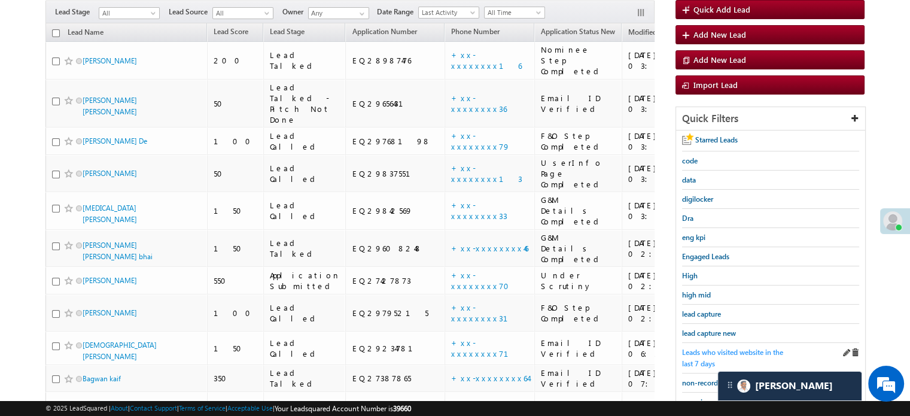
scroll to position [137, 0]
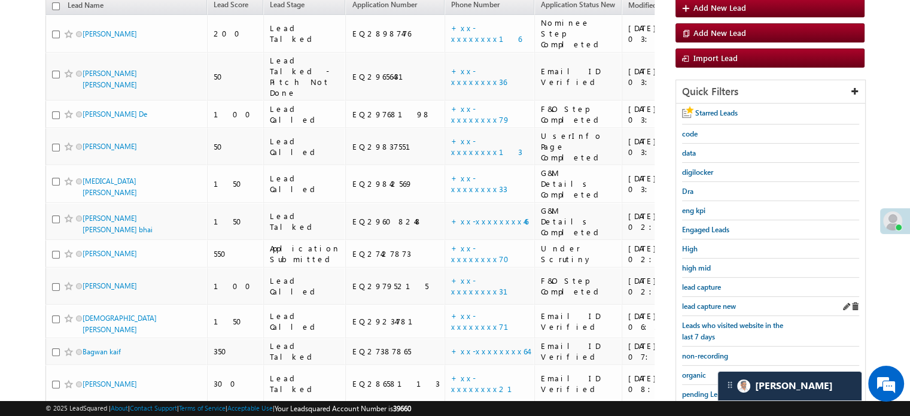
click at [716, 297] on div "lead capture new" at bounding box center [770, 306] width 177 height 19
click at [717, 303] on span "lead capture new" at bounding box center [709, 305] width 54 height 9
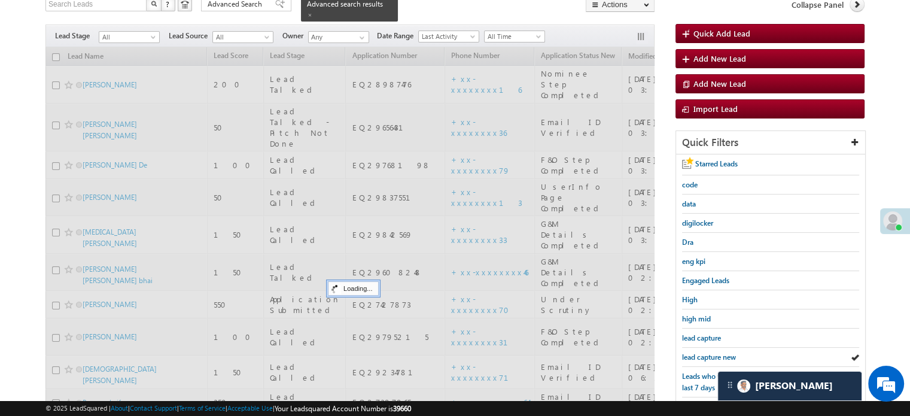
scroll to position [17, 0]
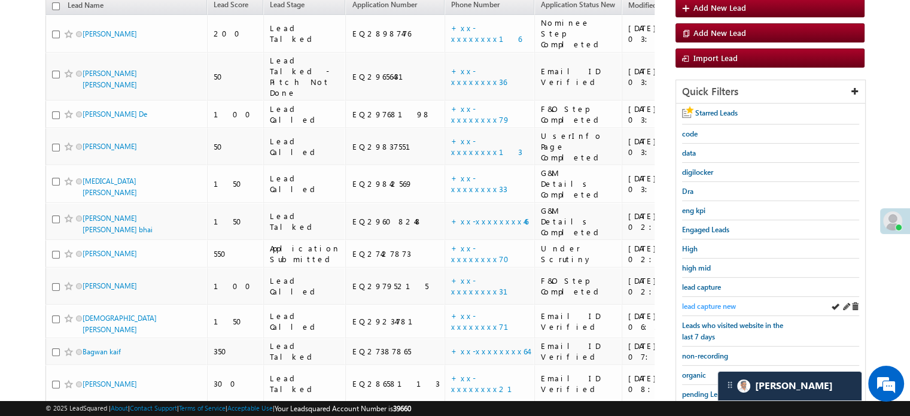
click at [712, 305] on span "lead capture new" at bounding box center [709, 305] width 54 height 9
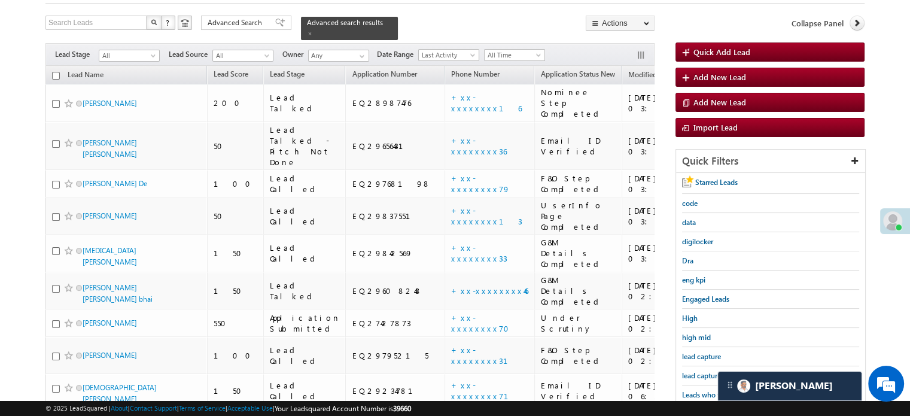
scroll to position [137, 0]
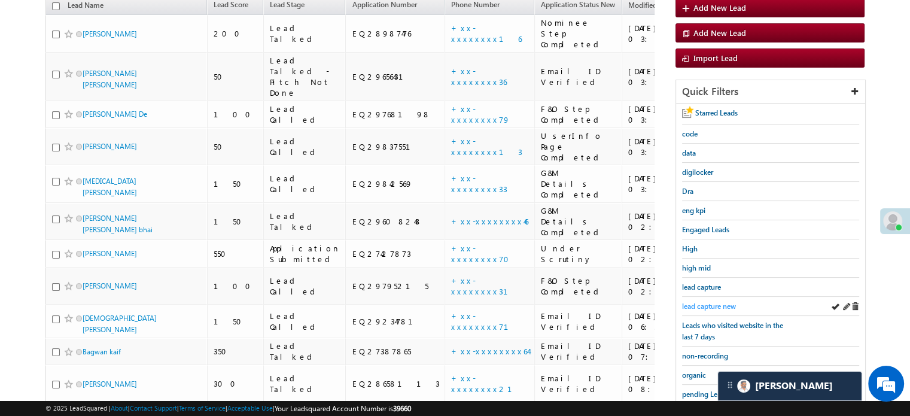
click at [703, 300] on link "lead capture new" at bounding box center [709, 305] width 54 height 11
click at [706, 301] on span "lead capture new" at bounding box center [709, 305] width 54 height 9
click at [690, 301] on span "lead capture new" at bounding box center [709, 305] width 54 height 9
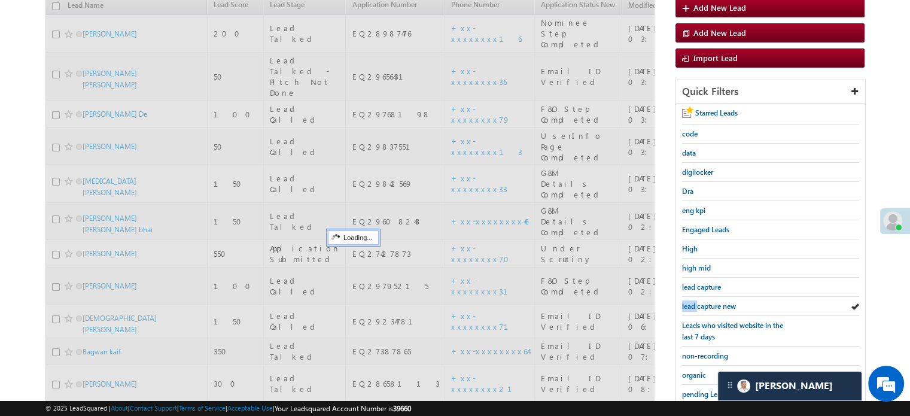
click at [690, 301] on span "lead capture new" at bounding box center [709, 305] width 54 height 9
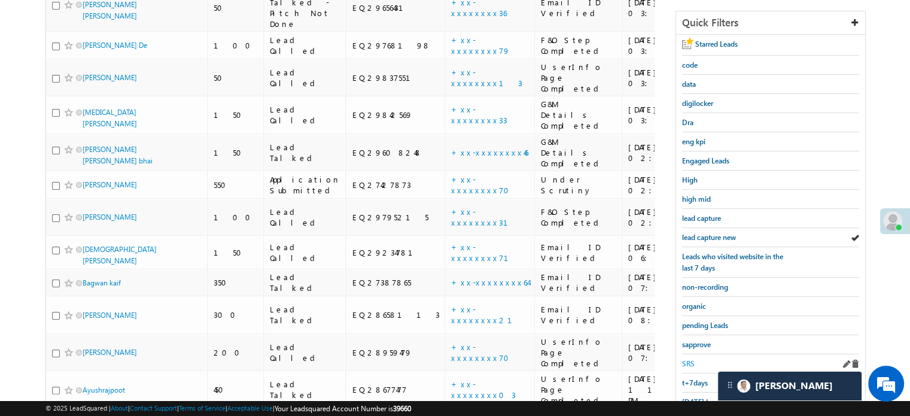
scroll to position [257, 0]
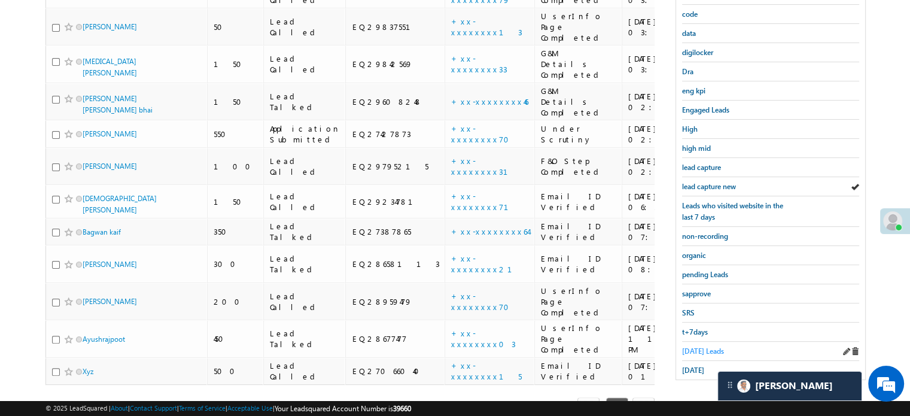
click at [692, 346] on span "Today's Leads" at bounding box center [703, 350] width 42 height 9
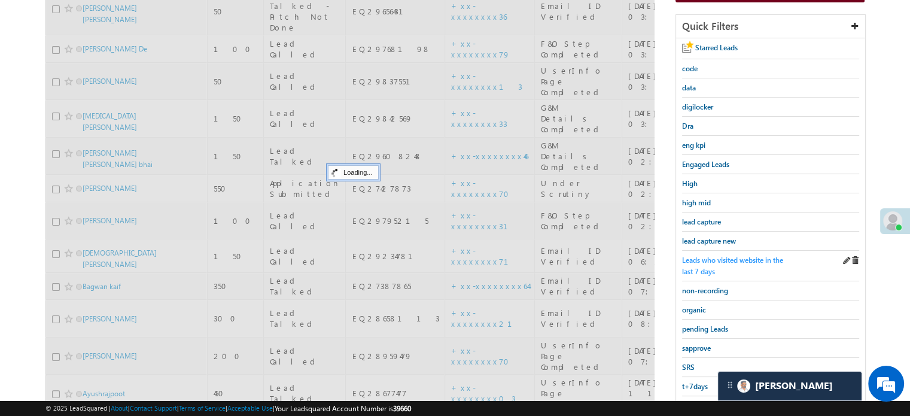
scroll to position [137, 0]
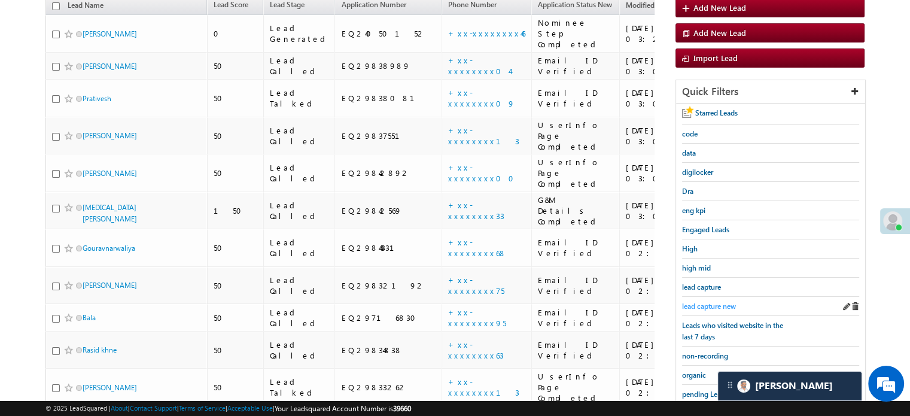
click at [722, 303] on span "lead capture new" at bounding box center [709, 305] width 54 height 9
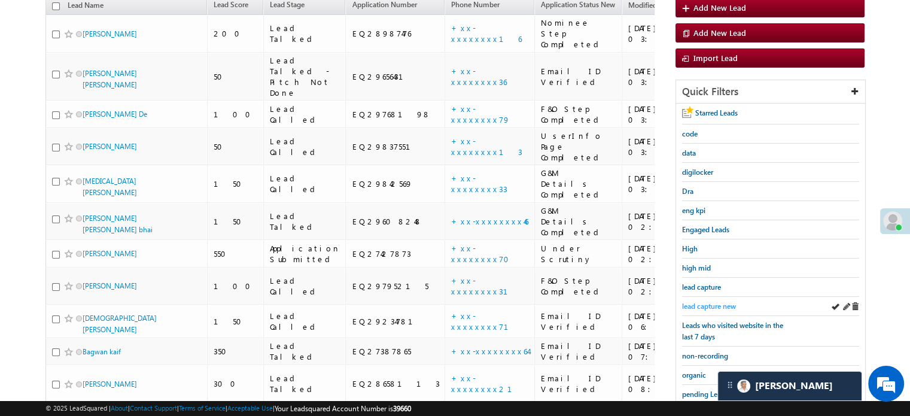
click at [708, 304] on span "lead capture new" at bounding box center [709, 305] width 54 height 9
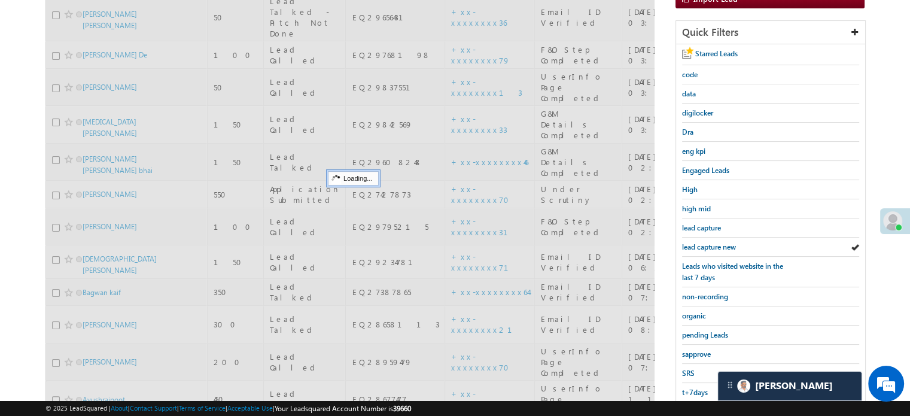
scroll to position [257, 0]
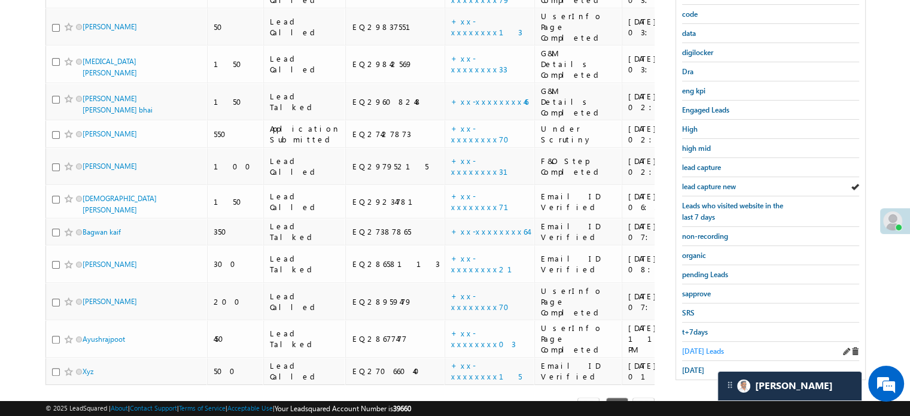
click at [706, 346] on span "Today's Leads" at bounding box center [703, 350] width 42 height 9
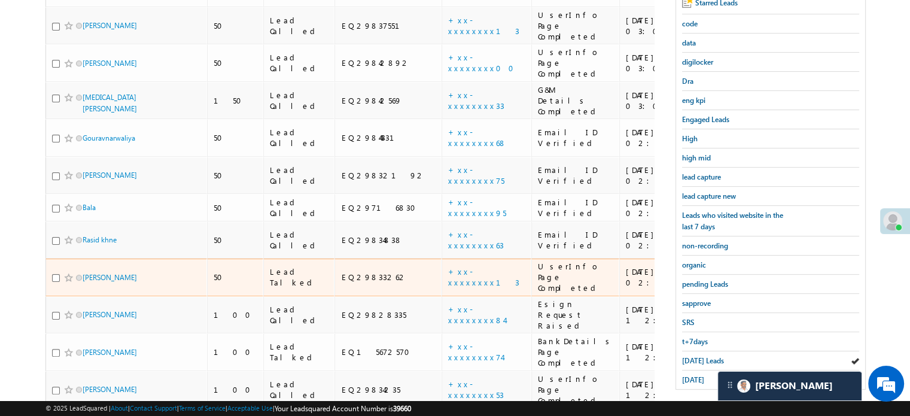
scroll to position [127, 0]
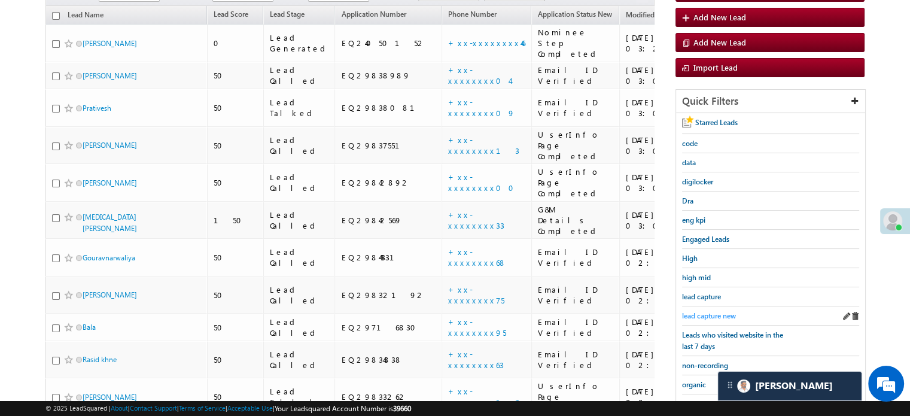
click at [725, 311] on span "lead capture new" at bounding box center [709, 315] width 54 height 9
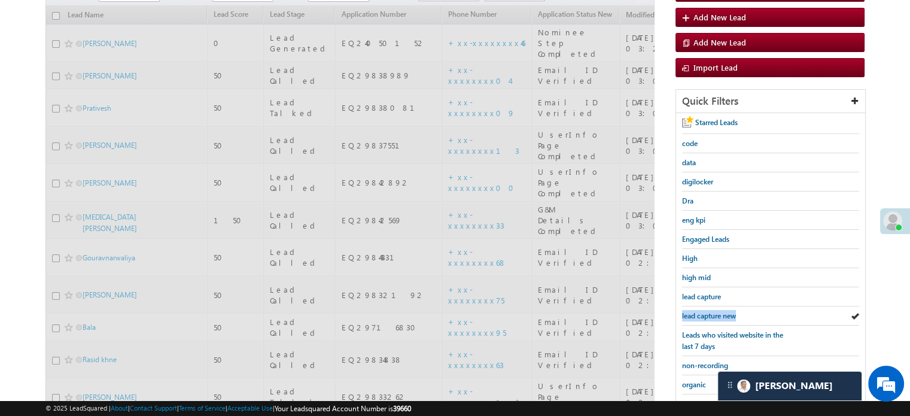
click at [724, 311] on span "lead capture new" at bounding box center [709, 315] width 54 height 9
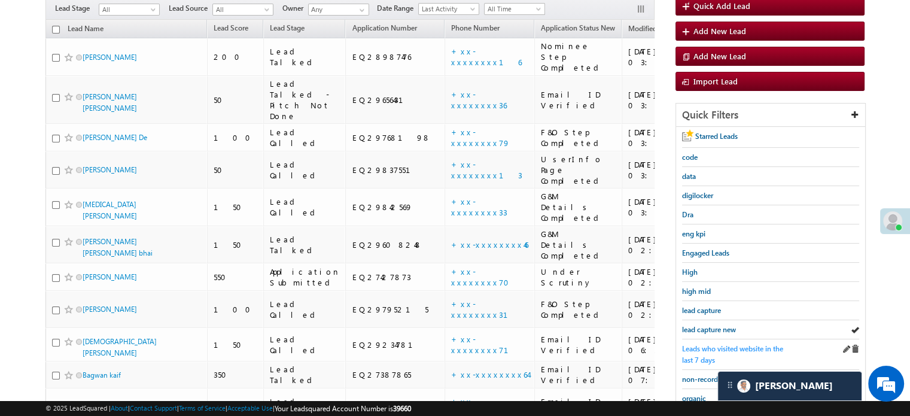
scroll to position [187, 0]
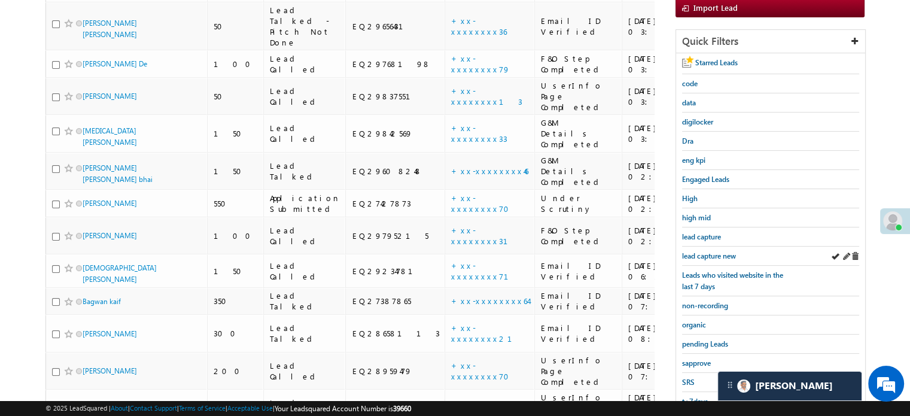
click at [701, 260] on div "lead capture new" at bounding box center [770, 255] width 177 height 19
click at [702, 257] on link "lead capture new" at bounding box center [709, 255] width 54 height 11
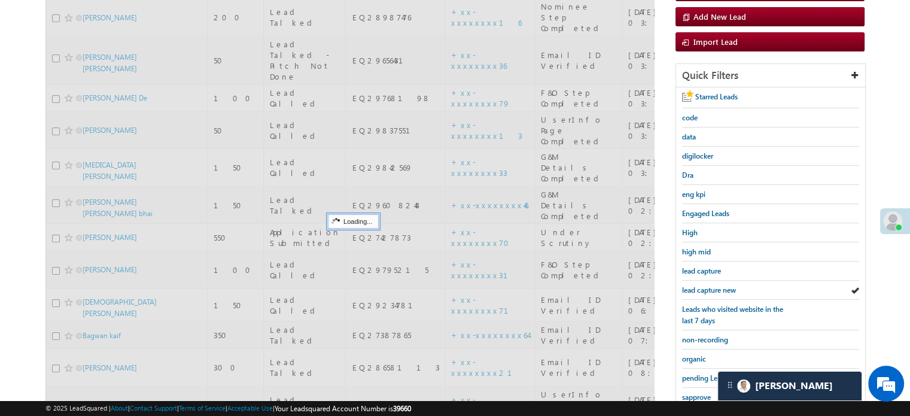
scroll to position [68, 0]
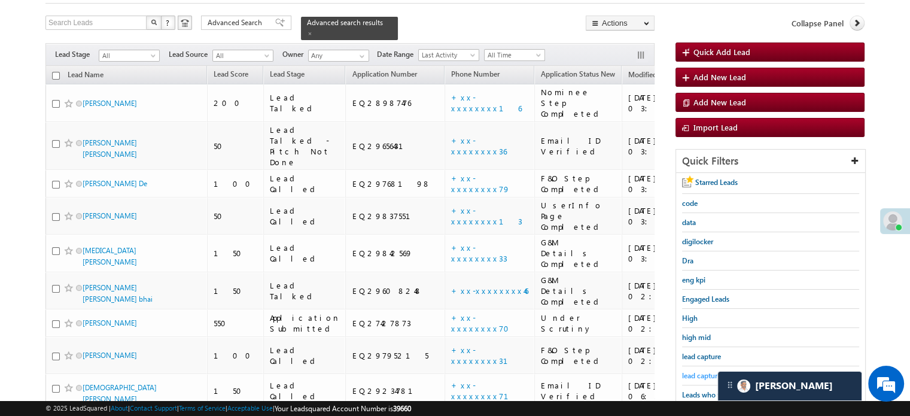
click at [703, 371] on span "lead capture new" at bounding box center [709, 375] width 54 height 9
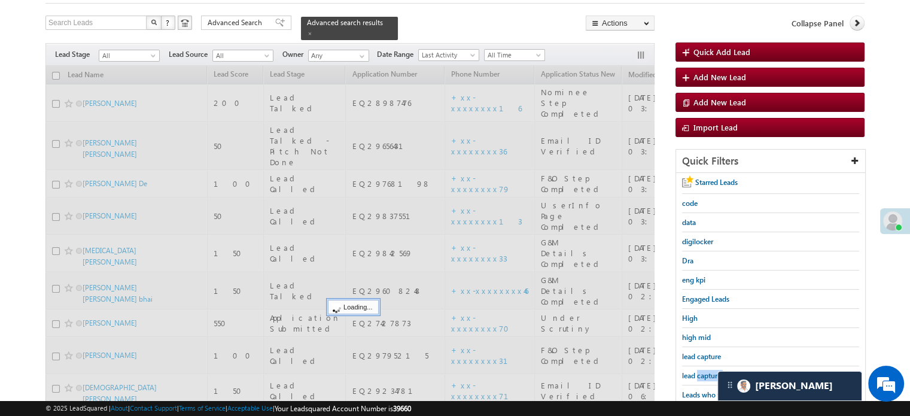
click at [703, 371] on span "lead capture new" at bounding box center [709, 375] width 54 height 9
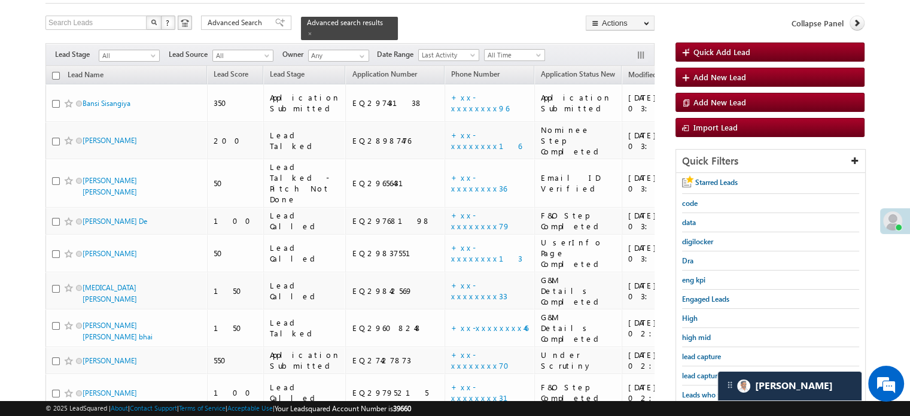
click at [703, 371] on span "lead capture new" at bounding box center [709, 375] width 54 height 9
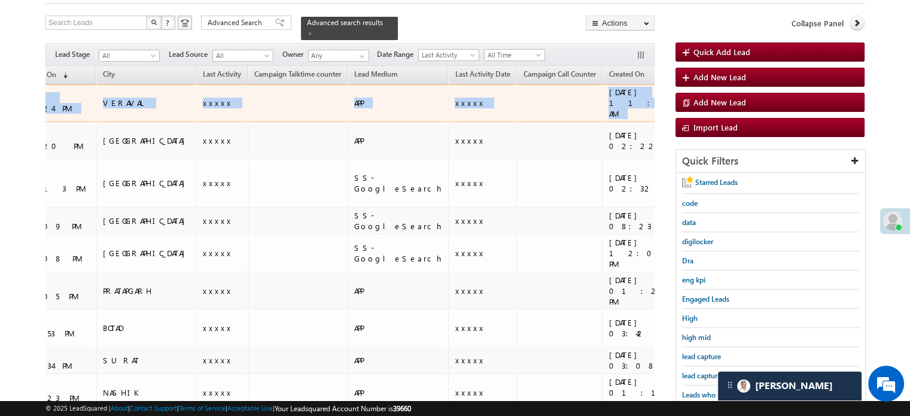
drag, startPoint x: 556, startPoint y: 87, endPoint x: 652, endPoint y: 86, distance: 95.7
click at [652, 86] on tr "Bansi Sisangiya 350 Application Submitted EQ29743138 +xx-xxxxxxxx96 Application…" at bounding box center [586, 103] width 2304 height 38
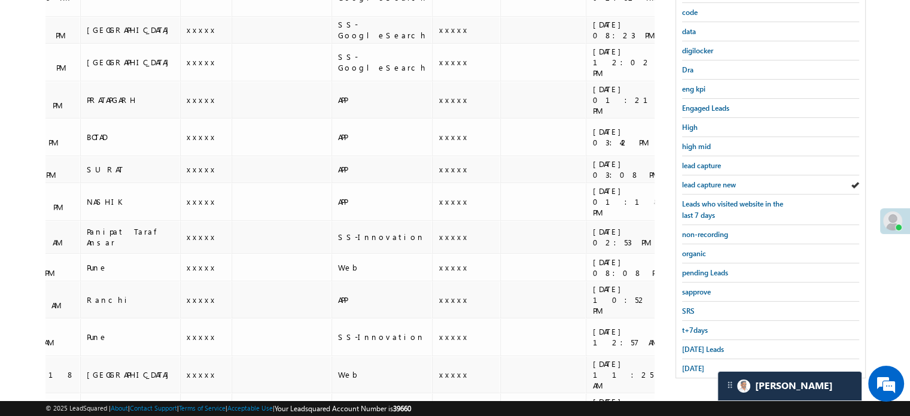
scroll to position [0, 0]
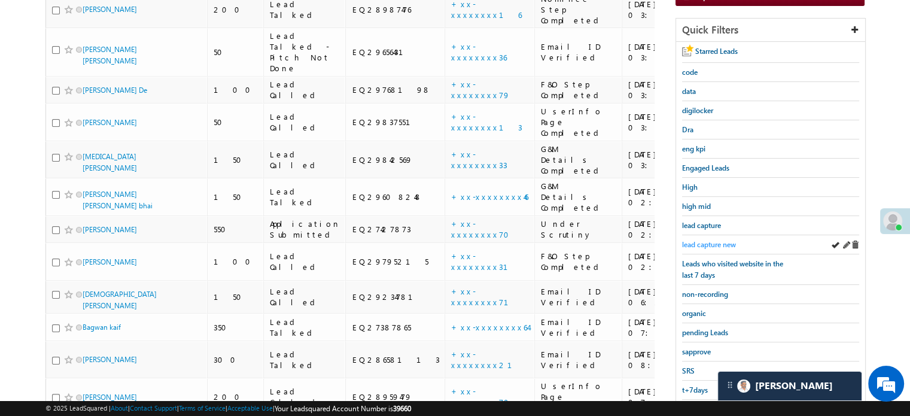
click at [715, 240] on span "lead capture new" at bounding box center [709, 244] width 54 height 9
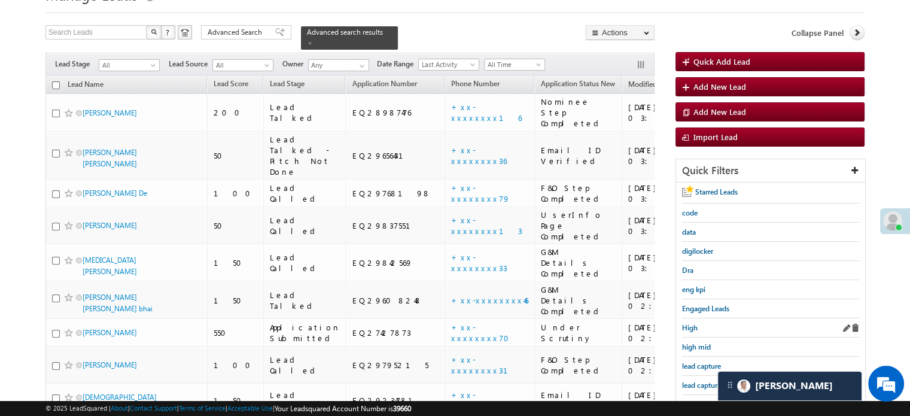
scroll to position [79, 0]
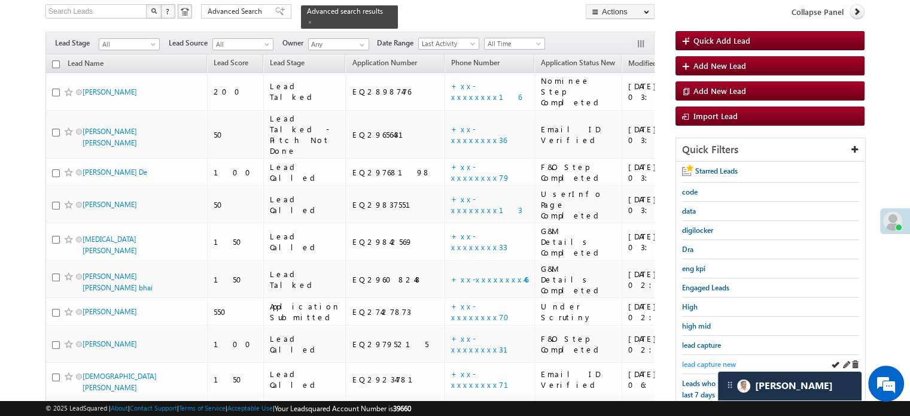
click at [696, 359] on span "lead capture new" at bounding box center [709, 363] width 54 height 9
click at [707, 359] on span "lead capture new" at bounding box center [709, 363] width 54 height 9
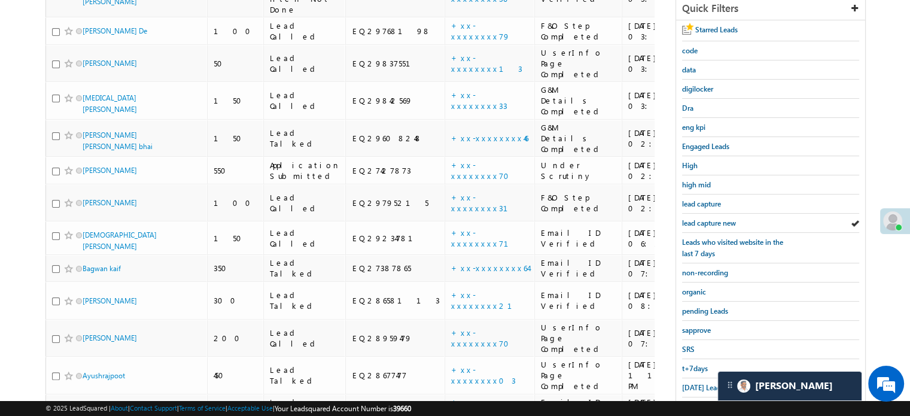
scroll to position [257, 0]
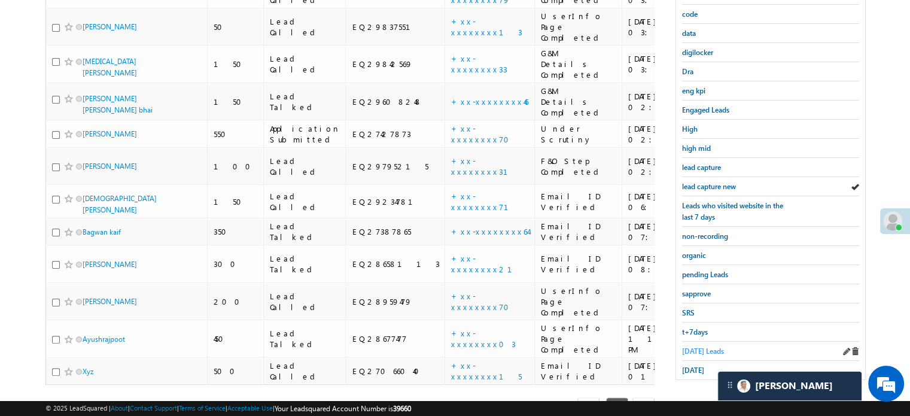
click at [708, 346] on span "Today's Leads" at bounding box center [703, 350] width 42 height 9
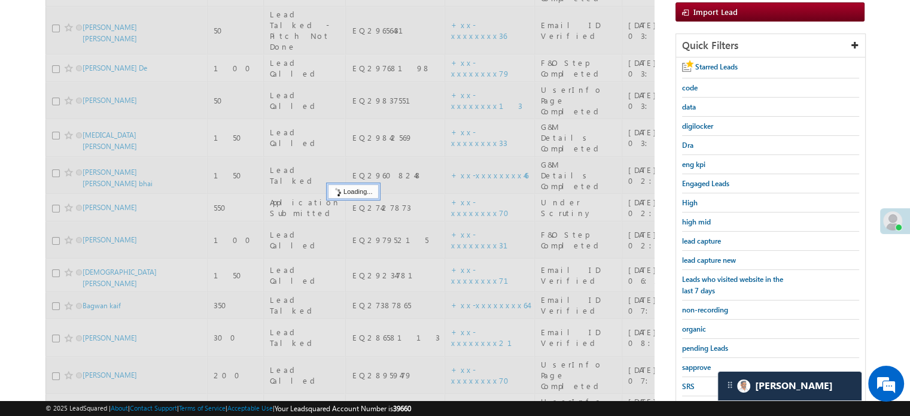
scroll to position [77, 0]
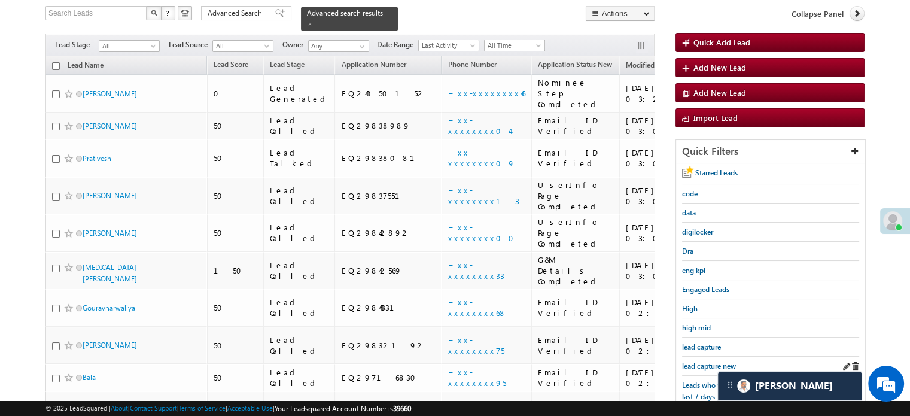
click at [704, 360] on link "lead capture new" at bounding box center [709, 365] width 54 height 11
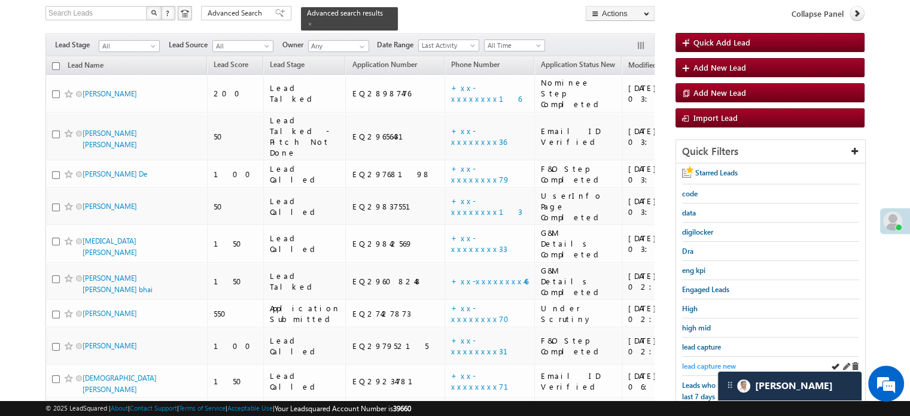
click at [704, 361] on span "lead capture new" at bounding box center [709, 365] width 54 height 9
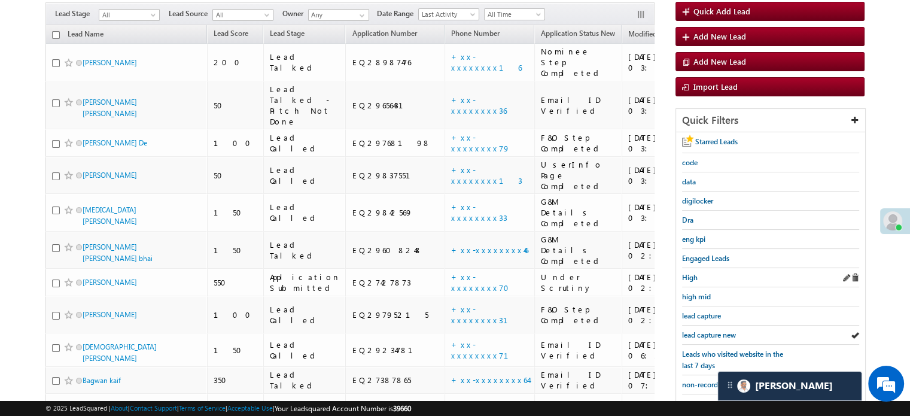
scroll to position [137, 0]
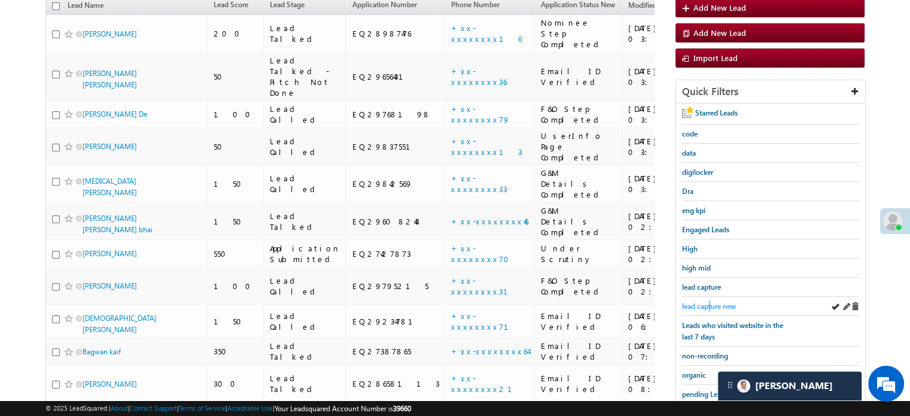
click at [710, 301] on span "lead capture new" at bounding box center [709, 305] width 54 height 9
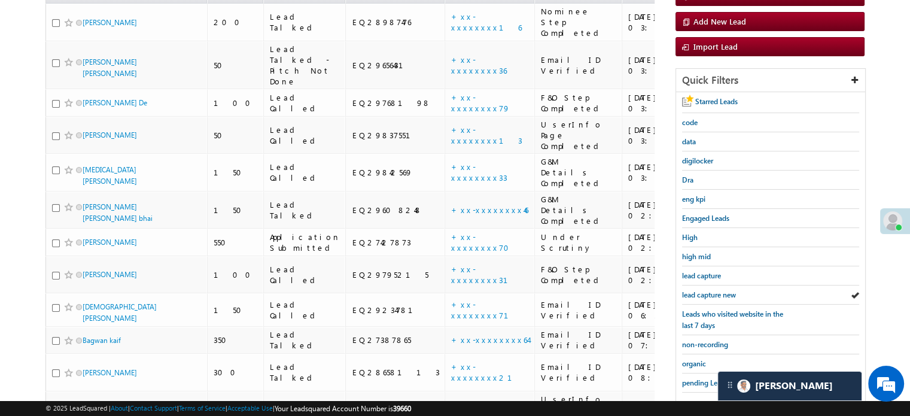
scroll to position [257, 0]
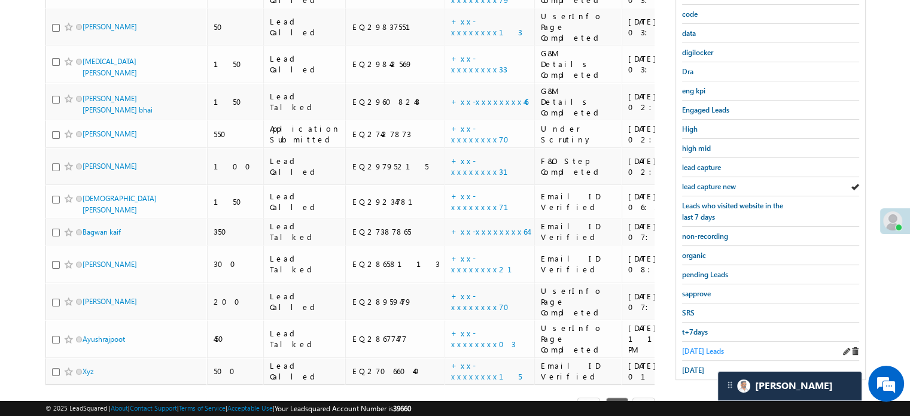
click at [697, 346] on span "Today's Leads" at bounding box center [703, 350] width 42 height 9
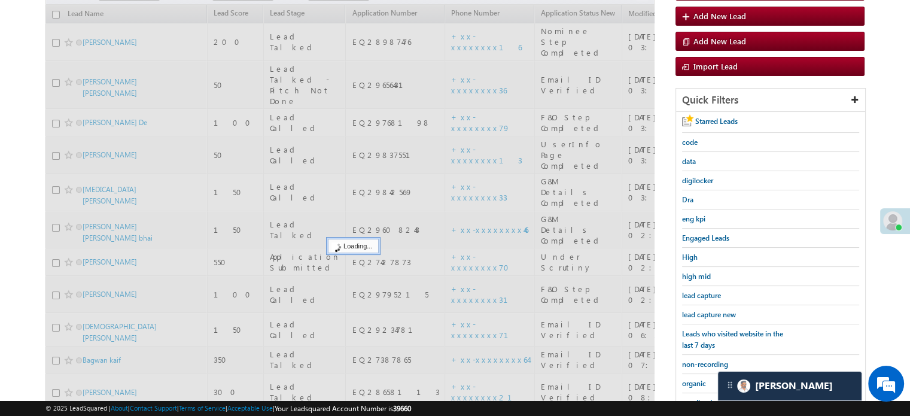
scroll to position [77, 0]
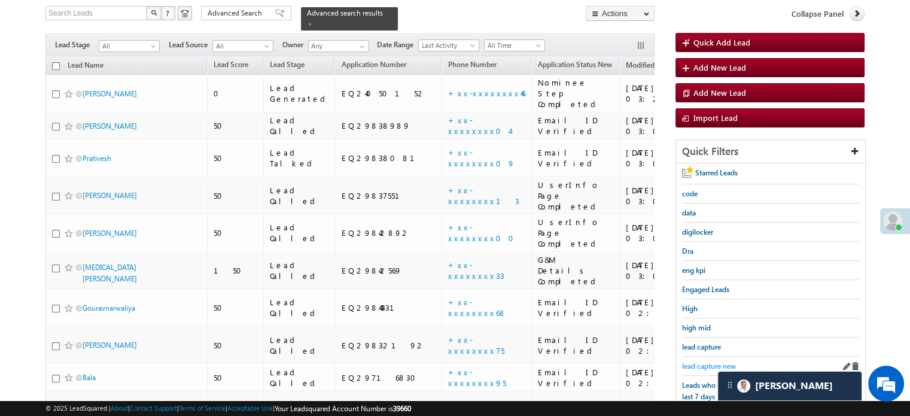
click at [709, 361] on span "lead capture new" at bounding box center [709, 365] width 54 height 9
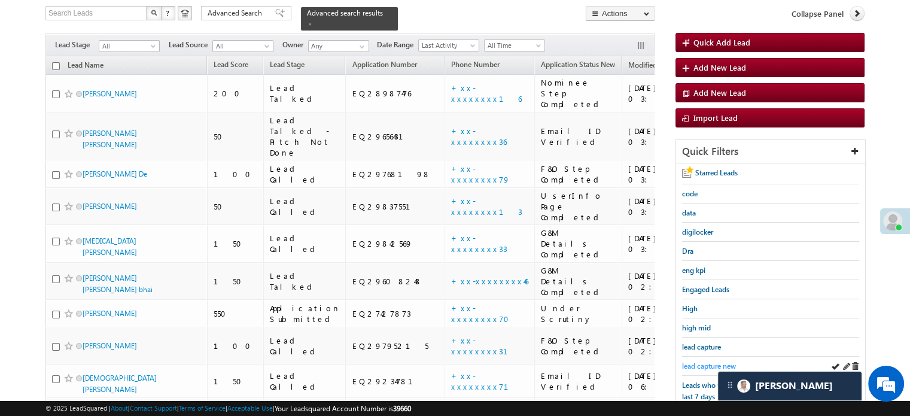
click at [696, 361] on span "lead capture new" at bounding box center [709, 365] width 54 height 9
click at [704, 361] on span "lead capture new" at bounding box center [709, 365] width 54 height 9
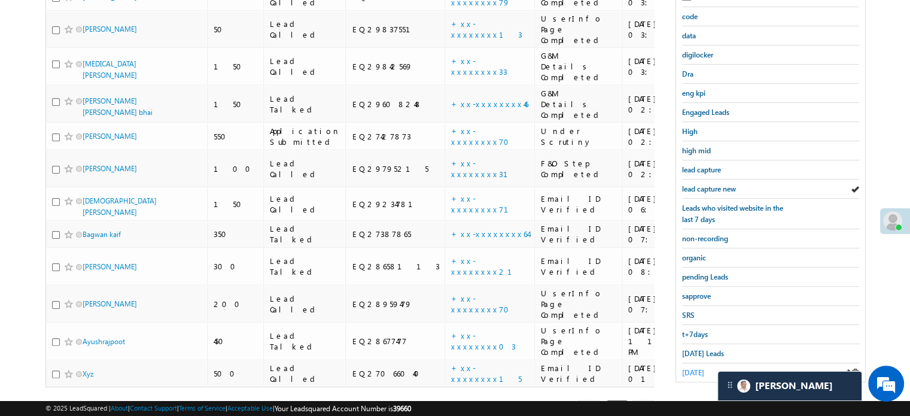
scroll to position [257, 0]
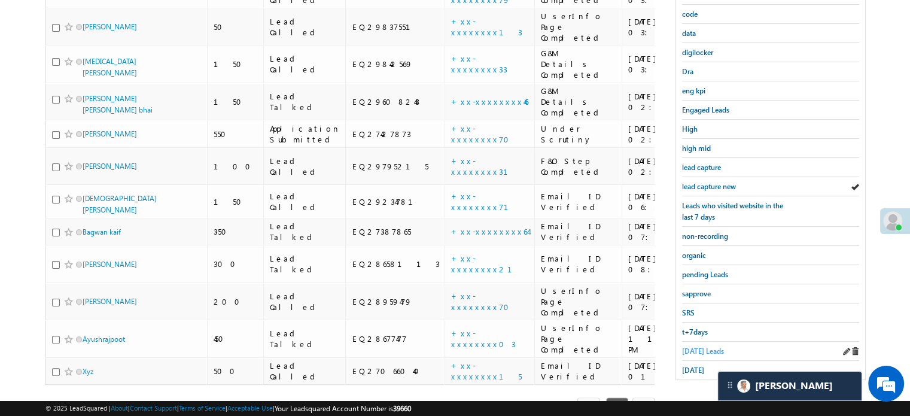
click at [689, 346] on span "Today's Leads" at bounding box center [703, 350] width 42 height 9
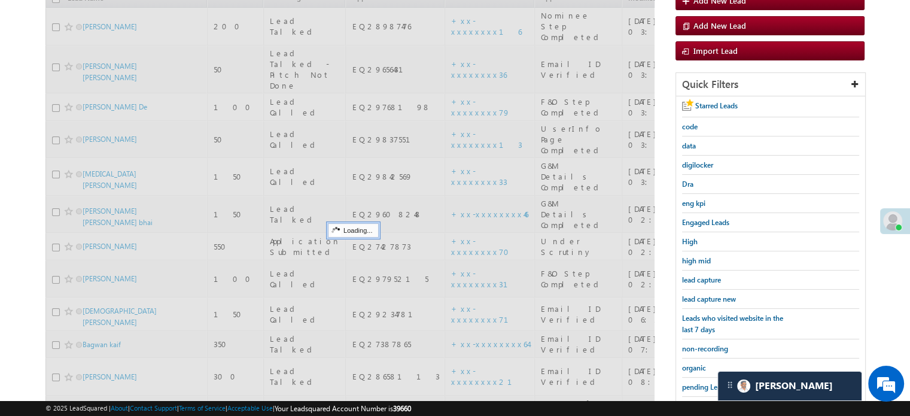
scroll to position [137, 0]
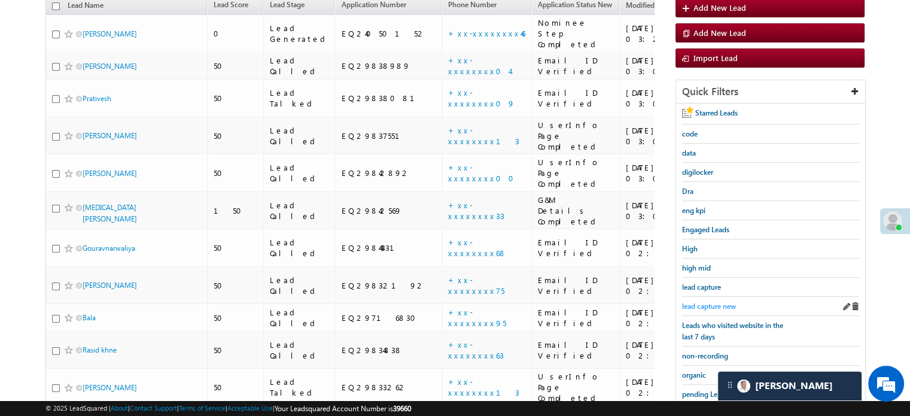
click at [701, 304] on span "lead capture new" at bounding box center [709, 305] width 54 height 9
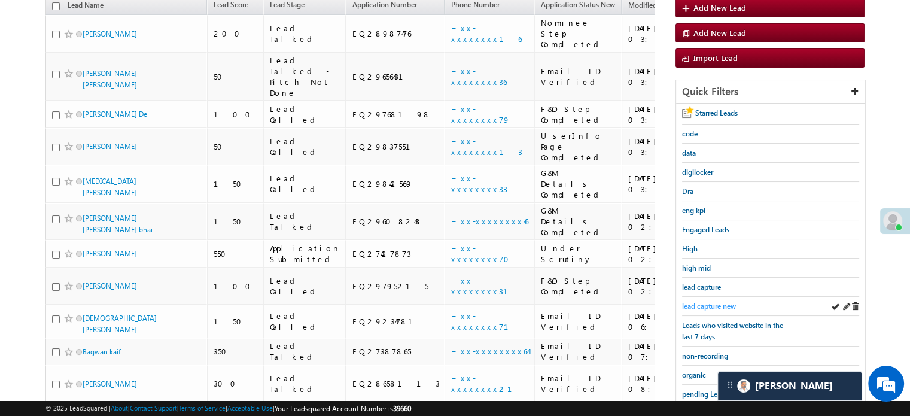
click at [703, 303] on span "lead capture new" at bounding box center [709, 305] width 54 height 9
click at [713, 304] on span "lead capture new" at bounding box center [709, 305] width 54 height 9
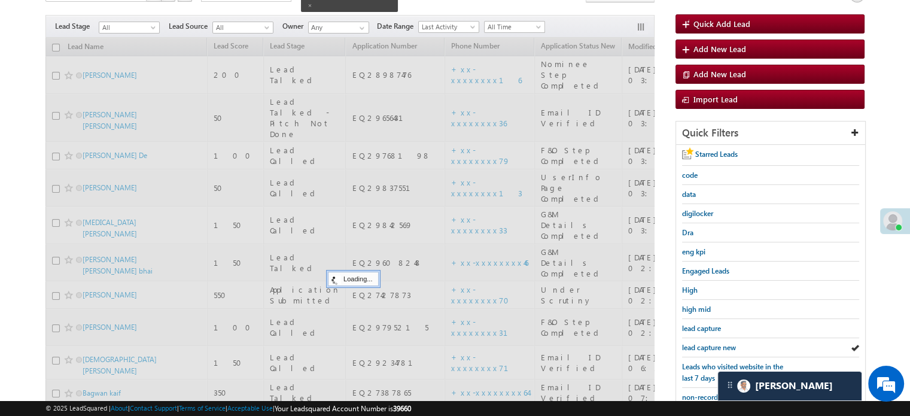
scroll to position [77, 0]
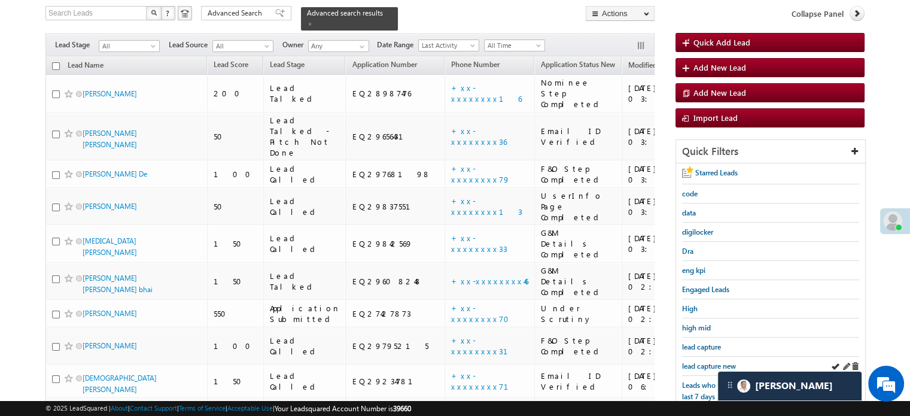
click at [716, 356] on div "lead capture new" at bounding box center [770, 365] width 177 height 19
click at [696, 365] on span "lead capture new" at bounding box center [709, 365] width 54 height 9
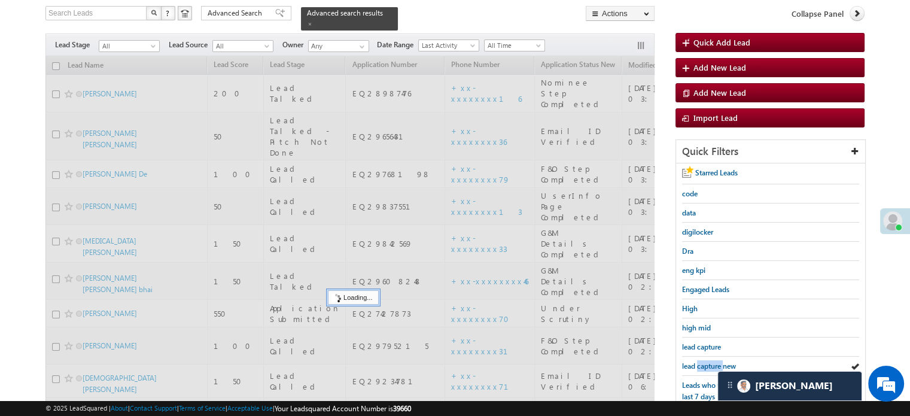
click at [696, 365] on span "lead capture new" at bounding box center [709, 365] width 54 height 9
click at [697, 365] on span "lead capture new" at bounding box center [709, 365] width 54 height 9
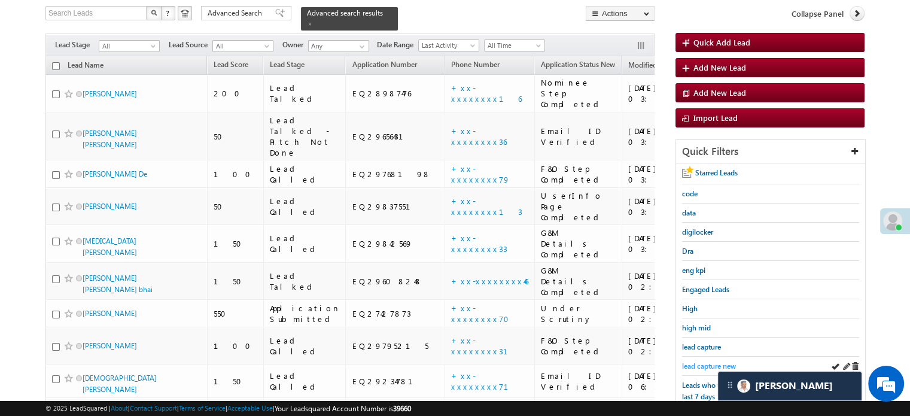
click at [698, 362] on span "lead capture new" at bounding box center [709, 365] width 54 height 9
click at [703, 350] on div "lead capture" at bounding box center [770, 346] width 177 height 19
click at [701, 369] on div "lead capture new" at bounding box center [770, 365] width 177 height 19
click at [700, 369] on div "lead capture new" at bounding box center [770, 365] width 177 height 19
click at [701, 365] on span "lead capture new" at bounding box center [709, 365] width 54 height 9
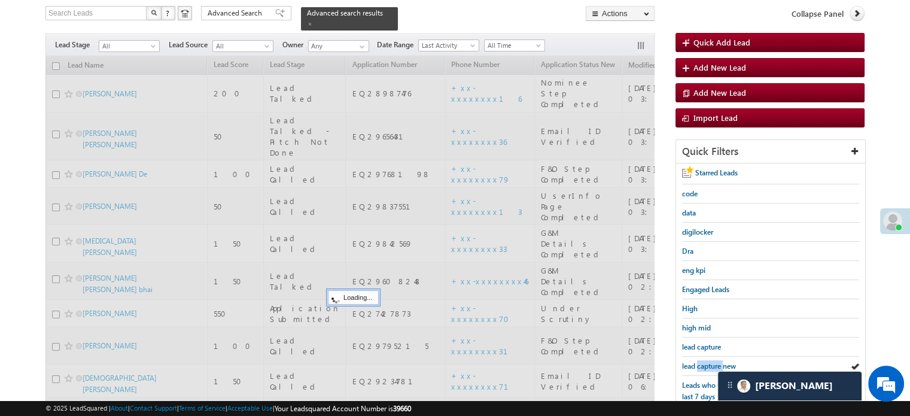
click at [701, 365] on span "lead capture new" at bounding box center [709, 365] width 54 height 9
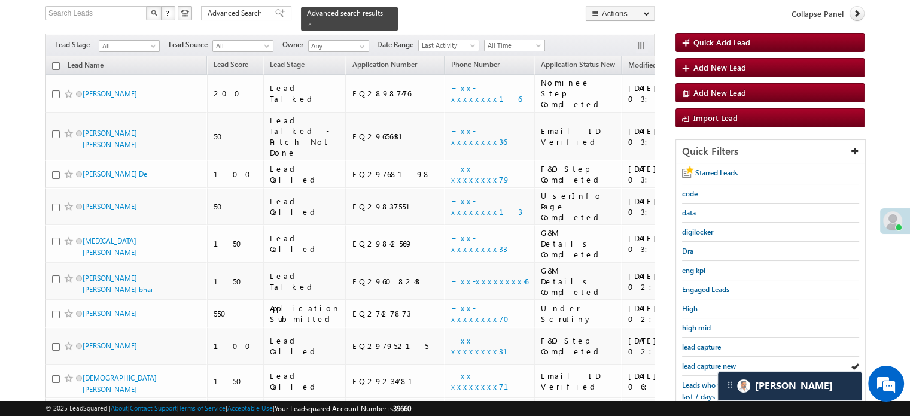
click at [701, 365] on span "lead capture new" at bounding box center [709, 365] width 54 height 9
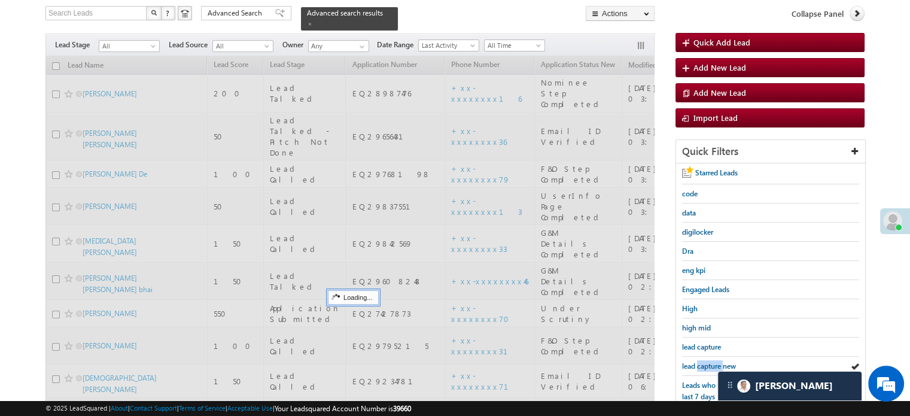
click at [701, 365] on span "lead capture new" at bounding box center [709, 365] width 54 height 9
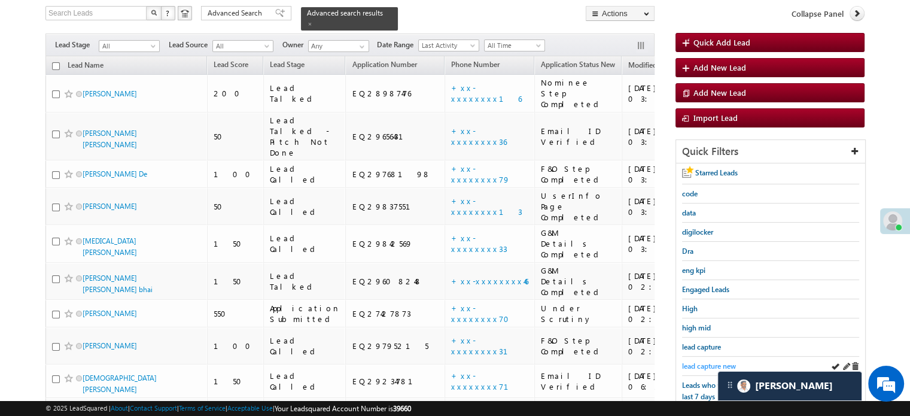
click at [703, 362] on span "lead capture new" at bounding box center [709, 365] width 54 height 9
click at [704, 361] on span "lead capture new" at bounding box center [709, 365] width 54 height 9
click at [691, 360] on link "lead capture new" at bounding box center [709, 365] width 54 height 11
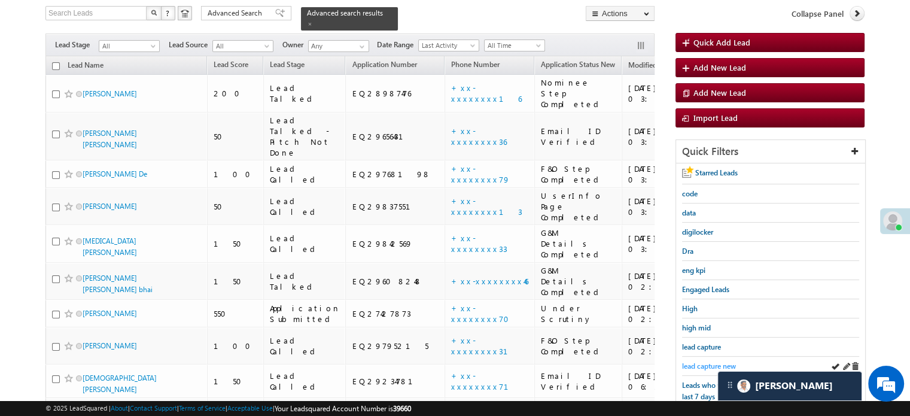
click at [705, 361] on span "lead capture new" at bounding box center [709, 365] width 54 height 9
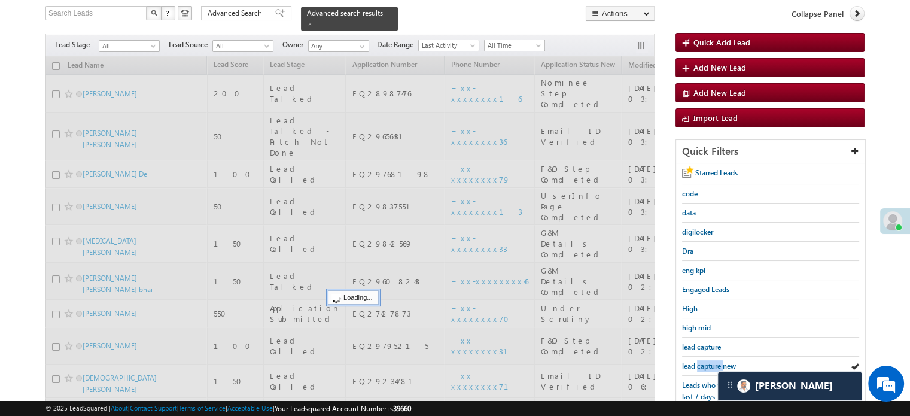
click at [705, 361] on span "lead capture new" at bounding box center [709, 365] width 54 height 9
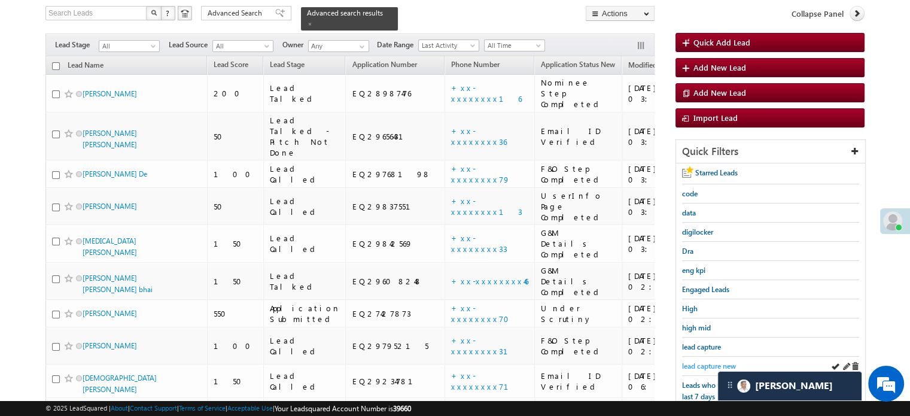
click at [696, 363] on span "lead capture new" at bounding box center [709, 365] width 54 height 9
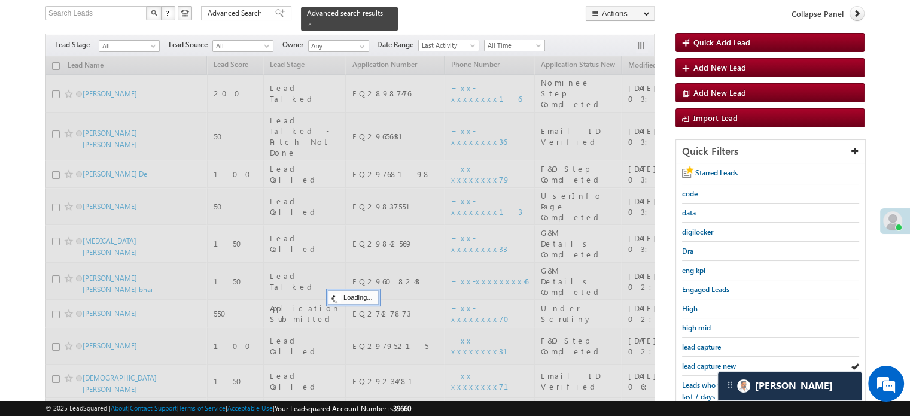
click at [696, 363] on span "lead capture new" at bounding box center [709, 365] width 54 height 9
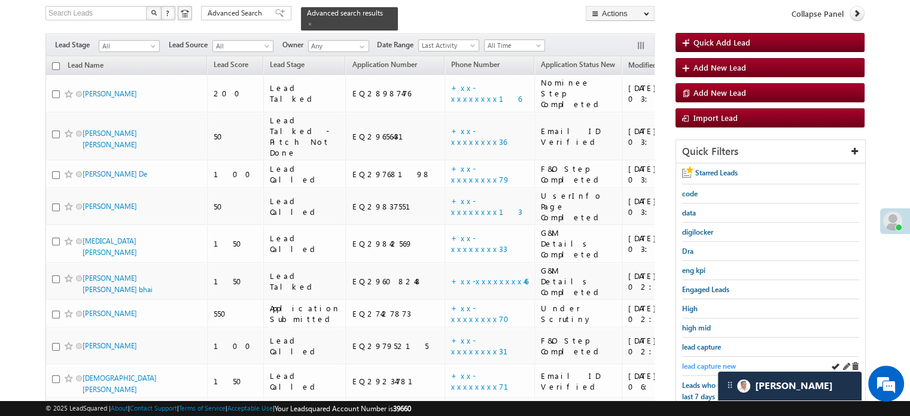
click at [694, 363] on span "lead capture new" at bounding box center [709, 365] width 54 height 9
click at [706, 362] on span "lead capture new" at bounding box center [709, 365] width 54 height 9
click at [720, 361] on span "lead capture new" at bounding box center [709, 365] width 54 height 9
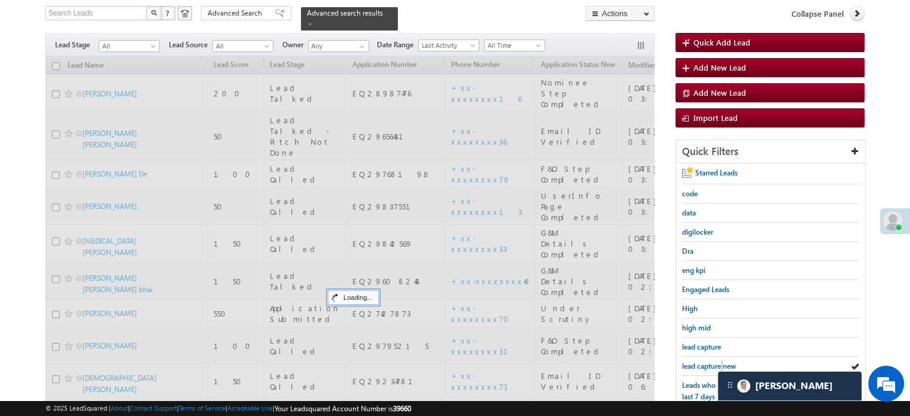
click at [720, 361] on span "lead capture new" at bounding box center [709, 365] width 54 height 9
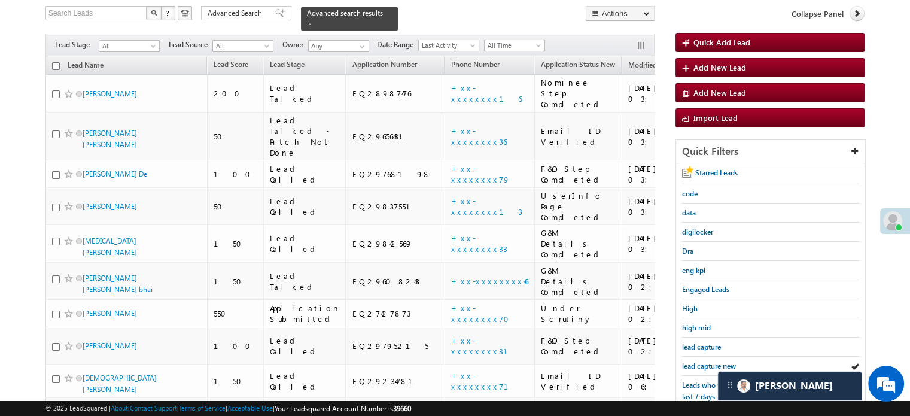
click at [720, 361] on span "lead capture new" at bounding box center [709, 365] width 54 height 9
click at [693, 361] on span "lead capture new" at bounding box center [709, 365] width 54 height 9
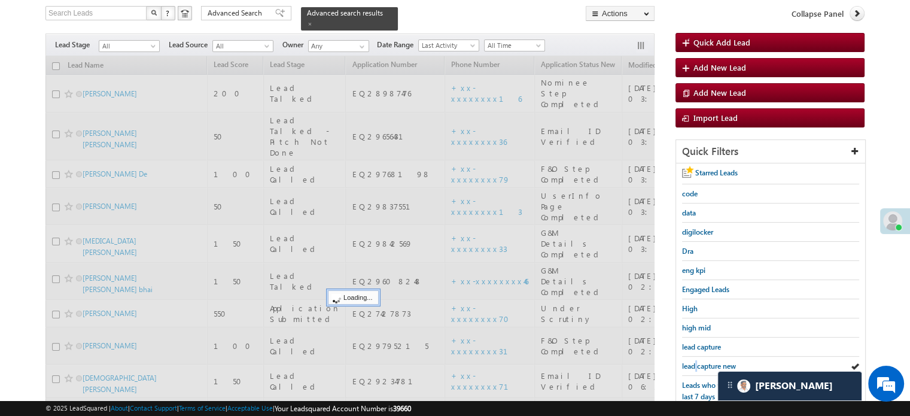
click at [693, 361] on span "lead capture new" at bounding box center [709, 365] width 54 height 9
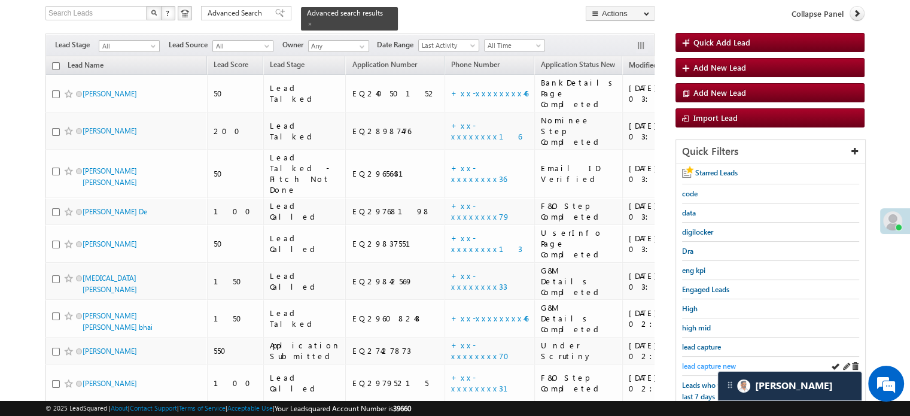
click at [705, 367] on span "lead capture new" at bounding box center [709, 365] width 54 height 9
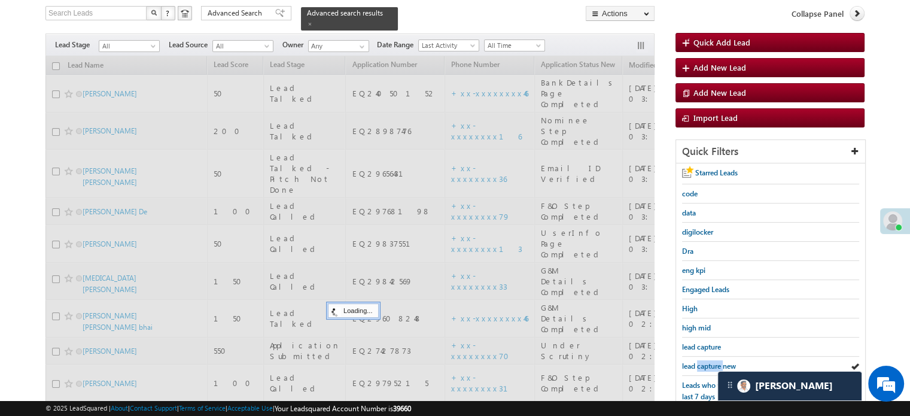
click at [705, 367] on span "lead capture new" at bounding box center [709, 365] width 54 height 9
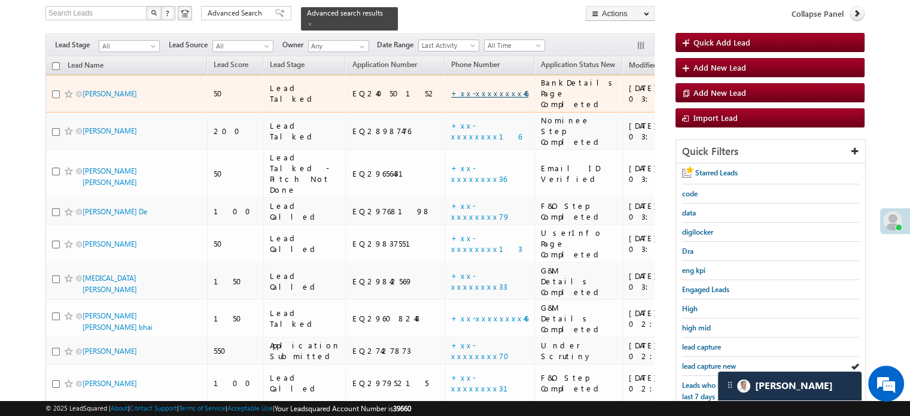
click at [451, 88] on link "+xx-xxxxxxxx46" at bounding box center [489, 93] width 77 height 10
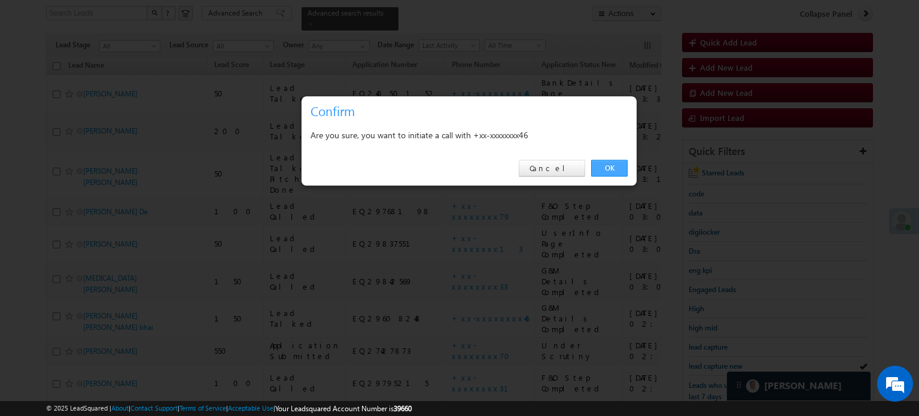
click at [603, 165] on link "OK" at bounding box center [609, 168] width 36 height 17
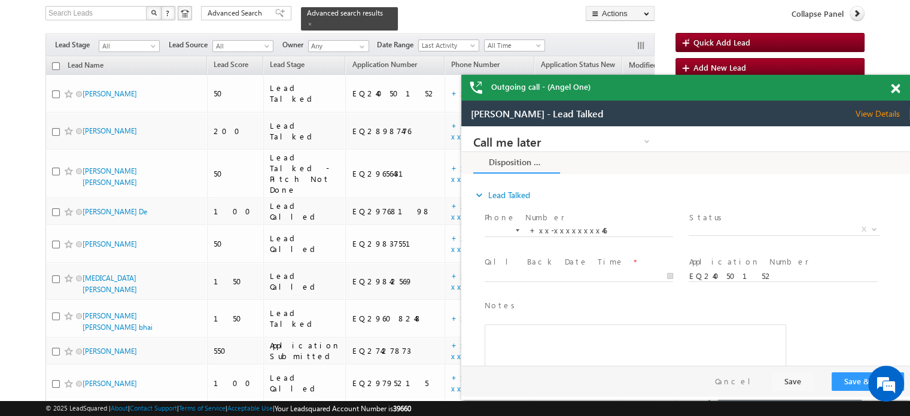
scroll to position [0, 0]
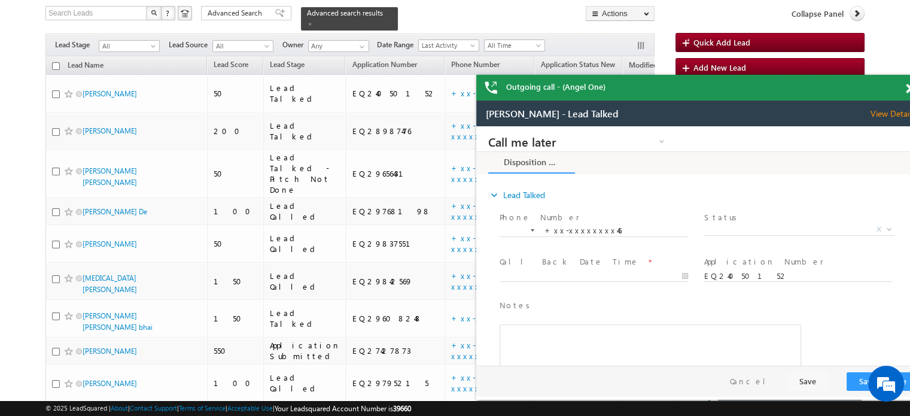
click at [897, 91] on div "Outgoing call - (Angel One)" at bounding box center [700, 88] width 449 height 26
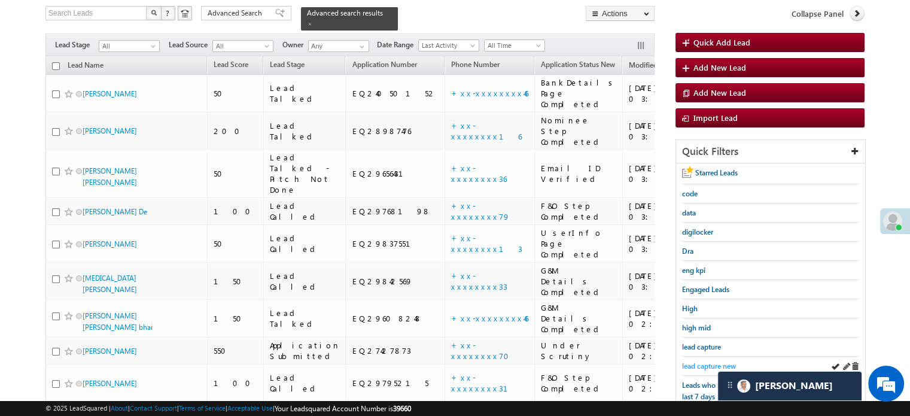
click at [698, 361] on span "lead capture new" at bounding box center [709, 365] width 54 height 9
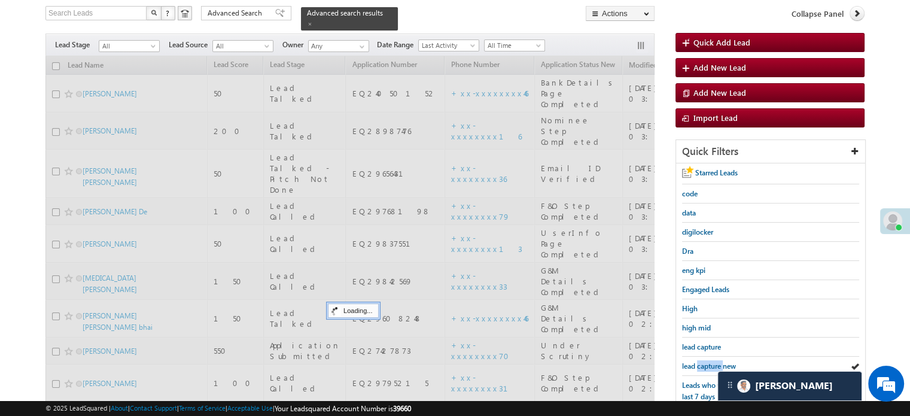
click at [698, 361] on span "lead capture new" at bounding box center [709, 365] width 54 height 9
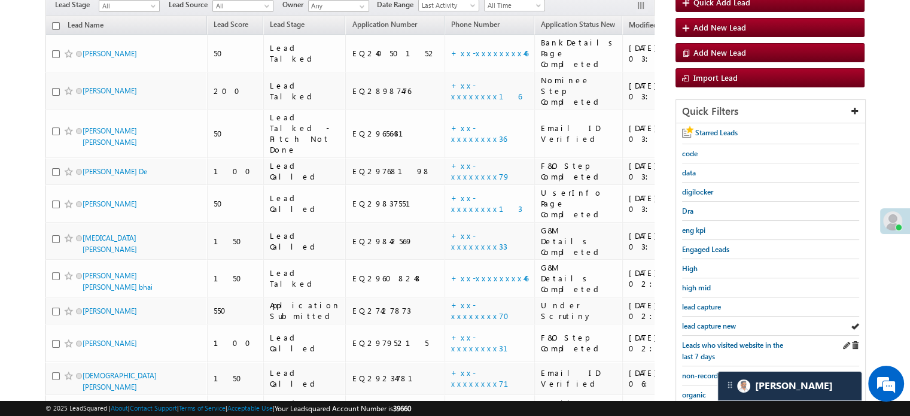
scroll to position [137, 0]
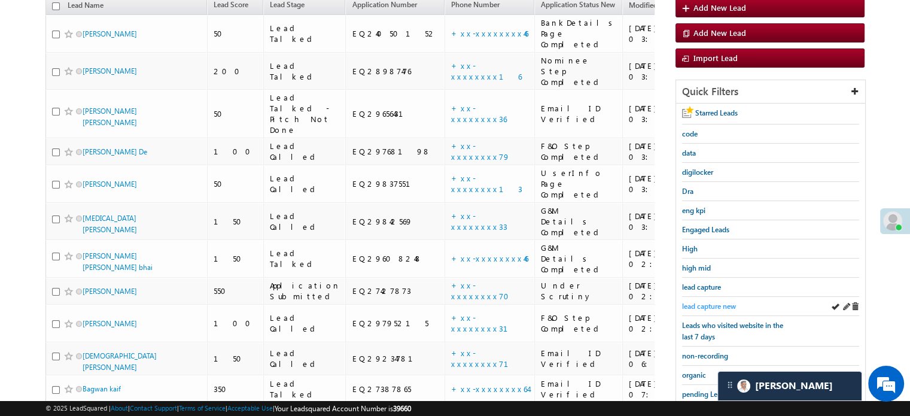
click at [715, 302] on span "lead capture new" at bounding box center [709, 305] width 54 height 9
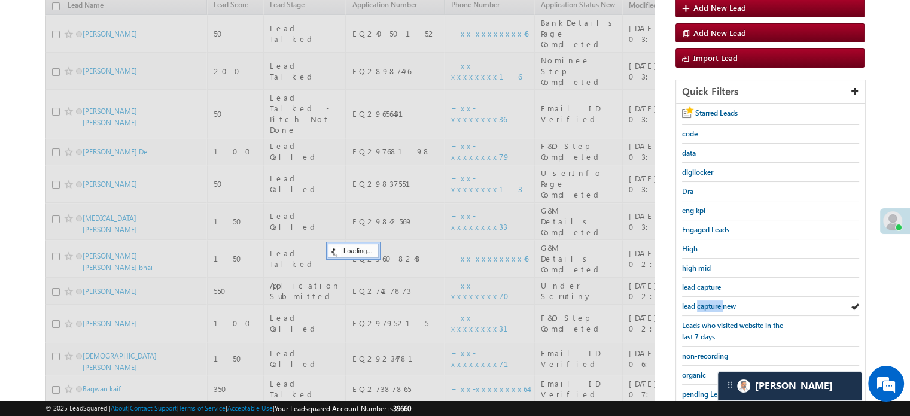
click at [715, 302] on span "lead capture new" at bounding box center [709, 305] width 54 height 9
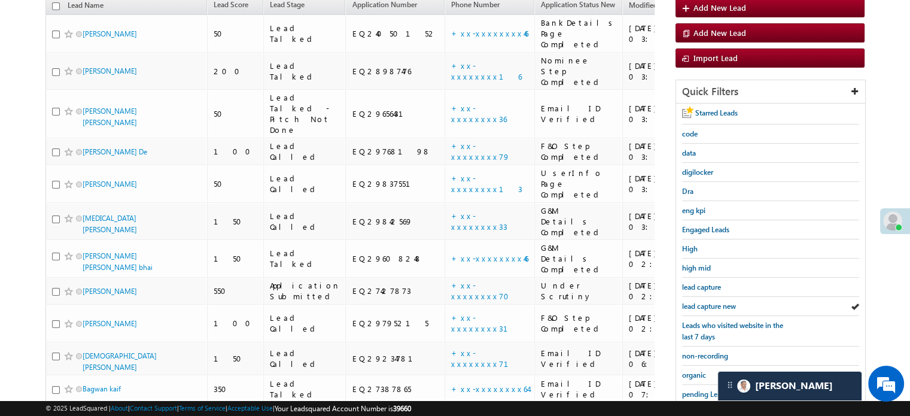
click at [715, 302] on span "lead capture new" at bounding box center [709, 305] width 54 height 9
click at [689, 304] on span "lead capture new" at bounding box center [709, 305] width 54 height 9
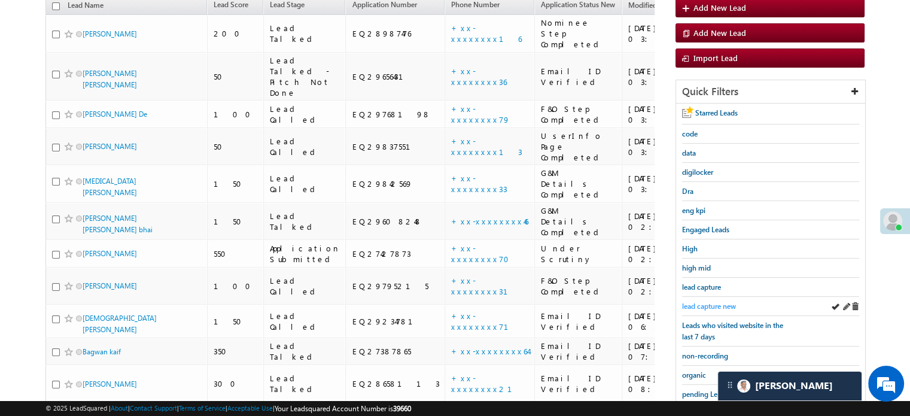
click at [702, 303] on span "lead capture new" at bounding box center [709, 305] width 54 height 9
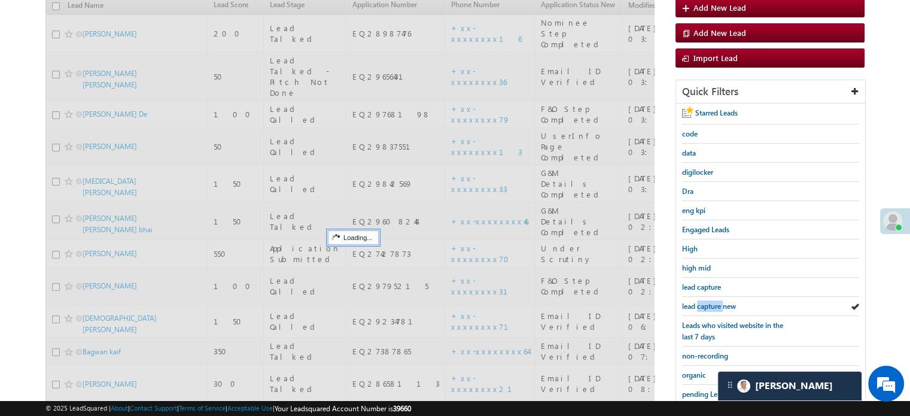
click at [702, 303] on span "lead capture new" at bounding box center [709, 305] width 54 height 9
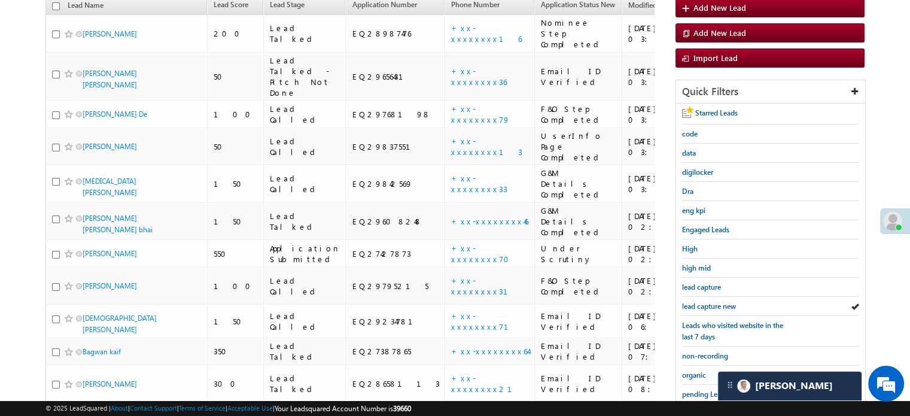
click at [702, 303] on span "lead capture new" at bounding box center [709, 305] width 54 height 9
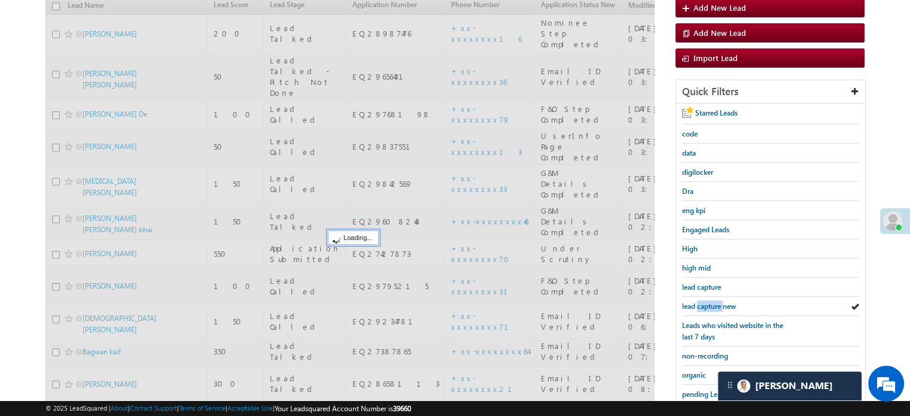
click at [702, 303] on span "lead capture new" at bounding box center [709, 305] width 54 height 9
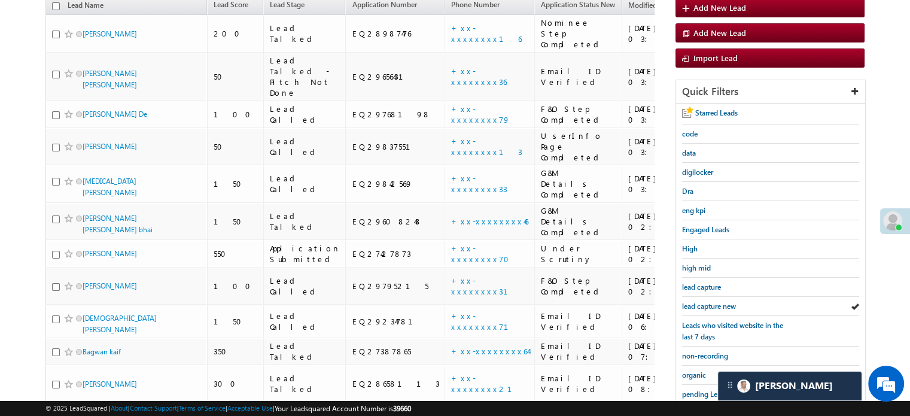
click at [702, 303] on span "lead capture new" at bounding box center [709, 305] width 54 height 9
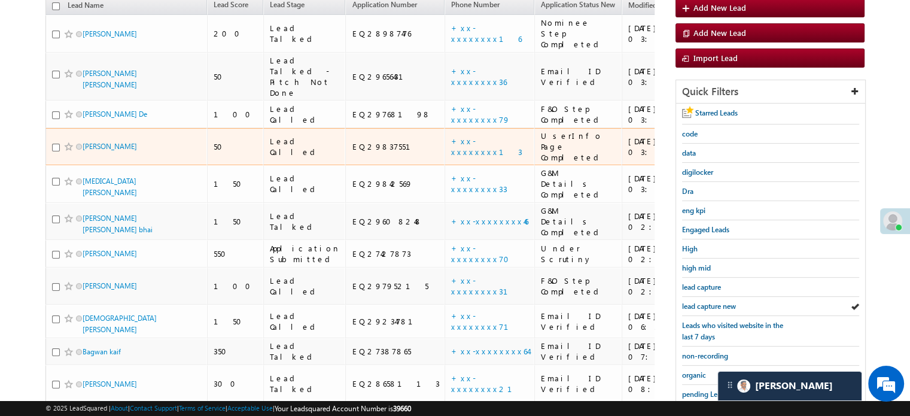
click at [444, 128] on td "+xx-xxxxxxxx13" at bounding box center [489, 147] width 90 height 38
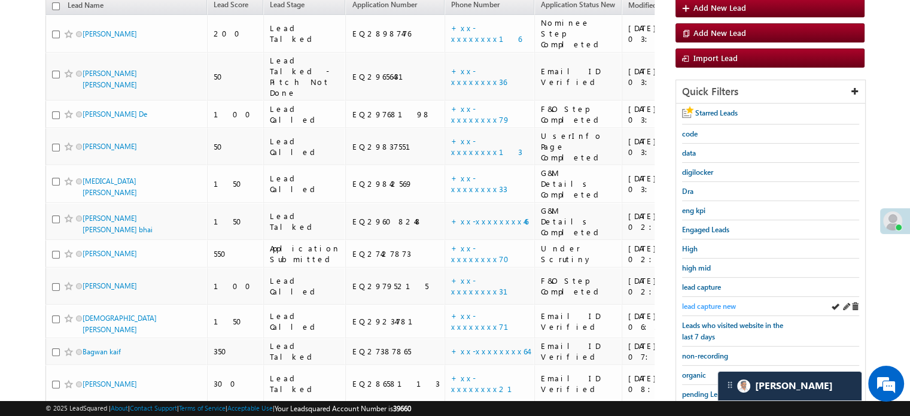
click at [714, 301] on span "lead capture new" at bounding box center [709, 305] width 54 height 9
click at [710, 301] on span "lead capture new" at bounding box center [709, 305] width 54 height 9
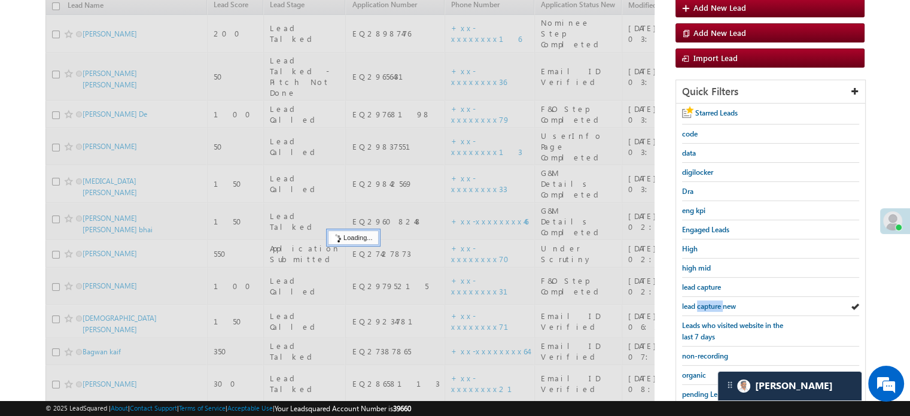
click at [710, 301] on span "lead capture new" at bounding box center [709, 305] width 54 height 9
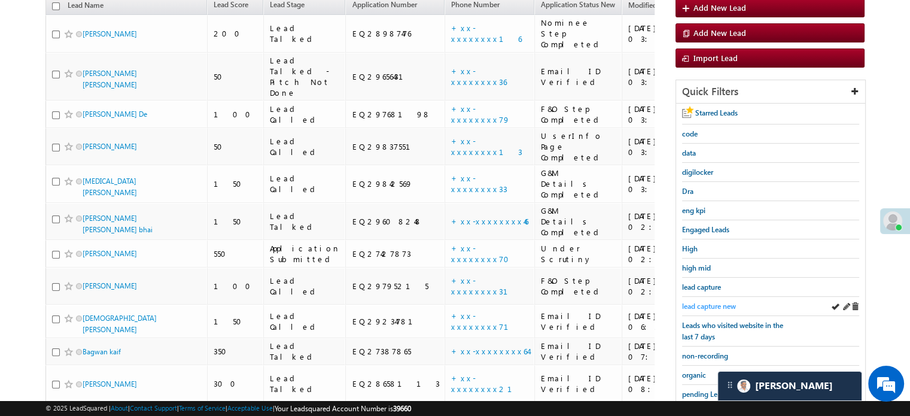
click at [710, 301] on span "lead capture new" at bounding box center [709, 305] width 54 height 9
click at [703, 301] on span "lead capture new" at bounding box center [709, 305] width 54 height 9
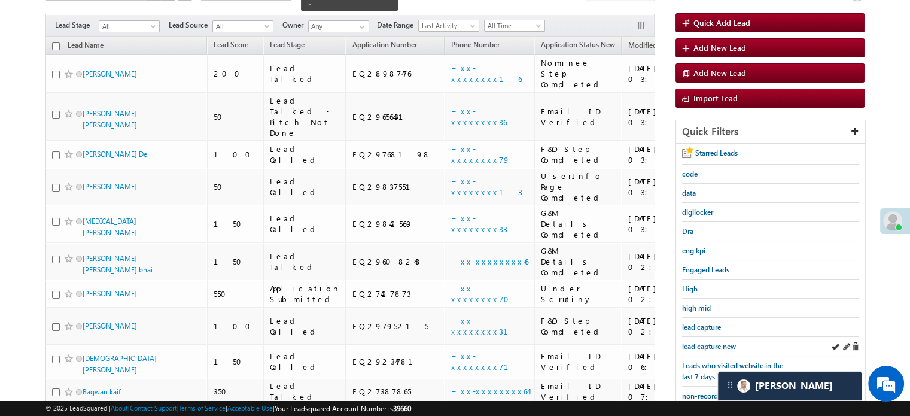
scroll to position [77, 0]
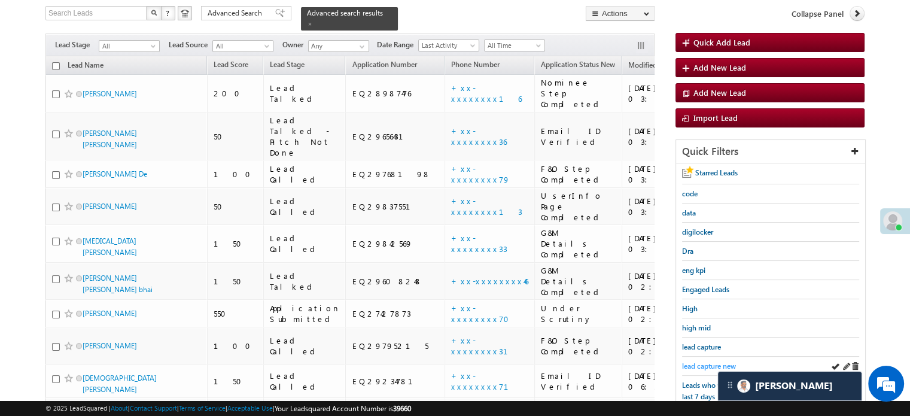
click at [697, 361] on span "lead capture new" at bounding box center [709, 365] width 54 height 9
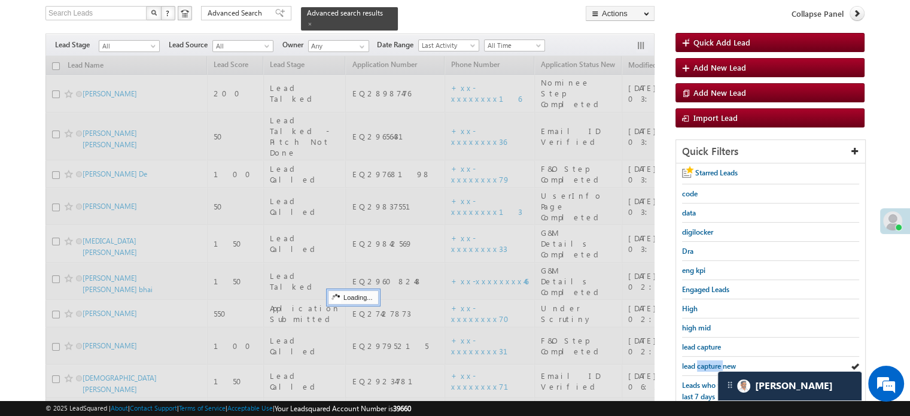
click at [697, 361] on span "lead capture new" at bounding box center [709, 365] width 54 height 9
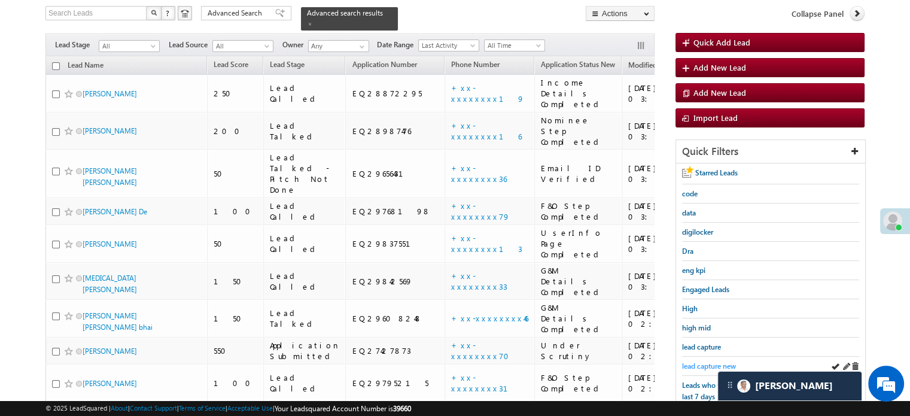
click at [698, 361] on span "lead capture new" at bounding box center [709, 365] width 54 height 9
click at [711, 364] on span "lead capture new" at bounding box center [709, 365] width 54 height 9
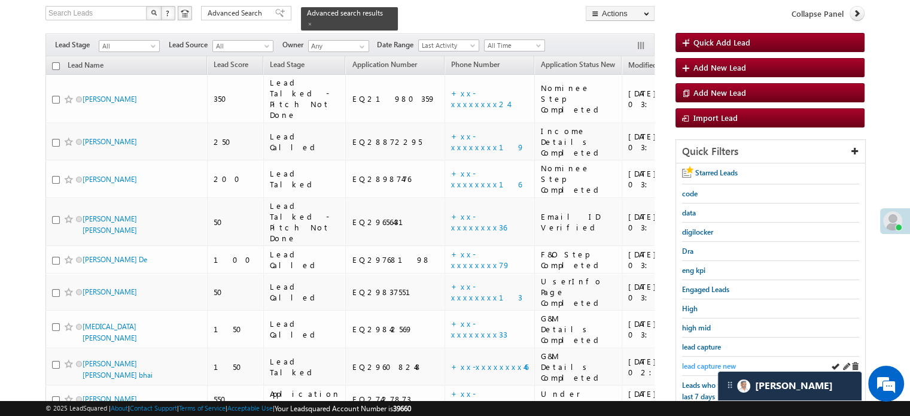
click at [707, 361] on span "lead capture new" at bounding box center [709, 365] width 54 height 9
click at [706, 361] on span "lead capture new" at bounding box center [709, 365] width 54 height 9
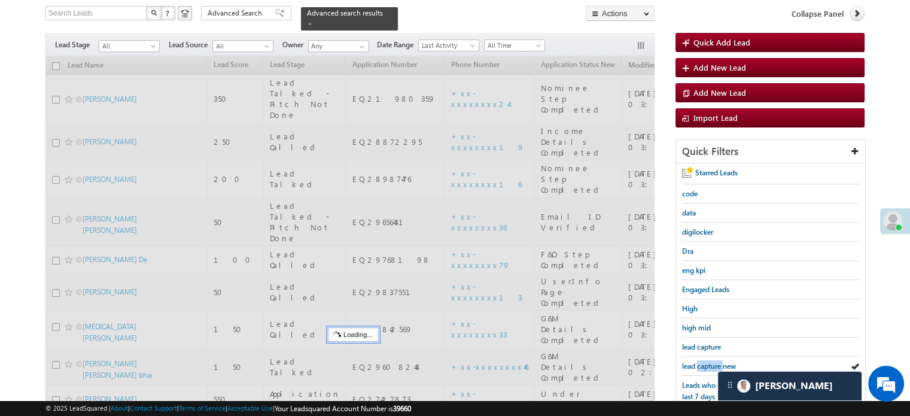
click at [706, 361] on span "lead capture new" at bounding box center [709, 365] width 54 height 9
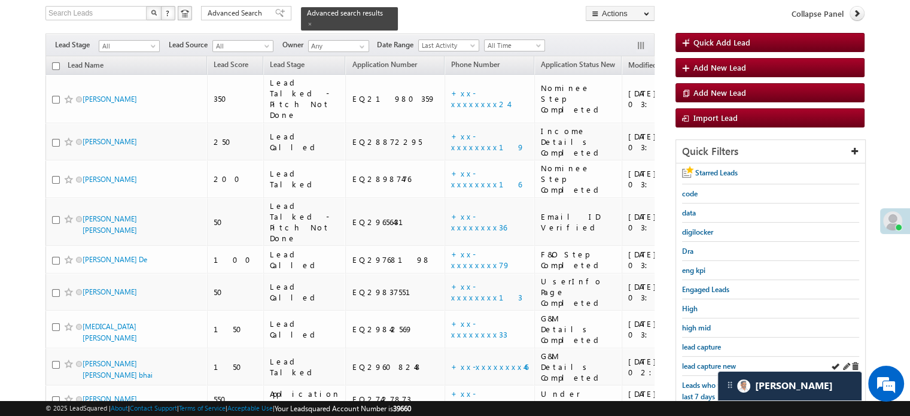
click at [702, 356] on div "lead capture new" at bounding box center [770, 365] width 177 height 19
click at [702, 361] on span "lead capture new" at bounding box center [709, 365] width 54 height 9
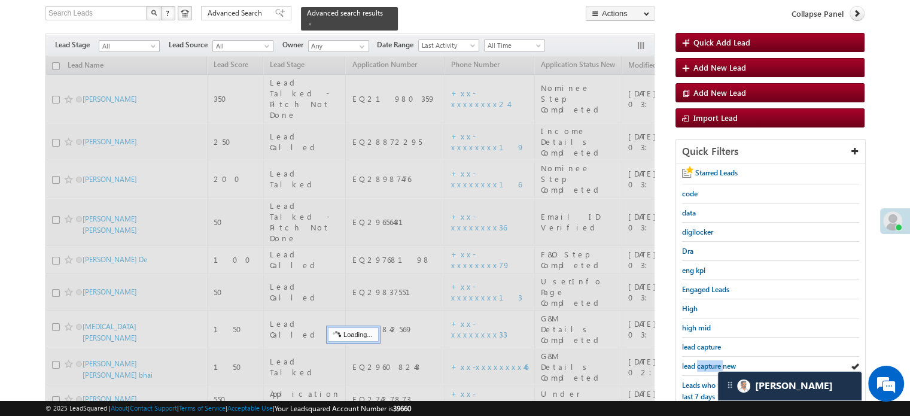
click at [702, 361] on span "lead capture new" at bounding box center [709, 365] width 54 height 9
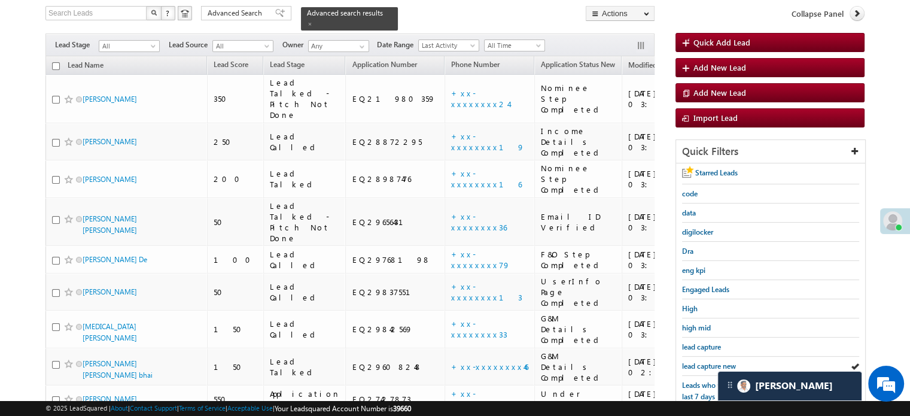
click at [702, 361] on span "lead capture new" at bounding box center [709, 365] width 54 height 9
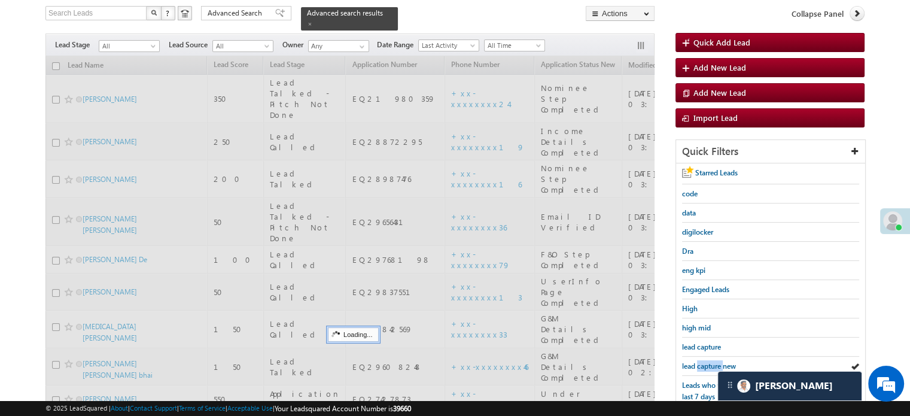
click at [702, 361] on span "lead capture new" at bounding box center [709, 365] width 54 height 9
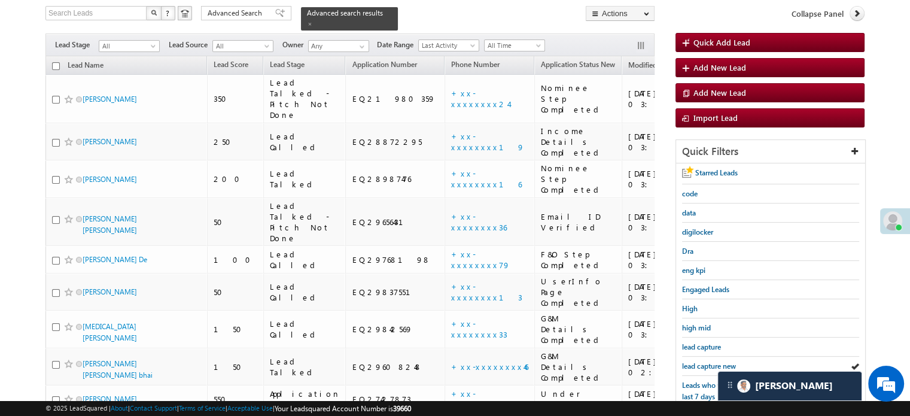
click at [702, 361] on span "lead capture new" at bounding box center [709, 365] width 54 height 9
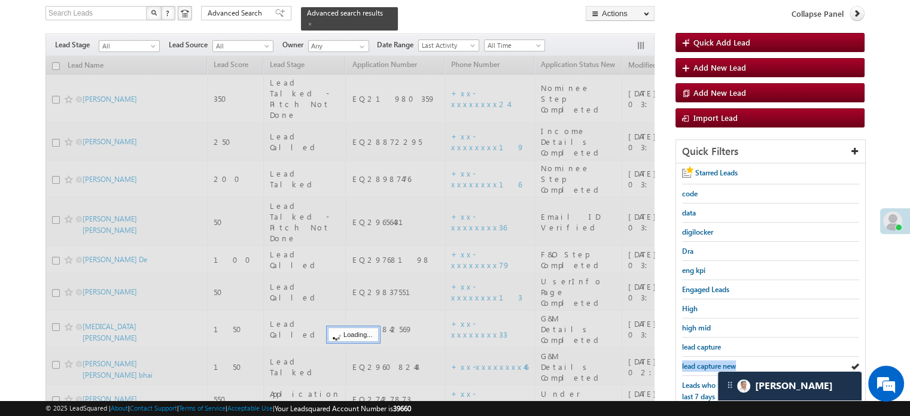
click at [702, 361] on span "lead capture new" at bounding box center [709, 365] width 54 height 9
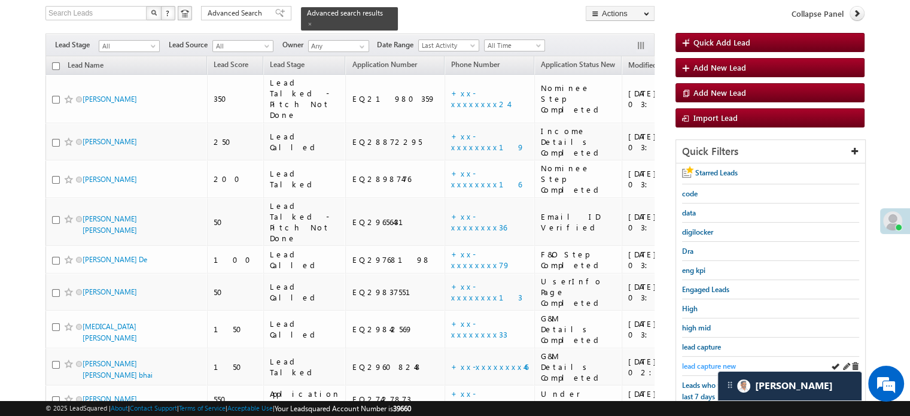
click at [704, 360] on link "lead capture new" at bounding box center [709, 365] width 54 height 11
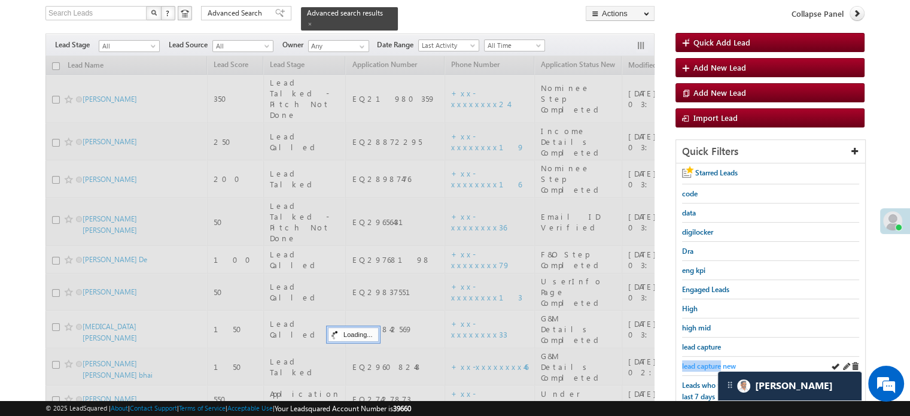
click at [704, 360] on link "lead capture new" at bounding box center [709, 365] width 54 height 11
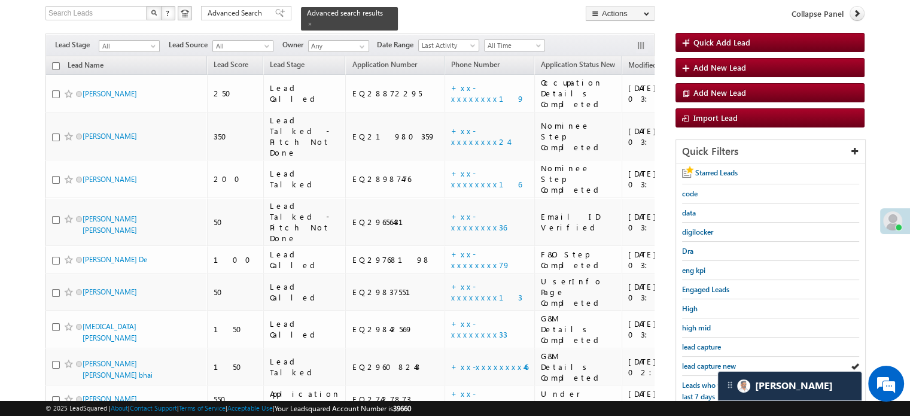
click at [706, 361] on span "lead capture new" at bounding box center [709, 365] width 54 height 9
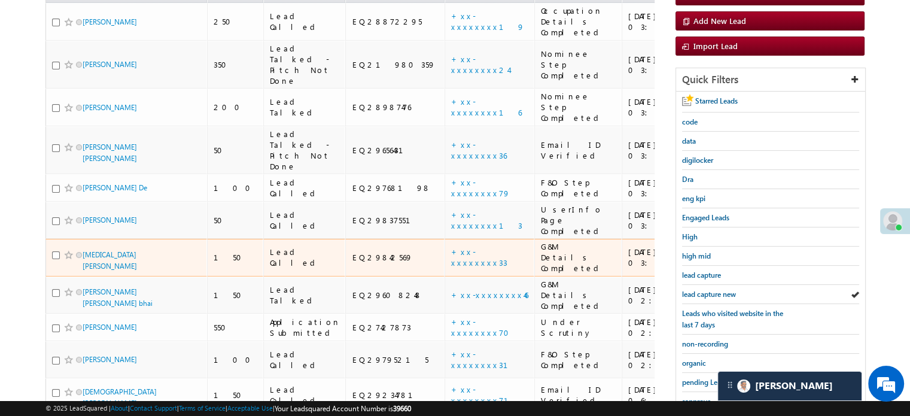
scroll to position [197, 0]
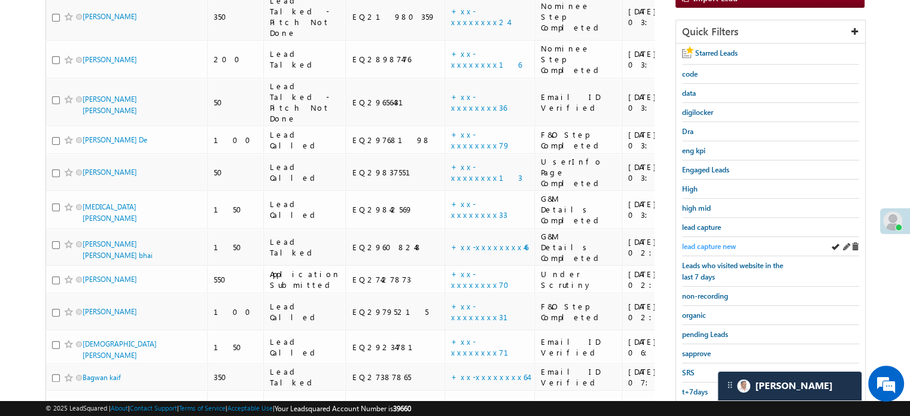
click at [720, 243] on span "lead capture new" at bounding box center [709, 246] width 54 height 9
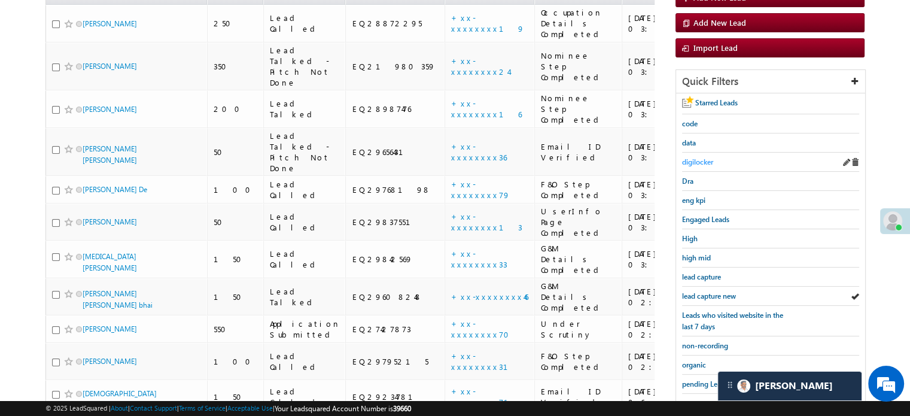
scroll to position [306, 0]
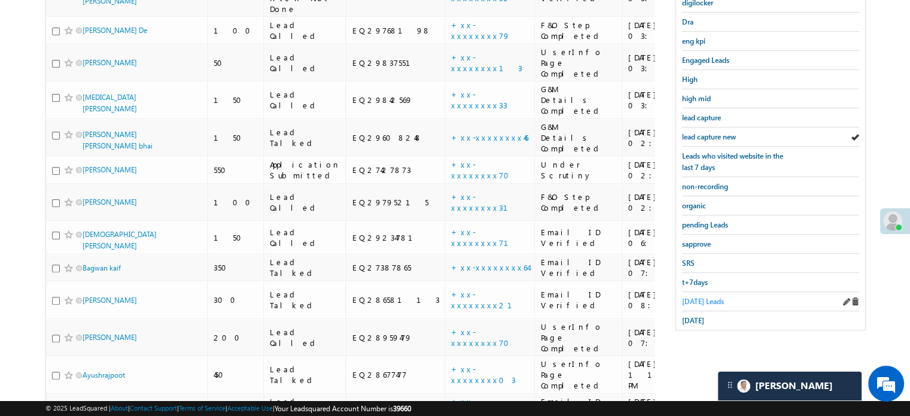
click at [690, 297] on span "Today's Leads" at bounding box center [703, 301] width 42 height 9
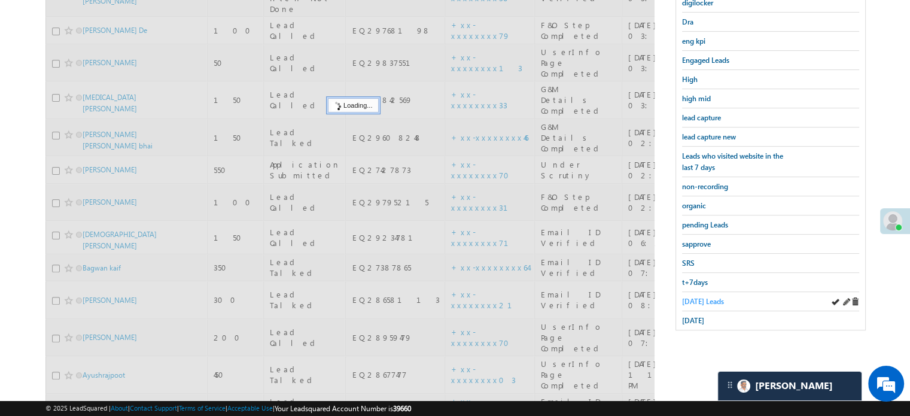
scroll to position [127, 0]
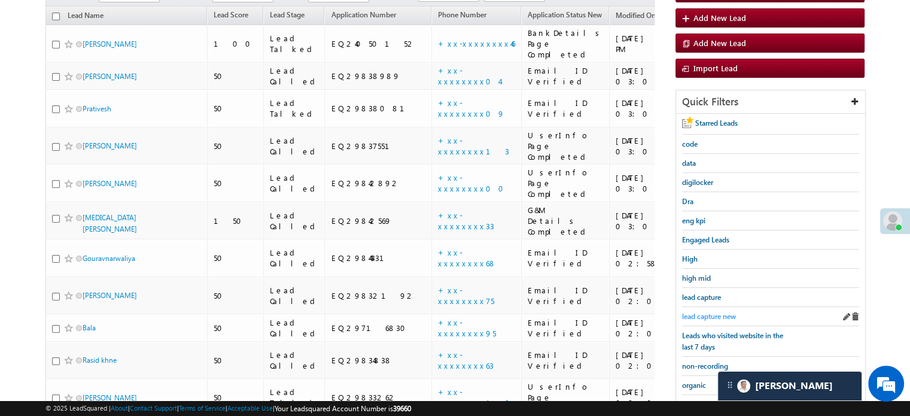
click at [694, 315] on span "lead capture new" at bounding box center [709, 316] width 54 height 9
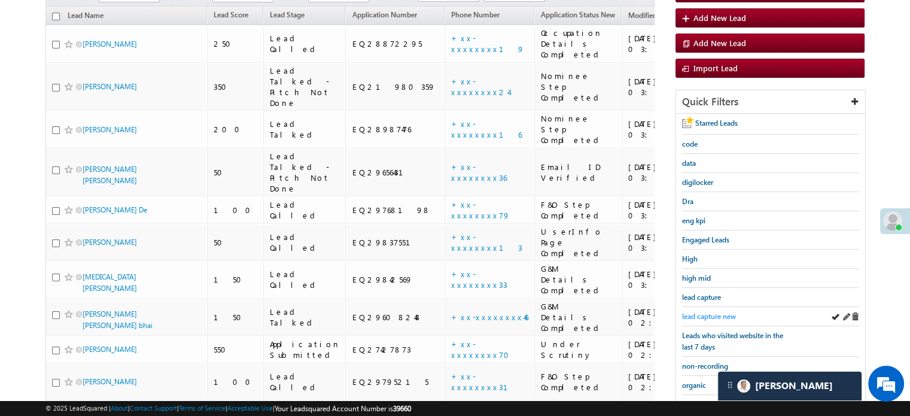
click at [694, 313] on span "lead capture new" at bounding box center [709, 316] width 54 height 9
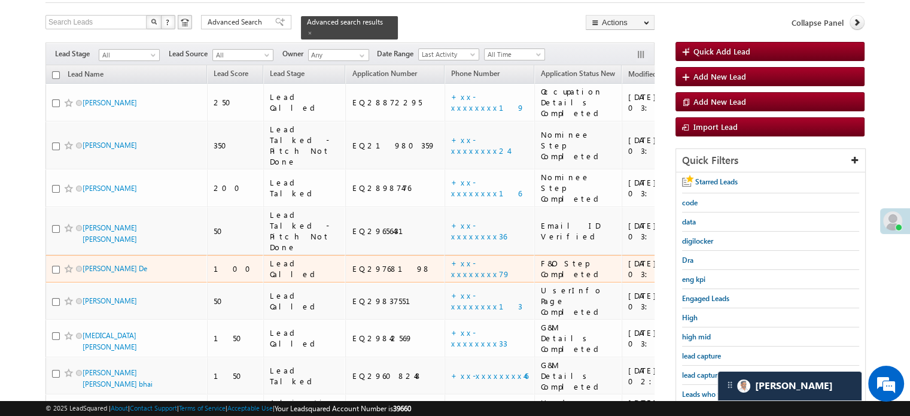
scroll to position [120, 0]
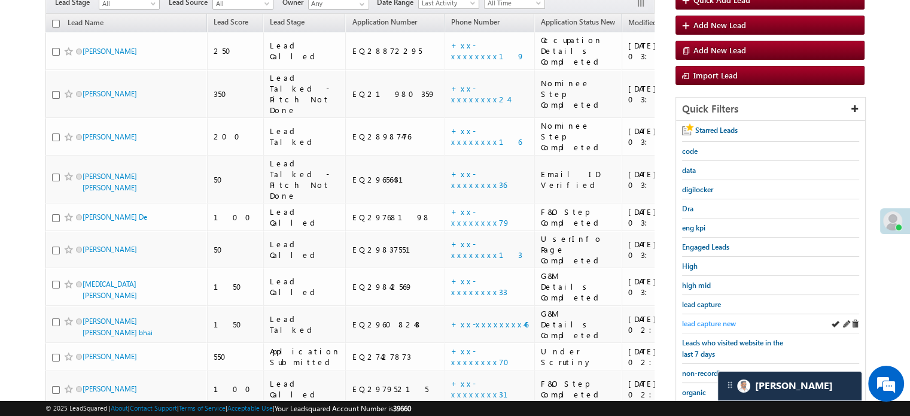
click at [710, 319] on span "lead capture new" at bounding box center [709, 323] width 54 height 9
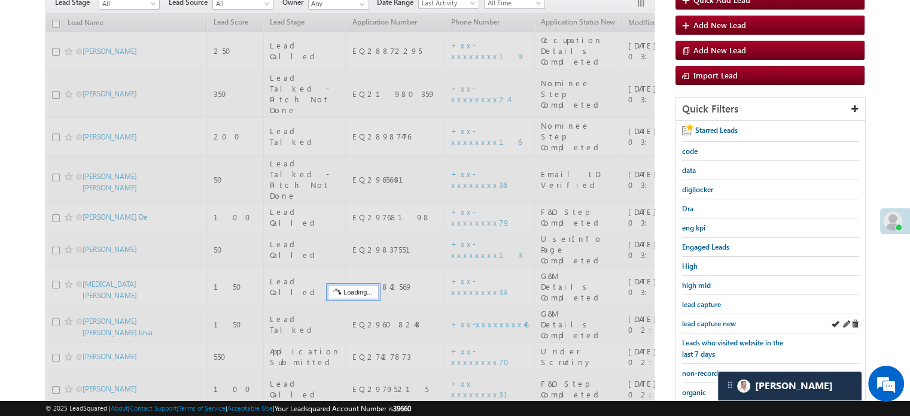
scroll to position [0, 0]
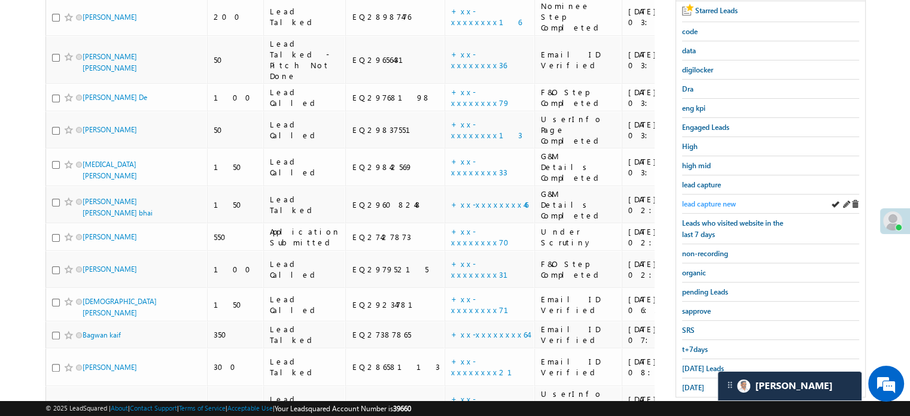
click at [702, 199] on span "lead capture new" at bounding box center [709, 203] width 54 height 9
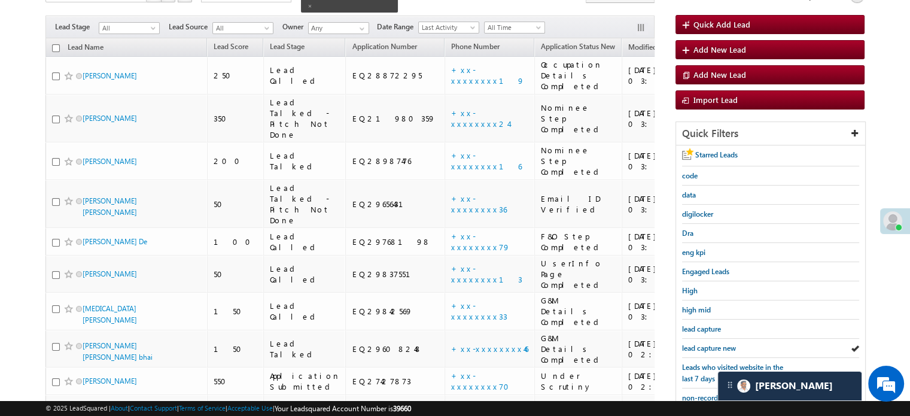
scroll to position [239, 0]
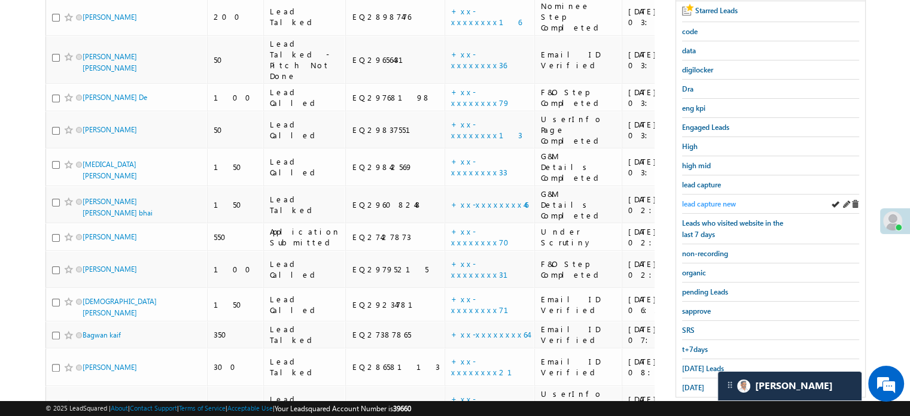
click at [707, 200] on span "lead capture new" at bounding box center [709, 203] width 54 height 9
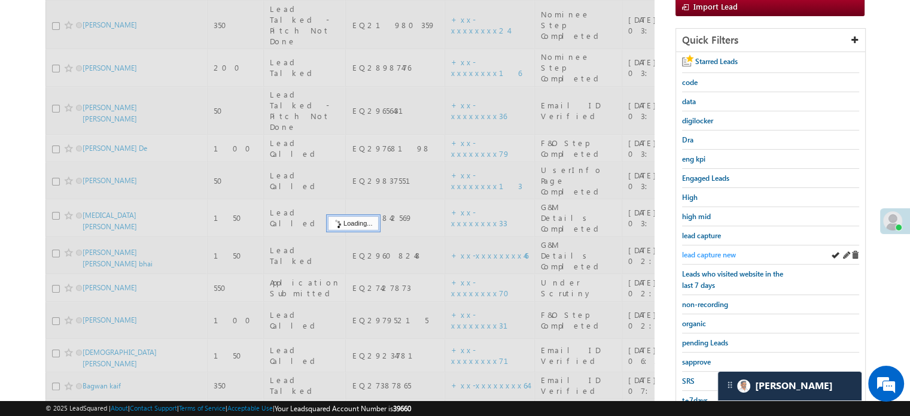
scroll to position [120, 0]
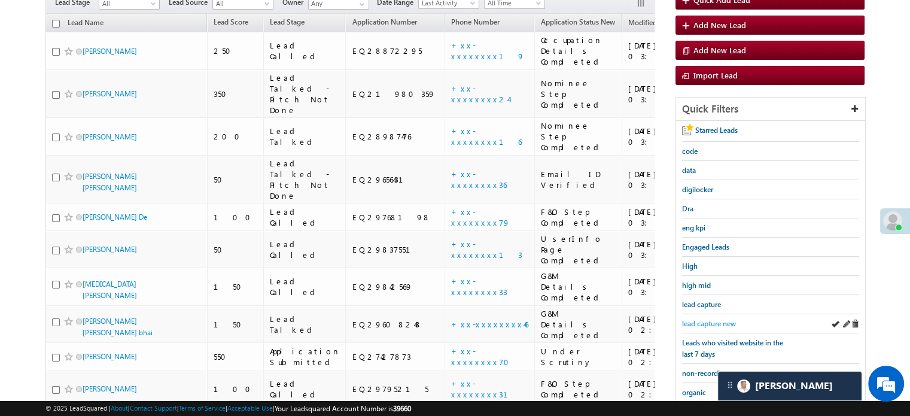
click at [706, 319] on span "lead capture new" at bounding box center [709, 323] width 54 height 9
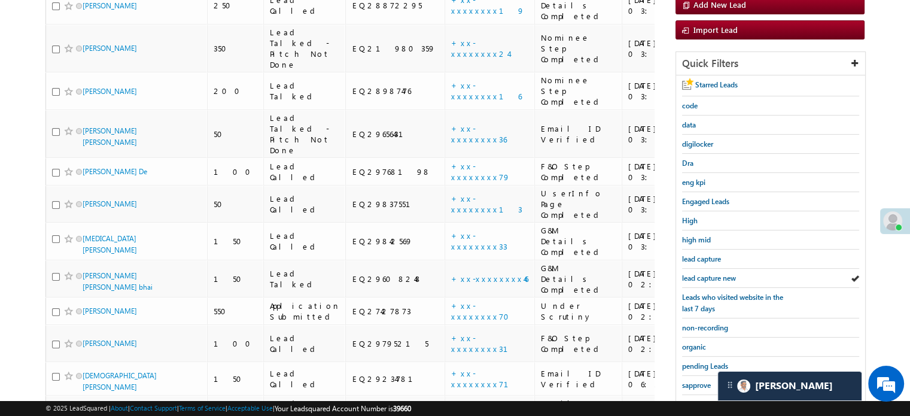
scroll to position [299, 0]
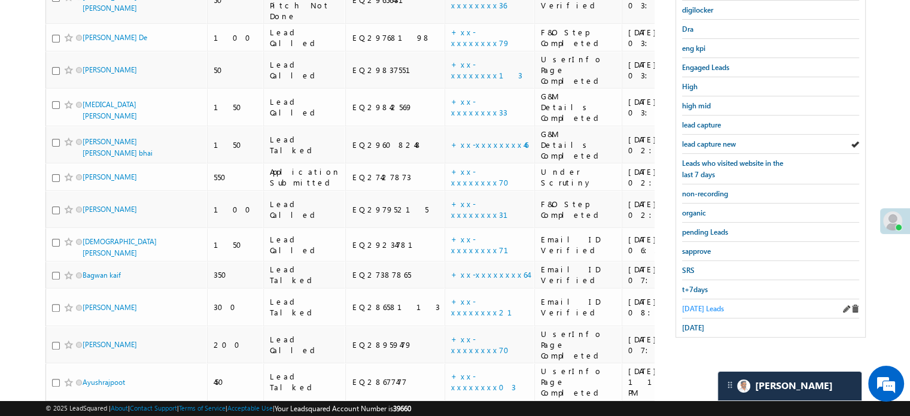
click at [695, 304] on span "Today's Leads" at bounding box center [703, 308] width 42 height 9
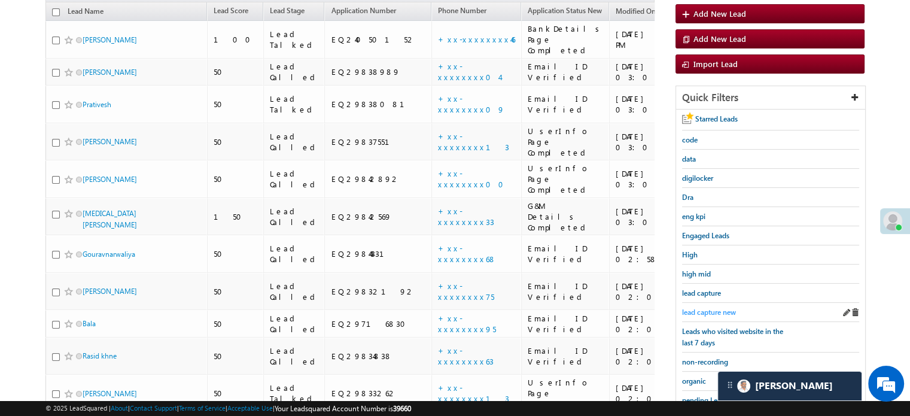
scroll to position [60, 0]
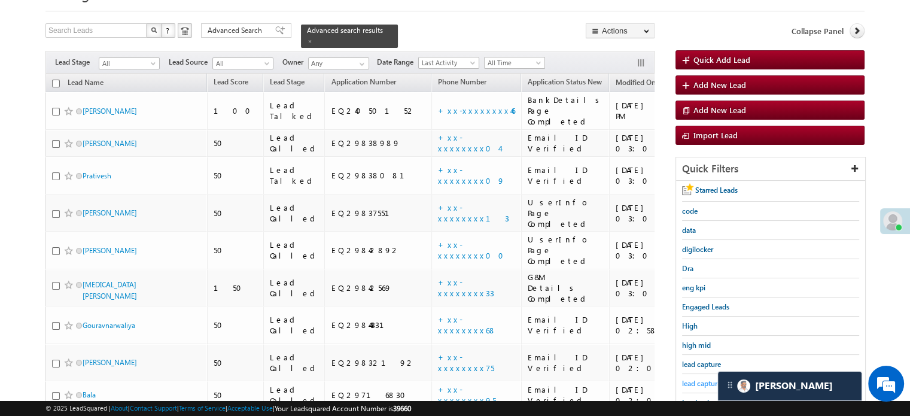
click at [707, 377] on link "lead capture new" at bounding box center [709, 382] width 54 height 11
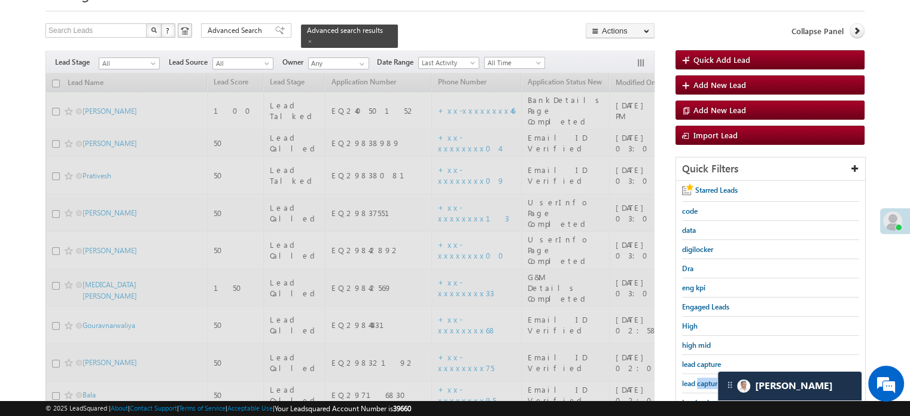
click at [707, 379] on span "lead capture new" at bounding box center [709, 383] width 54 height 9
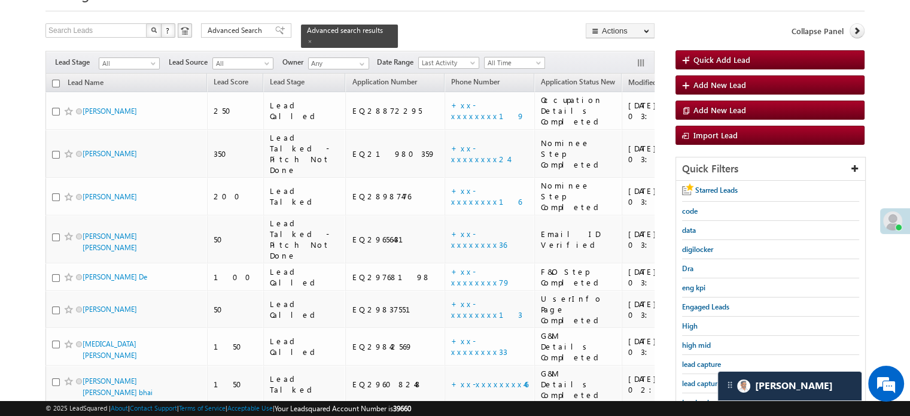
click at [707, 379] on span "lead capture new" at bounding box center [709, 383] width 54 height 9
click at [684, 379] on span "lead capture new" at bounding box center [709, 383] width 54 height 9
click at [696, 386] on div "lead capture new" at bounding box center [770, 383] width 177 height 19
click at [699, 381] on span "lead capture new" at bounding box center [709, 383] width 54 height 9
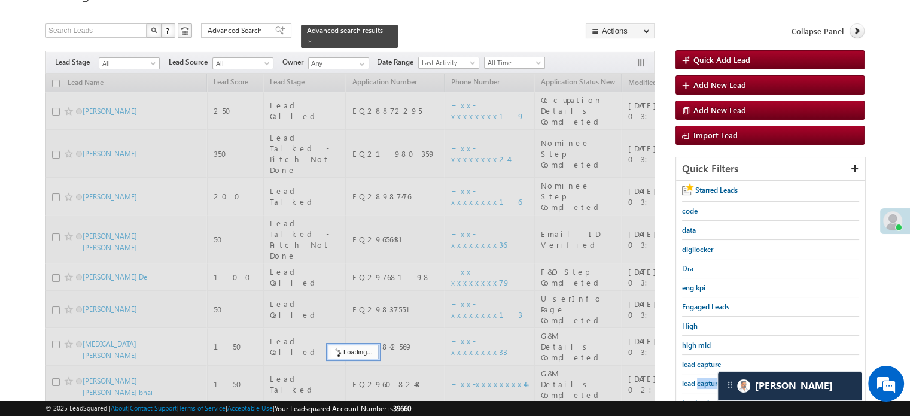
click at [699, 381] on span "lead capture new" at bounding box center [709, 383] width 54 height 9
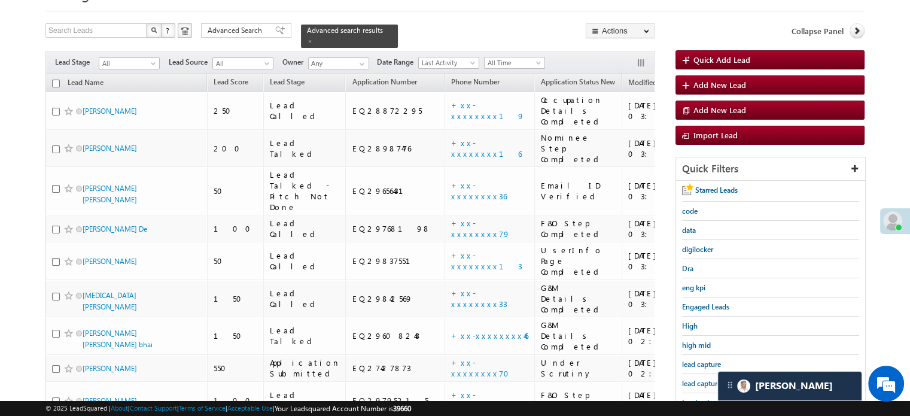
click at [699, 381] on span "lead capture new" at bounding box center [709, 383] width 54 height 9
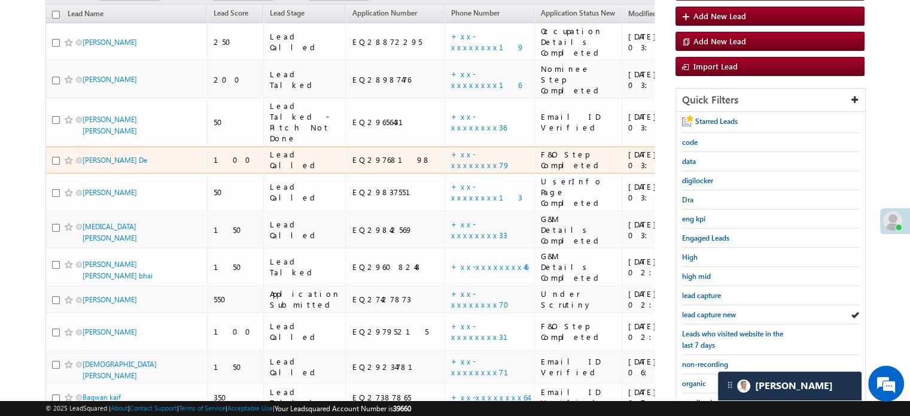
scroll to position [179, 0]
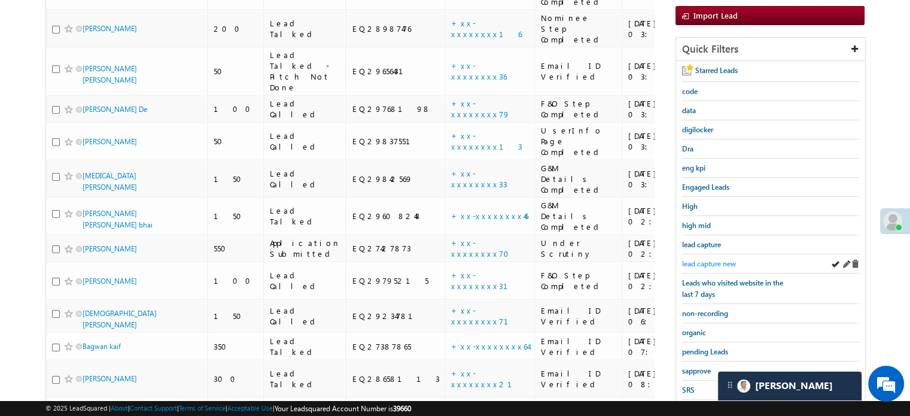
click at [720, 260] on span "lead capture new" at bounding box center [709, 263] width 54 height 9
click at [721, 262] on span "lead capture new" at bounding box center [709, 263] width 54 height 9
click at [694, 259] on span "lead capture new" at bounding box center [709, 263] width 54 height 9
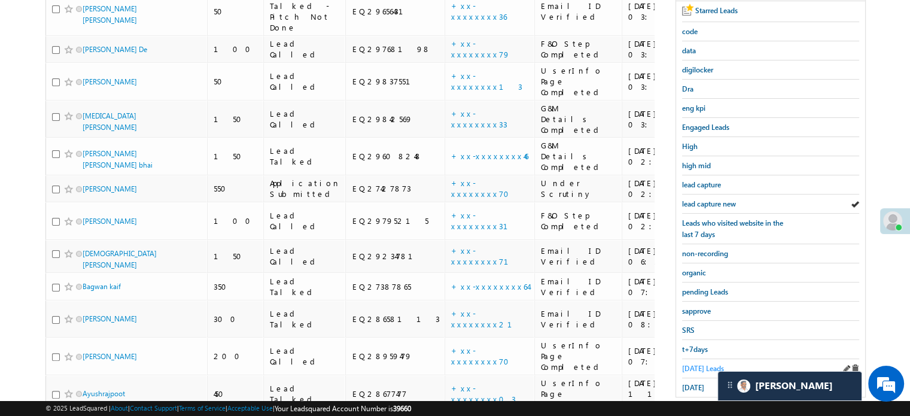
click at [695, 364] on span "Today's Leads" at bounding box center [703, 368] width 42 height 9
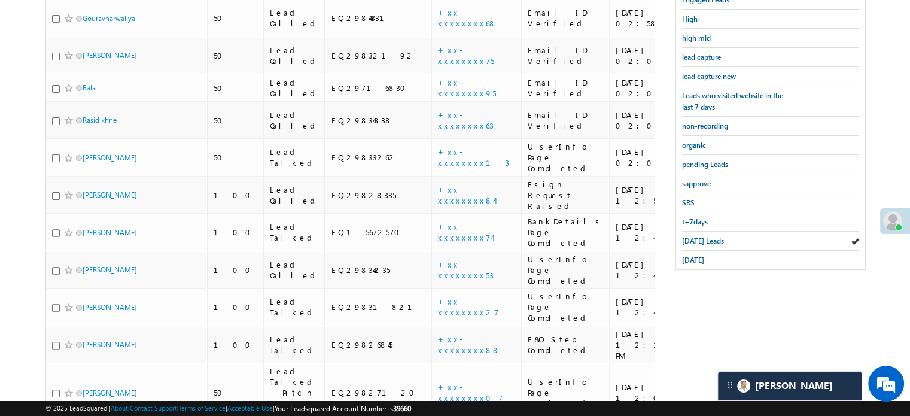
scroll to position [68, 0]
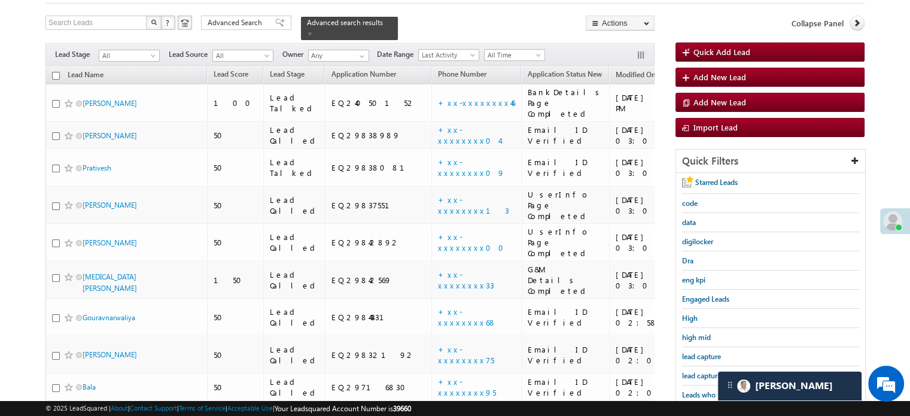
click at [699, 366] on div "lead capture new" at bounding box center [770, 375] width 177 height 19
click at [700, 371] on span "lead capture new" at bounding box center [709, 375] width 54 height 9
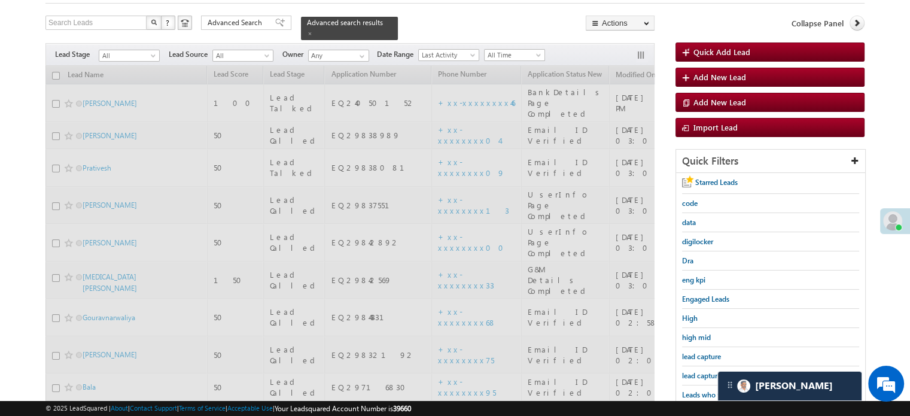
click at [700, 371] on span "lead capture new" at bounding box center [709, 375] width 54 height 9
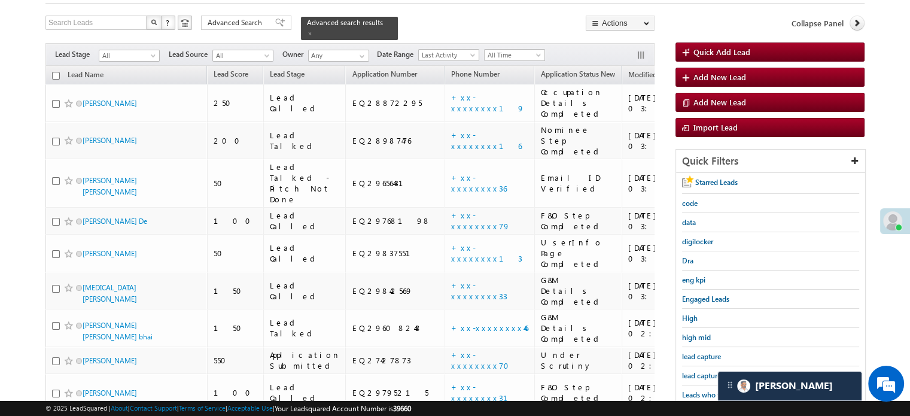
click at [700, 371] on span "lead capture new" at bounding box center [709, 375] width 54 height 9
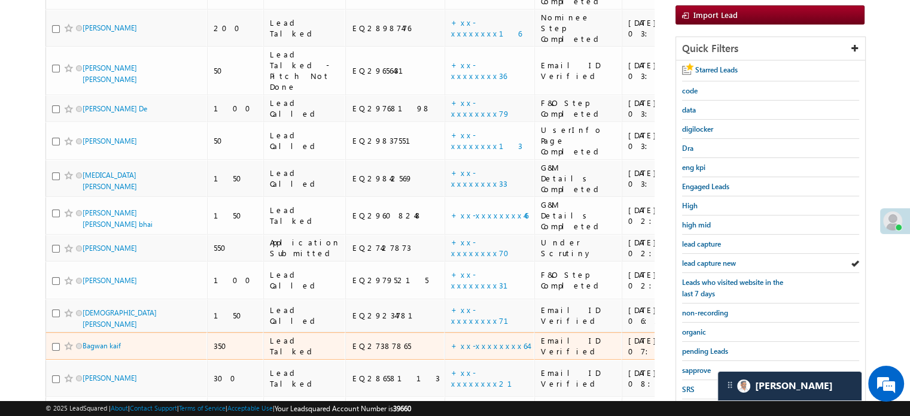
scroll to position [187, 0]
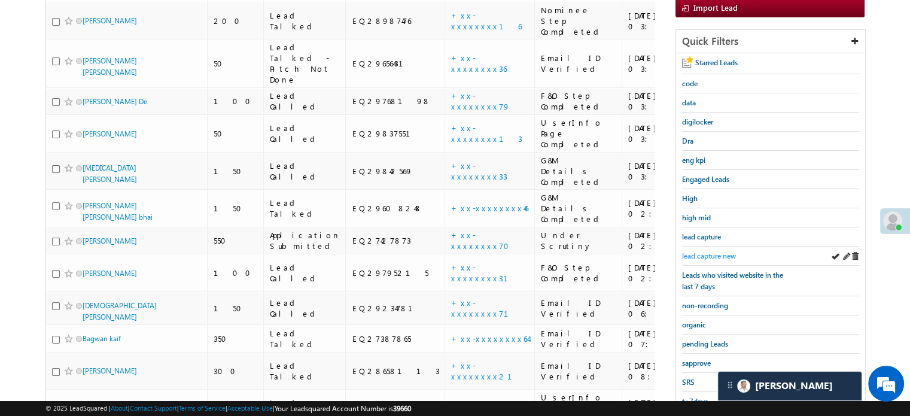
click at [716, 254] on span "lead capture new" at bounding box center [709, 255] width 54 height 9
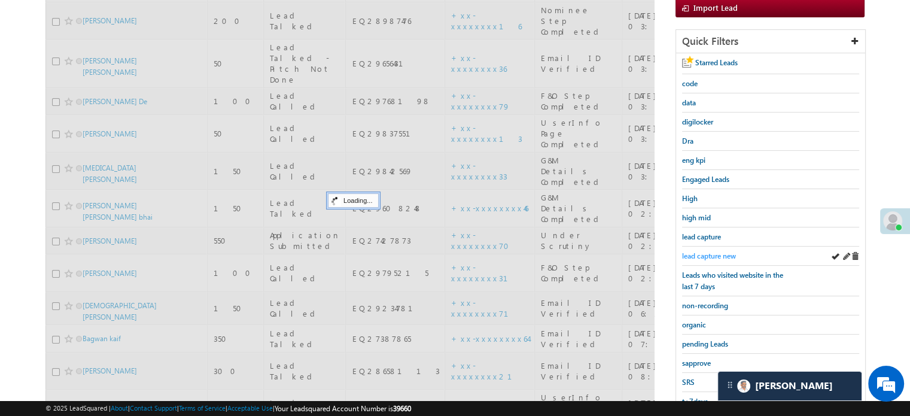
scroll to position [68, 0]
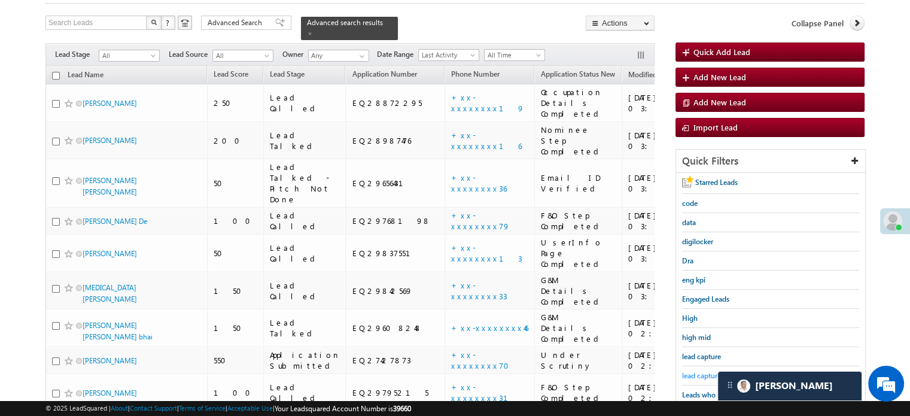
click at [706, 373] on span "lead capture new" at bounding box center [709, 375] width 54 height 9
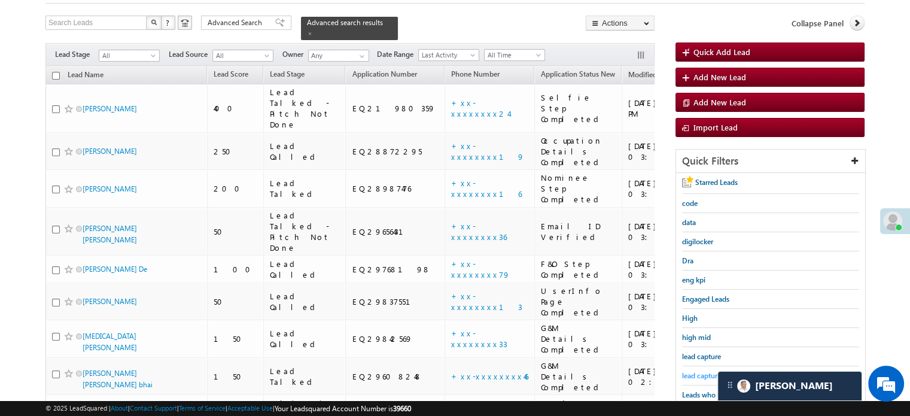
click at [701, 374] on span "lead capture new" at bounding box center [709, 375] width 54 height 9
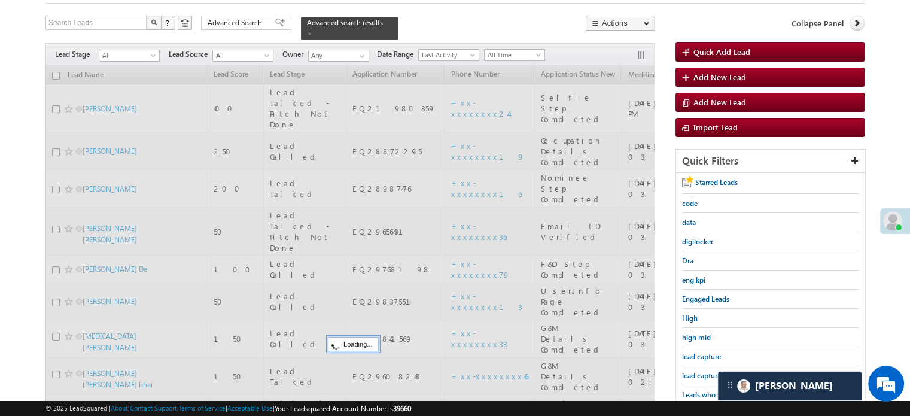
click at [701, 374] on span "lead capture new" at bounding box center [709, 375] width 54 height 9
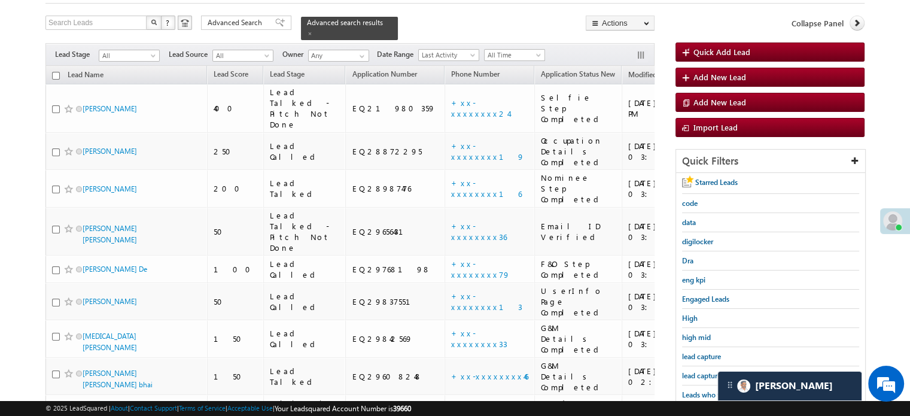
click at [701, 376] on span "lead capture new" at bounding box center [709, 375] width 54 height 9
click at [697, 371] on span "lead capture new" at bounding box center [709, 375] width 54 height 9
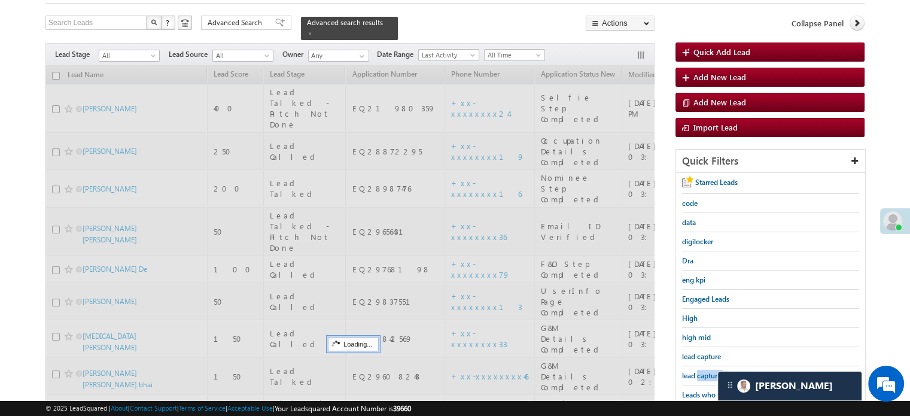
click at [697, 371] on span "lead capture new" at bounding box center [709, 375] width 54 height 9
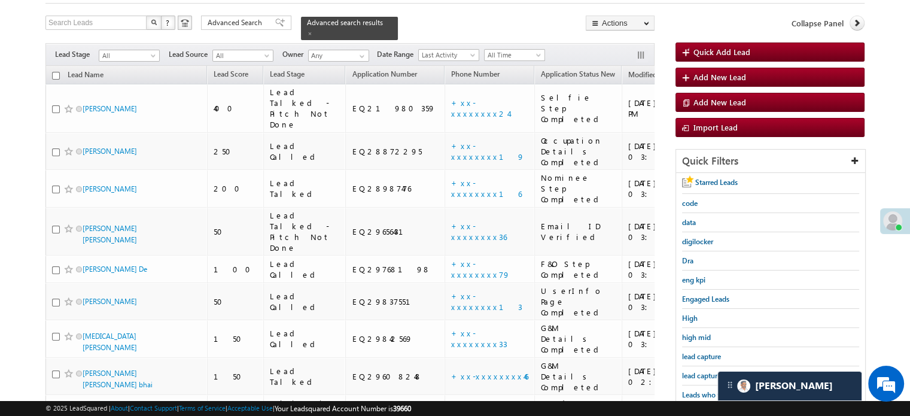
click at [697, 371] on span "lead capture new" at bounding box center [709, 375] width 54 height 9
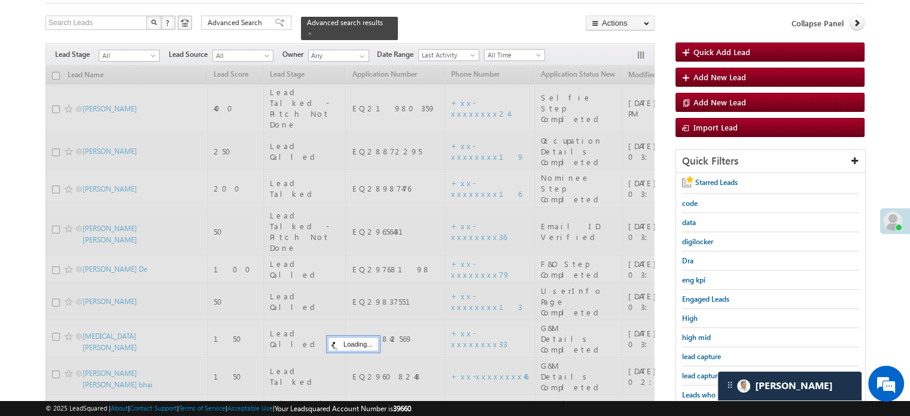
click at [697, 371] on span "lead capture new" at bounding box center [709, 375] width 54 height 9
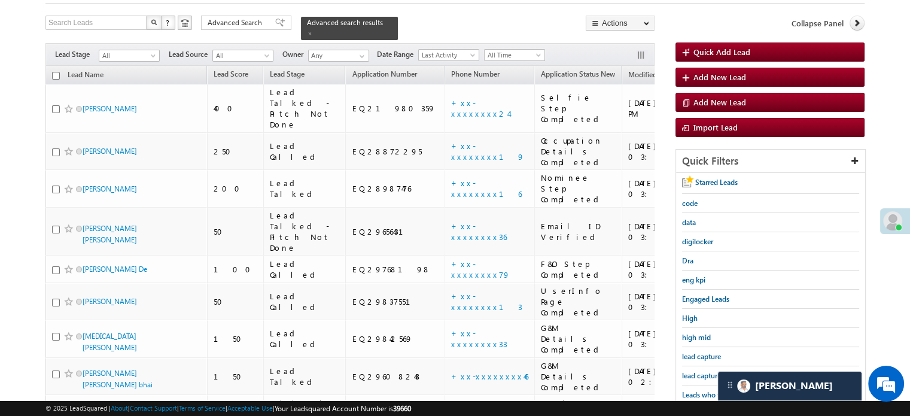
click at [697, 371] on span "lead capture new" at bounding box center [709, 375] width 54 height 9
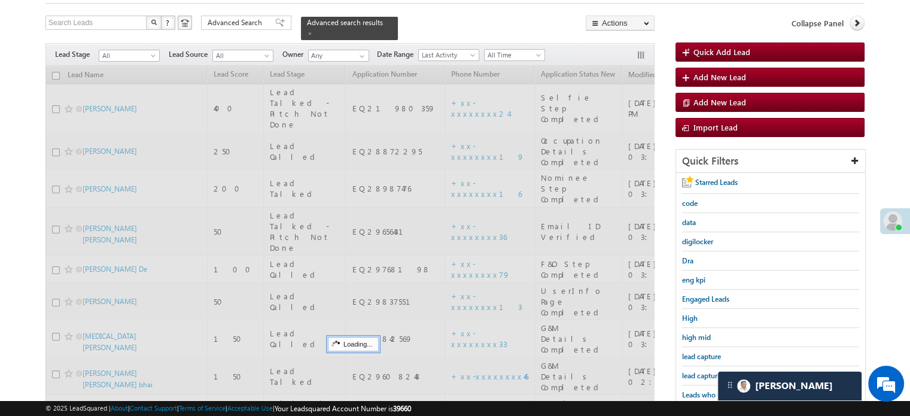
click at [697, 371] on span "lead capture new" at bounding box center [709, 375] width 54 height 9
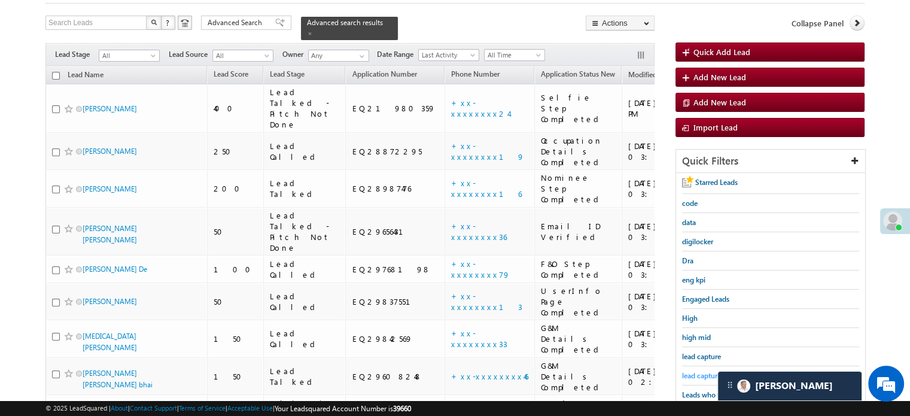
click at [692, 371] on span "lead capture new" at bounding box center [709, 375] width 54 height 9
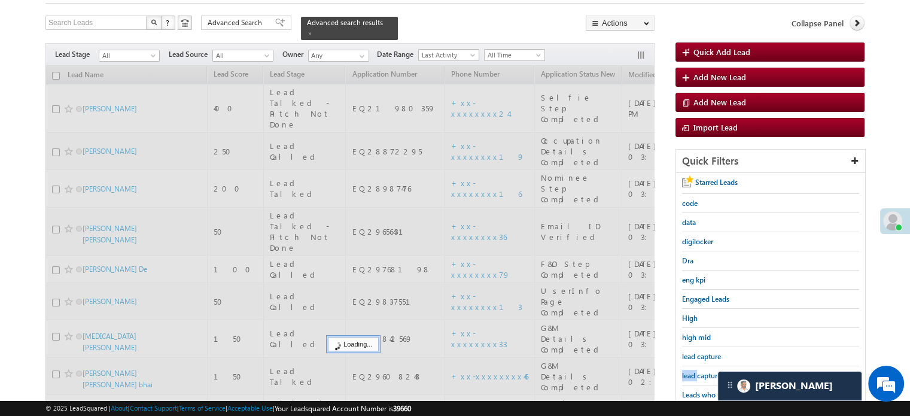
click at [692, 371] on span "lead capture new" at bounding box center [709, 375] width 54 height 9
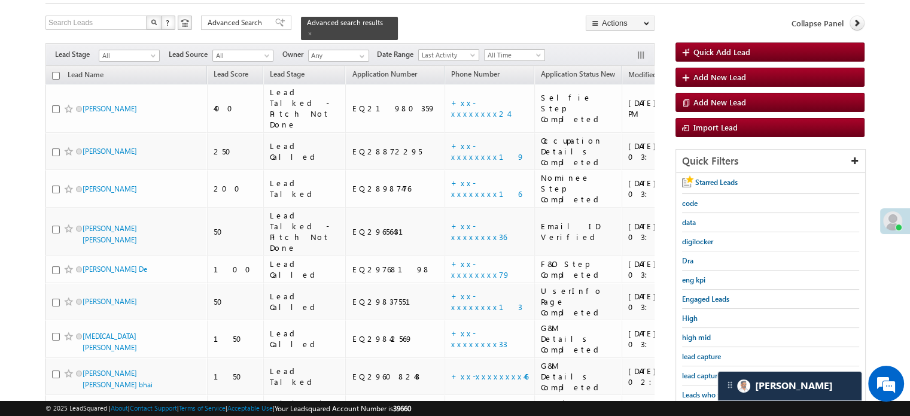
click at [692, 371] on span "lead capture new" at bounding box center [709, 375] width 54 height 9
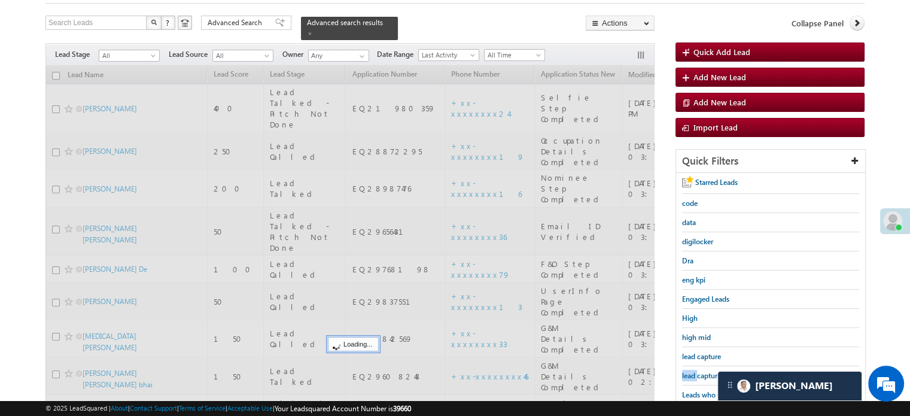
click at [692, 371] on span "lead capture new" at bounding box center [709, 375] width 54 height 9
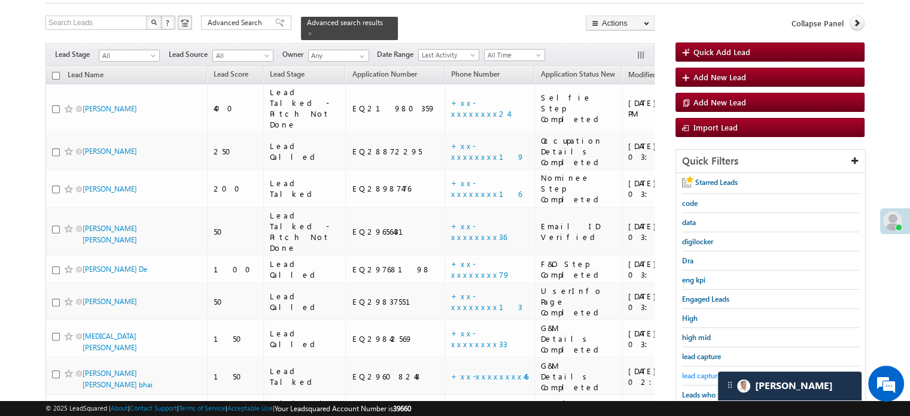
click at [692, 375] on span "lead capture new" at bounding box center [709, 375] width 54 height 9
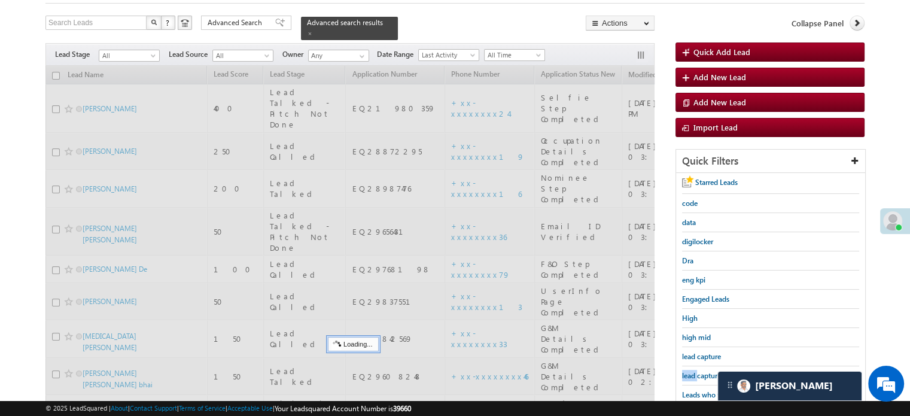
click at [692, 374] on span "lead capture new" at bounding box center [709, 375] width 54 height 9
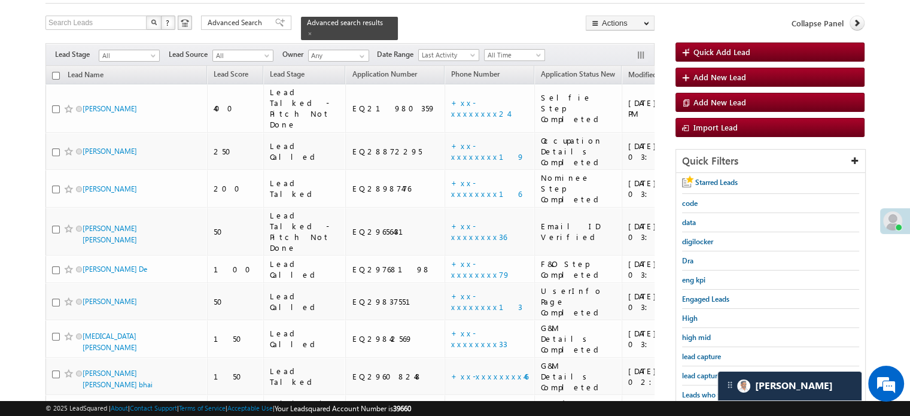
click at [692, 374] on span "lead capture new" at bounding box center [709, 375] width 54 height 9
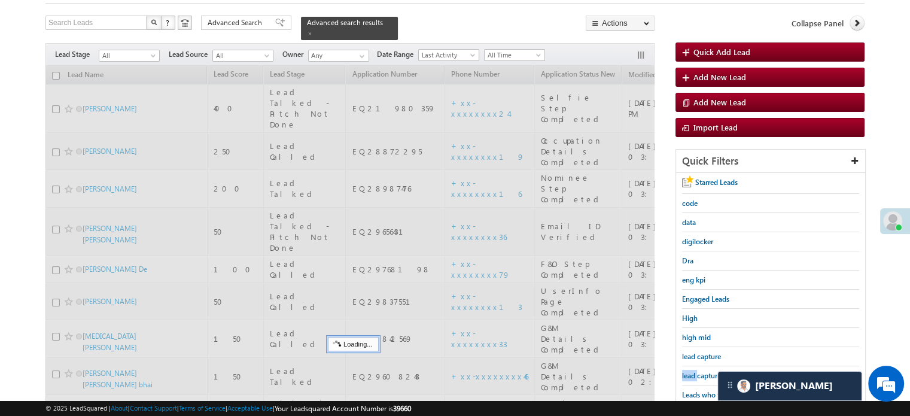
click at [692, 374] on span "lead capture new" at bounding box center [709, 375] width 54 height 9
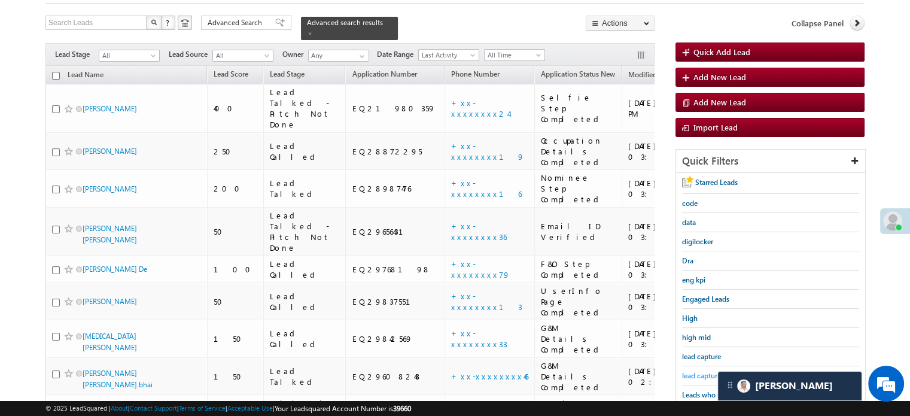
click at [703, 373] on span "lead capture new" at bounding box center [709, 375] width 54 height 9
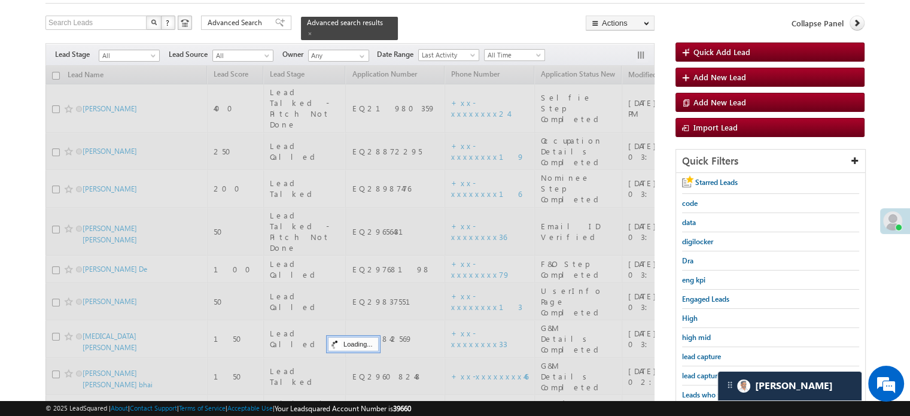
click at [703, 373] on span "lead capture new" at bounding box center [709, 375] width 54 height 9
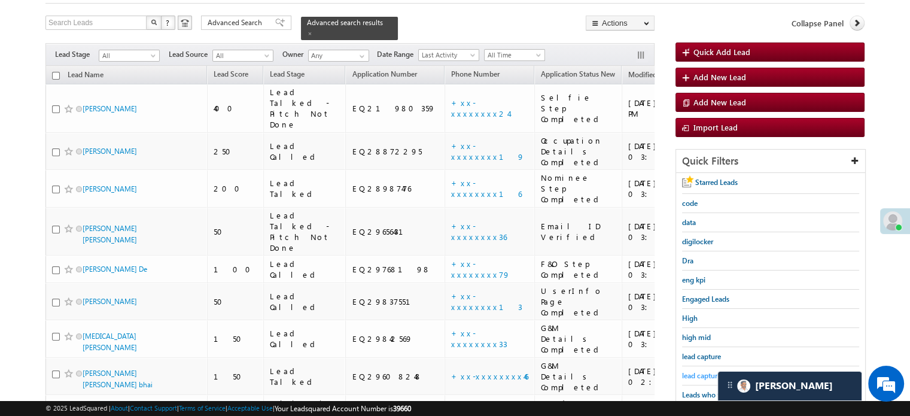
click at [700, 375] on span "lead capture new" at bounding box center [709, 375] width 54 height 9
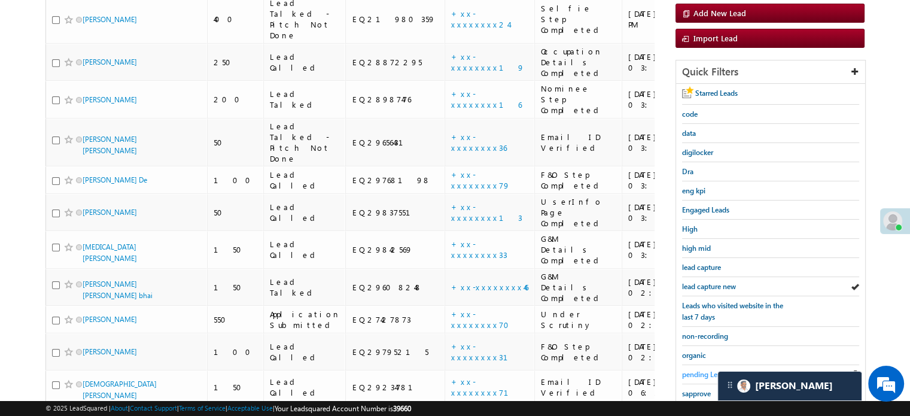
scroll to position [187, 0]
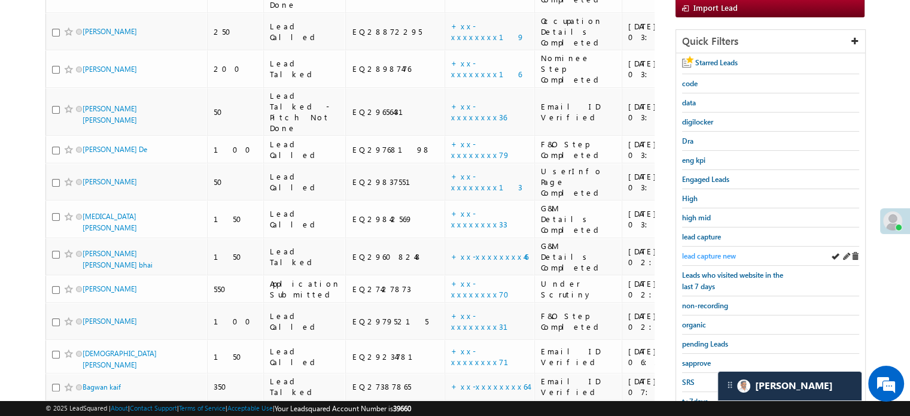
click at [713, 251] on span "lead capture new" at bounding box center [709, 255] width 54 height 9
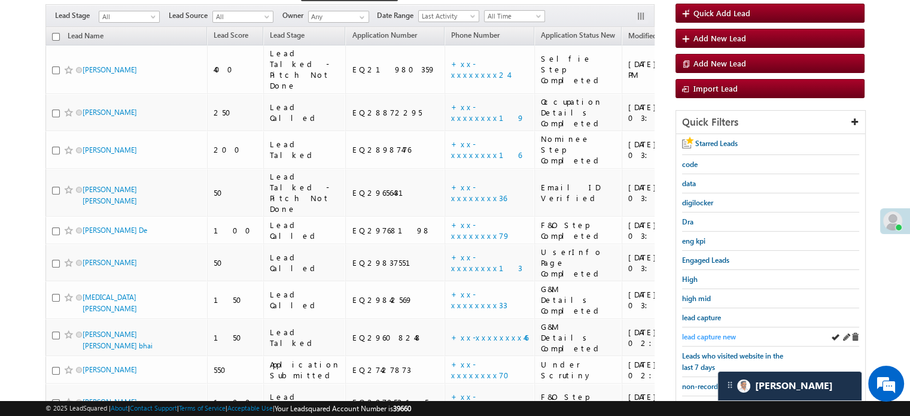
scroll to position [68, 0]
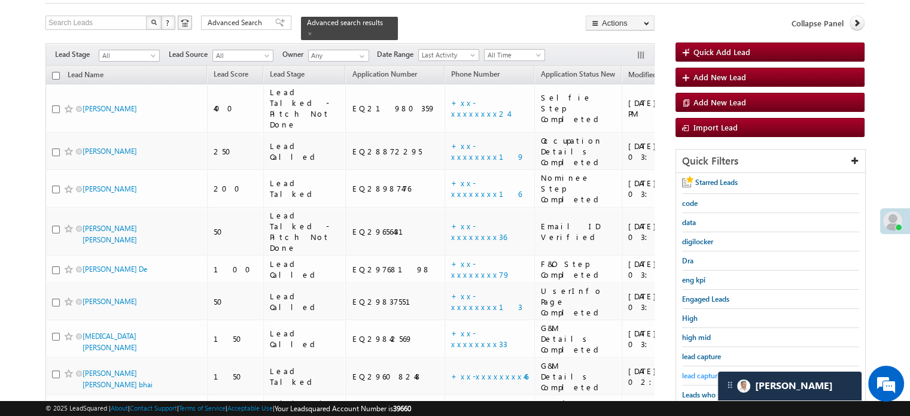
click at [694, 372] on span "lead capture new" at bounding box center [709, 375] width 54 height 9
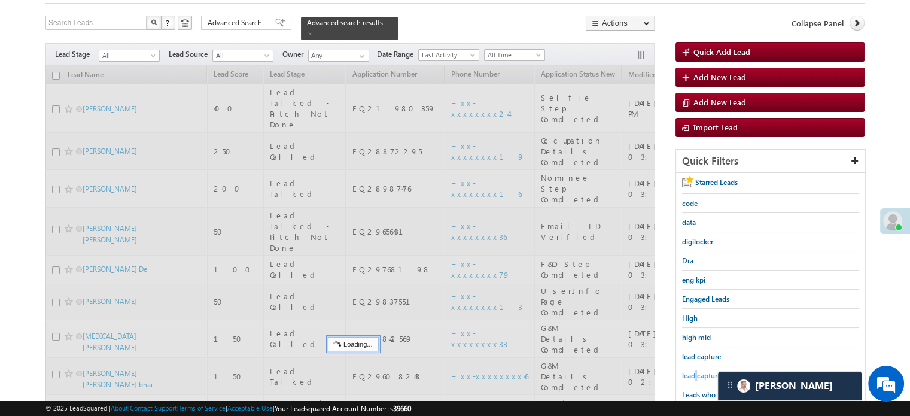
click at [694, 371] on span "lead capture new" at bounding box center [709, 375] width 54 height 9
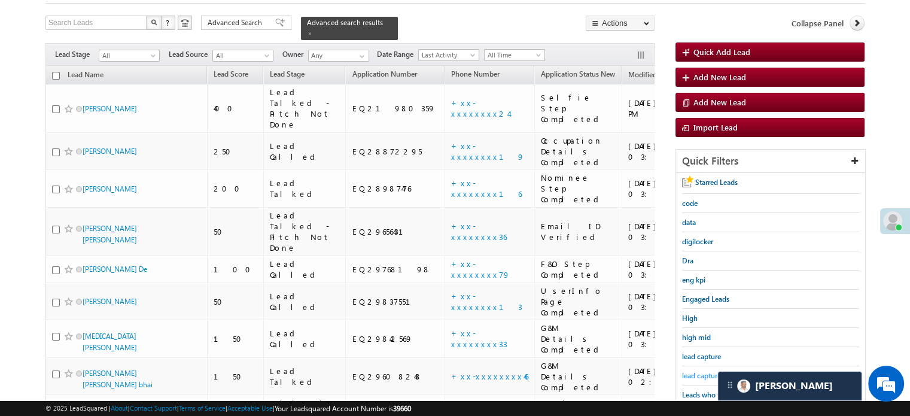
click at [692, 371] on span "lead capture new" at bounding box center [709, 375] width 54 height 9
click at [695, 372] on span "lead capture new" at bounding box center [709, 375] width 54 height 9
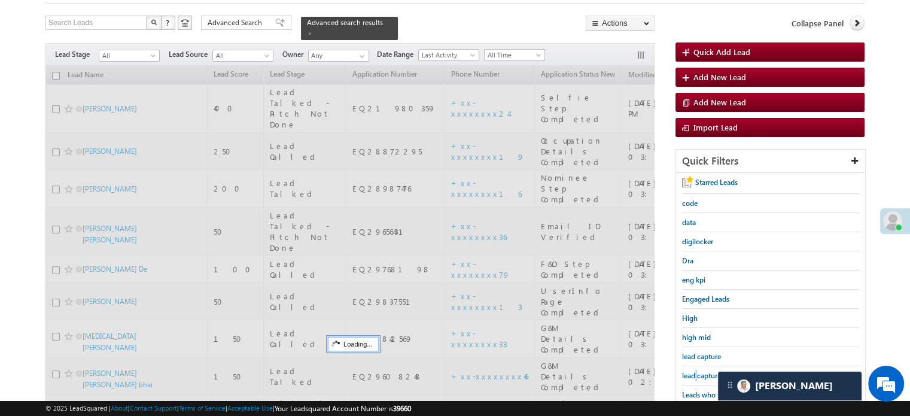
click at [695, 372] on span "lead capture new" at bounding box center [709, 375] width 54 height 9
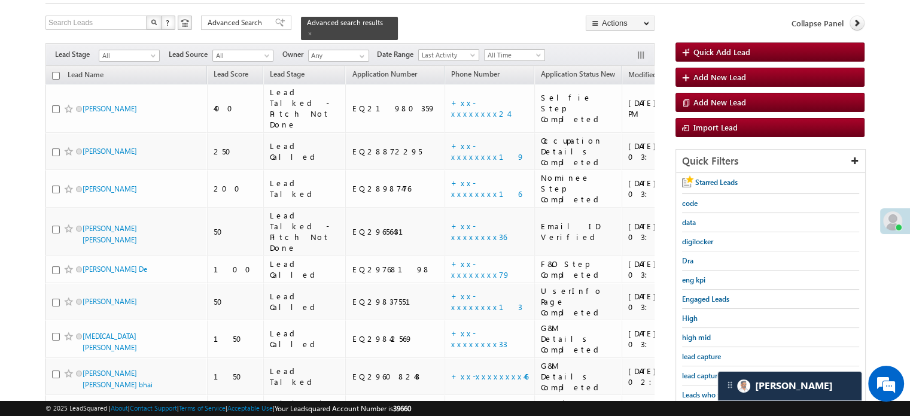
click at [695, 372] on span "lead capture new" at bounding box center [709, 375] width 54 height 9
click at [701, 375] on span "lead capture new" at bounding box center [709, 375] width 54 height 9
click at [701, 372] on span "lead capture new" at bounding box center [709, 375] width 54 height 9
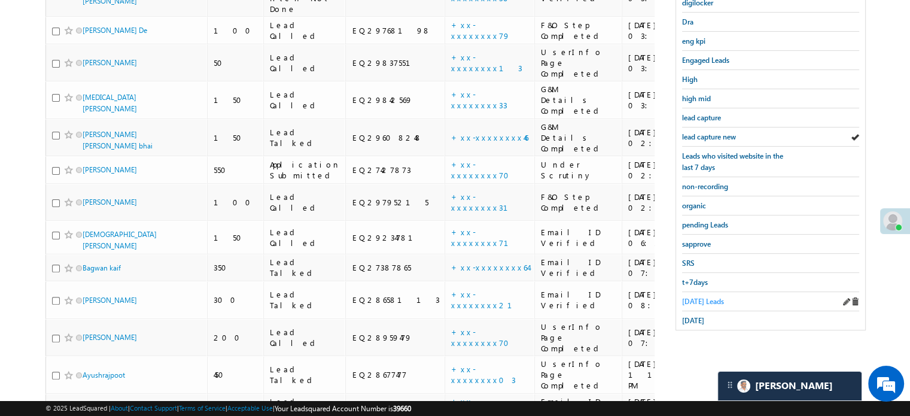
click at [692, 297] on span "Today's Leads" at bounding box center [703, 301] width 42 height 9
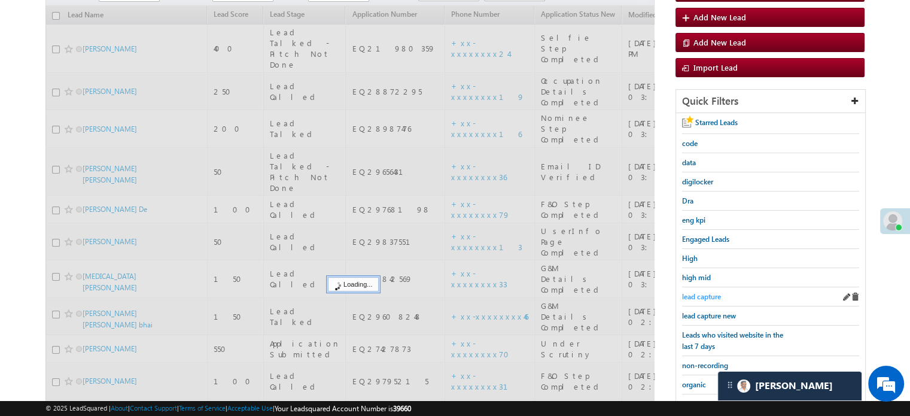
scroll to position [127, 0]
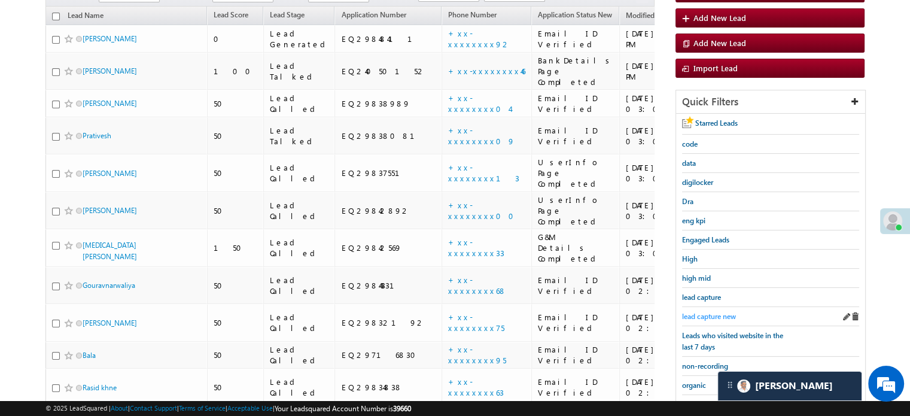
click at [700, 310] on link "lead capture new" at bounding box center [709, 315] width 54 height 11
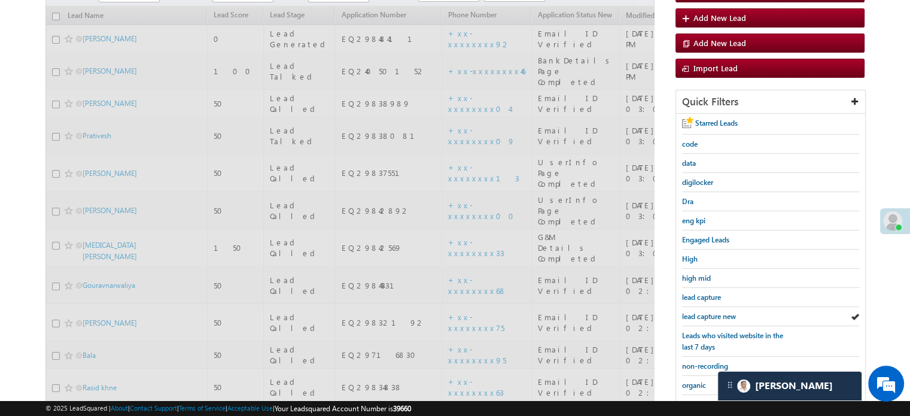
click at [701, 312] on span "lead capture new" at bounding box center [709, 316] width 54 height 9
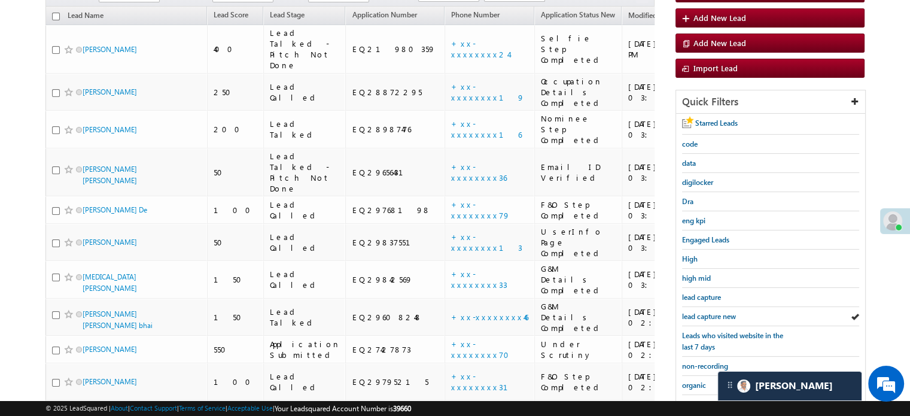
click at [701, 312] on span "lead capture new" at bounding box center [709, 316] width 54 height 9
click at [715, 314] on span "lead capture new" at bounding box center [709, 316] width 54 height 9
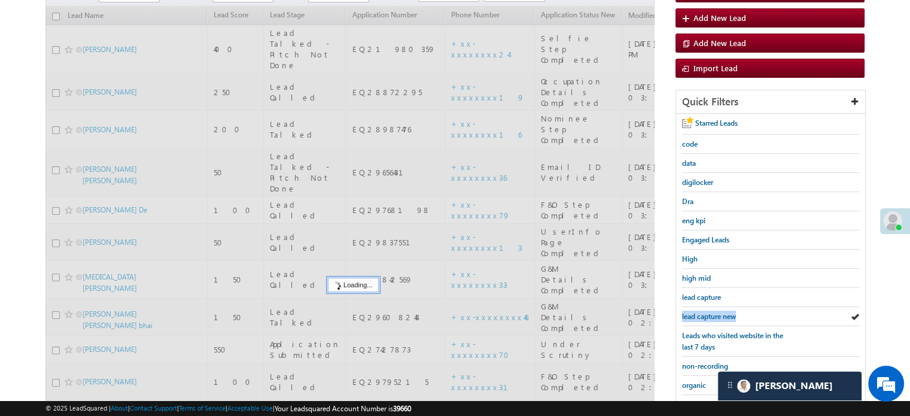
click at [715, 314] on span "lead capture new" at bounding box center [709, 316] width 54 height 9
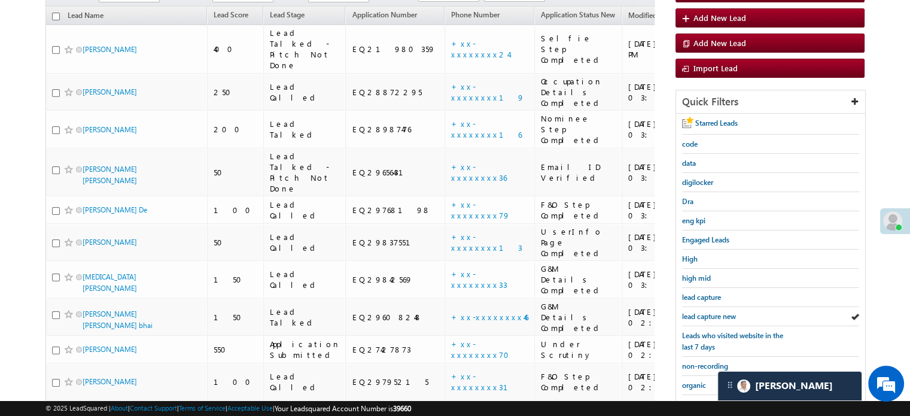
click at [715, 314] on span "lead capture new" at bounding box center [709, 316] width 54 height 9
click at [724, 318] on div "lead capture new" at bounding box center [770, 316] width 177 height 19
click at [718, 314] on span "lead capture new" at bounding box center [709, 316] width 54 height 9
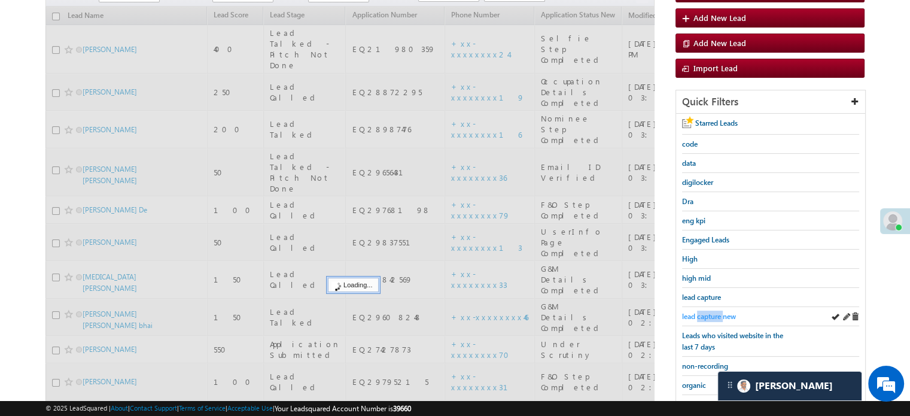
click at [718, 313] on span "lead capture new" at bounding box center [709, 316] width 54 height 9
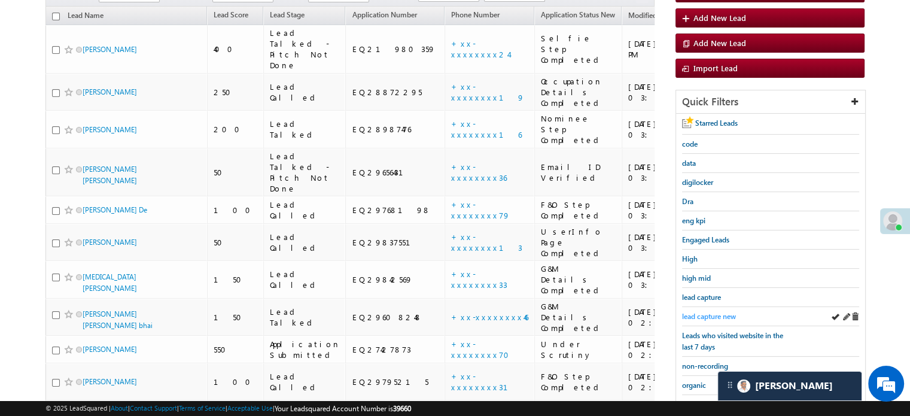
click at [701, 312] on span "lead capture new" at bounding box center [709, 316] width 54 height 9
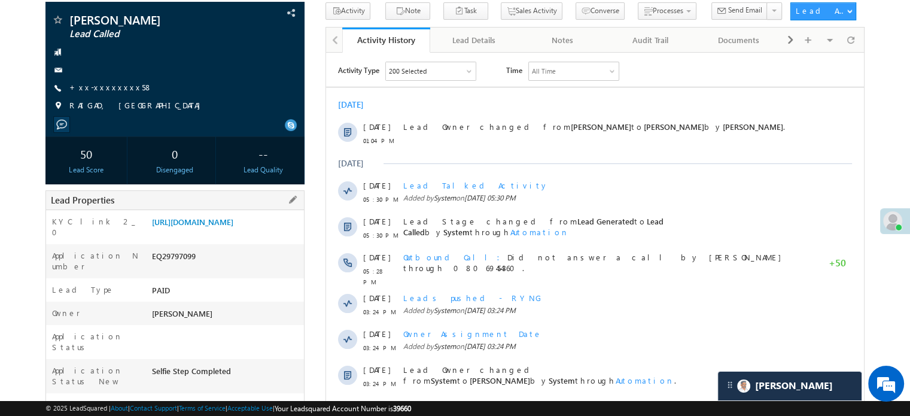
scroll to position [60, 0]
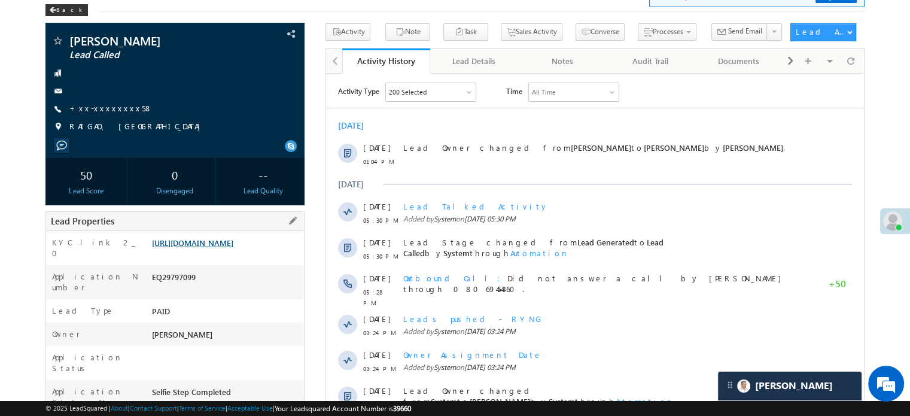
click at [233, 248] on link "[URL][DOMAIN_NAME]" at bounding box center [192, 242] width 81 height 10
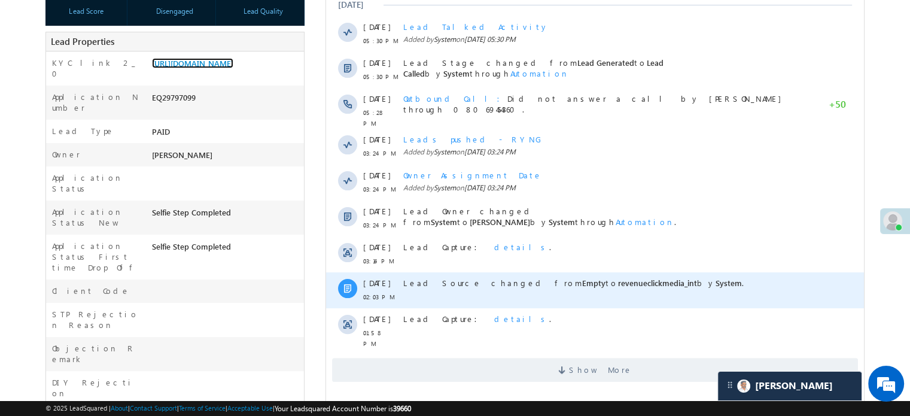
scroll to position [359, 0]
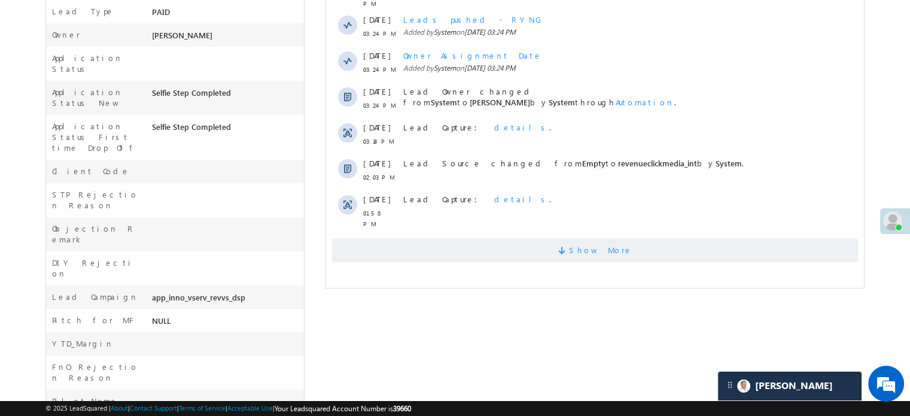
click at [460, 238] on span "Show More" at bounding box center [595, 250] width 526 height 24
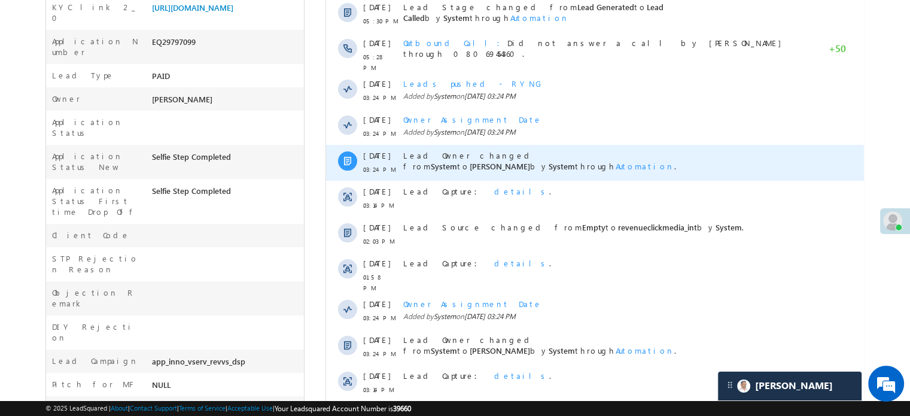
scroll to position [299, 0]
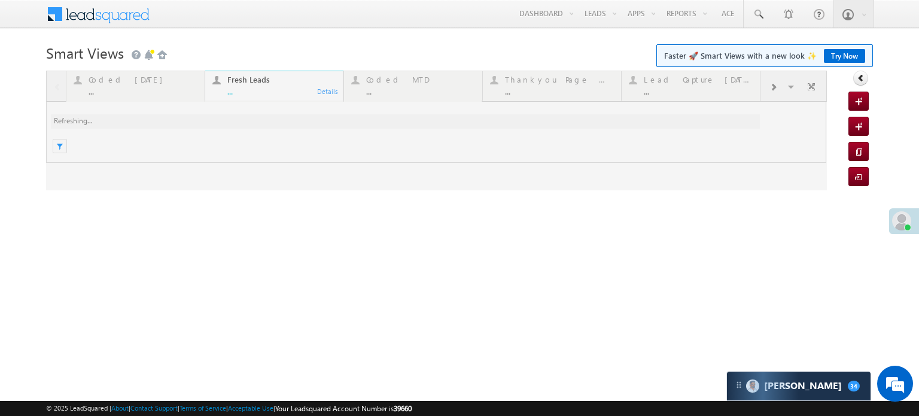
click at [853, 56] on link "Try Now" at bounding box center [843, 56] width 41 height 14
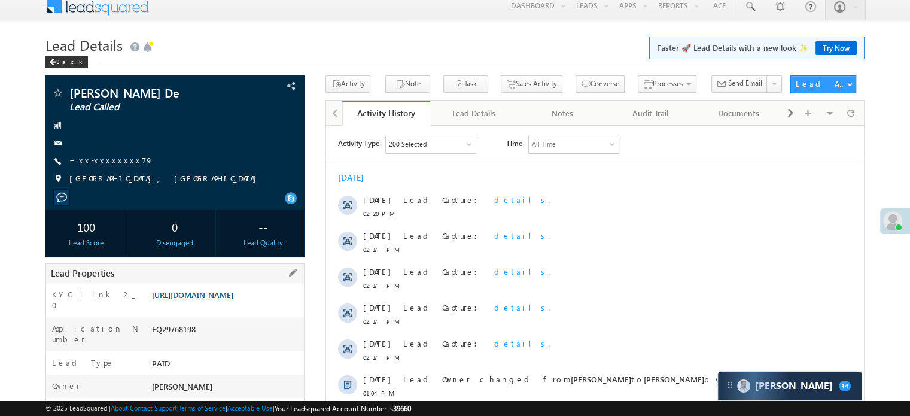
scroll to position [120, 0]
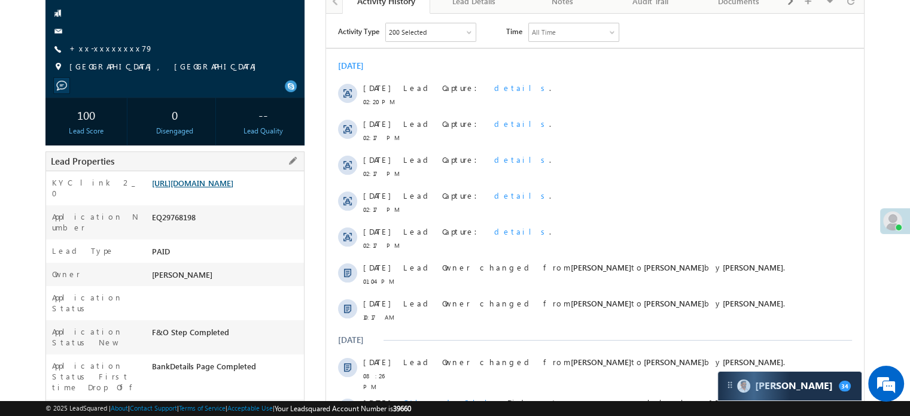
click at [196, 188] on link "[URL][DOMAIN_NAME]" at bounding box center [192, 183] width 81 height 10
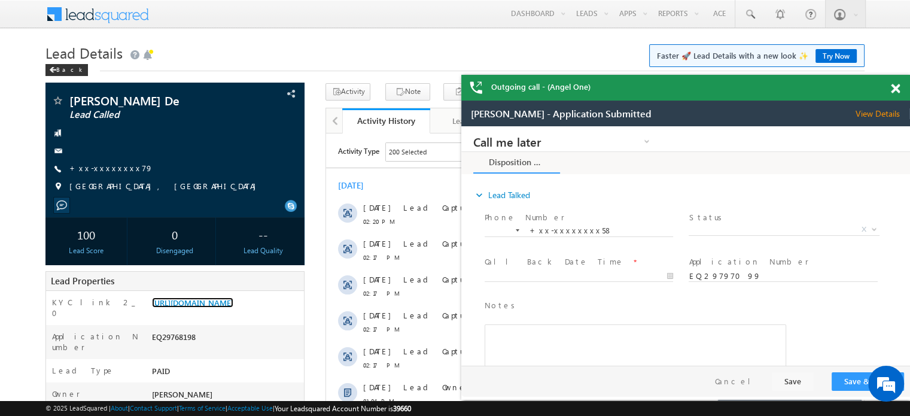
scroll to position [0, 0]
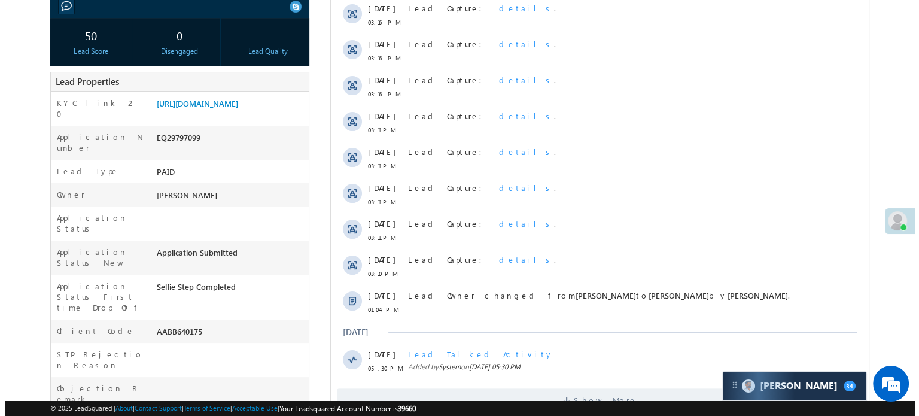
scroll to position [60, 0]
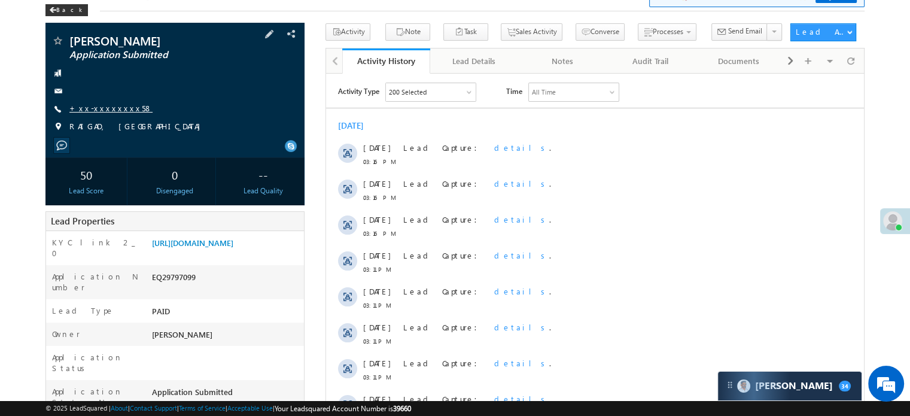
click at [98, 102] on div "[PERSON_NAME] Application Submitted +xx-xxxxxxxx58 [GEOGRAPHIC_DATA], [GEOGRAPH…" at bounding box center [174, 87] width 247 height 104
click at [97, 106] on link "+xx-xxxxxxxx58" at bounding box center [110, 108] width 83 height 10
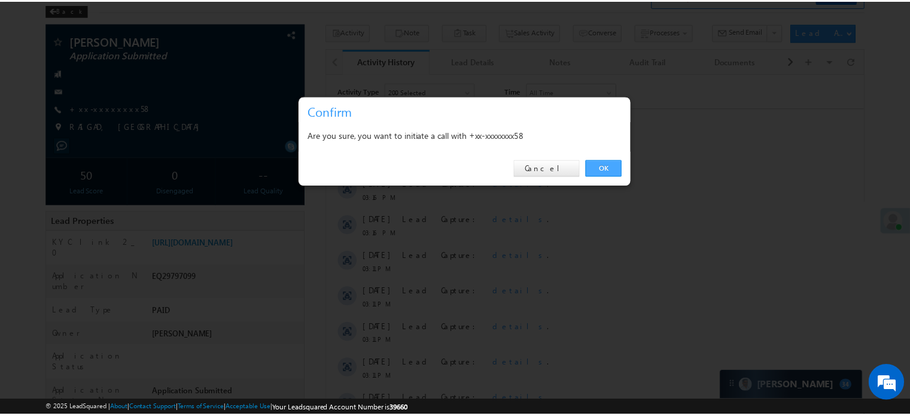
scroll to position [0, 0]
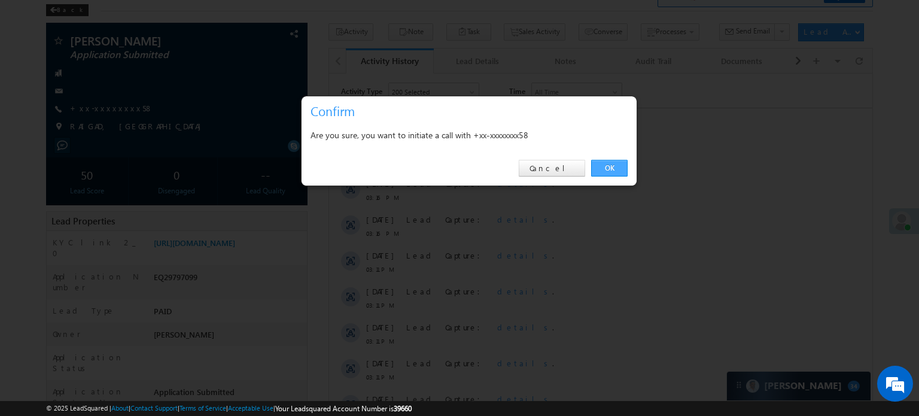
click at [608, 164] on link "OK" at bounding box center [609, 168] width 36 height 17
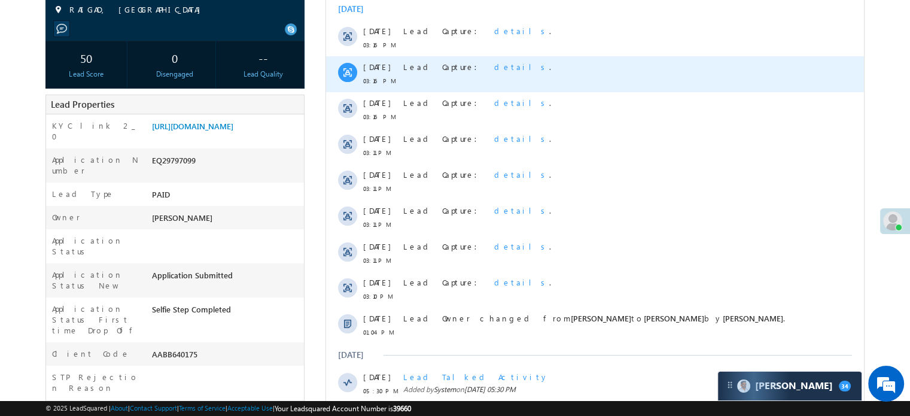
scroll to position [299, 0]
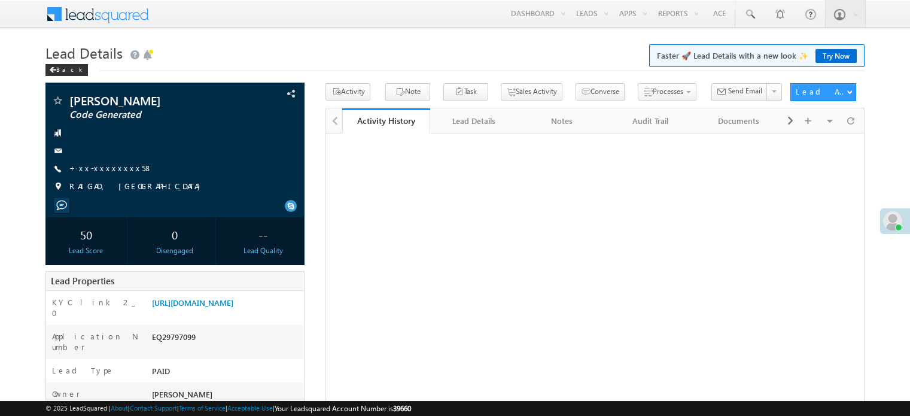
scroll to position [269, 0]
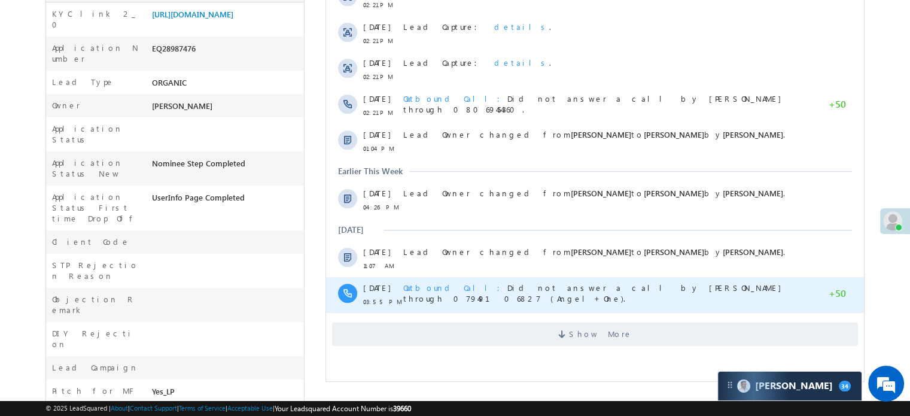
scroll to position [179, 0]
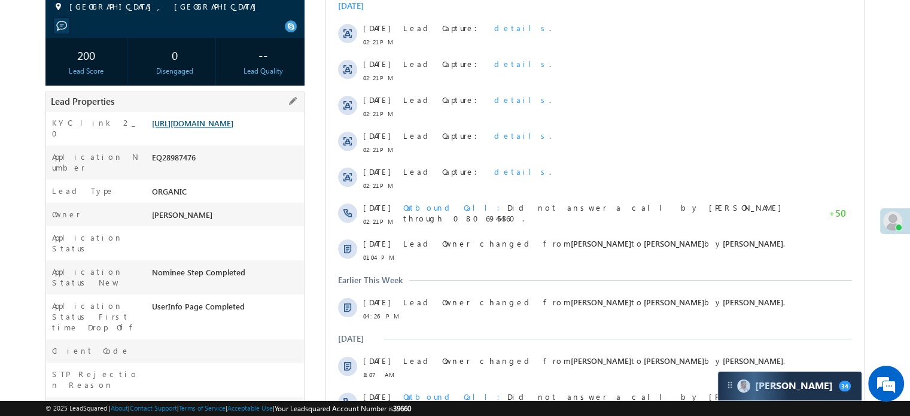
click at [226, 128] on link "[URL][DOMAIN_NAME]" at bounding box center [192, 123] width 81 height 10
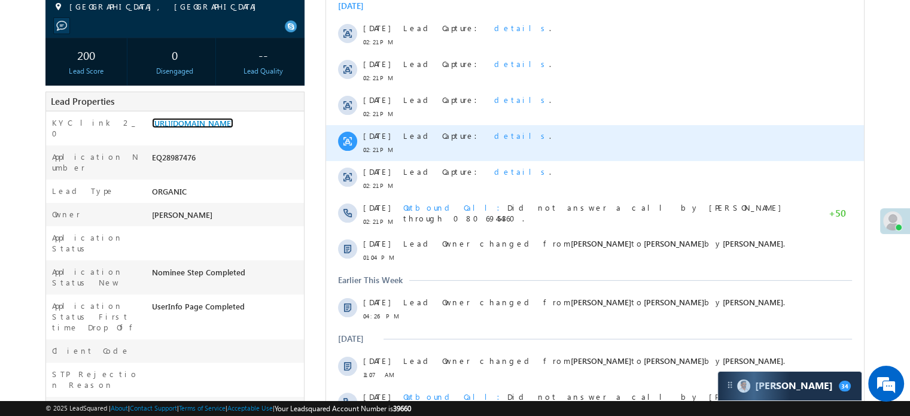
scroll to position [0, 0]
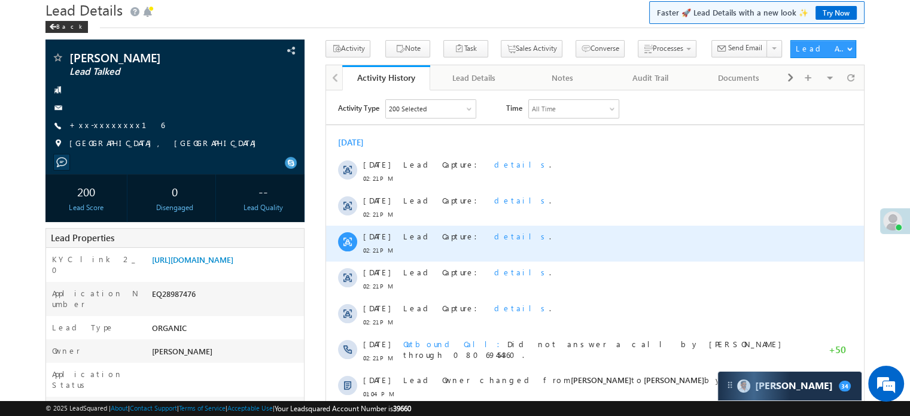
scroll to position [36, 0]
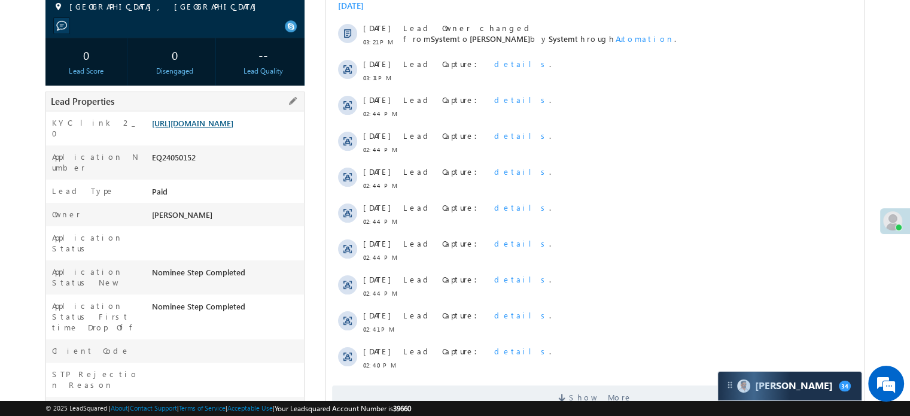
click at [228, 128] on link "[URL][DOMAIN_NAME]" at bounding box center [192, 123] width 81 height 10
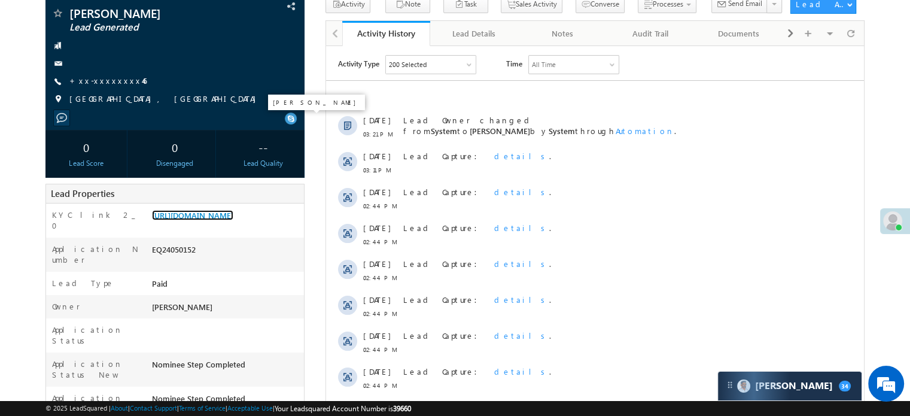
scroll to position [60, 0]
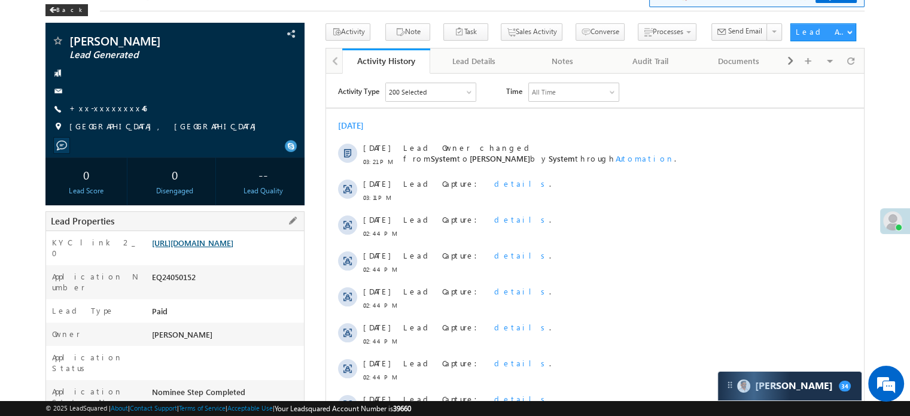
click at [233, 248] on link "[URL][DOMAIN_NAME]" at bounding box center [192, 242] width 81 height 10
click at [105, 97] on div "[PERSON_NAME] Lead Generated +xx-xxxxxxxx46" at bounding box center [174, 87] width 247 height 104
click at [105, 106] on link "+xx-xxxxxxxx46" at bounding box center [107, 108] width 77 height 10
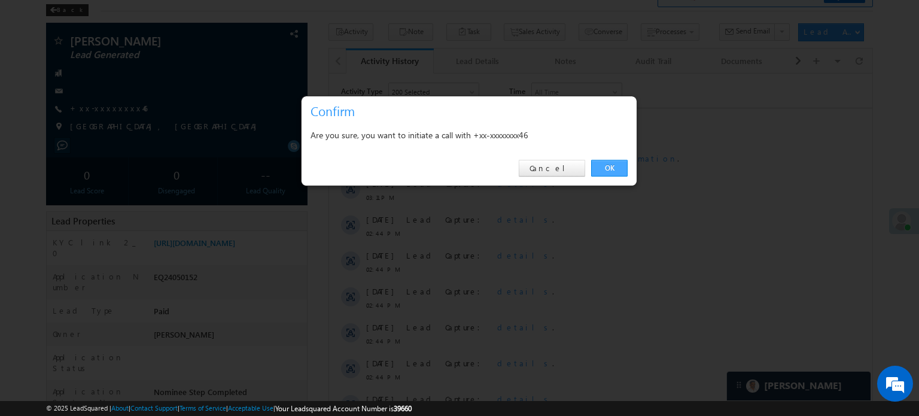
click at [607, 168] on link "OK" at bounding box center [609, 168] width 36 height 17
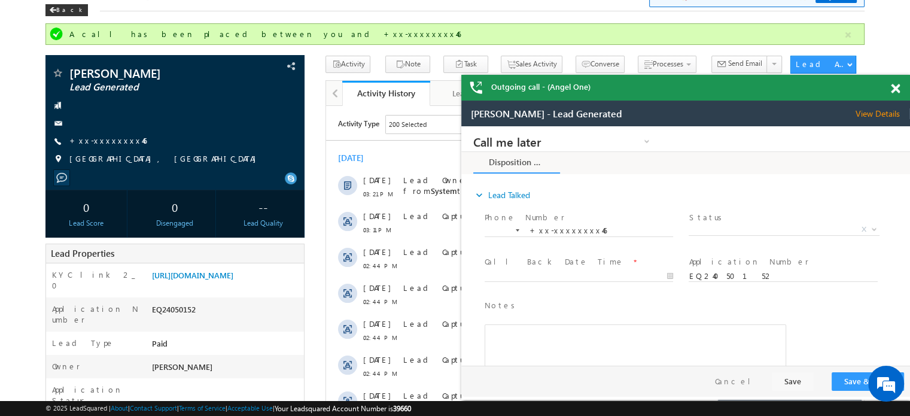
scroll to position [0, 0]
click at [194, 280] on link "[URL][DOMAIN_NAME]" at bounding box center [192, 275] width 81 height 10
